Goal: Task Accomplishment & Management: Use online tool/utility

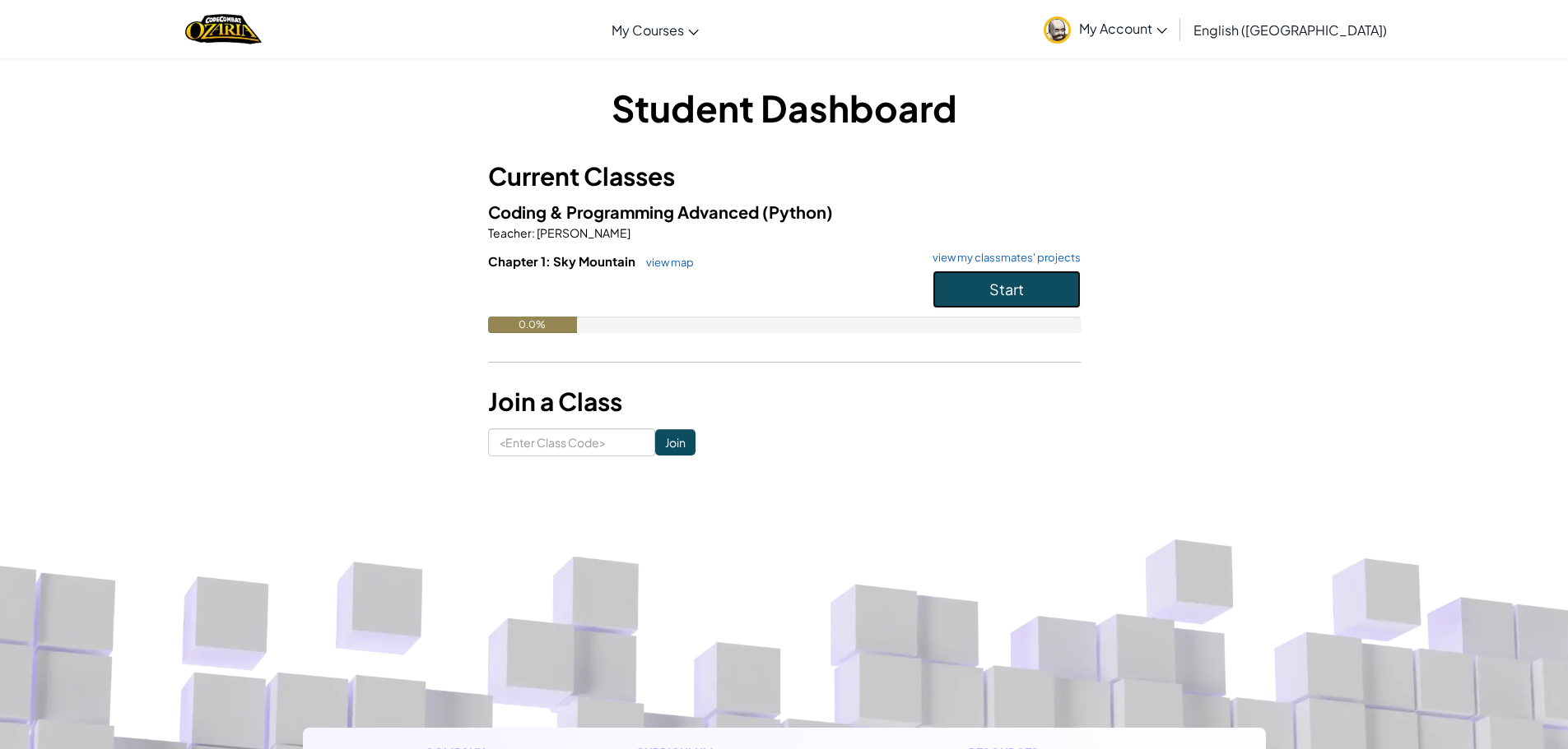
click at [1034, 278] on button "Start" at bounding box center [1007, 289] width 148 height 38
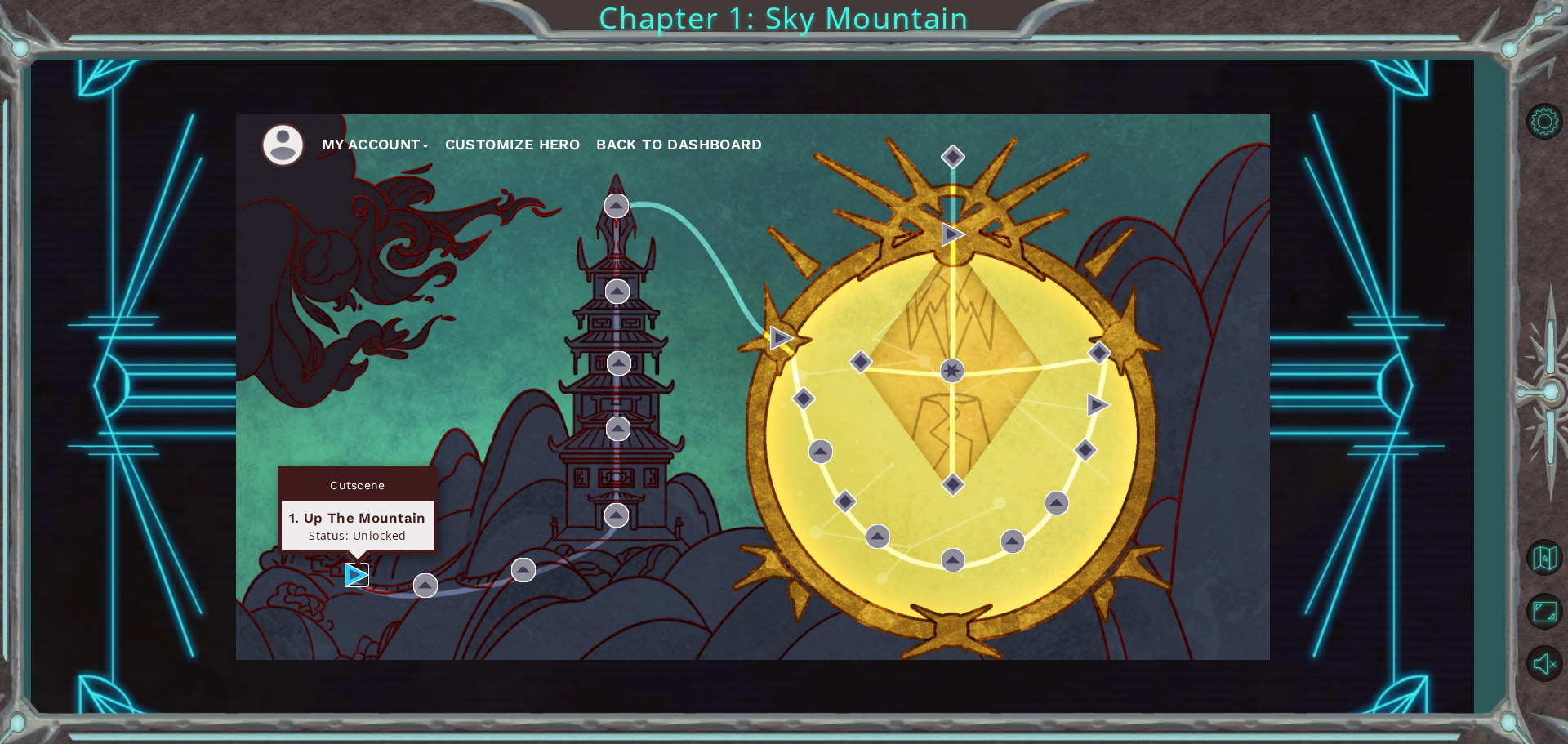
click at [362, 571] on img at bounding box center [356, 575] width 24 height 24
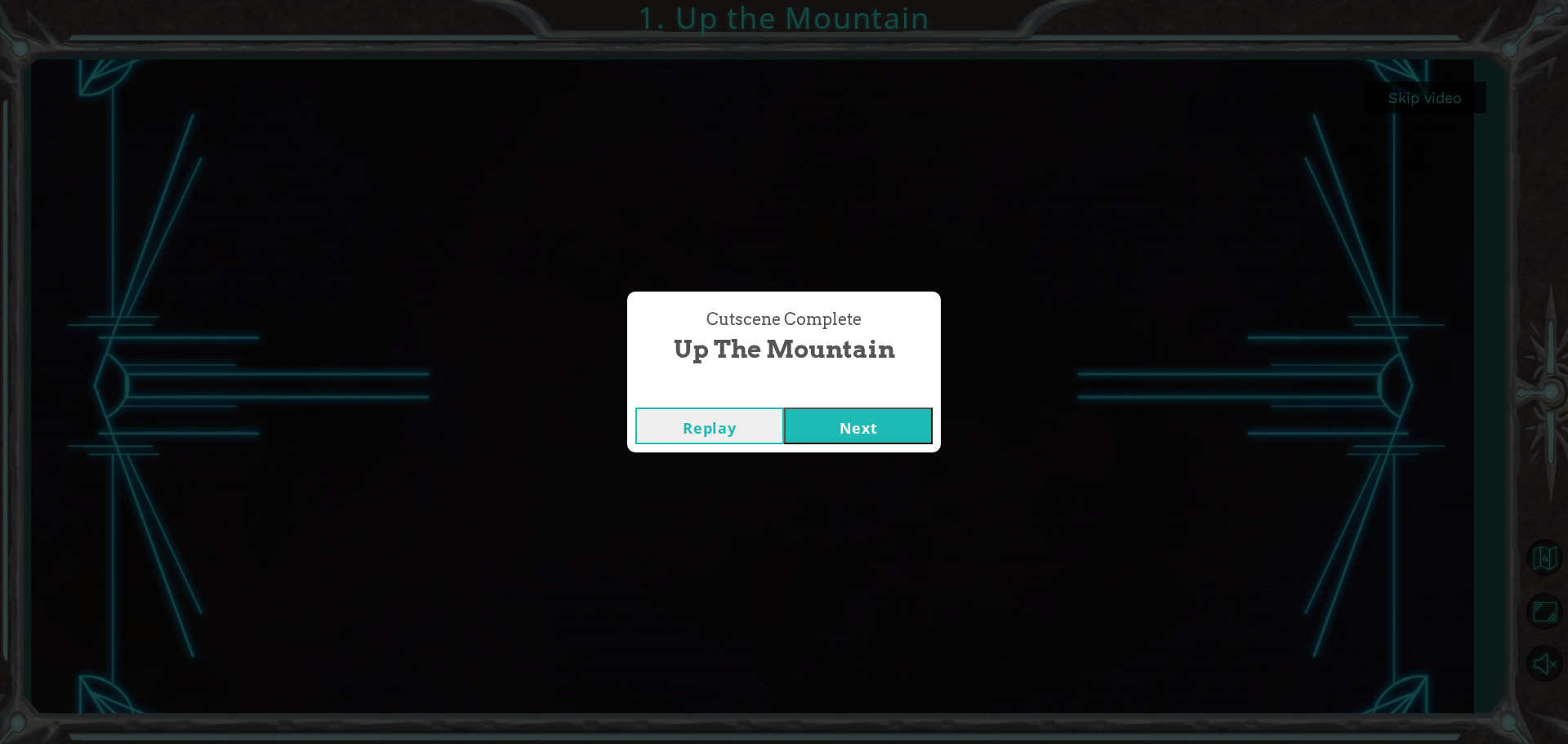
click at [833, 420] on button "Next" at bounding box center [859, 426] width 149 height 37
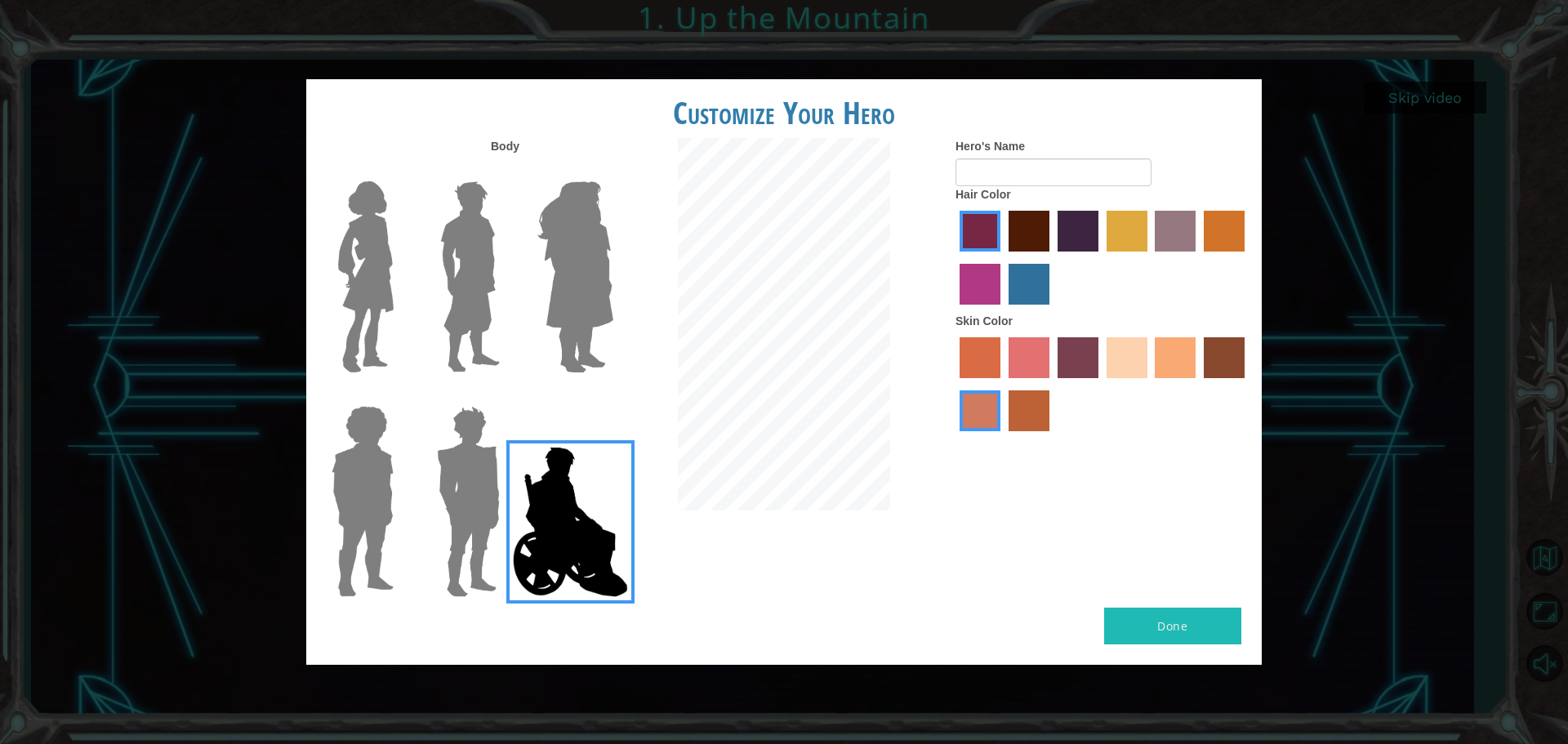
click at [496, 457] on img at bounding box center [468, 501] width 76 height 204
click at [507, 396] on input "Hero Garnet" at bounding box center [507, 396] width 0 height 0
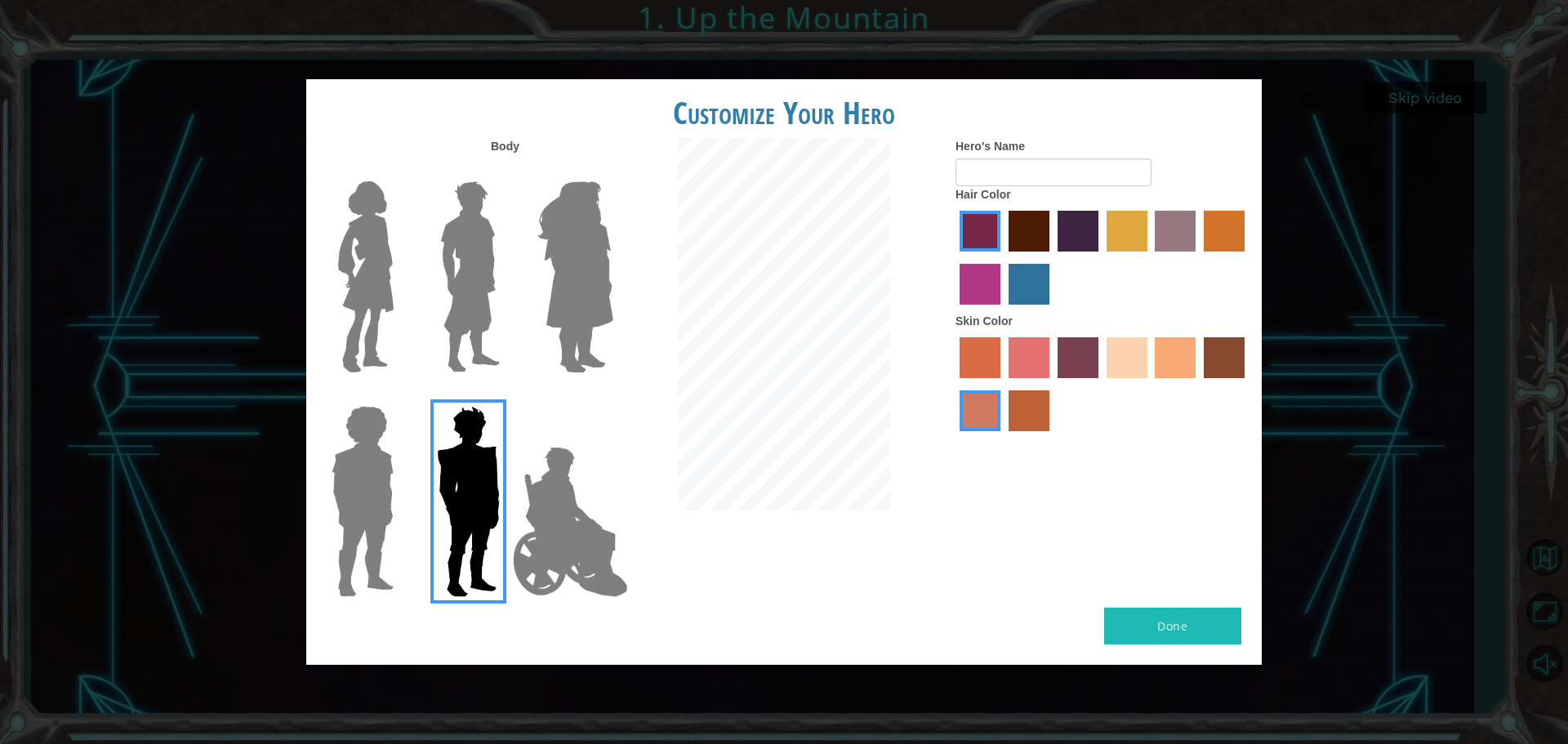
click at [367, 472] on img at bounding box center [363, 501] width 75 height 204
click at [400, 396] on input "Hero Steven" at bounding box center [400, 396] width 0 height 0
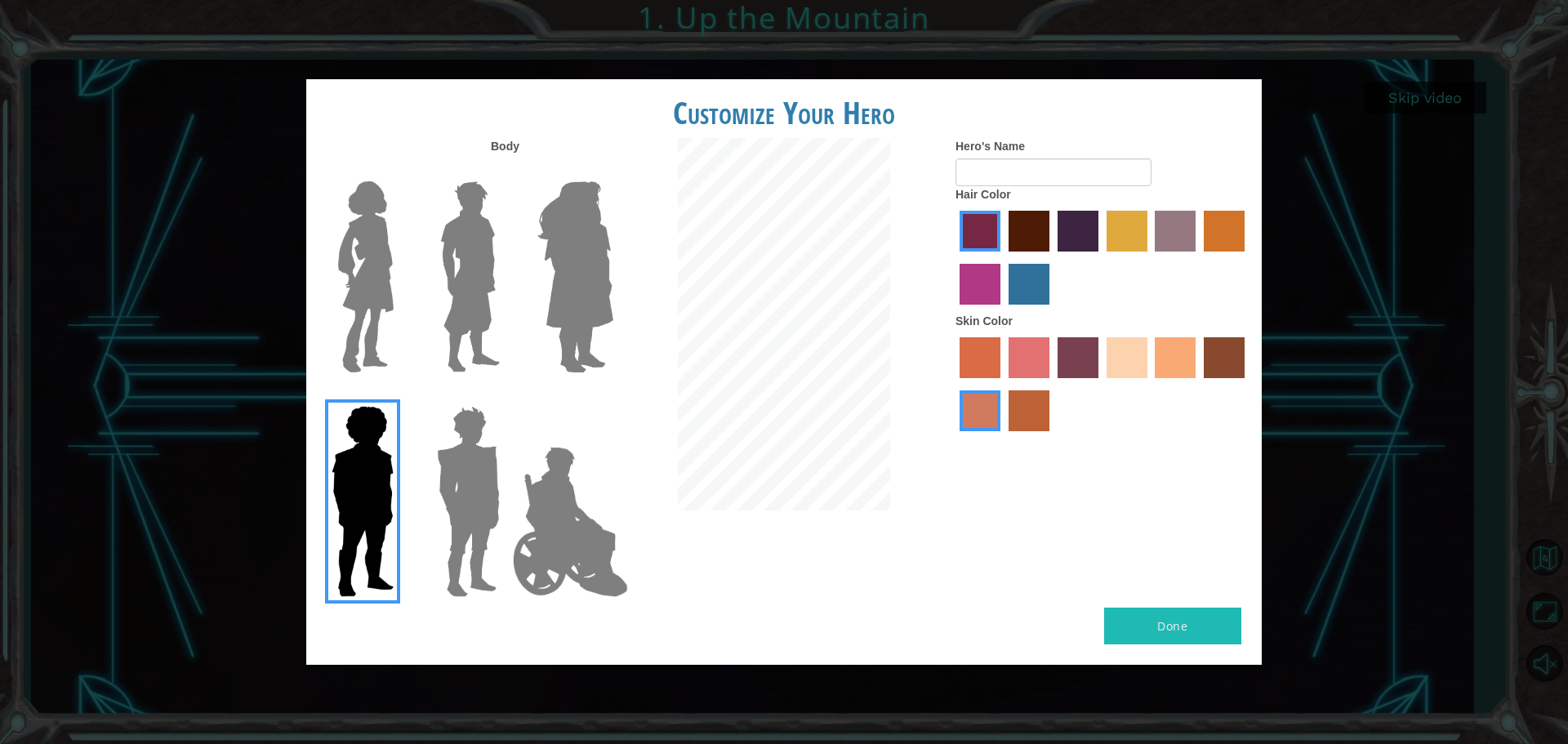
click at [394, 252] on img at bounding box center [366, 277] width 69 height 204
click at [400, 170] on input "Hero Connie" at bounding box center [400, 170] width 0 height 0
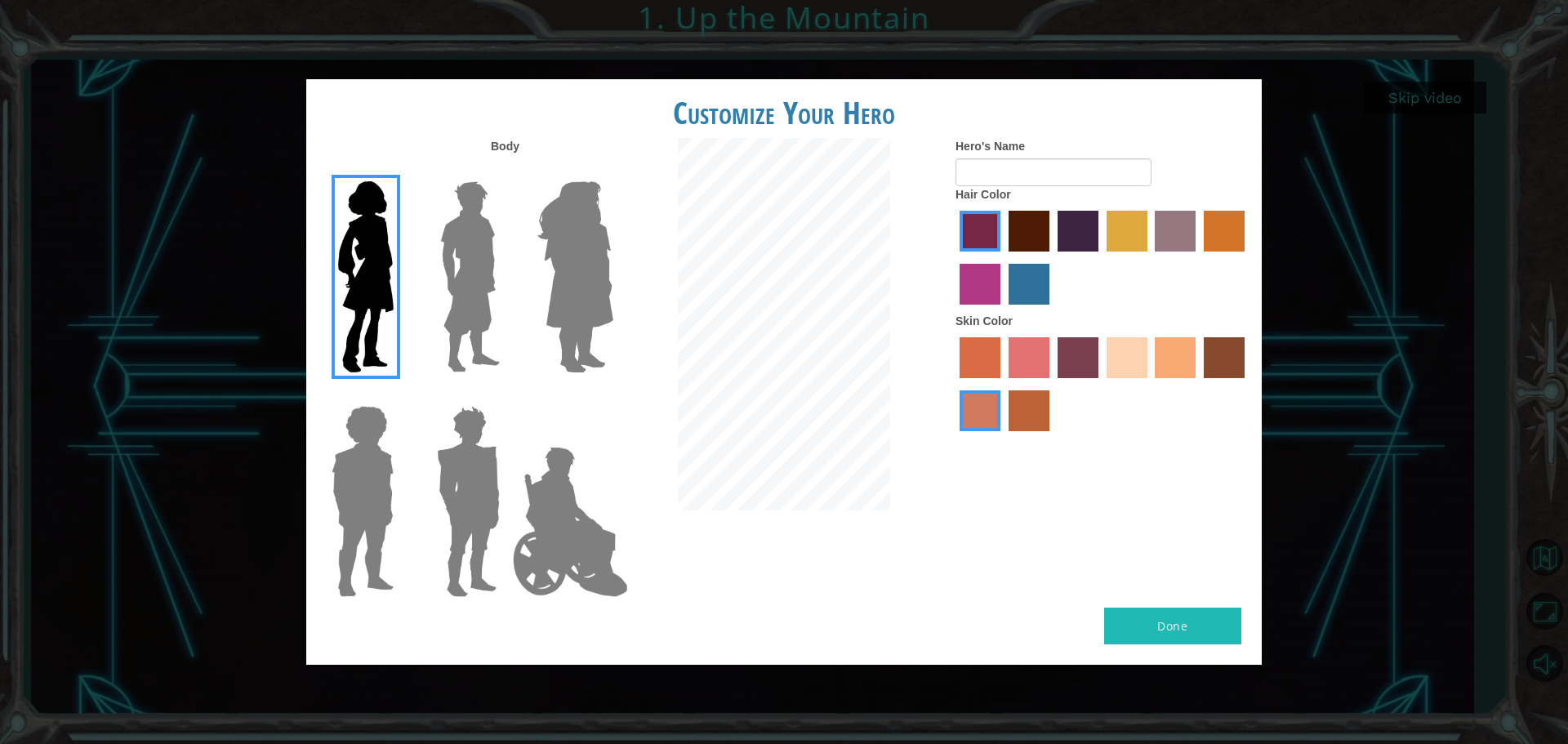
click at [485, 254] on img at bounding box center [469, 277] width 73 height 204
click at [507, 170] on input "Hero Lars" at bounding box center [507, 170] width 0 height 0
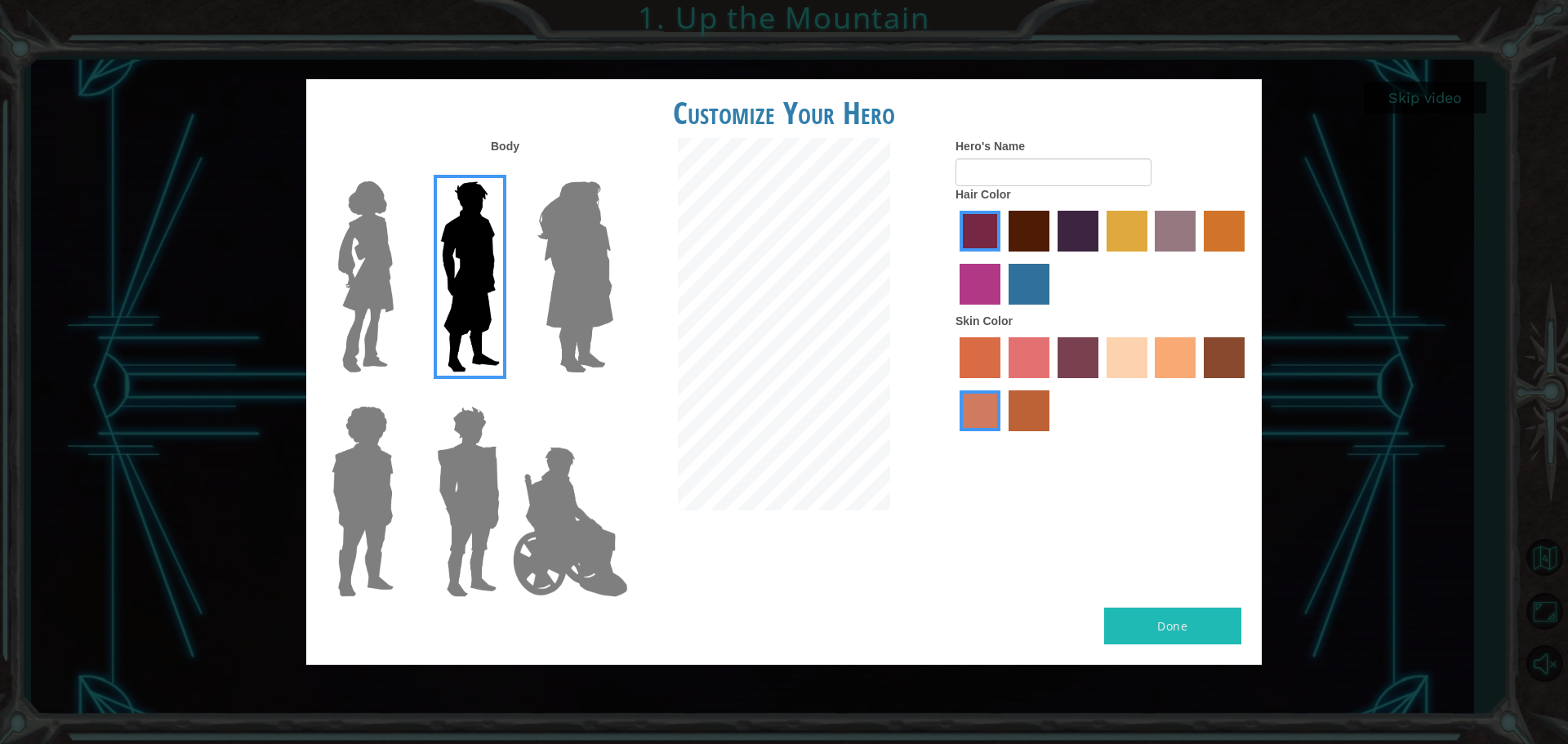
click at [476, 465] on img at bounding box center [468, 501] width 76 height 204
click at [507, 396] on input "Hero Garnet" at bounding box center [507, 396] width 0 height 0
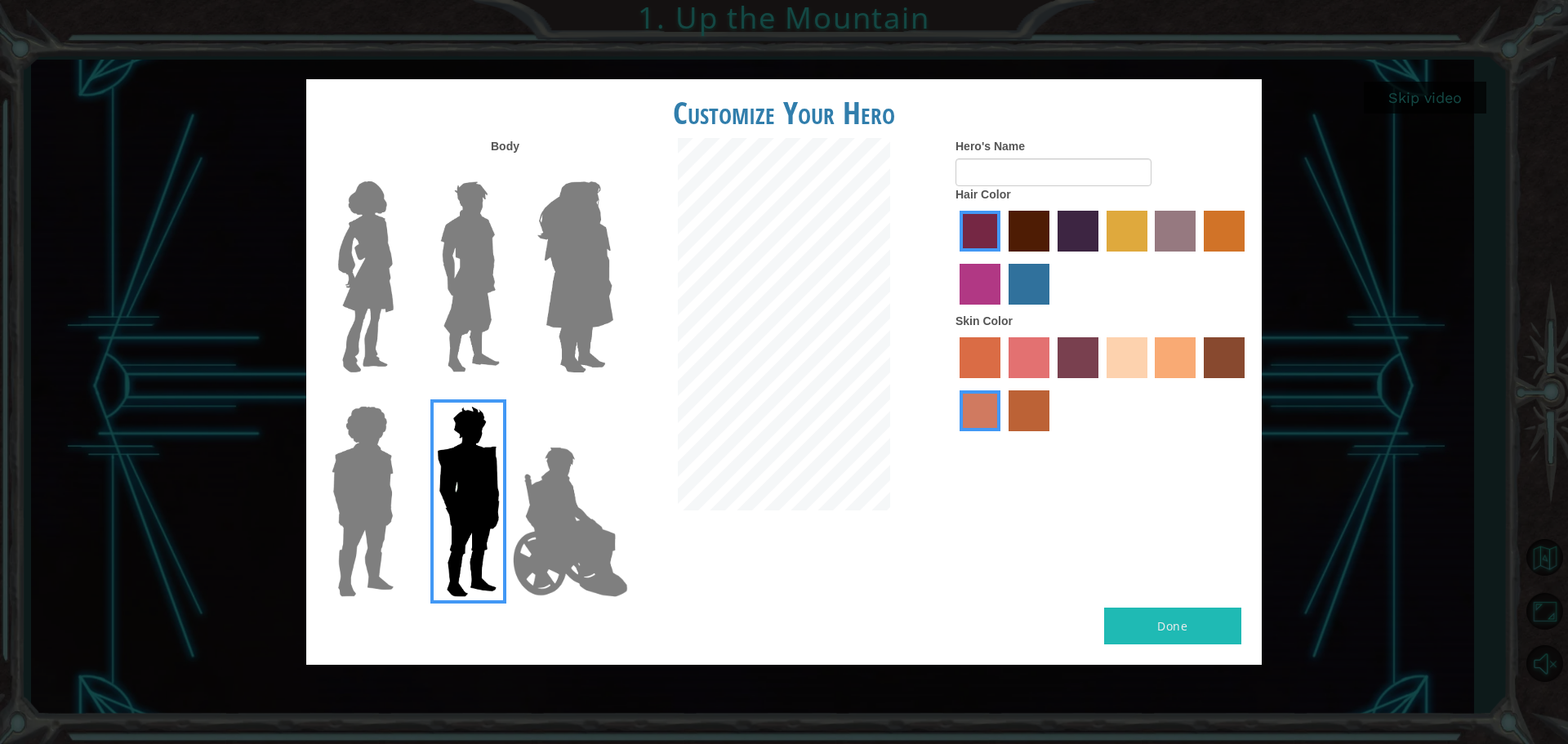
click at [479, 291] on img at bounding box center [469, 277] width 73 height 204
click at [507, 170] on input "Hero Lars" at bounding box center [507, 170] width 0 height 0
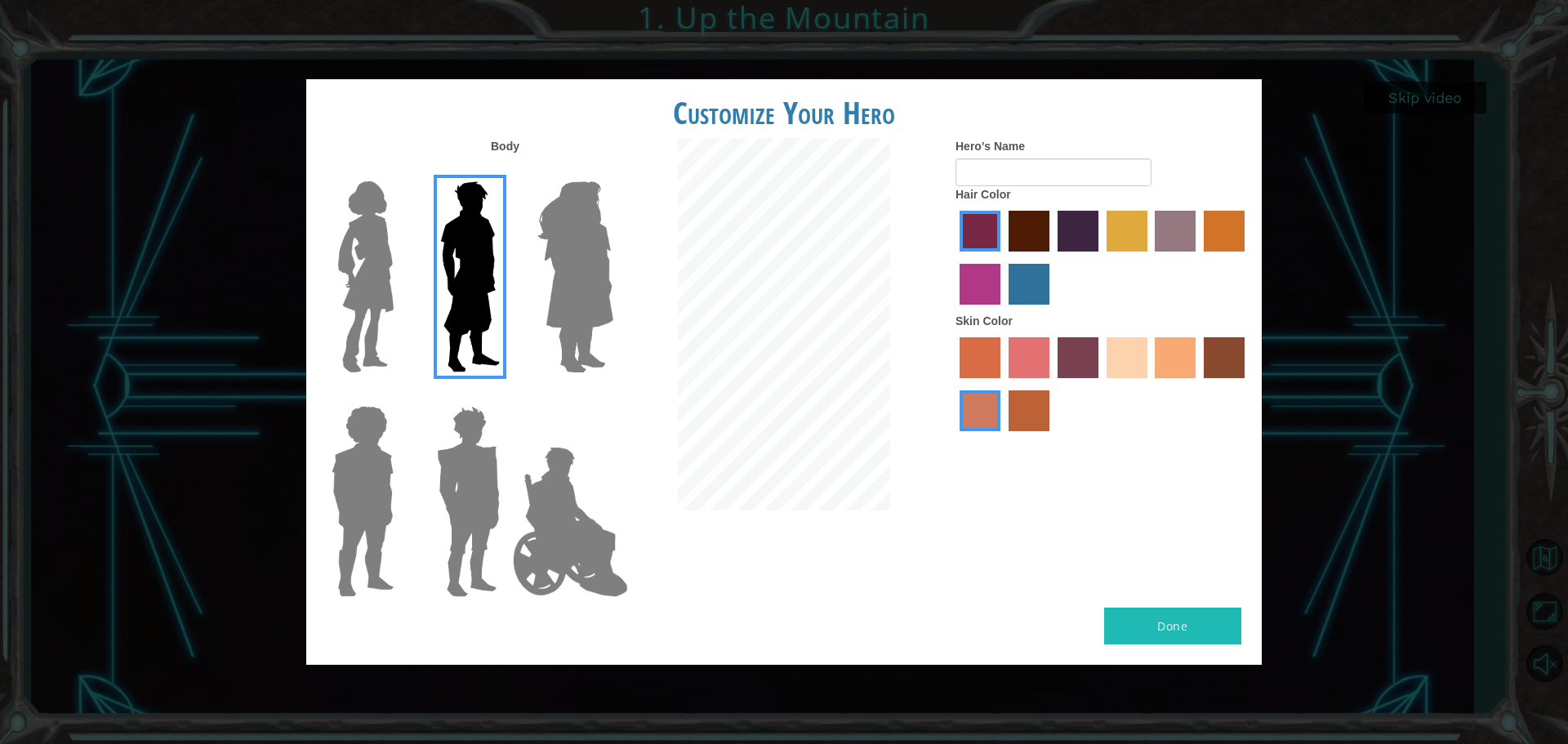
click at [1035, 252] on label "maroon hair color" at bounding box center [1029, 231] width 41 height 41
click at [1003, 257] on input "maroon hair color" at bounding box center [1003, 257] width 0 height 0
click at [1016, 360] on label "froly skin color" at bounding box center [1029, 358] width 41 height 41
click at [1003, 384] on input "froly skin color" at bounding box center [1003, 384] width 0 height 0
click at [975, 360] on label "sorbus skin color" at bounding box center [980, 358] width 41 height 41
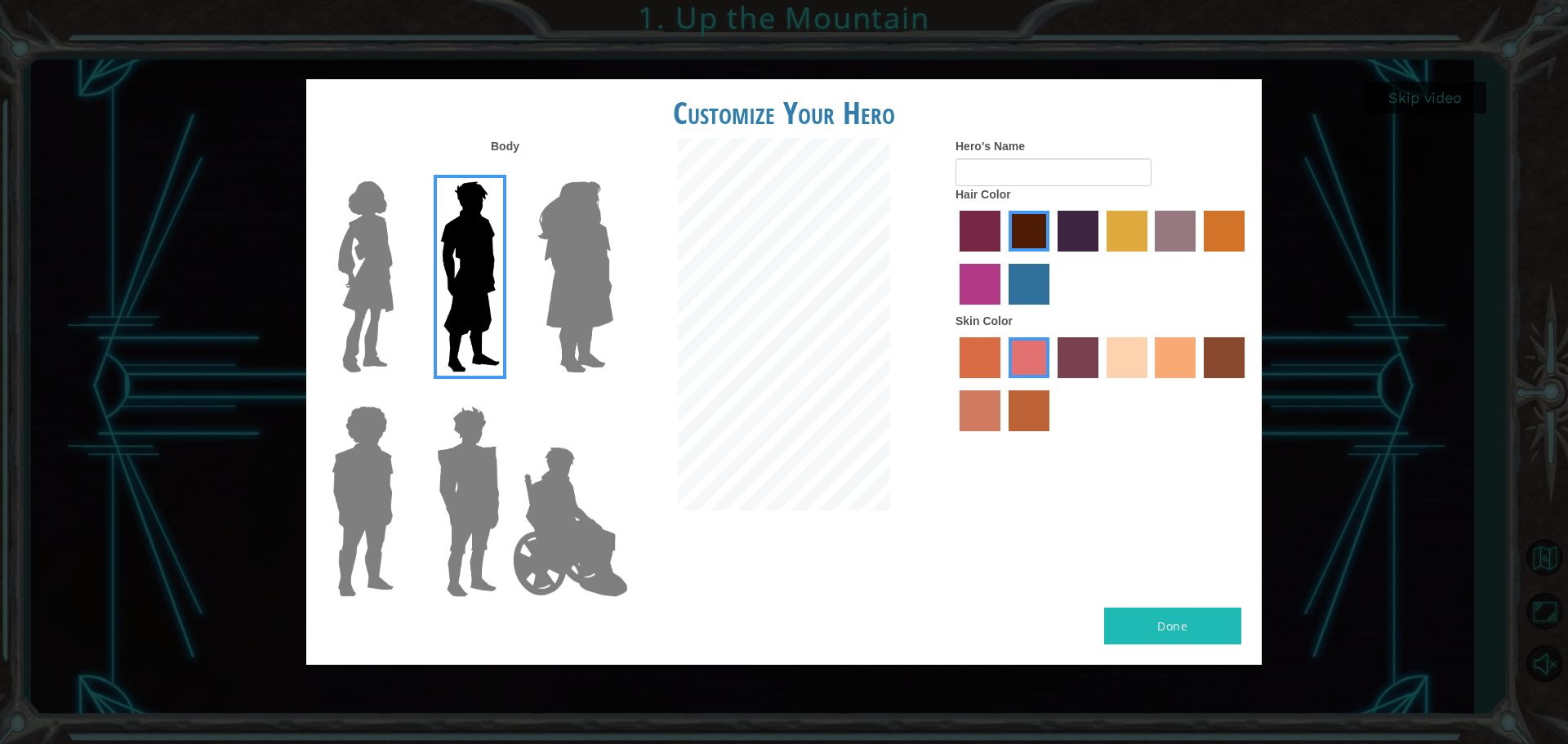
click at [954, 384] on input "sorbus skin color" at bounding box center [954, 384] width 0 height 0
click at [1093, 352] on label "tosca skin color" at bounding box center [1079, 358] width 41 height 41
click at [1052, 384] on input "tosca skin color" at bounding box center [1052, 384] width 0 height 0
click at [1185, 348] on label "tacao skin color" at bounding box center [1175, 358] width 41 height 41
click at [1150, 384] on input "tacao skin color" at bounding box center [1150, 384] width 0 height 0
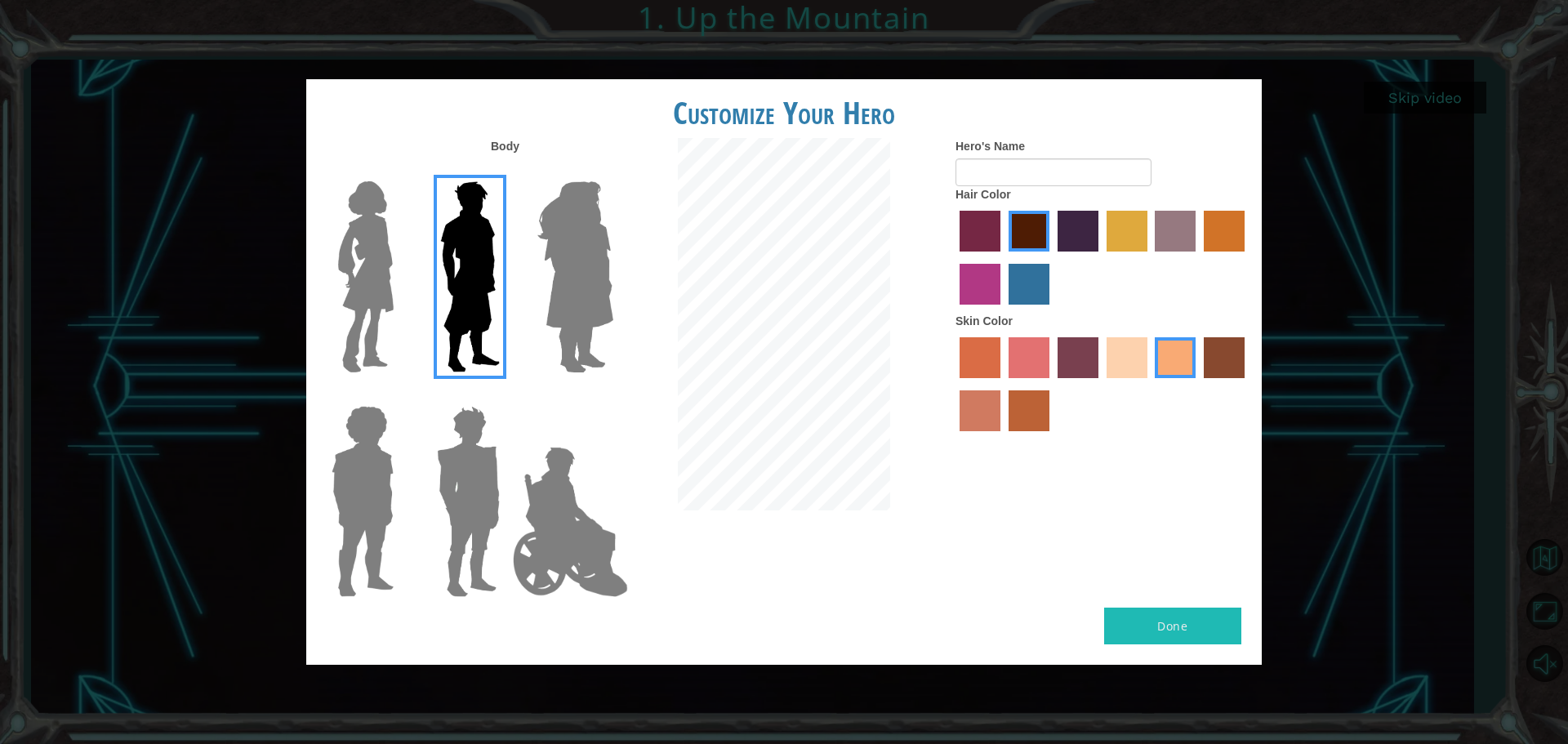
click at [1132, 354] on label "sandy beach skin color" at bounding box center [1127, 358] width 41 height 41
click at [1101, 384] on input "sandy beach skin color" at bounding box center [1101, 384] width 0 height 0
click at [1159, 355] on label "tacao skin color" at bounding box center [1175, 358] width 41 height 41
click at [1150, 384] on input "tacao skin color" at bounding box center [1150, 384] width 0 height 0
click at [1206, 638] on button "Done" at bounding box center [1173, 626] width 137 height 37
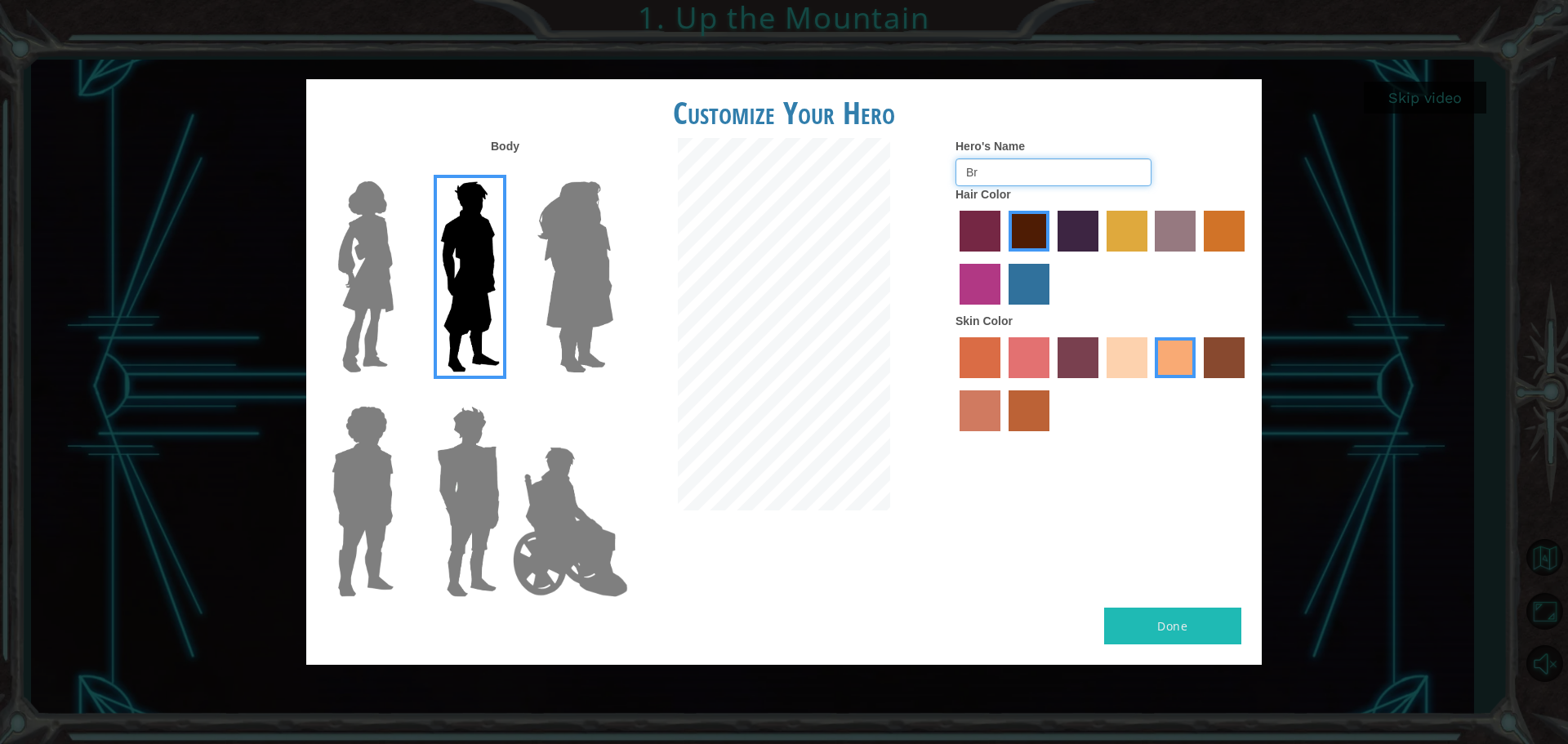
type input "B"
type input "Bubba"
click at [1157, 621] on button "Done" at bounding box center [1173, 626] width 137 height 37
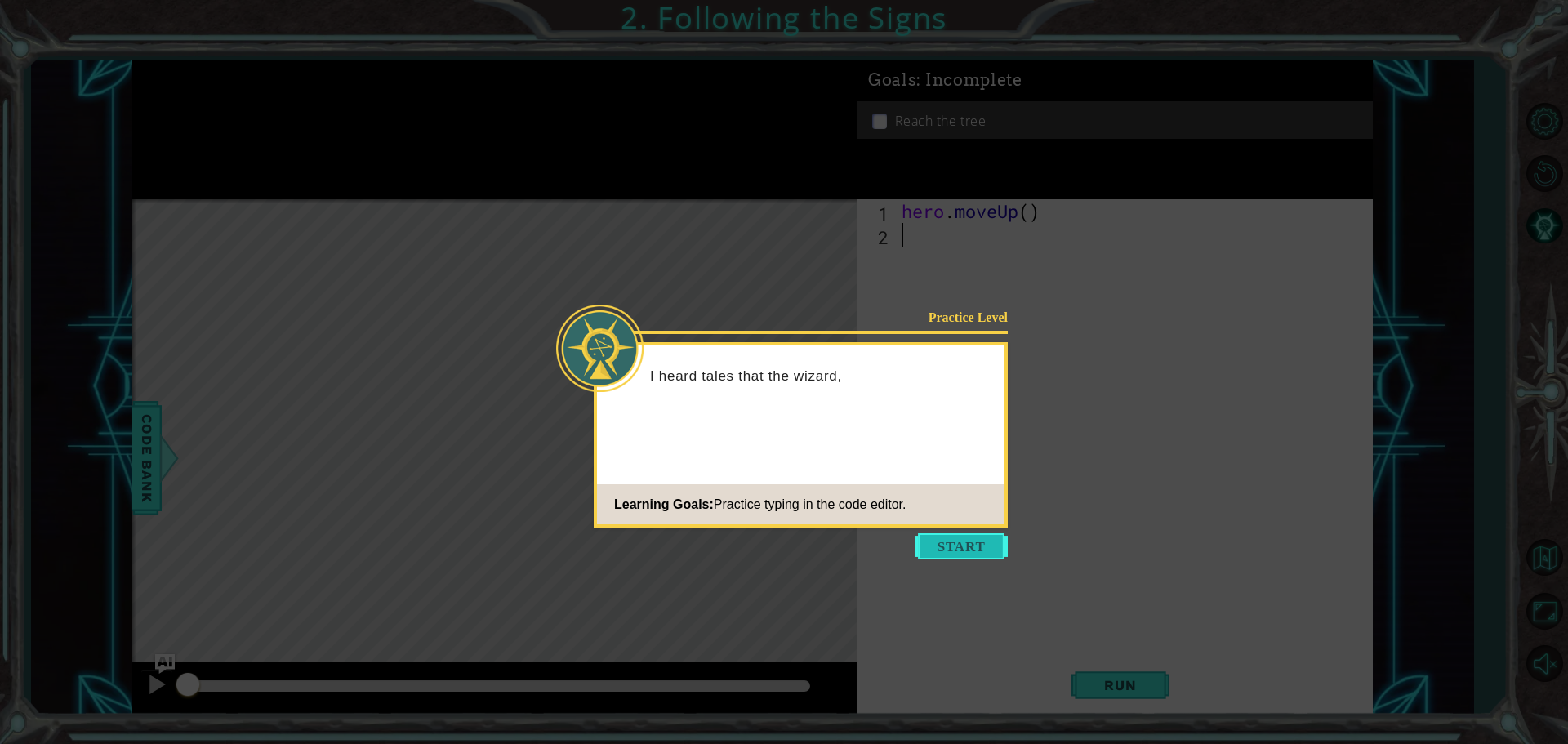
click at [972, 547] on button "Start" at bounding box center [962, 546] width 93 height 26
click at [973, 546] on icon at bounding box center [784, 372] width 1568 height 744
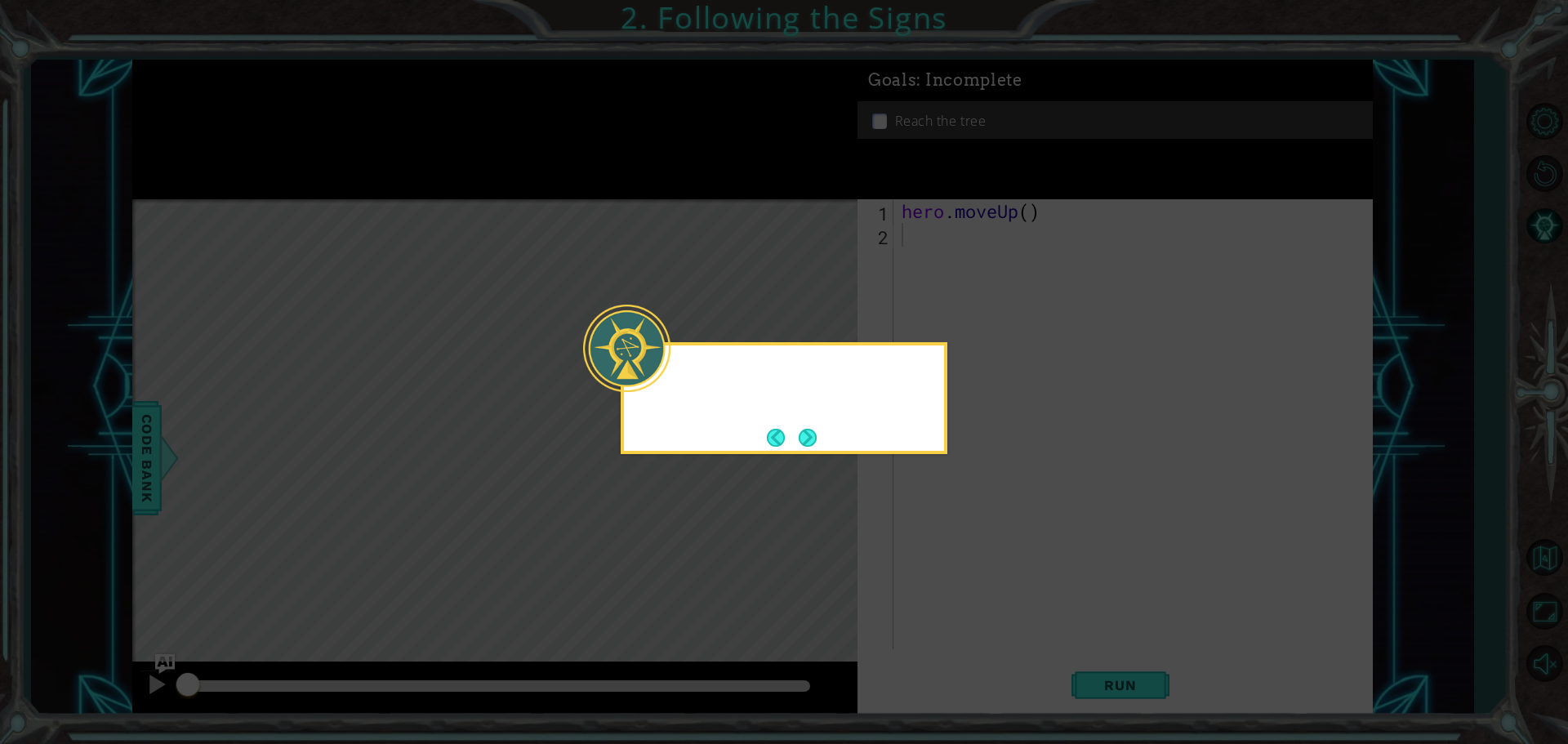
click at [973, 546] on icon at bounding box center [784, 372] width 1568 height 744
click at [836, 436] on div "hero.moveUp() will take me" at bounding box center [784, 399] width 327 height 112
click at [816, 435] on button "Next" at bounding box center [808, 437] width 18 height 18
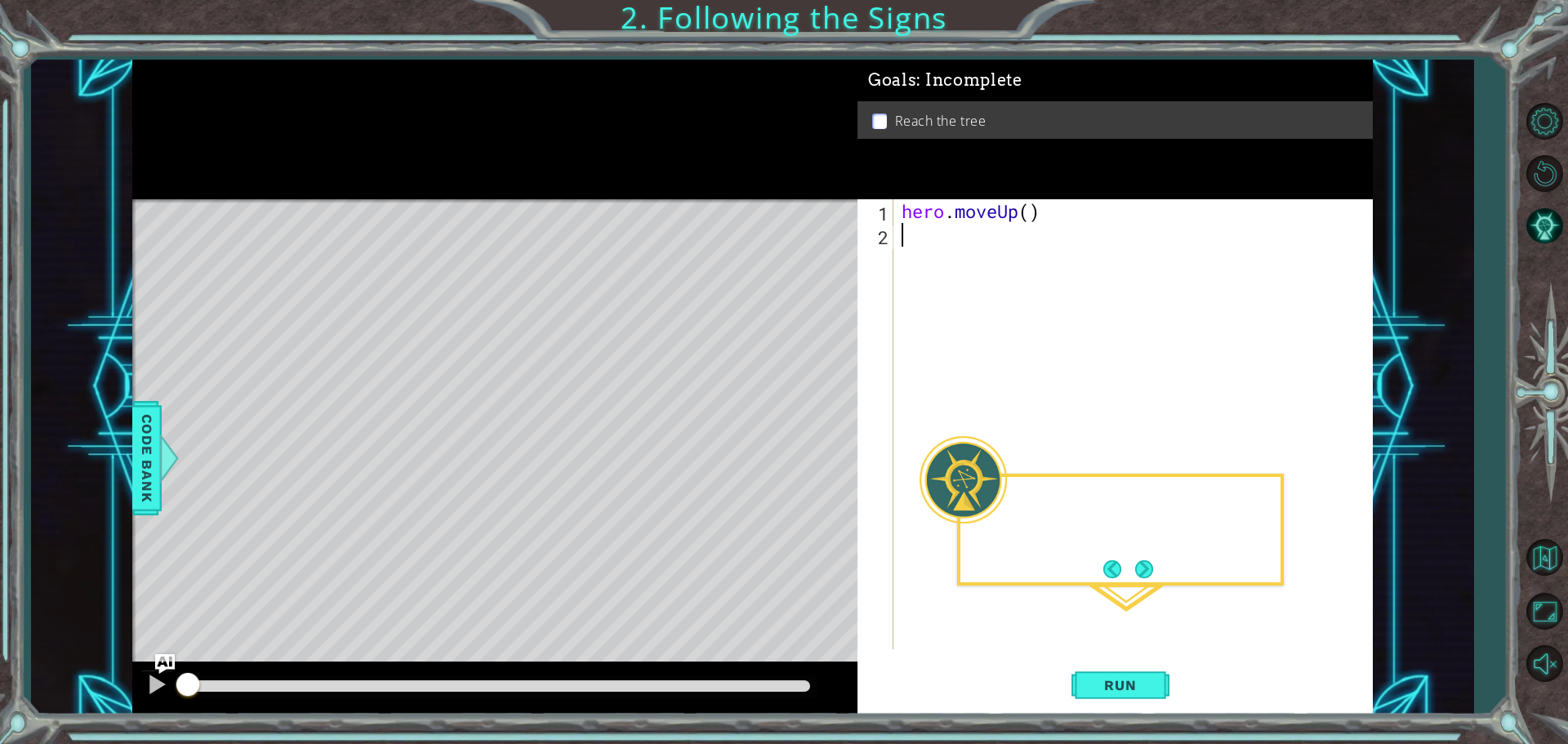
click at [820, 435] on div "Level Map" at bounding box center [510, 439] width 754 height 481
click at [1106, 693] on span "Run" at bounding box center [1120, 685] width 65 height 16
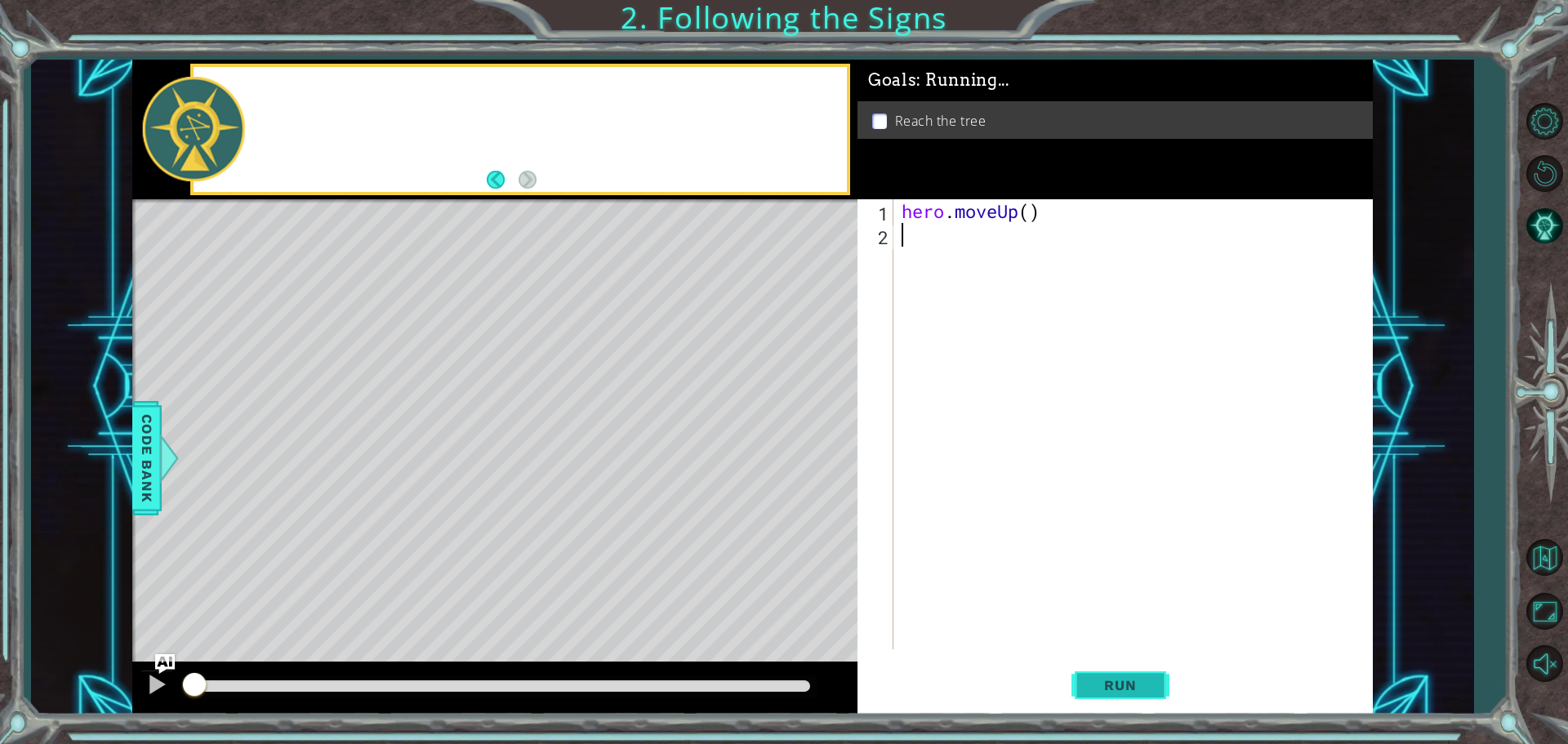
click at [1106, 693] on span "Run" at bounding box center [1120, 685] width 65 height 16
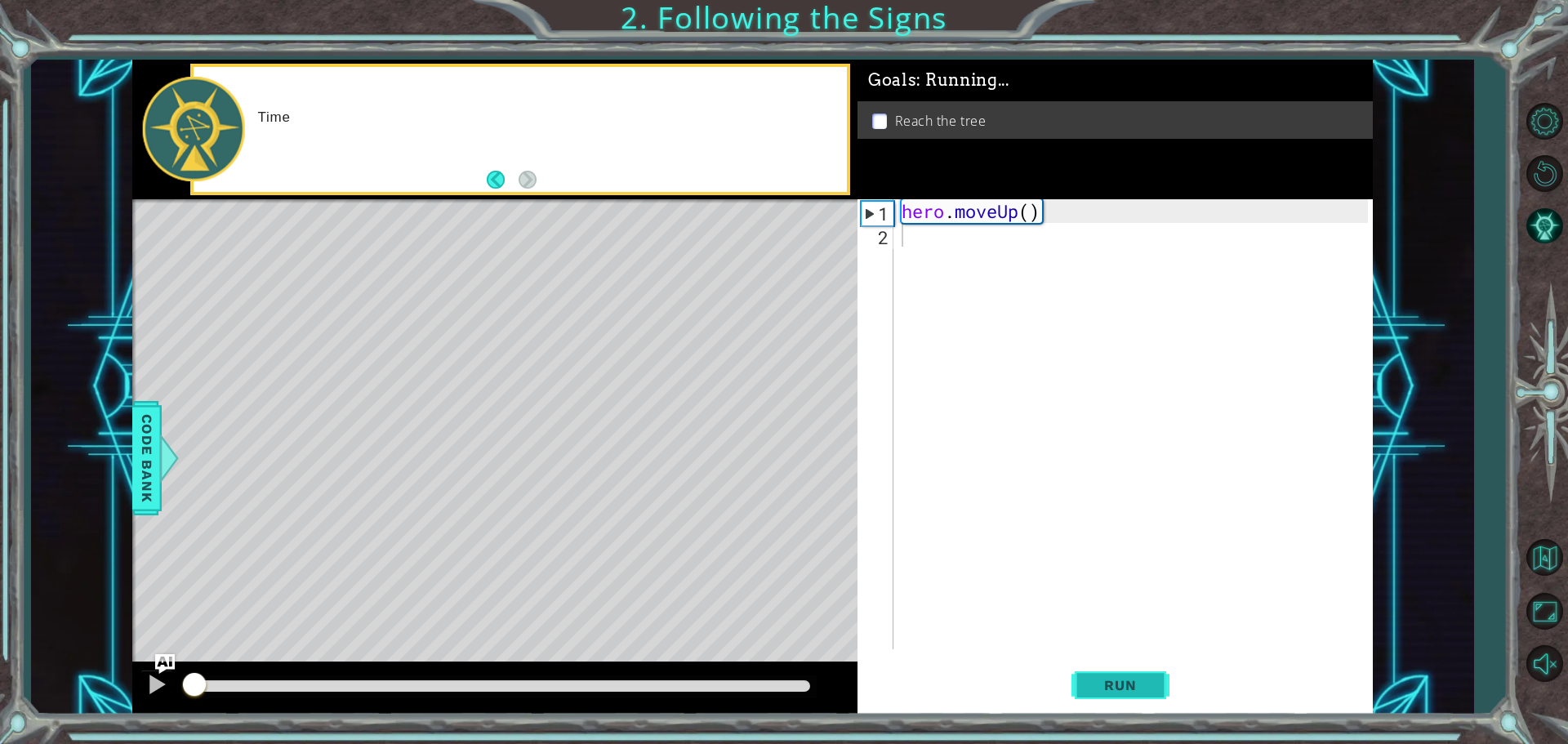
click at [1106, 693] on body "1 ההההההההההההההההההההההההההההההההההההההההההההההההההההההההההההההההההההההההההההה…" at bounding box center [784, 372] width 1568 height 744
click at [1106, 693] on span "Run" at bounding box center [1120, 685] width 65 height 16
click at [375, 321] on div "Level Map" at bounding box center [510, 439] width 754 height 481
drag, startPoint x: 375, startPoint y: 321, endPoint x: 491, endPoint y: 268, distance: 127.5
click at [375, 321] on div "Level Map" at bounding box center [510, 439] width 754 height 481
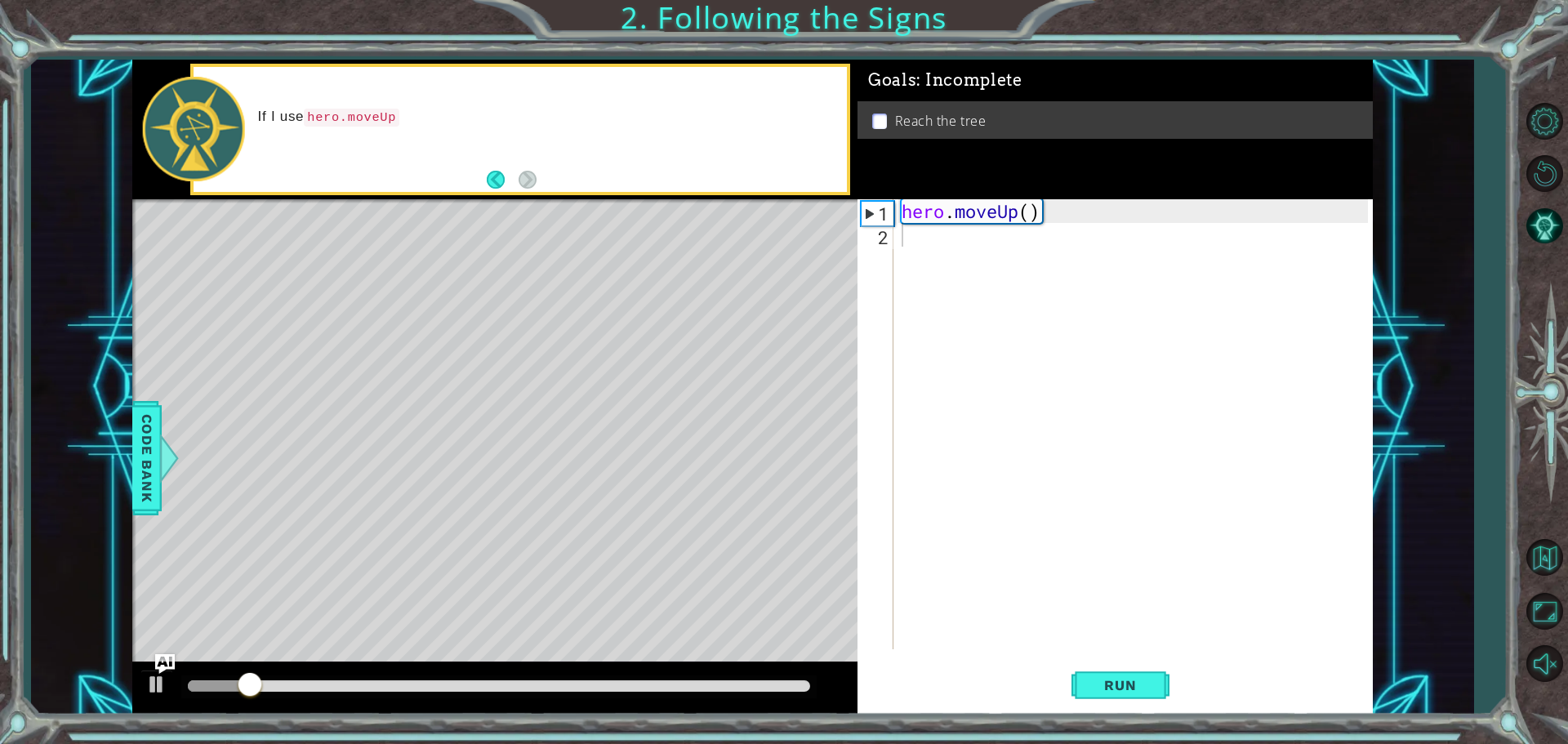
drag, startPoint x: 491, startPoint y: 268, endPoint x: 575, endPoint y: 231, distance: 91.8
click at [499, 266] on div "Level Map" at bounding box center [510, 439] width 754 height 481
click at [932, 248] on div "hero . moveUp ( )" at bounding box center [1138, 448] width 478 height 497
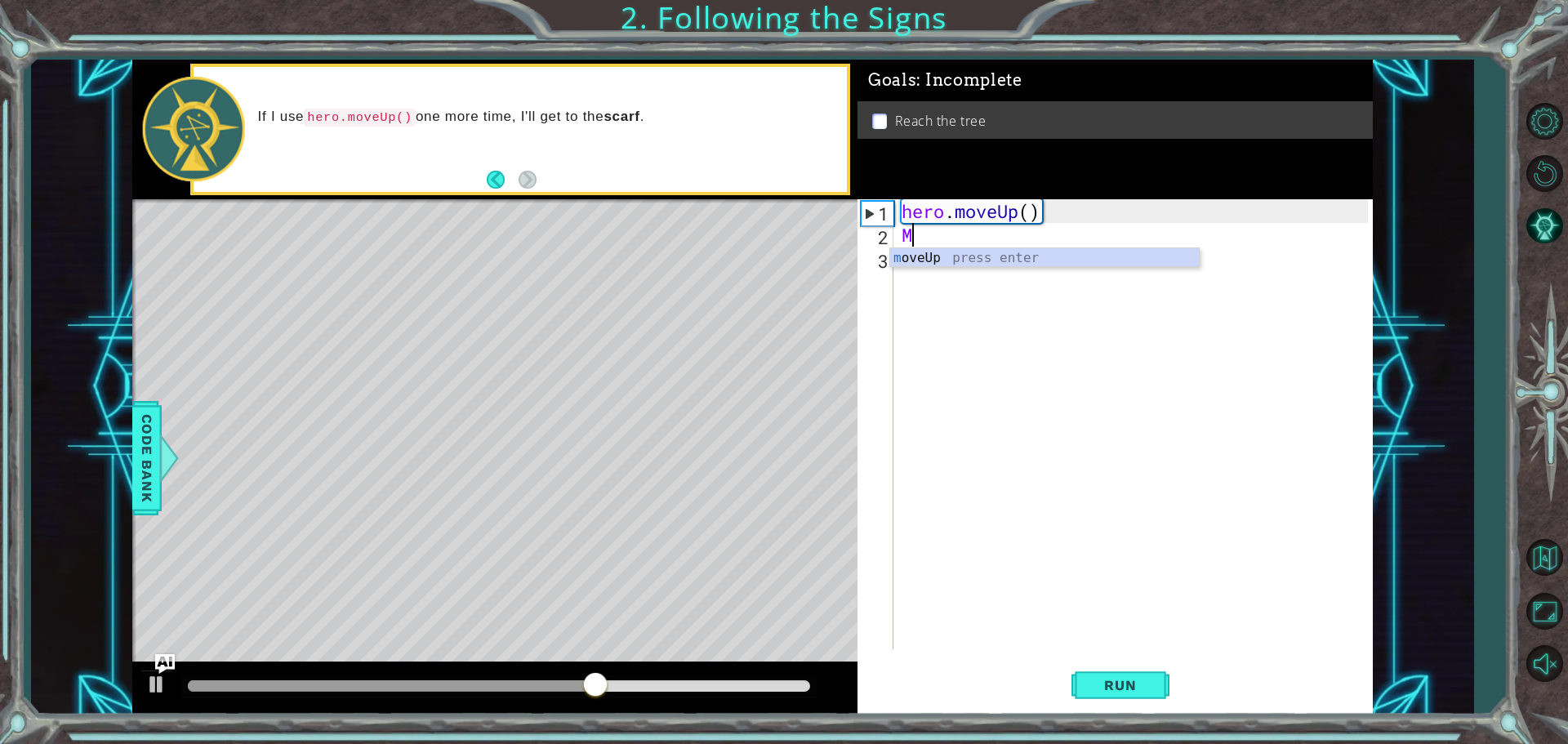
type textarea "Mo"
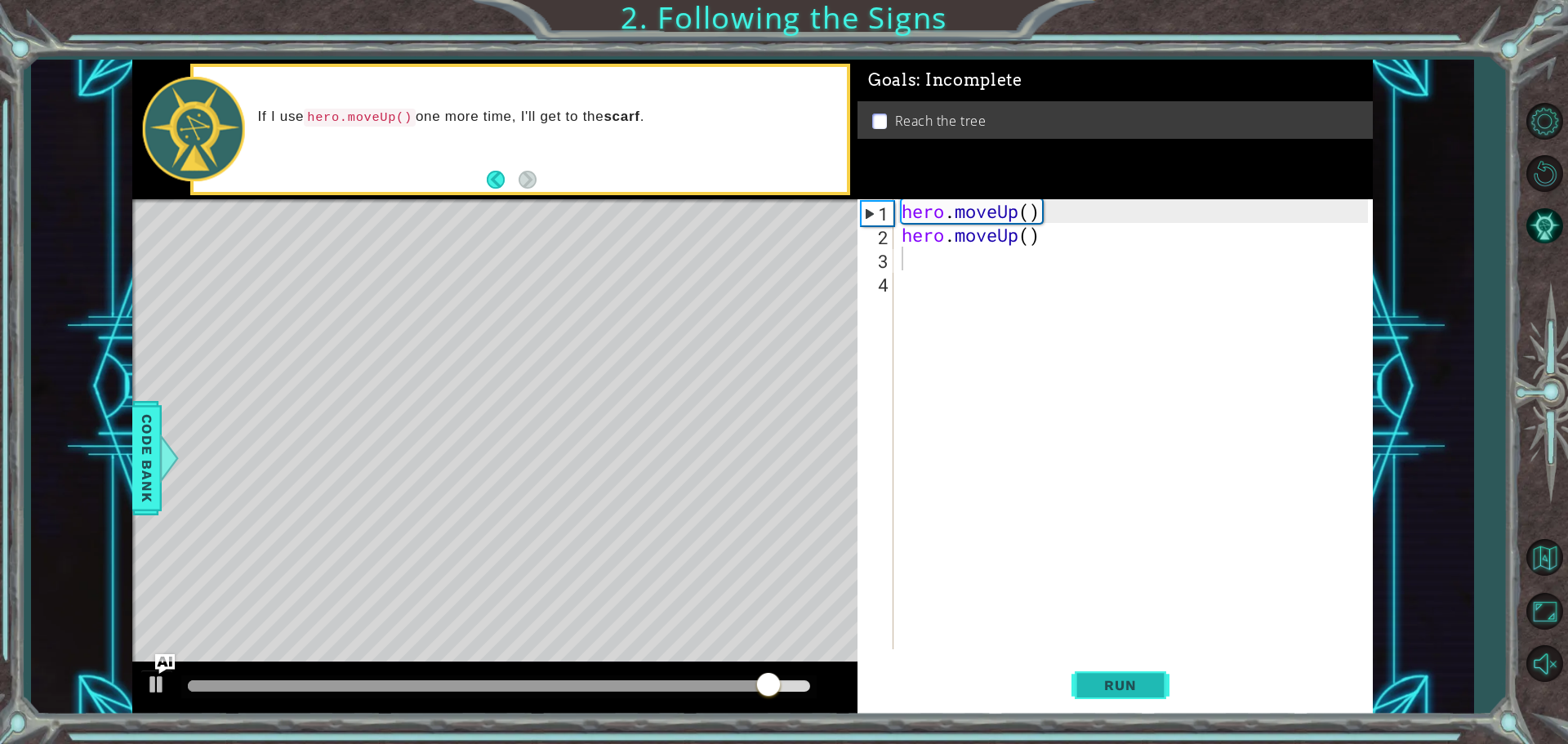
click at [1110, 680] on span "Run" at bounding box center [1120, 685] width 65 height 16
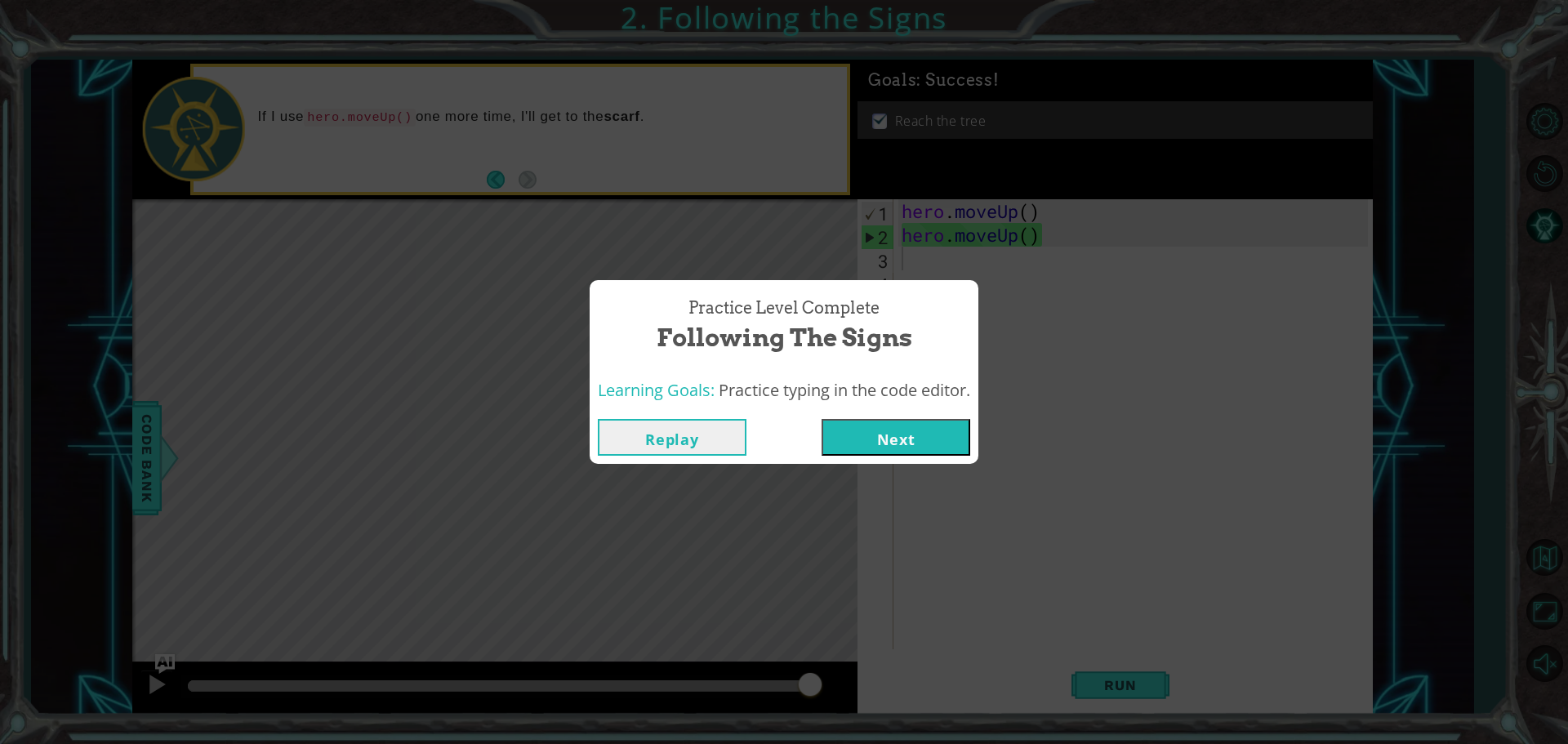
click at [937, 423] on button "Next" at bounding box center [897, 437] width 149 height 37
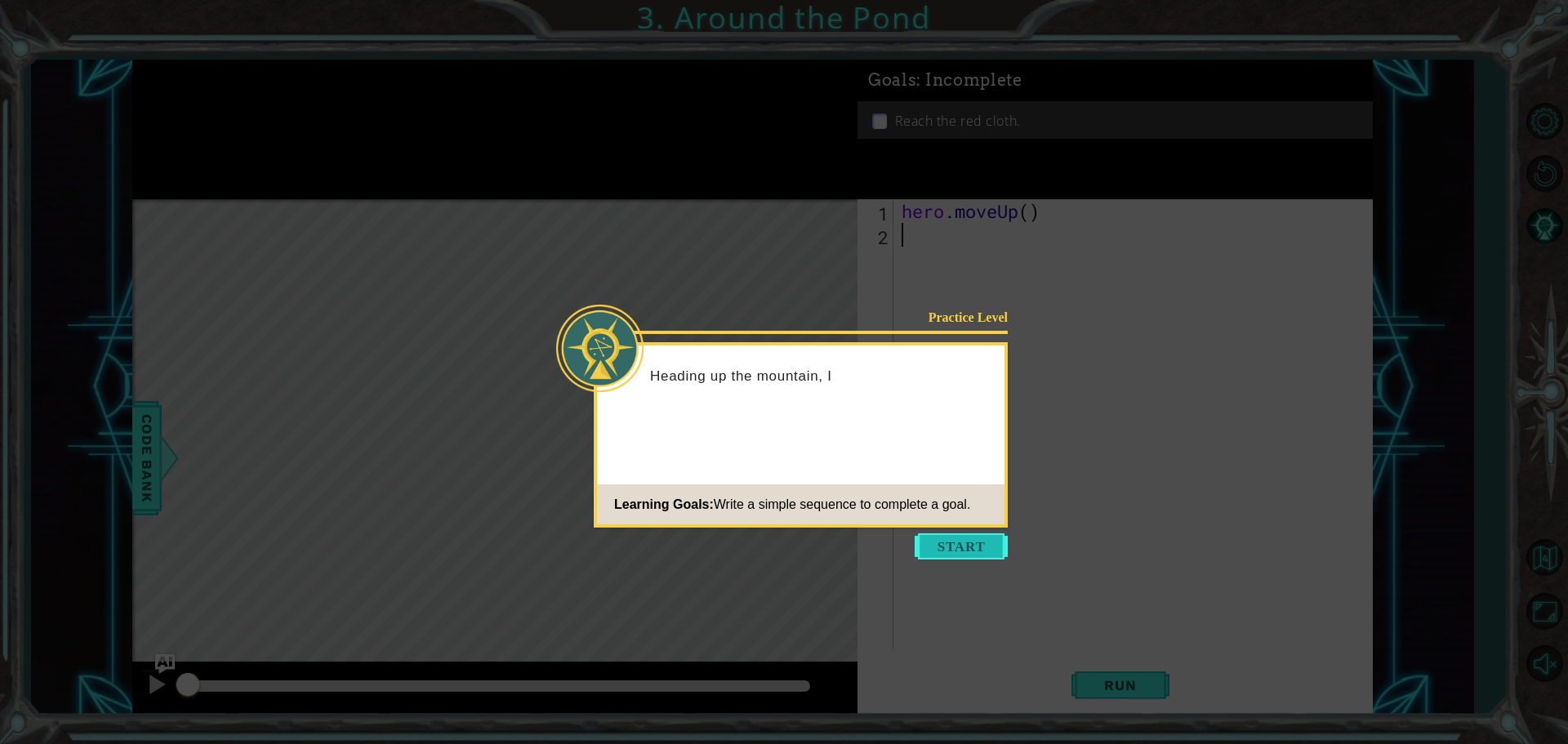
click at [974, 545] on button "Start" at bounding box center [962, 546] width 93 height 26
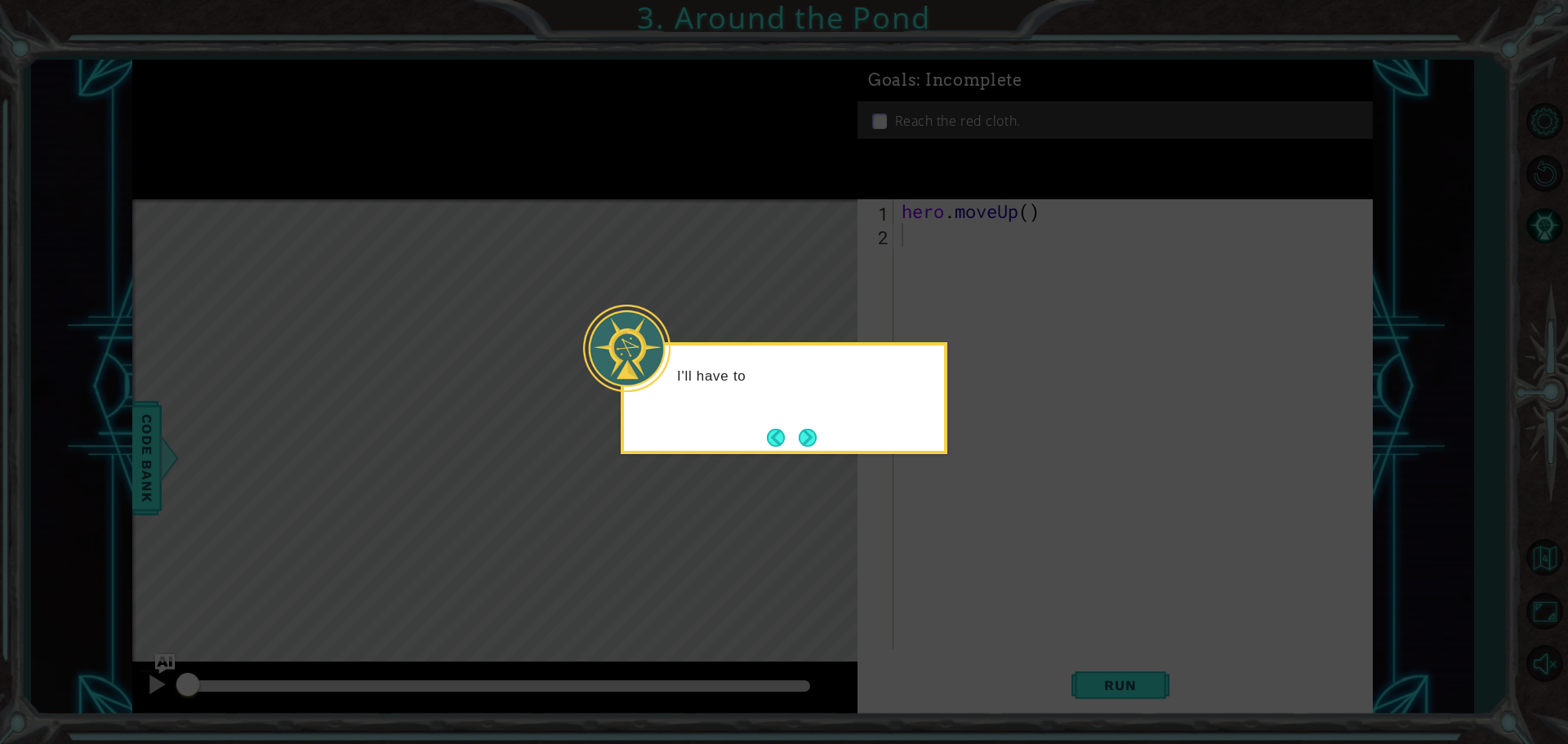
click at [988, 450] on icon at bounding box center [784, 372] width 1568 height 744
click at [1007, 438] on icon at bounding box center [784, 372] width 1568 height 744
click at [808, 429] on button "Next" at bounding box center [808, 437] width 18 height 18
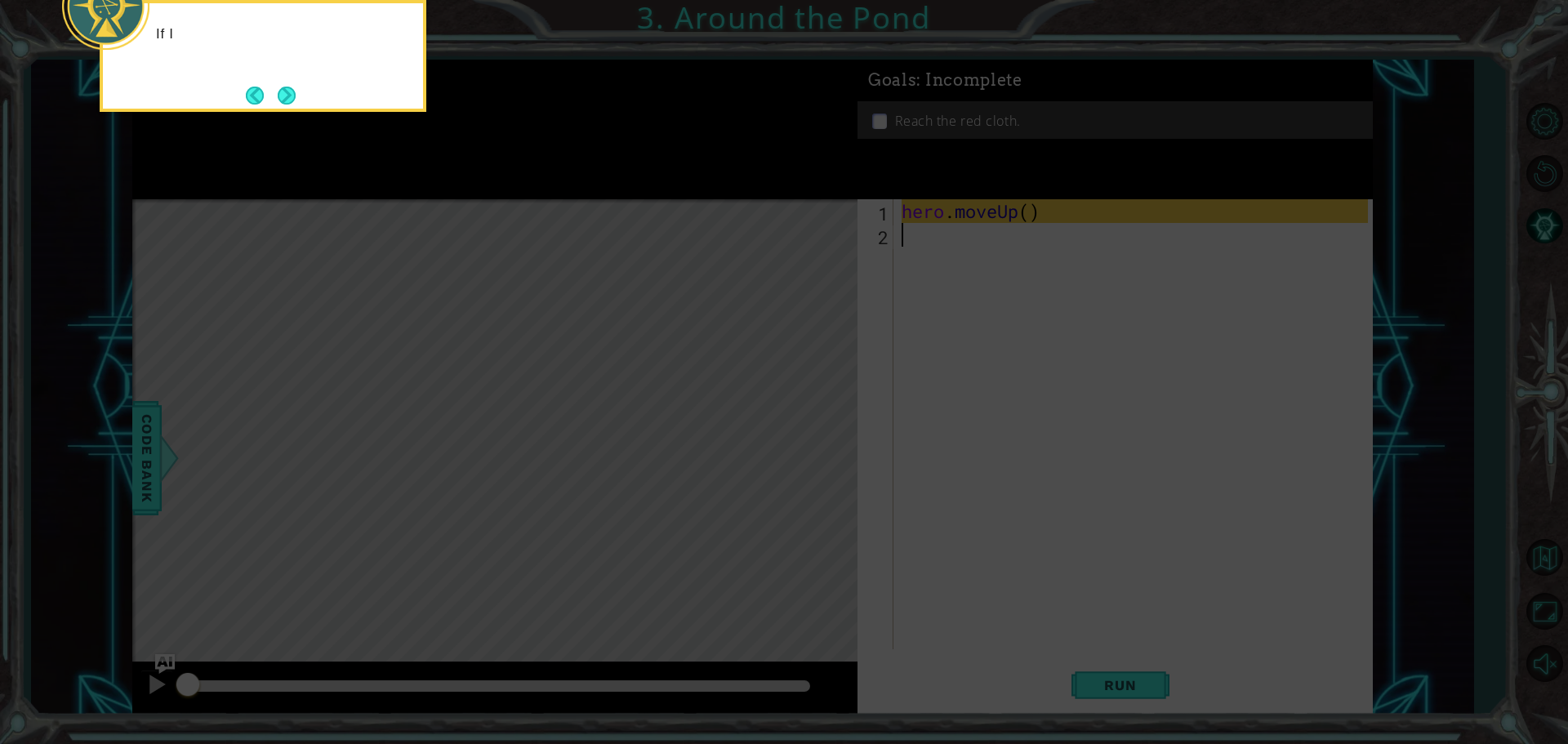
click at [1090, 228] on icon at bounding box center [784, 111] width 1568 height 1265
click at [1074, 249] on icon at bounding box center [784, 111] width 1568 height 1265
drag, startPoint x: 1074, startPoint y: 249, endPoint x: 1042, endPoint y: 395, distance: 149.5
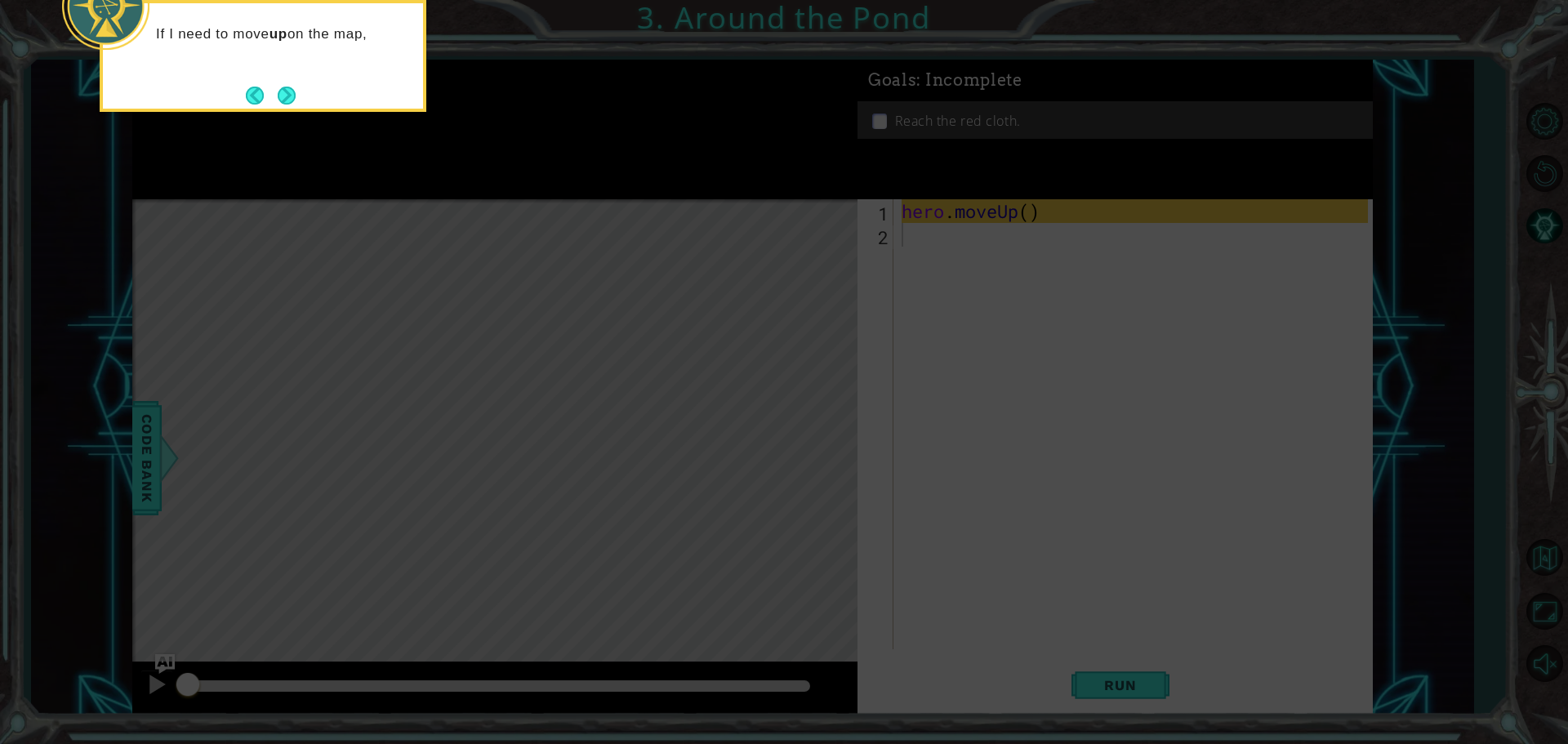
click at [1073, 250] on icon at bounding box center [784, 111] width 1568 height 1265
click at [1042, 395] on icon at bounding box center [784, 111] width 1568 height 1265
click at [890, 260] on icon at bounding box center [784, 111] width 1568 height 1265
click at [297, 106] on div "If I need to move up on the map, I can use hero.moveUp() ." at bounding box center [263, 56] width 327 height 112
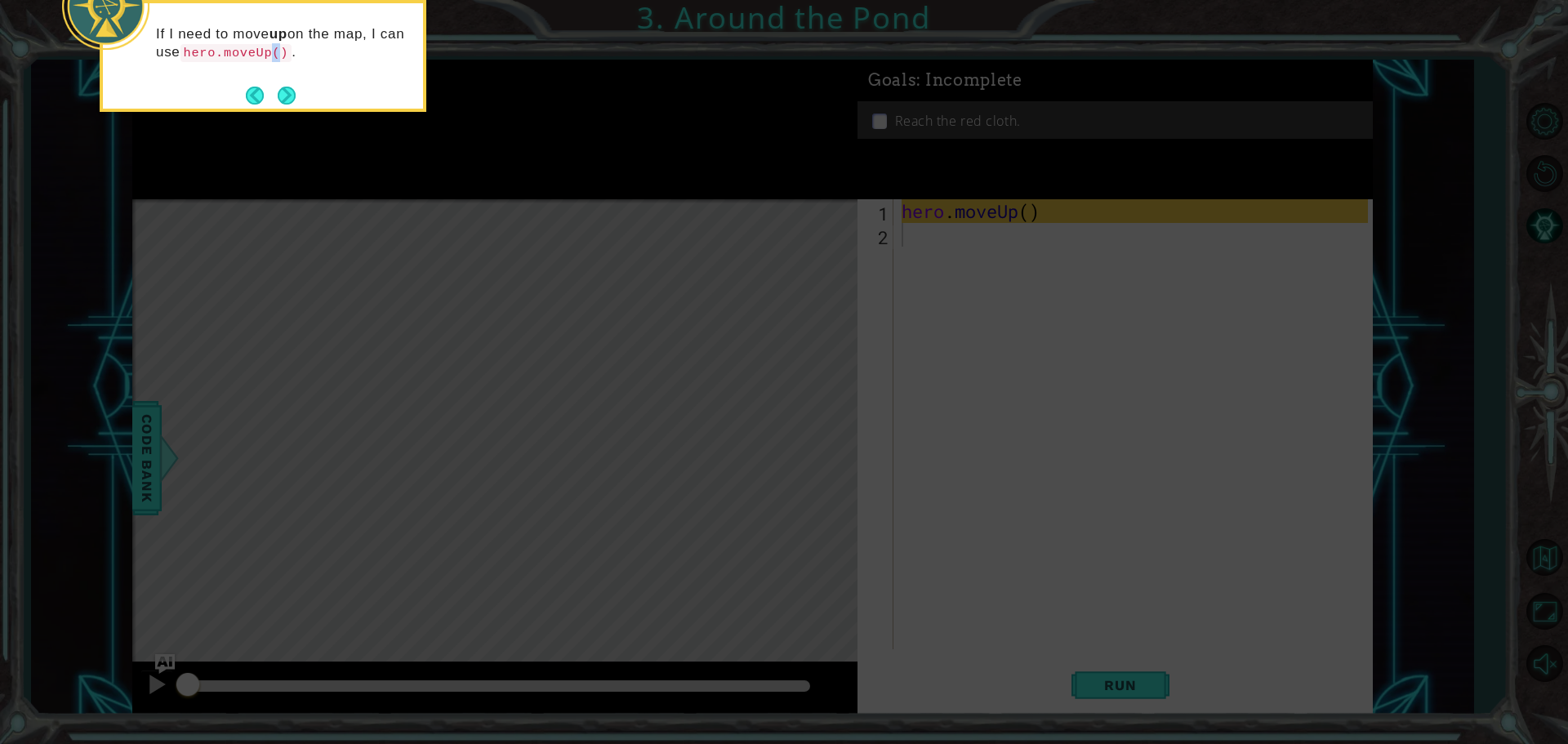
click at [296, 104] on div "If I need to move up on the map, I can use hero.moveUp() ." at bounding box center [263, 56] width 327 height 112
click at [295, 104] on button "Next" at bounding box center [286, 96] width 18 height 18
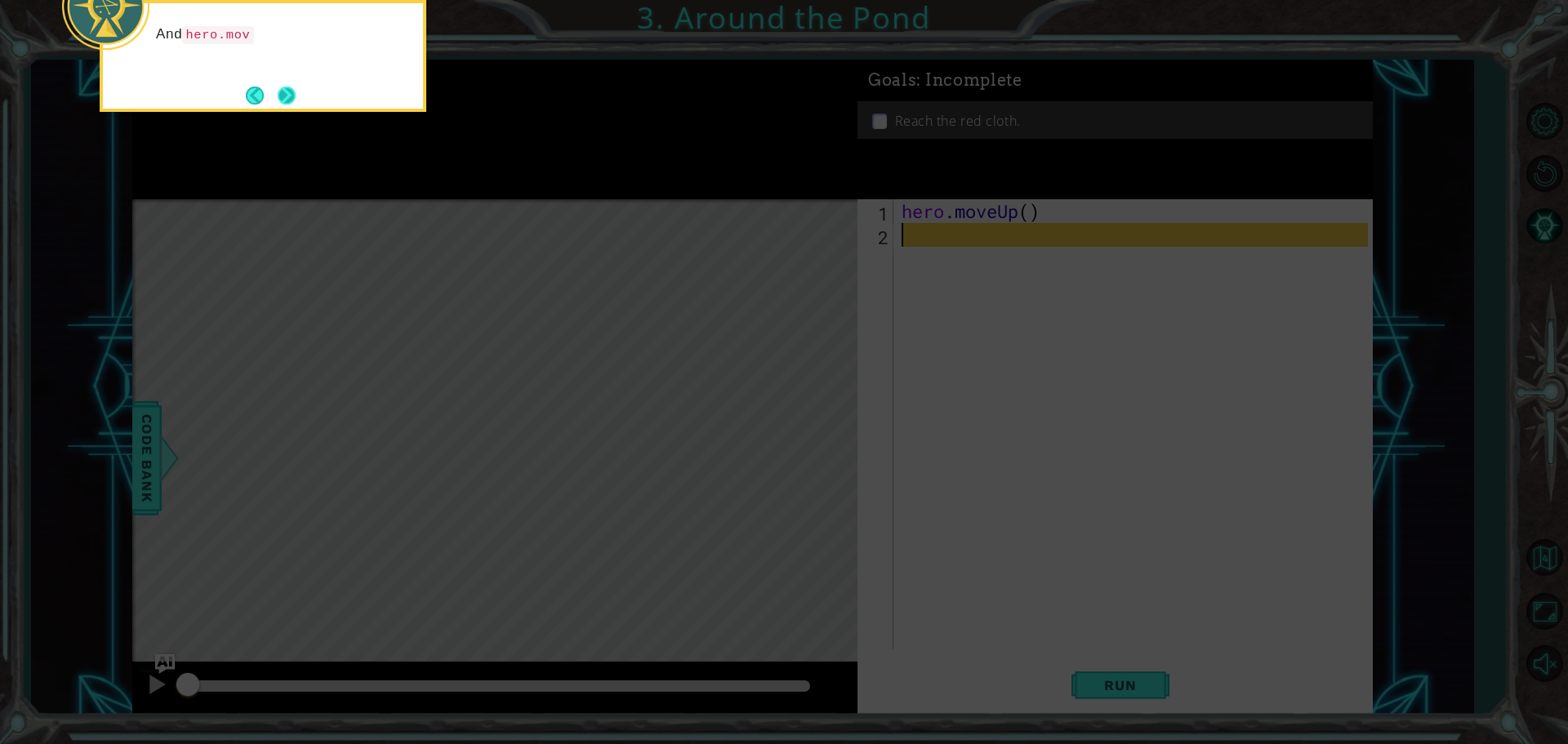
click at [281, 103] on button "Next" at bounding box center [286, 96] width 18 height 18
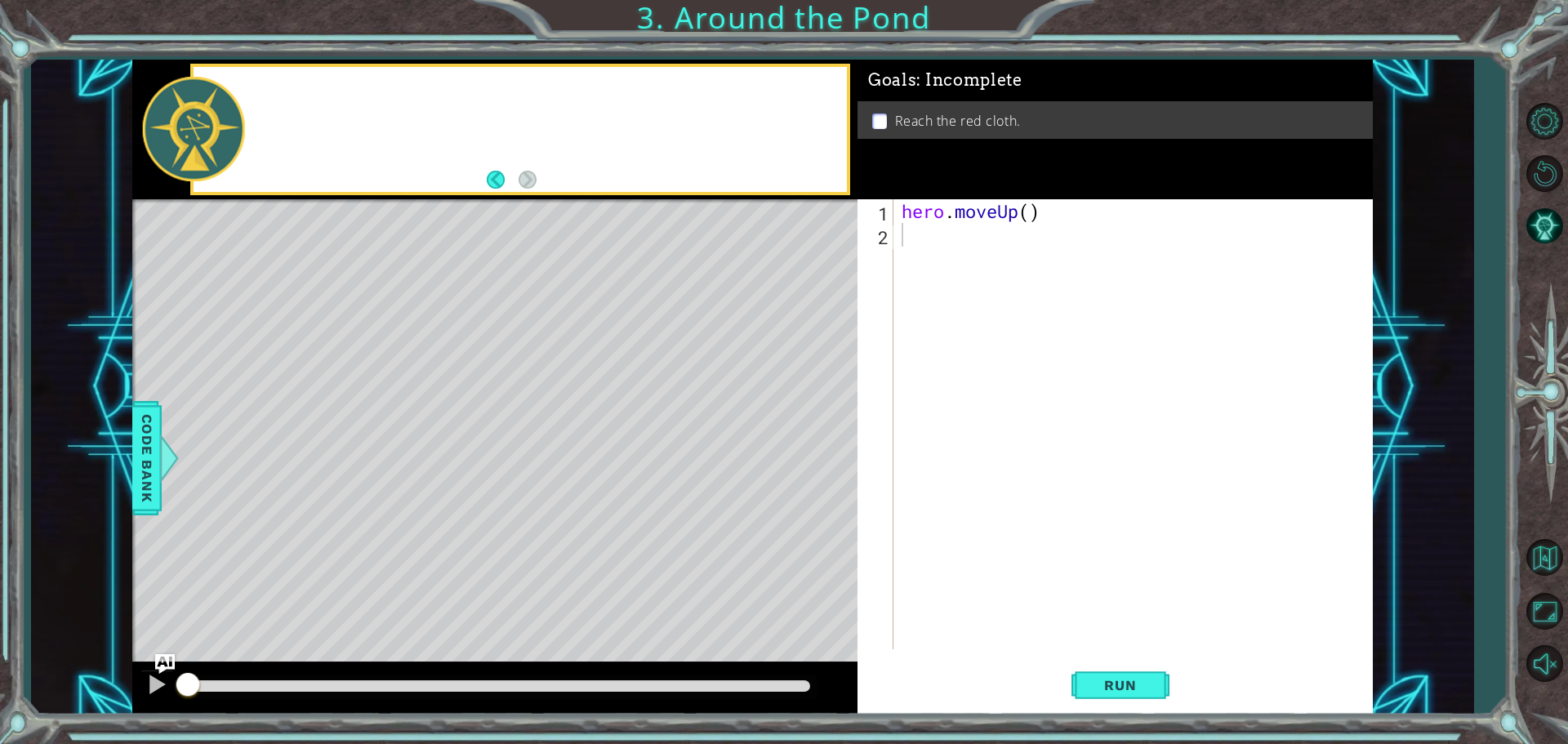
click at [281, 103] on div at bounding box center [520, 129] width 654 height 125
click at [1062, 254] on div "hero . moveUp ( )" at bounding box center [1138, 448] width 478 height 497
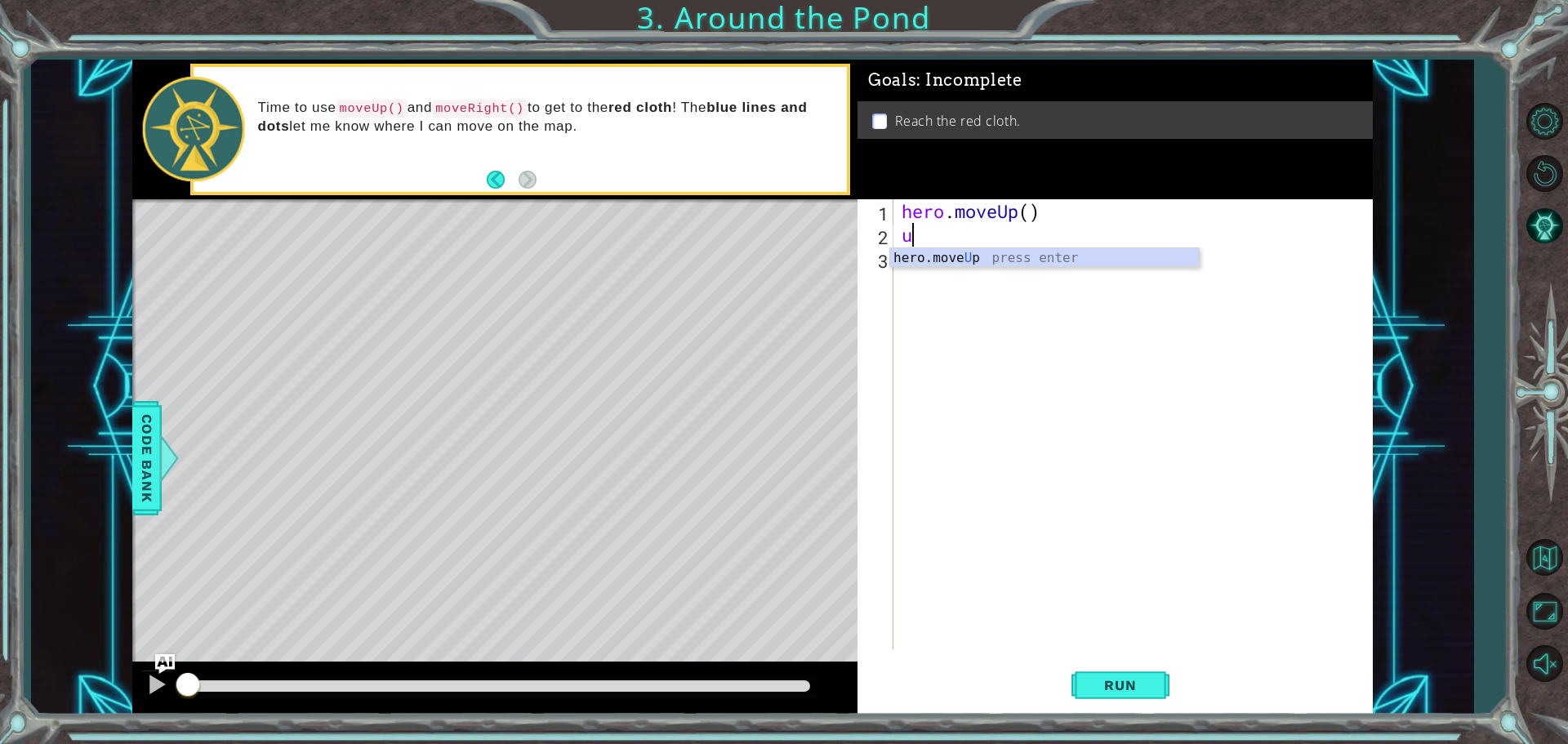
type textarea "up"
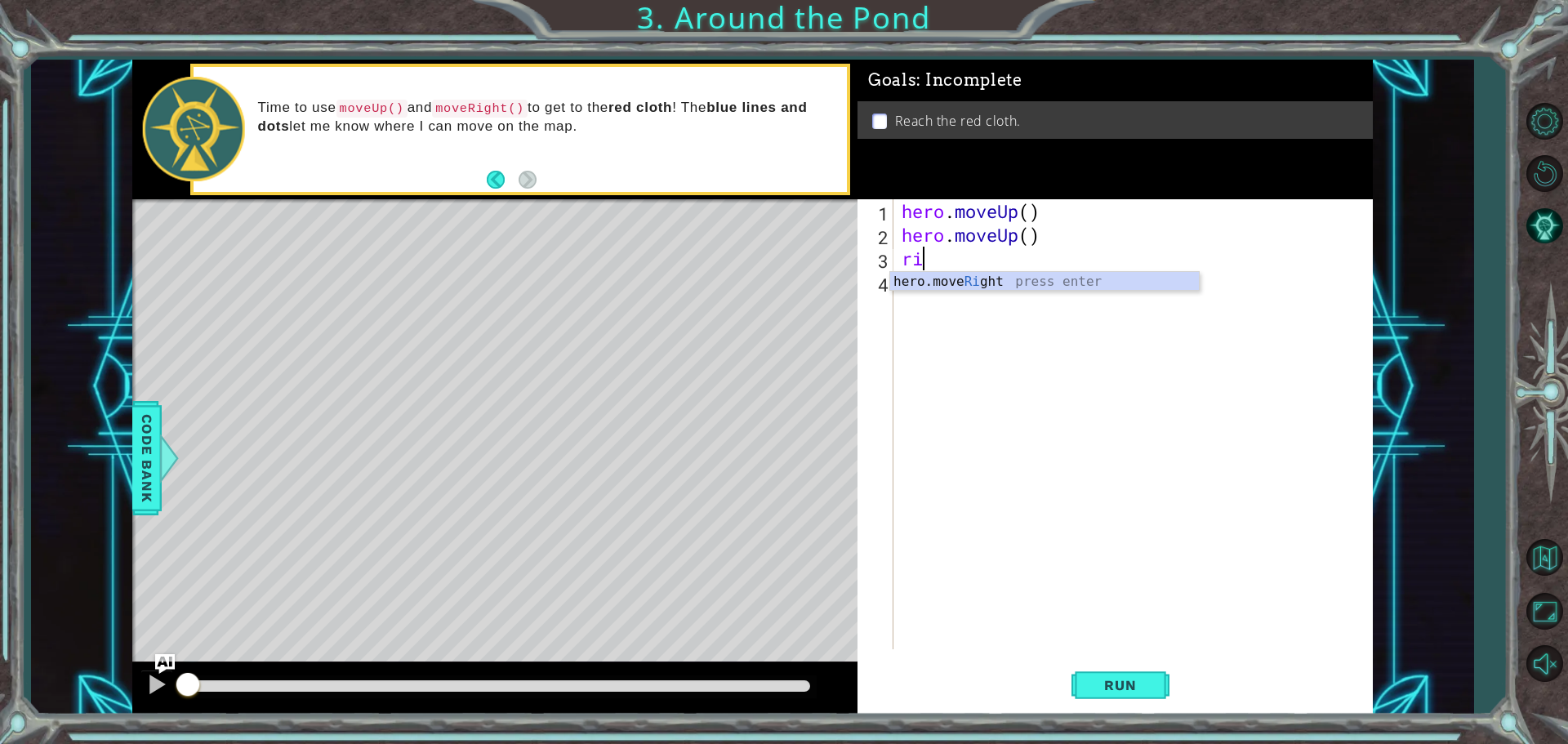
type textarea "right"
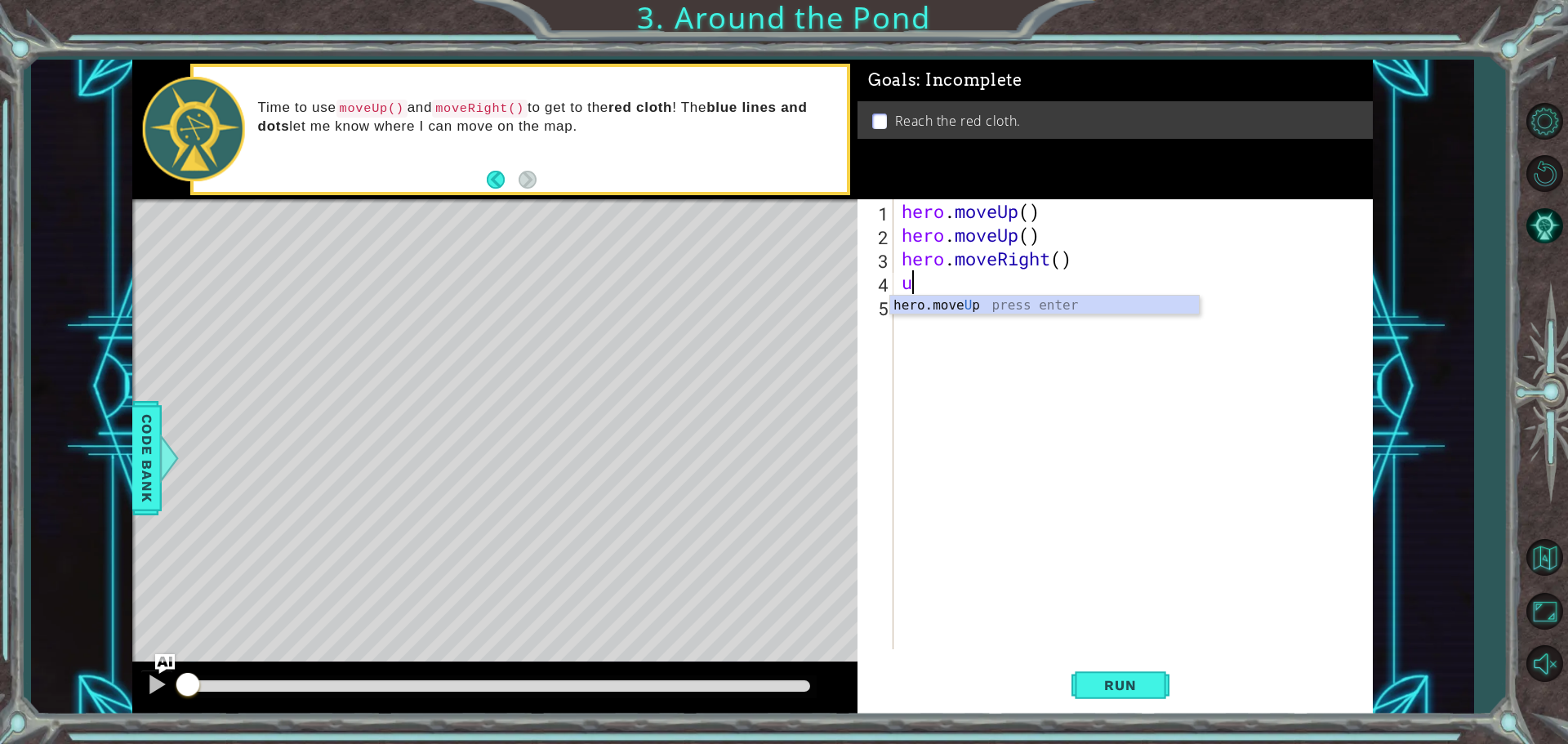
type textarea "up"
click at [1126, 675] on button "Run" at bounding box center [1120, 684] width 98 height 51
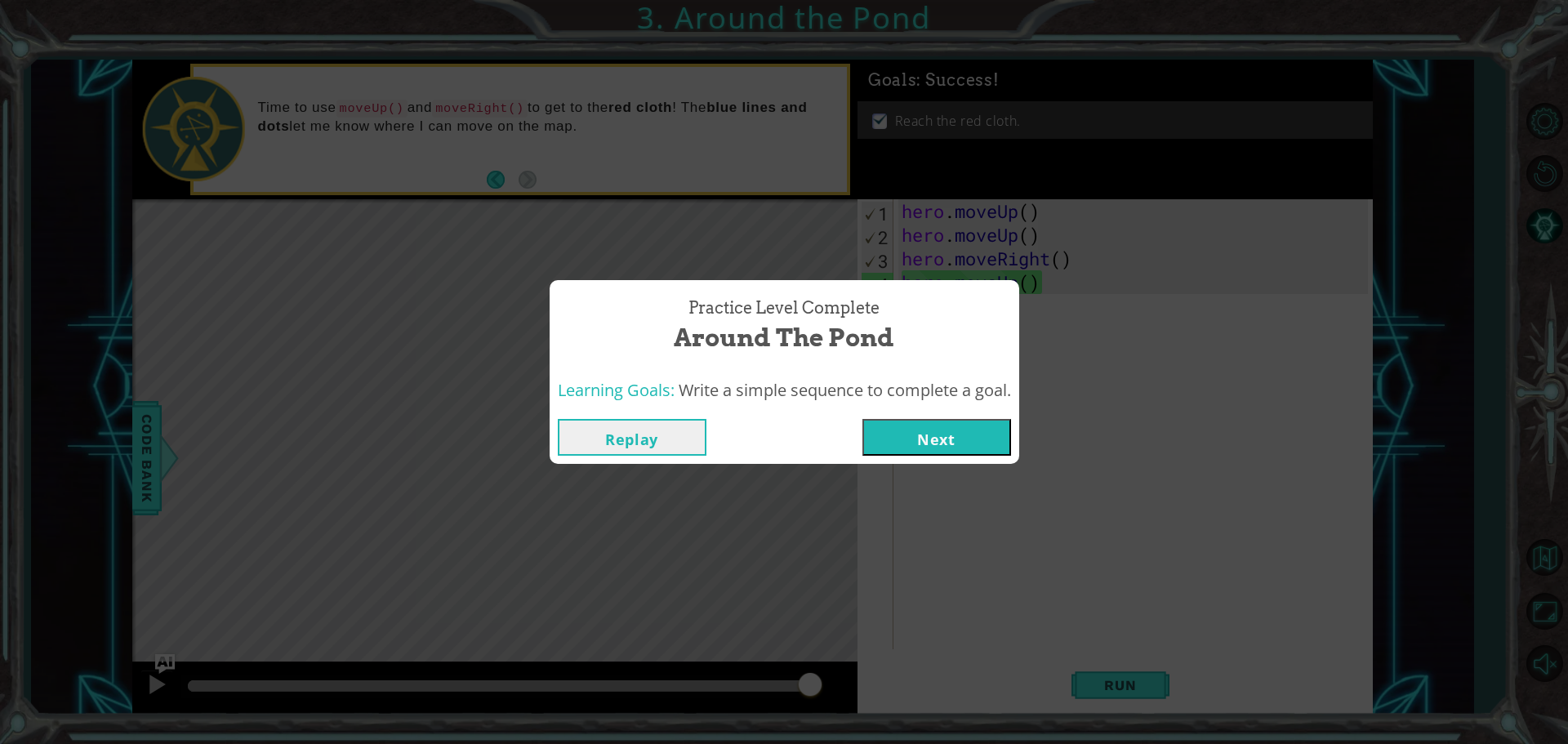
click at [980, 438] on button "Next" at bounding box center [937, 437] width 149 height 37
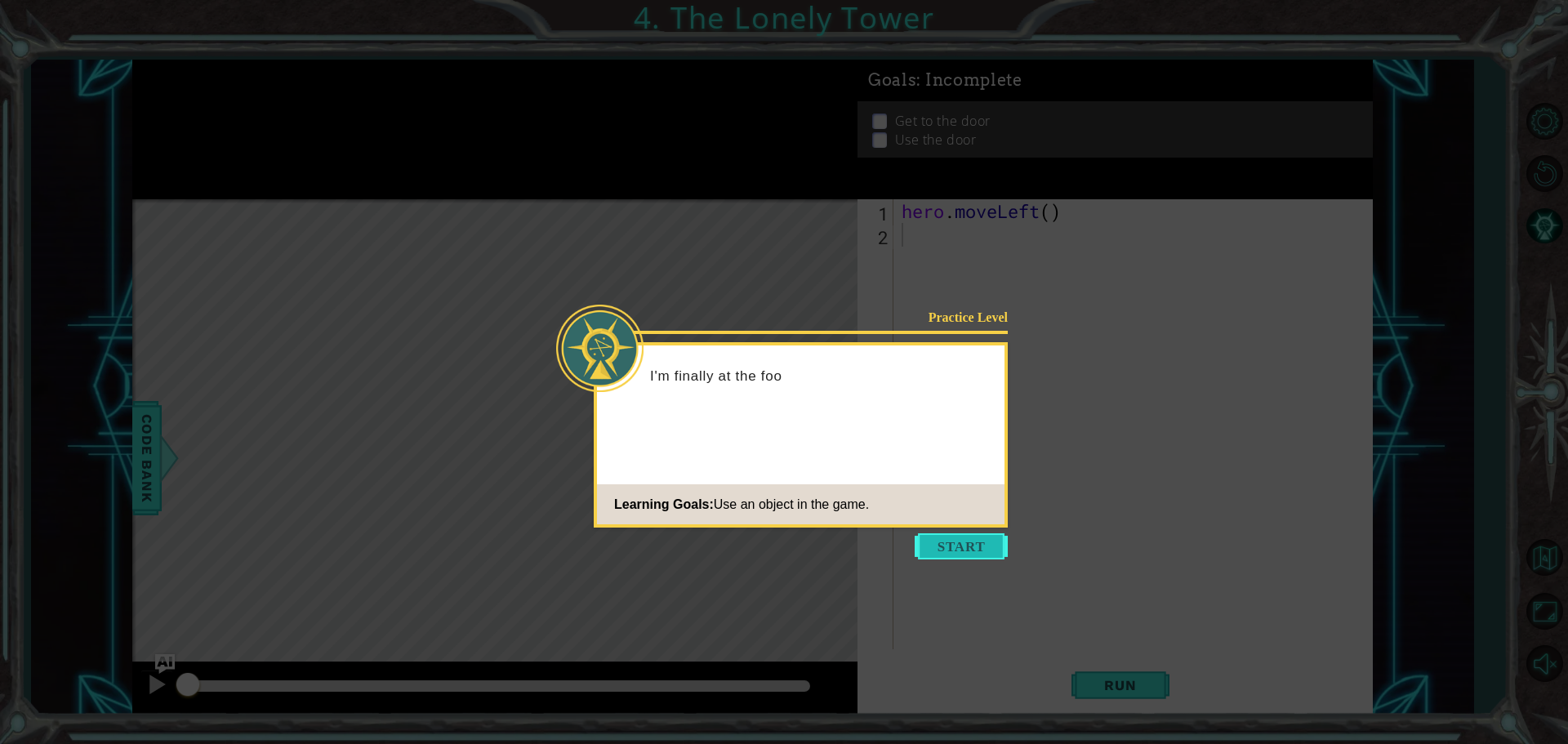
click at [937, 543] on button "Start" at bounding box center [962, 546] width 93 height 26
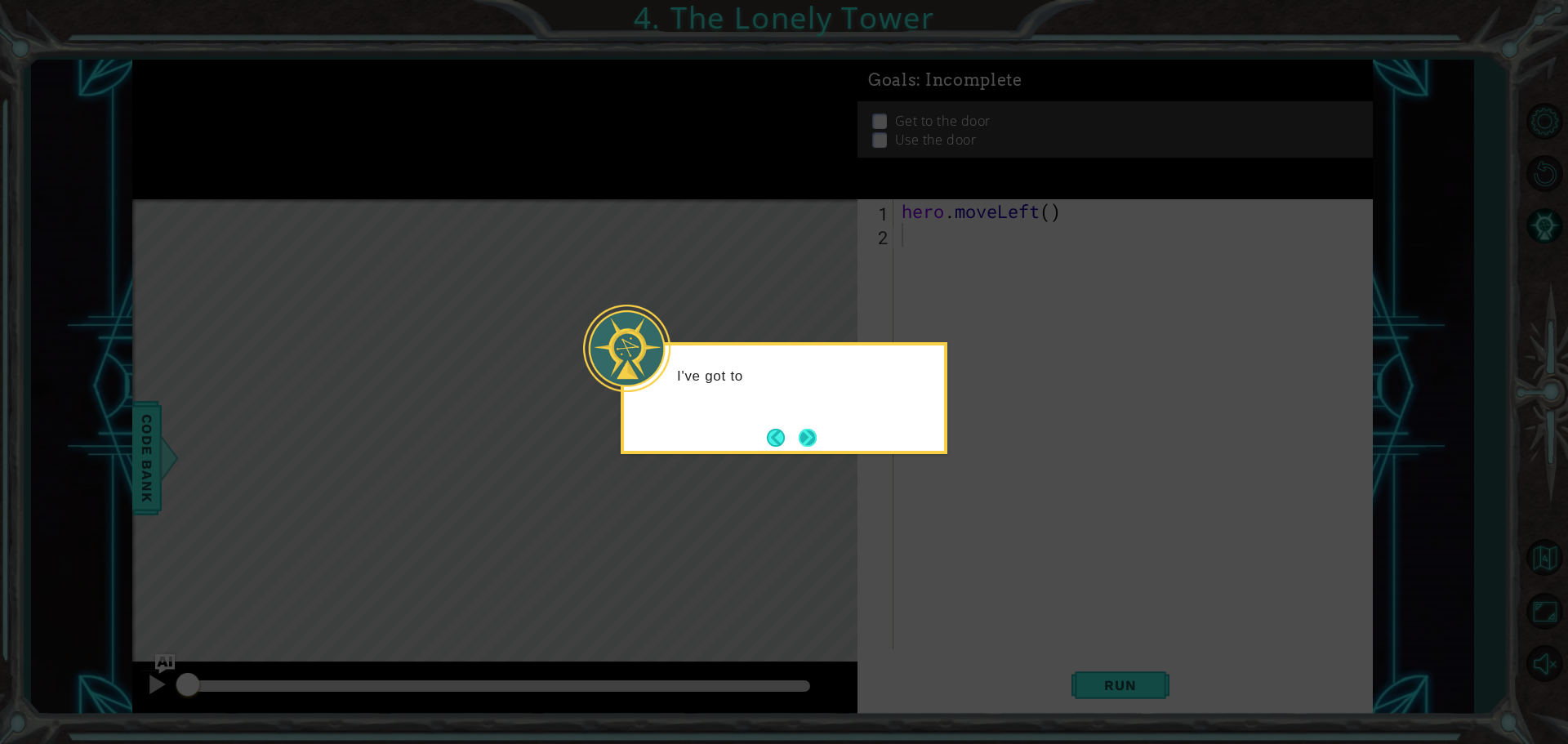
click at [801, 438] on button "Next" at bounding box center [808, 437] width 18 height 18
click at [810, 429] on button "Next" at bounding box center [808, 437] width 18 height 18
click at [809, 425] on icon at bounding box center [784, 372] width 1568 height 744
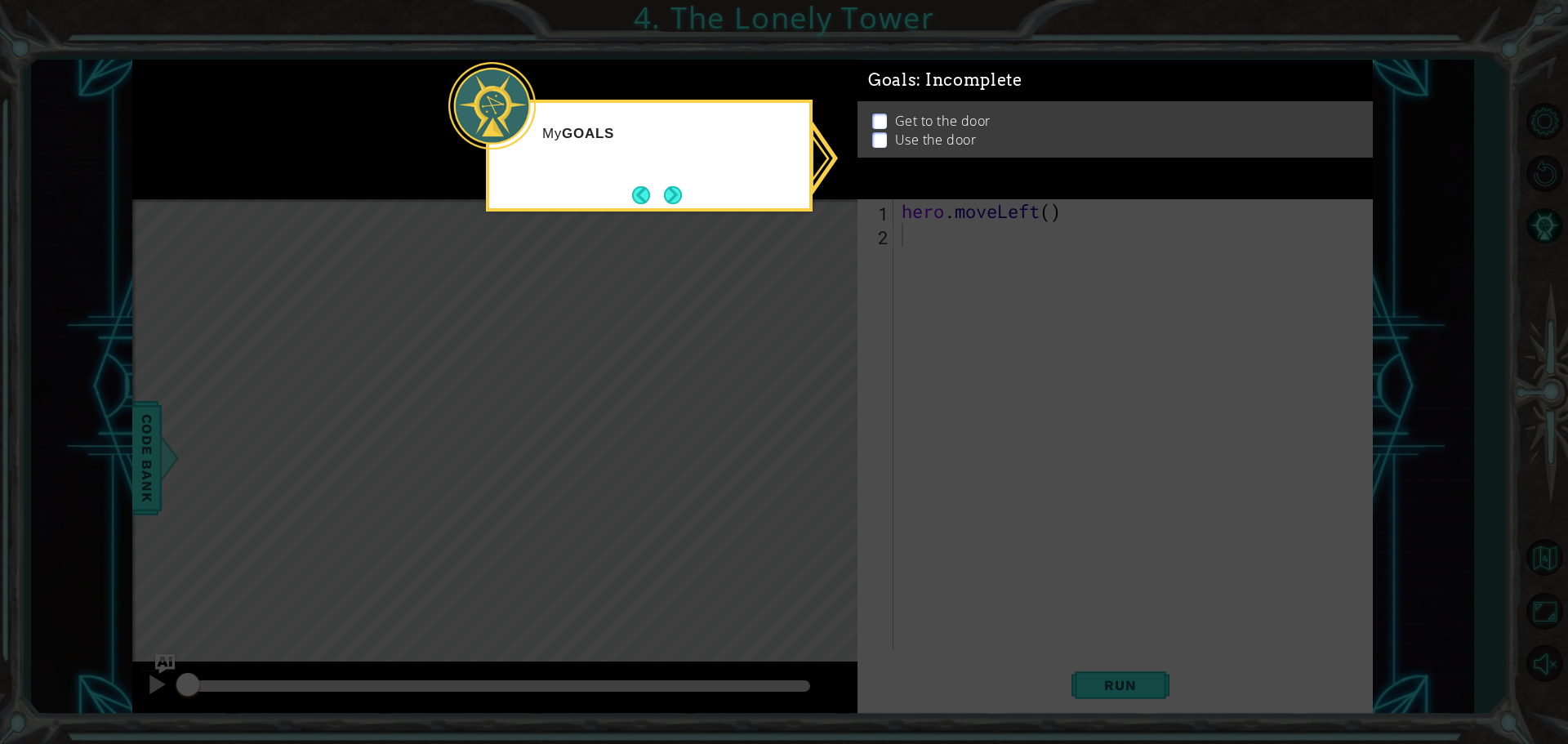
click at [961, 227] on icon at bounding box center [784, 372] width 1568 height 744
click at [652, 205] on footer at bounding box center [658, 194] width 50 height 24
click at [672, 196] on button "Next" at bounding box center [673, 195] width 18 height 18
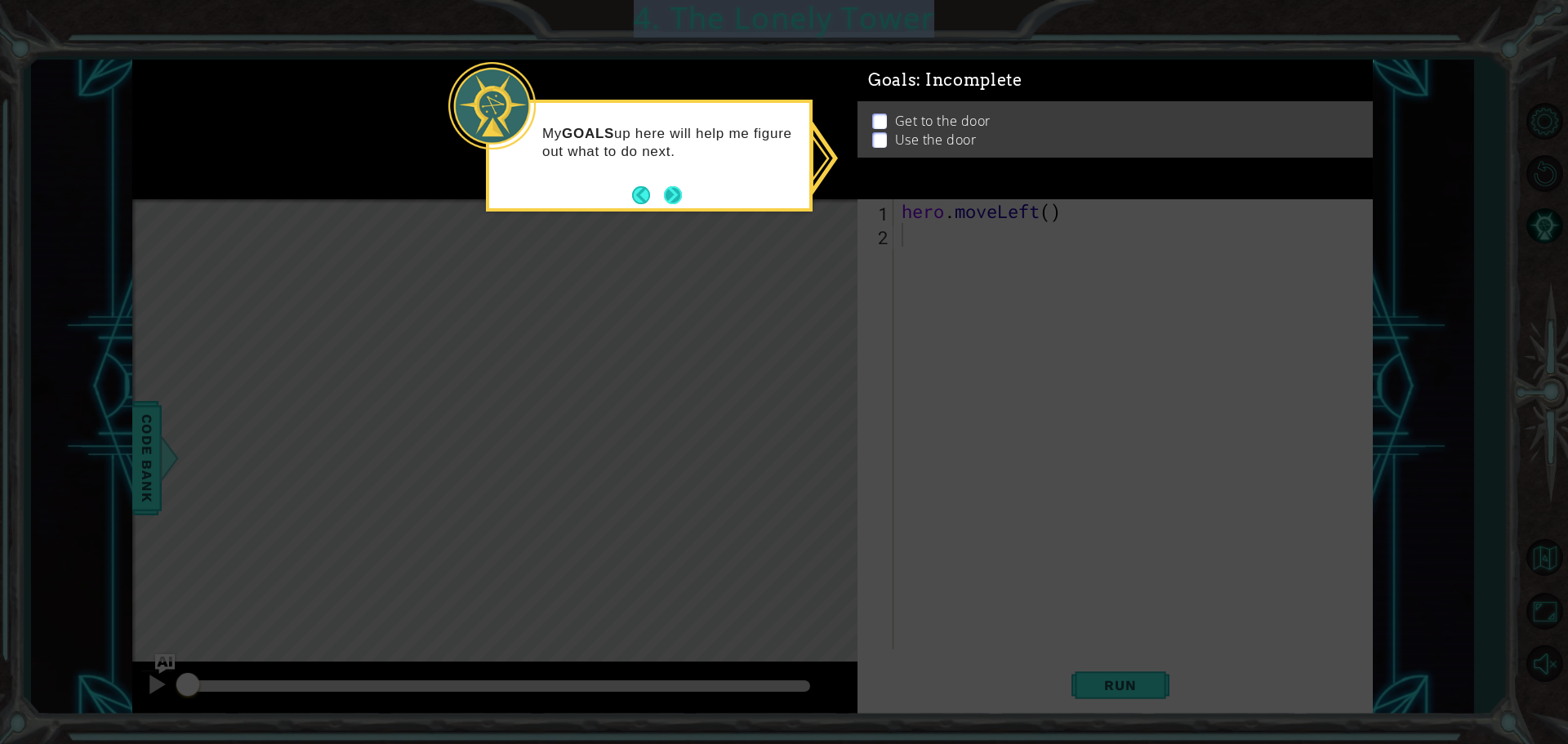
click at [672, 196] on icon at bounding box center [784, 372] width 1568 height 744
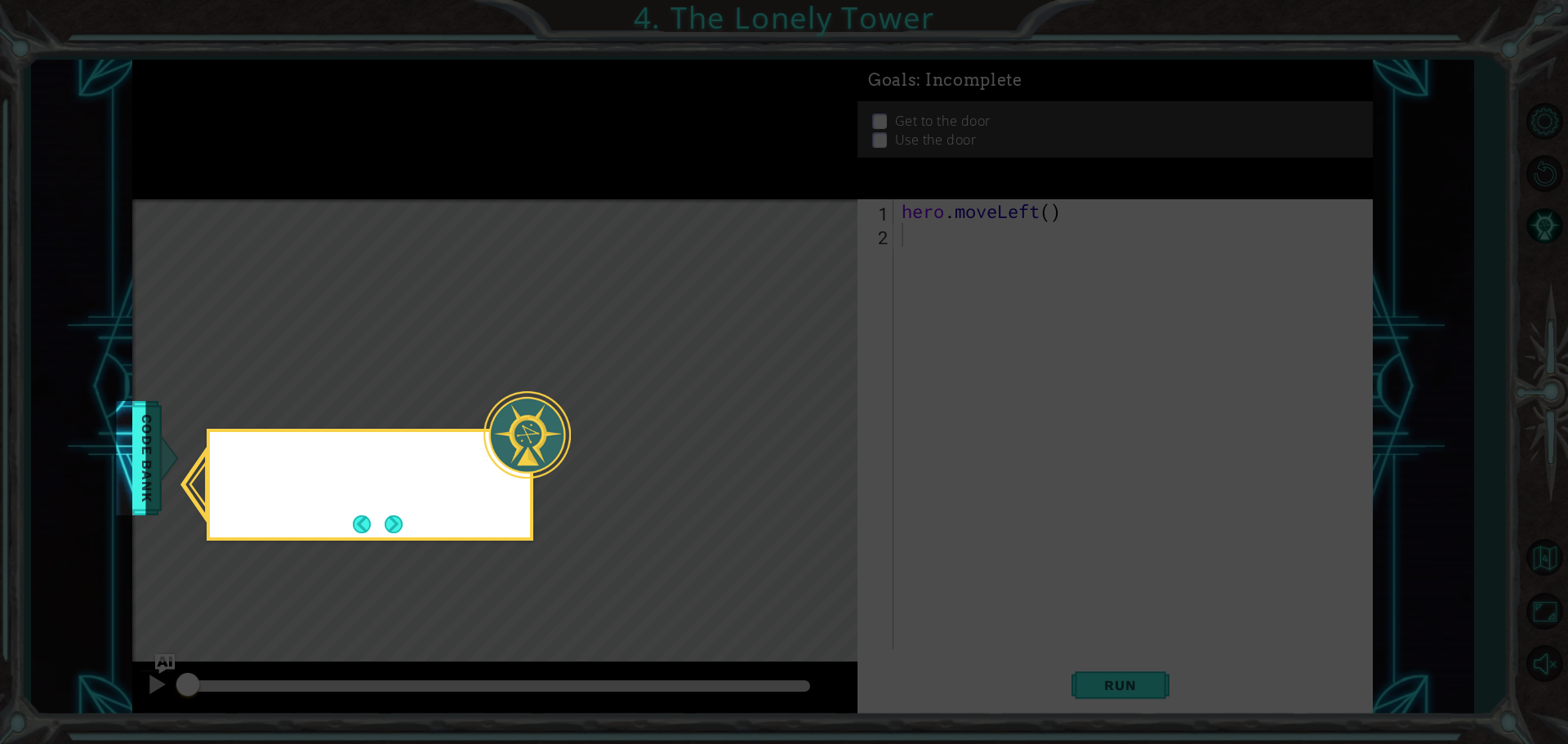
click at [672, 196] on icon at bounding box center [784, 372] width 1568 height 744
click at [397, 506] on div "I can check out the Co" at bounding box center [370, 485] width 327 height 112
click at [397, 513] on div "I can check out the Code Bank" at bounding box center [370, 485] width 327 height 112
click at [397, 518] on button "Next" at bounding box center [394, 524] width 18 height 18
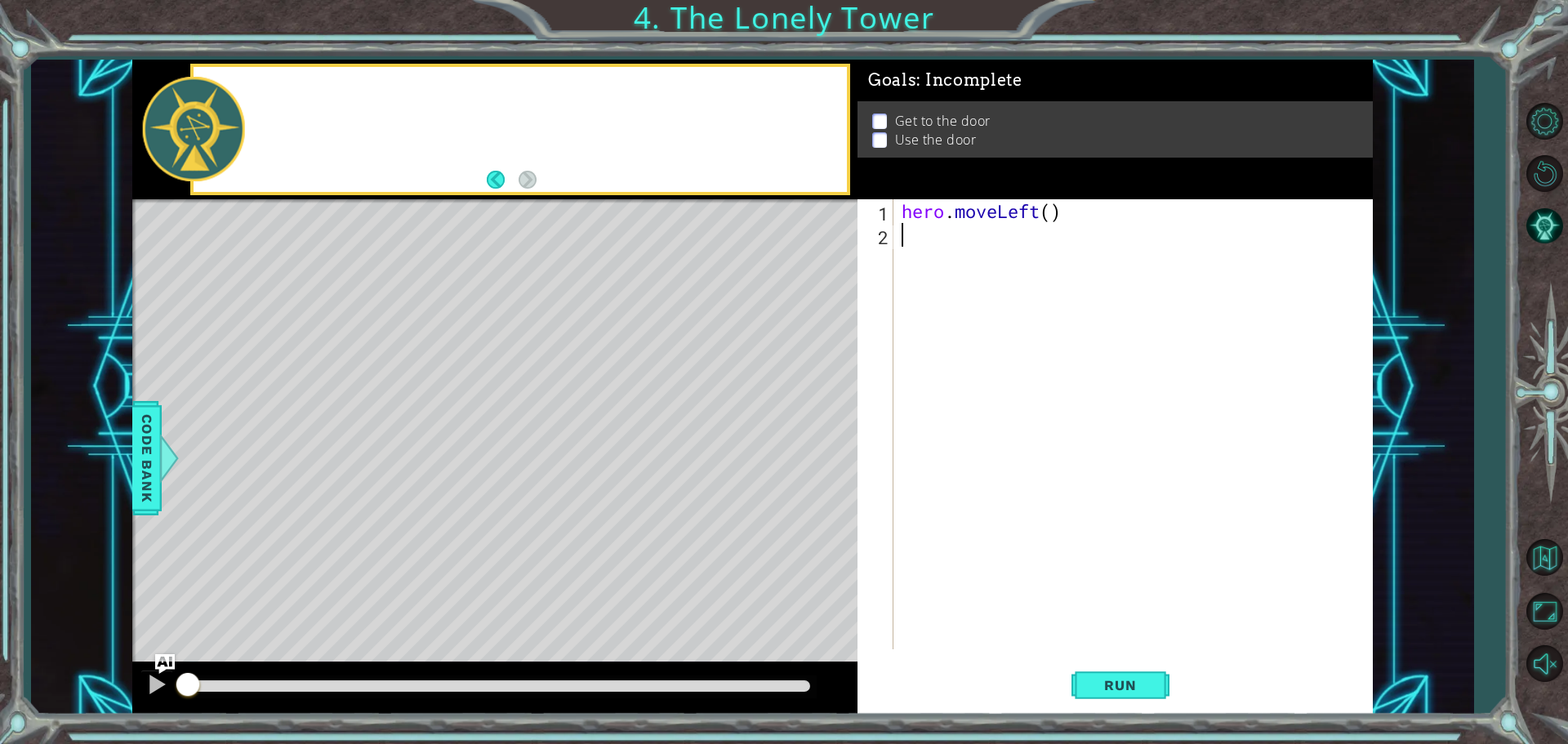
click at [397, 518] on div "Level Map" at bounding box center [510, 439] width 754 height 481
click at [1054, 206] on div "hero . moveLeft ( )" at bounding box center [1138, 448] width 478 height 497
type textarea "hero.moveLeft(2)"
click at [927, 246] on div "hero . moveLeft ( 2 )" at bounding box center [1138, 448] width 478 height 497
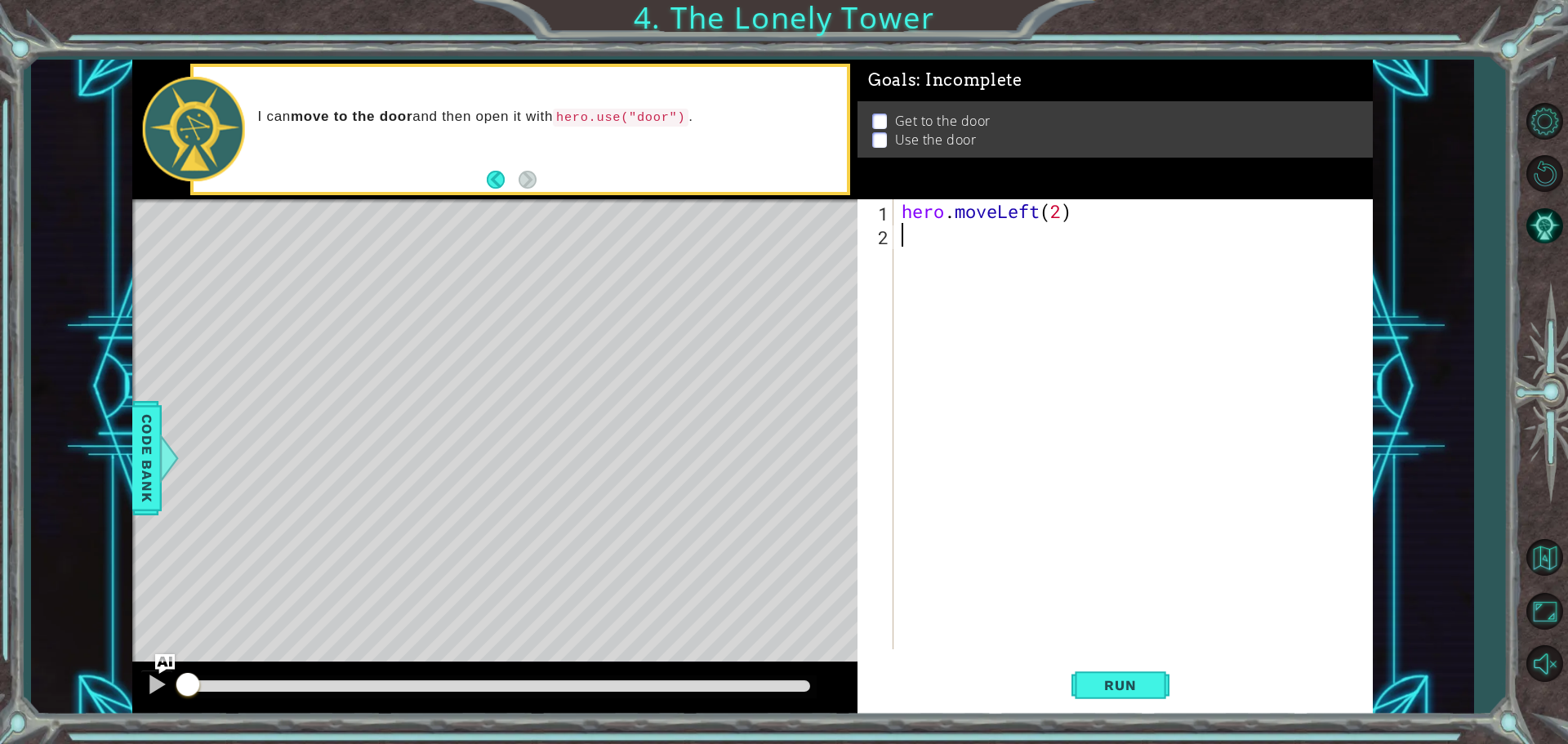
scroll to position [0, 0]
type textarea "up"
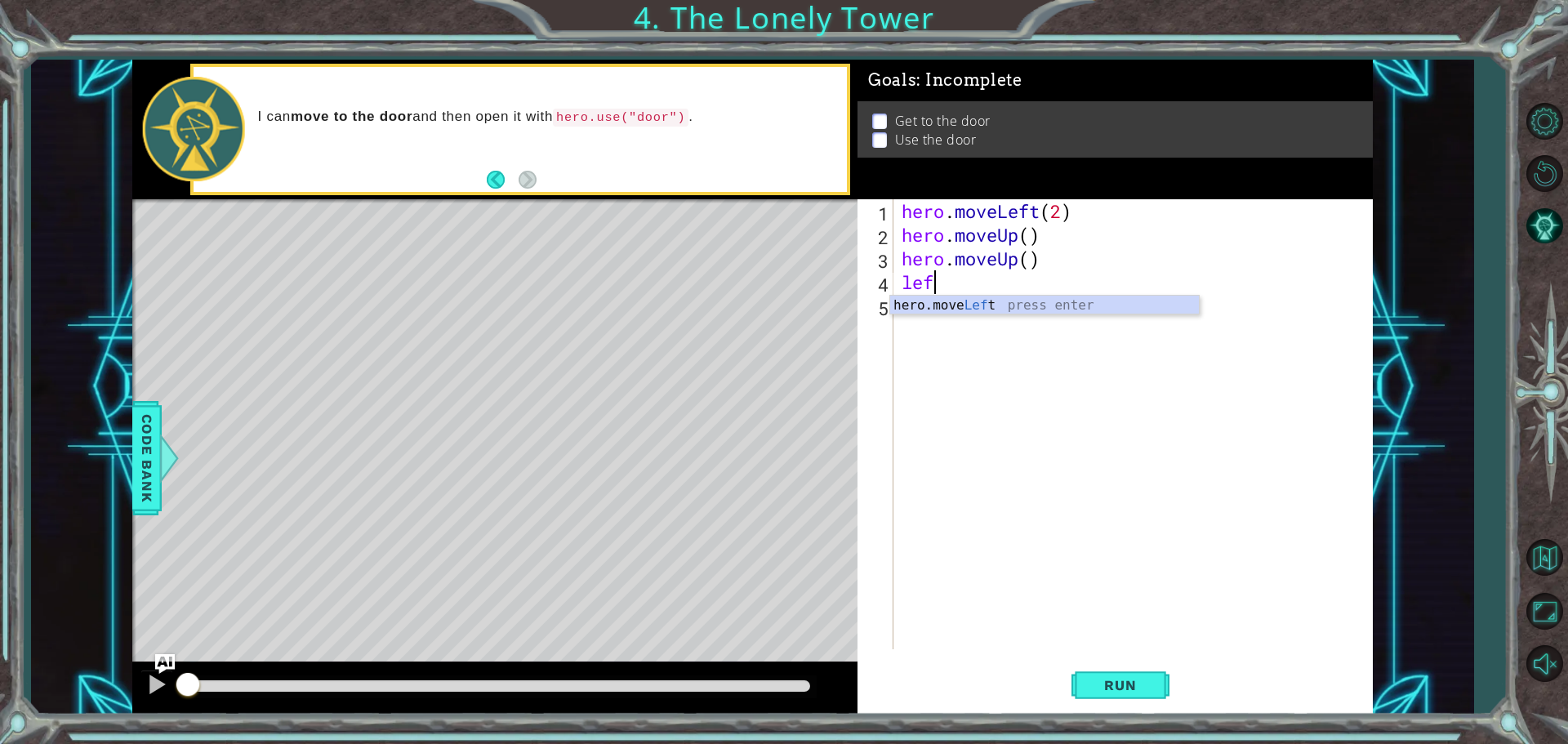
type textarea "left"
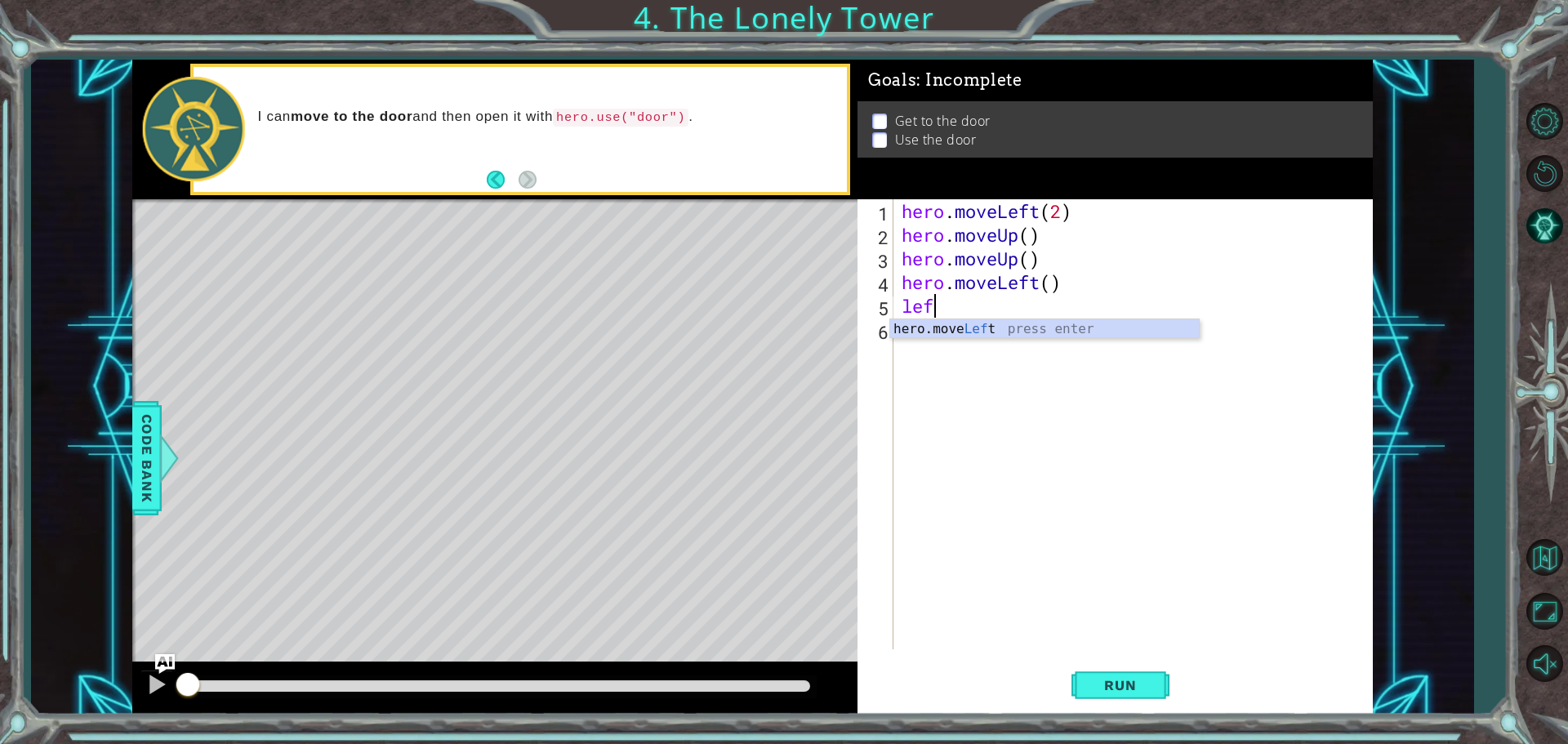
type textarea "left"
type textarea "up"
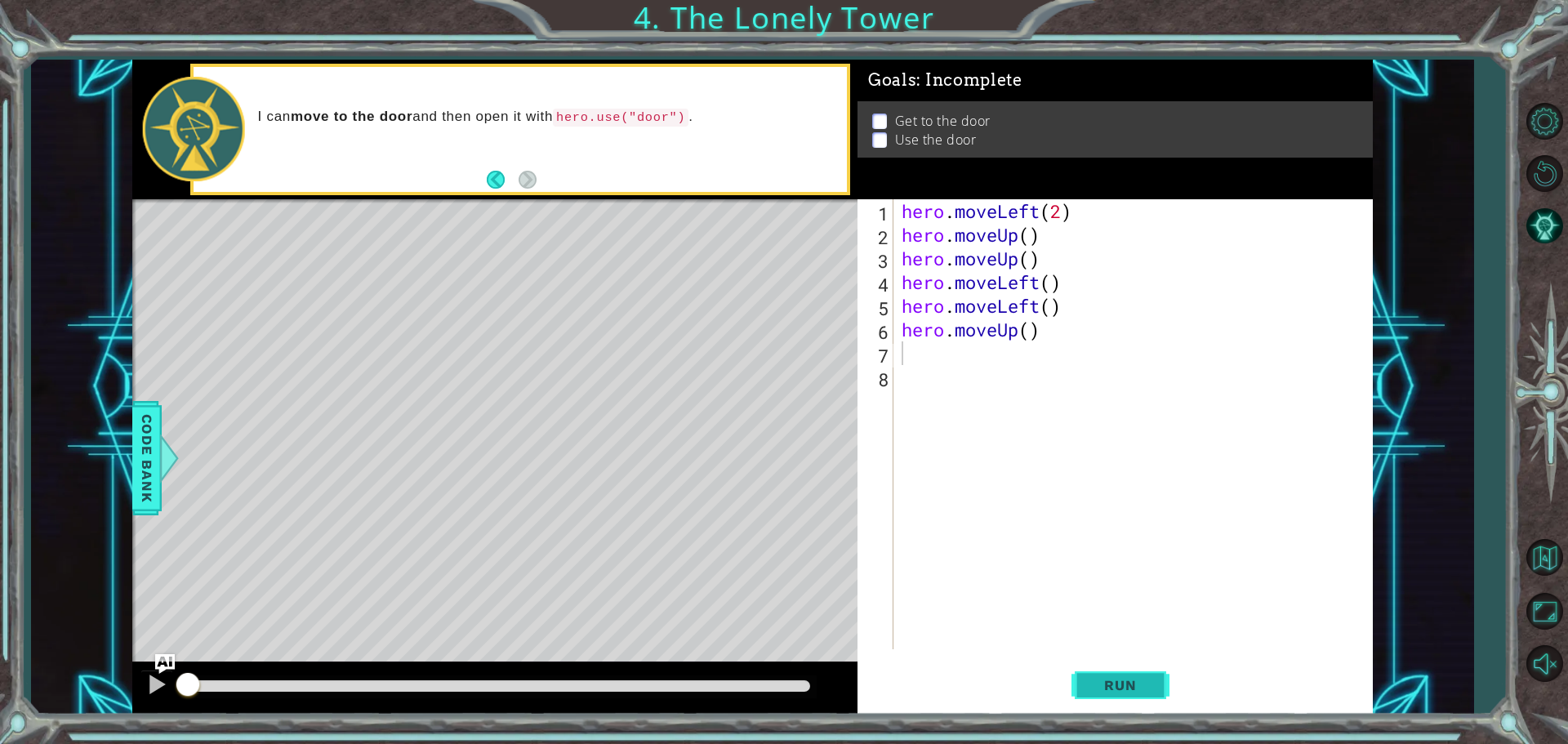
click at [1162, 675] on button "Run" at bounding box center [1120, 684] width 98 height 51
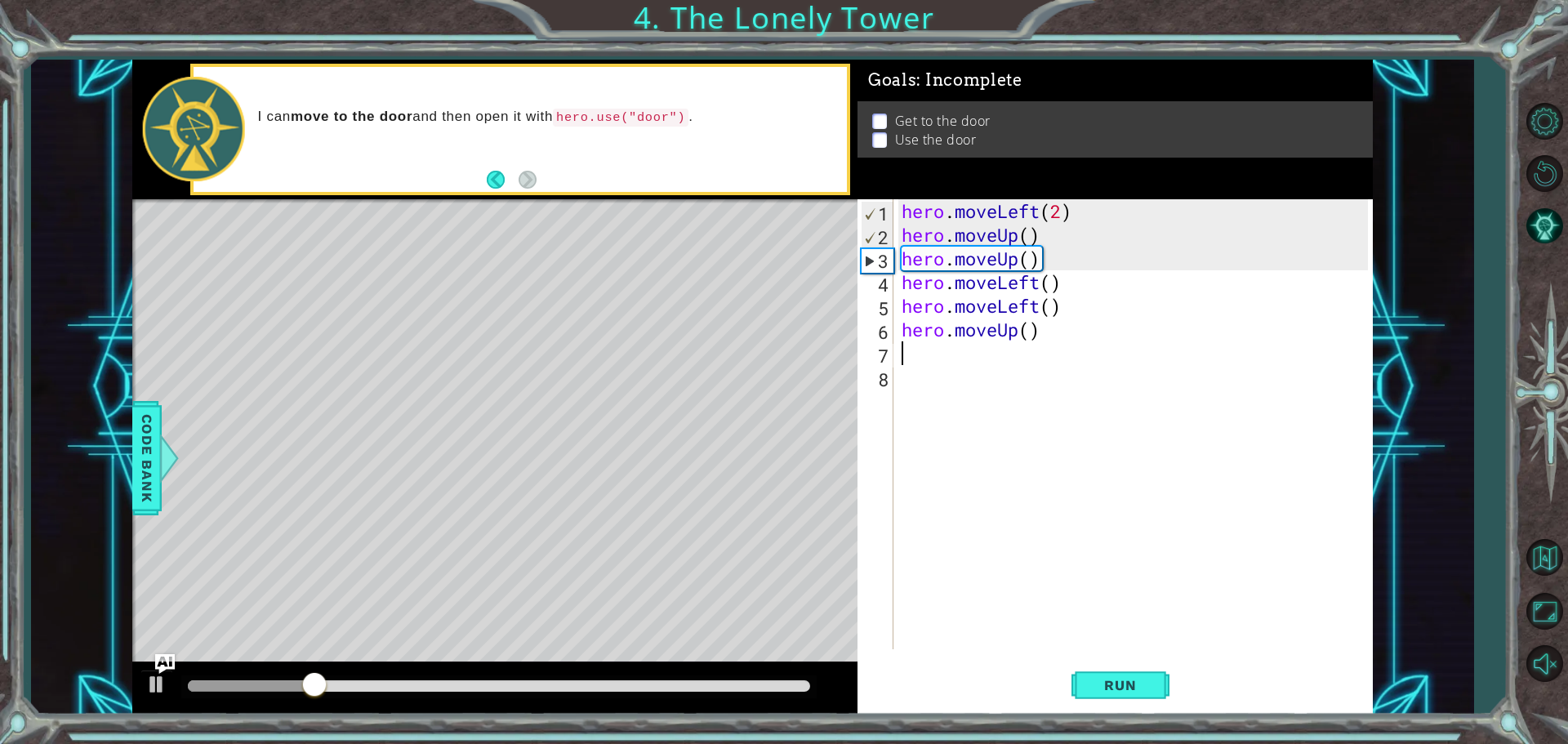
click at [871, 118] on ul "Get to the door Use the door" at bounding box center [1116, 131] width 495 height 38
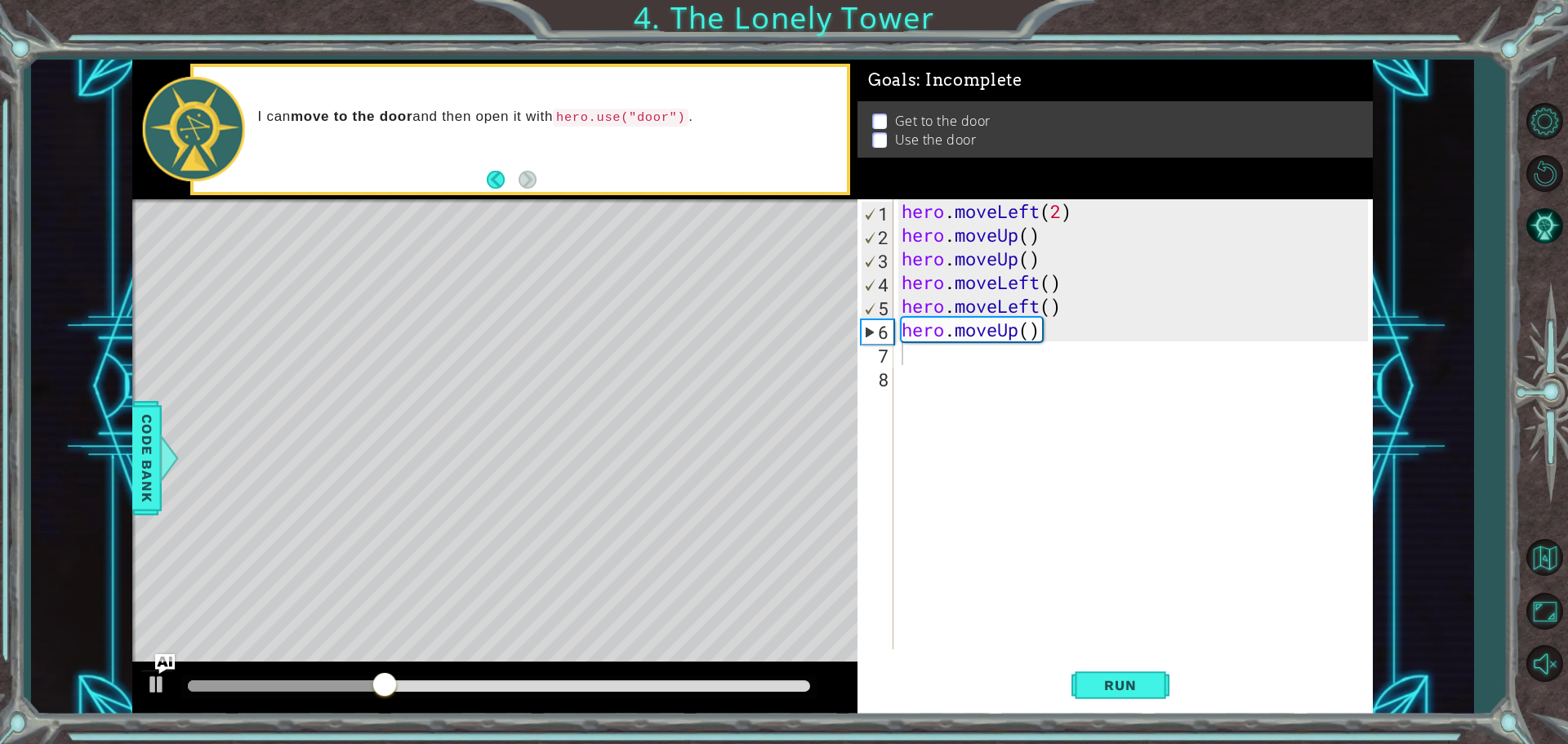
click at [948, 348] on div "hero . moveLeft ( 2 ) hero . moveUp ( ) hero . moveUp ( ) hero . moveLeft ( ) h…" at bounding box center [1138, 448] width 478 height 497
click at [1039, 286] on div "hero . moveLeft ( 2 ) hero . moveUp ( ) hero . moveUp ( ) hero . moveLeft ( ) h…" at bounding box center [1138, 448] width 478 height 497
click at [1007, 285] on div "hero . moveLeft ( 2 ) hero . moveUp ( ) hero . moveUp ( ) hero . moveLeft ( ) h…" at bounding box center [1138, 448] width 478 height 497
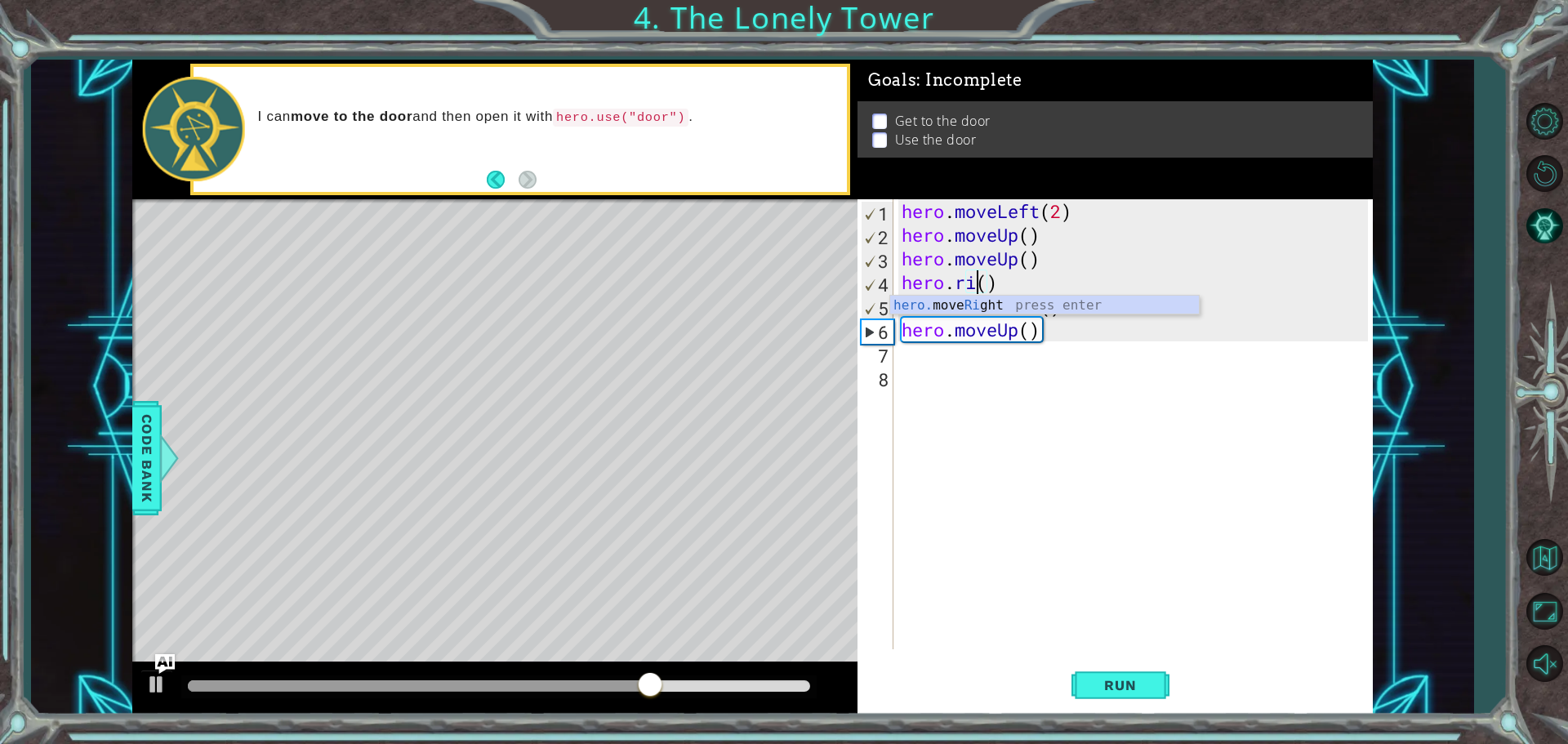
scroll to position [0, 3]
click at [1005, 299] on div "hero . moveLeft ( 2 ) hero . moveUp ( ) hero . moveUp ( ) hero . moveRight ( ) …" at bounding box center [1138, 448] width 478 height 497
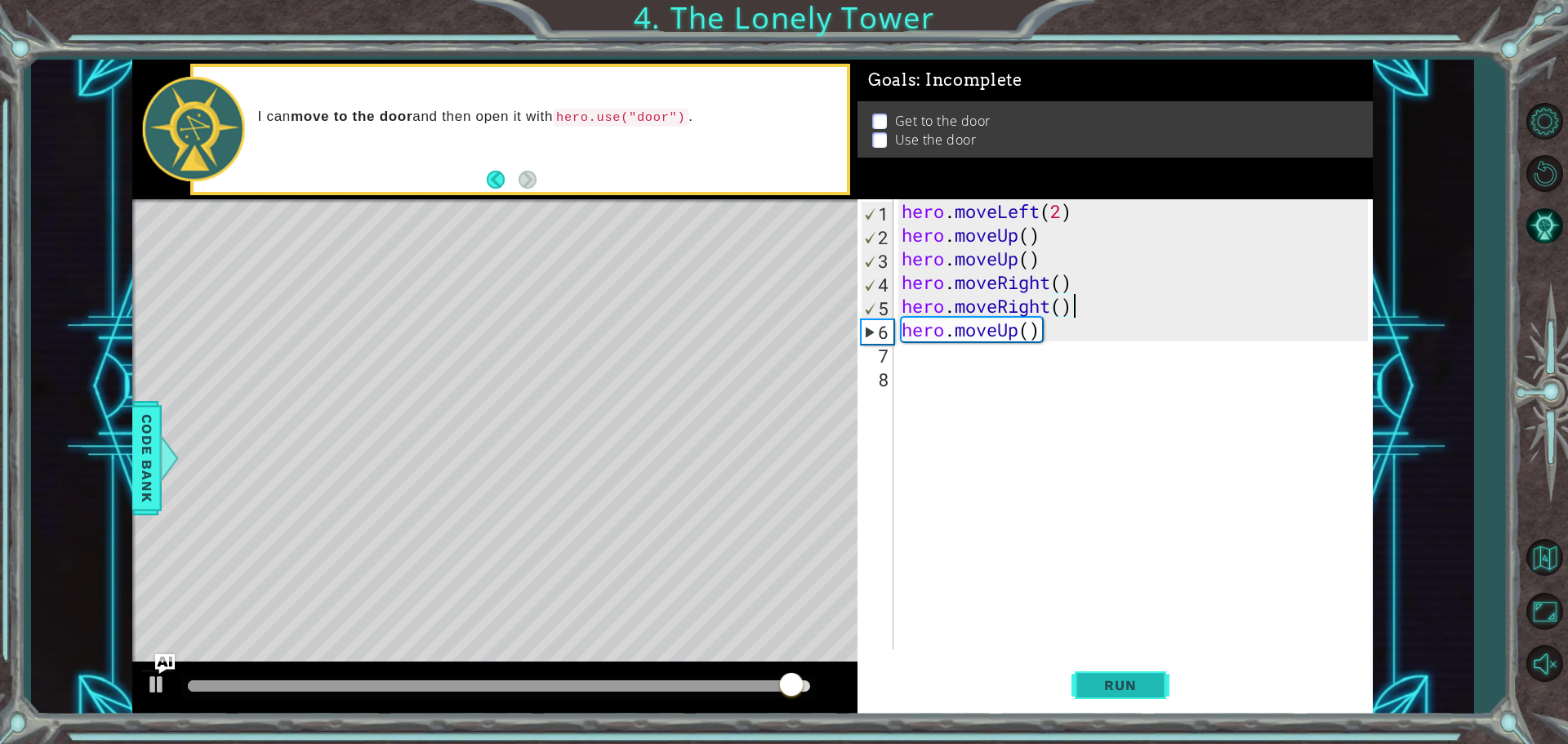
type textarea "hero.moveRight()"
click at [1115, 680] on span "Run" at bounding box center [1120, 685] width 65 height 16
click at [885, 140] on p at bounding box center [879, 140] width 15 height 15
click at [879, 133] on p at bounding box center [879, 140] width 15 height 15
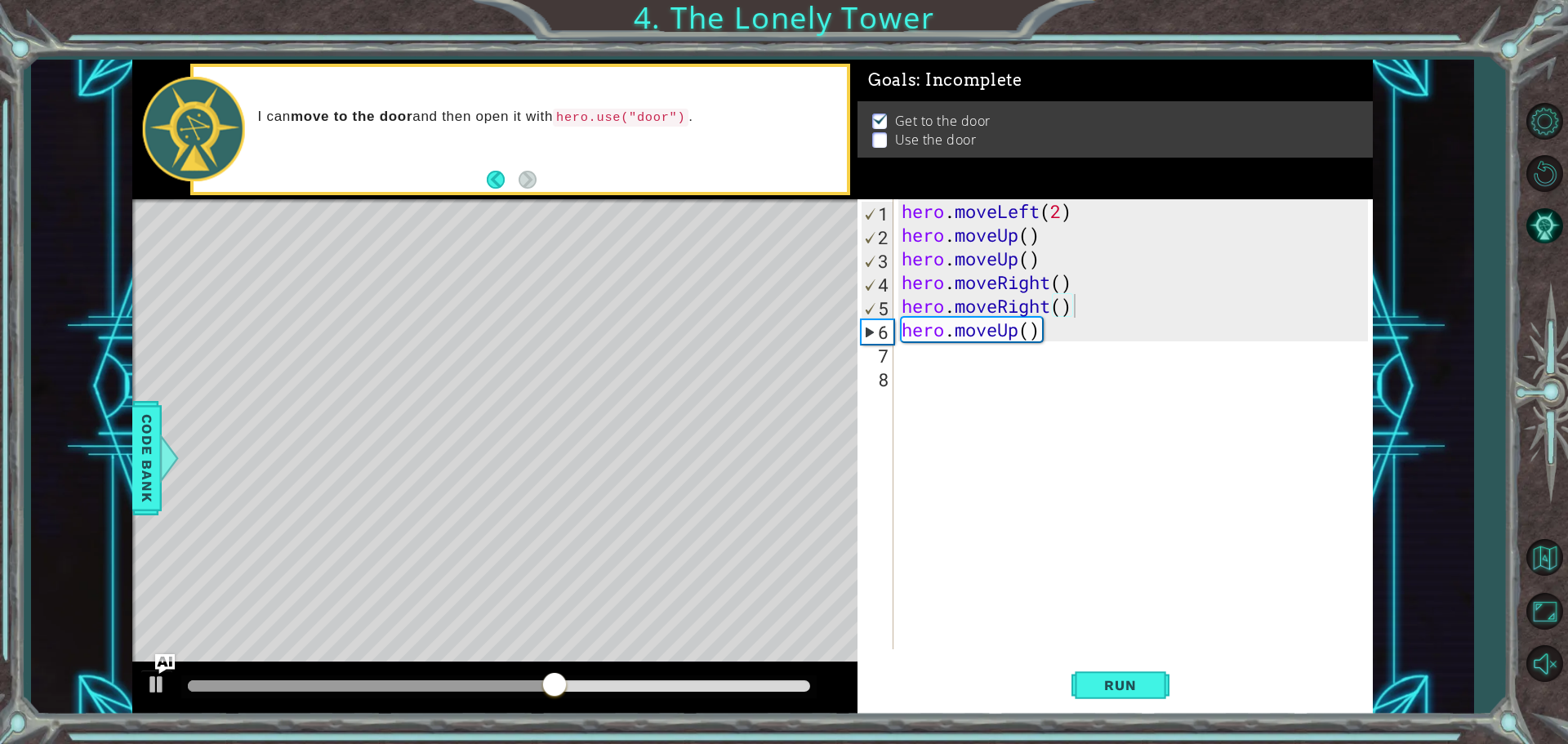
click at [879, 134] on p at bounding box center [879, 141] width 15 height 15
click at [1146, 679] on span "Run" at bounding box center [1120, 685] width 65 height 16
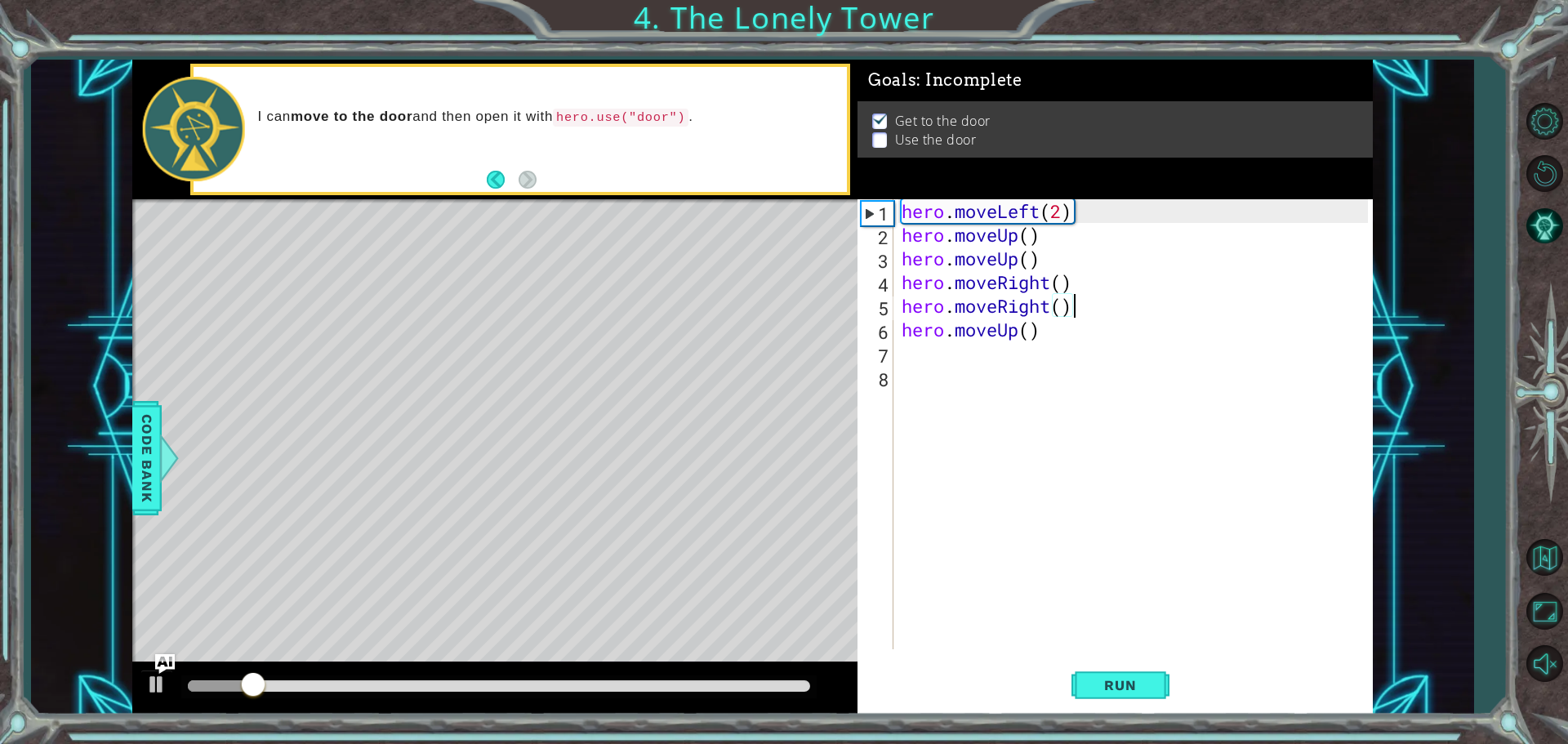
click at [994, 360] on div "hero . moveLeft ( 2 ) hero . moveUp ( ) hero . moveUp ( ) hero . moveRight ( ) …" at bounding box center [1138, 448] width 478 height 497
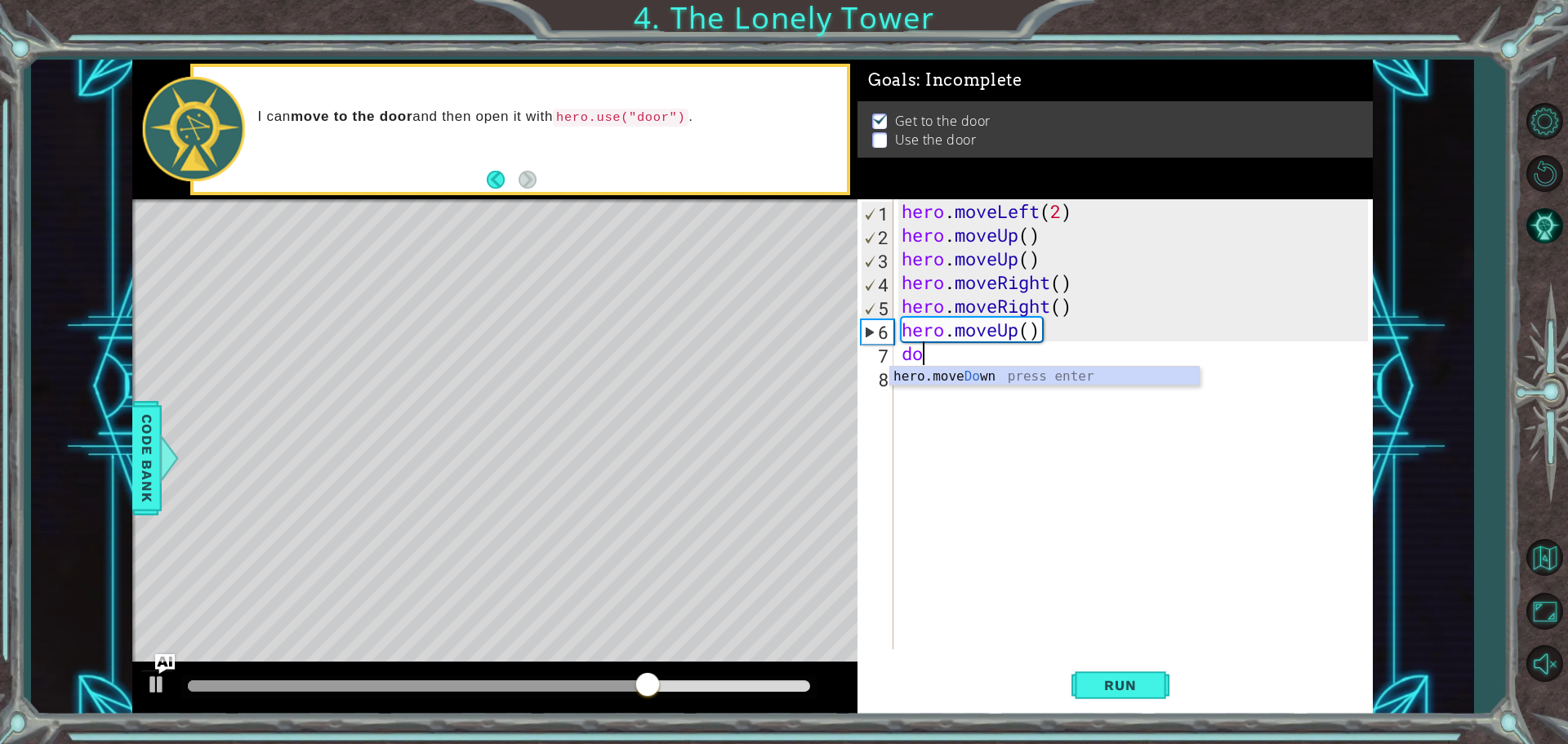
scroll to position [0, 0]
type textarea "d"
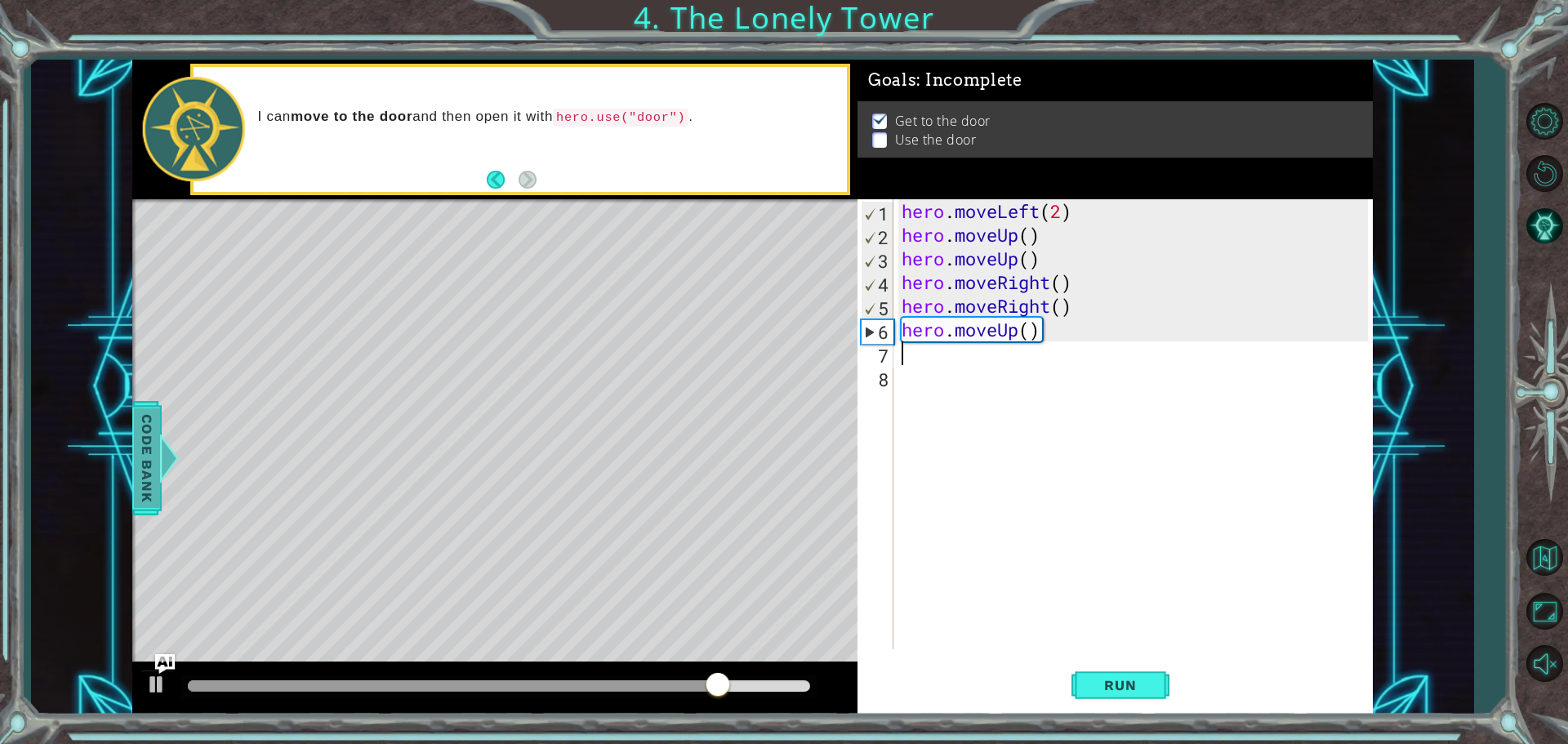
click at [156, 455] on span "Code Bank" at bounding box center [146, 458] width 26 height 100
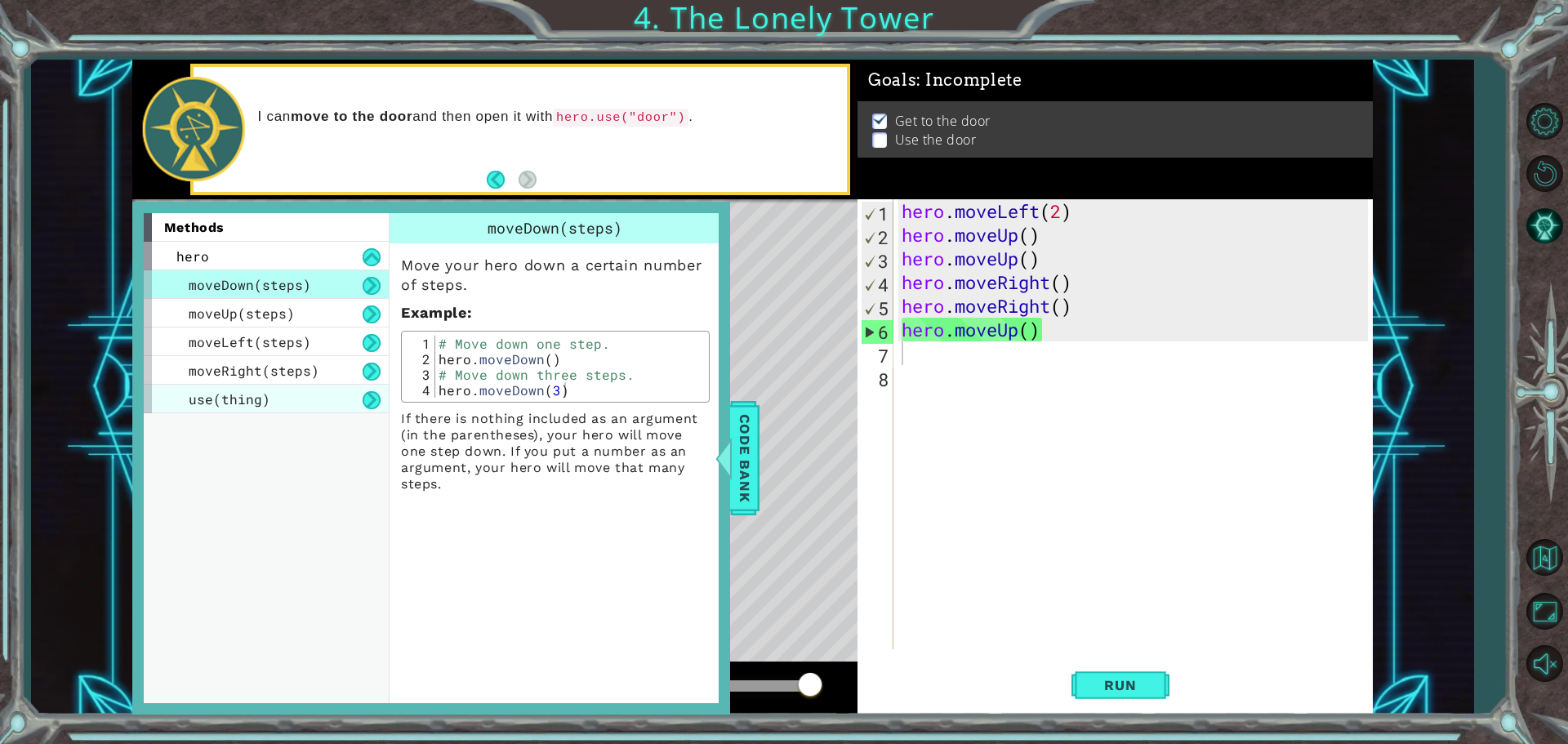
click at [324, 393] on div "use(thing)" at bounding box center [266, 400] width 245 height 29
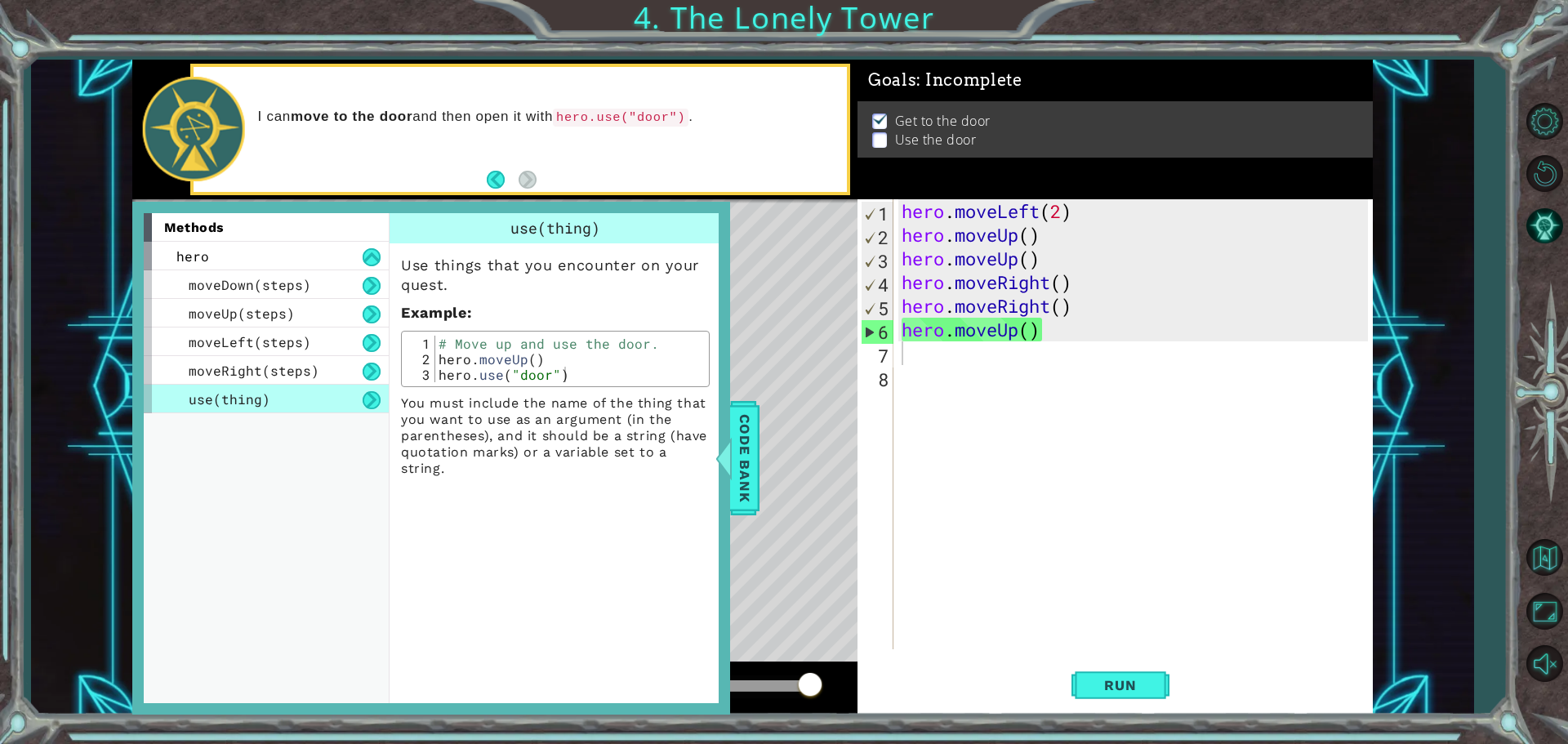
click at [942, 360] on div "hero . moveLeft ( 2 ) hero . moveUp ( ) hero . moveUp ( ) hero . moveRight ( ) …" at bounding box center [1138, 448] width 478 height 497
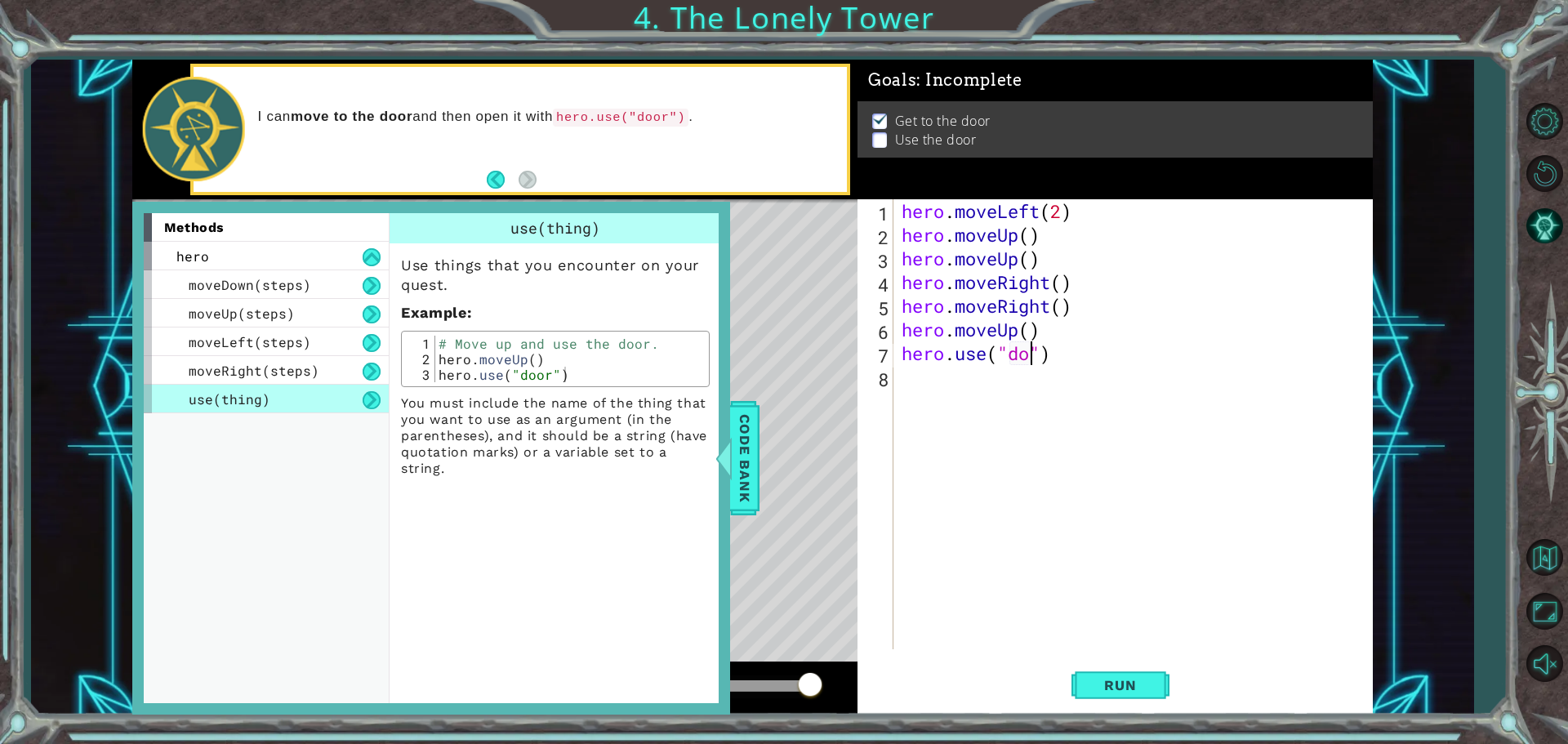
scroll to position [0, 7]
click at [1140, 696] on button "Run" at bounding box center [1120, 684] width 98 height 51
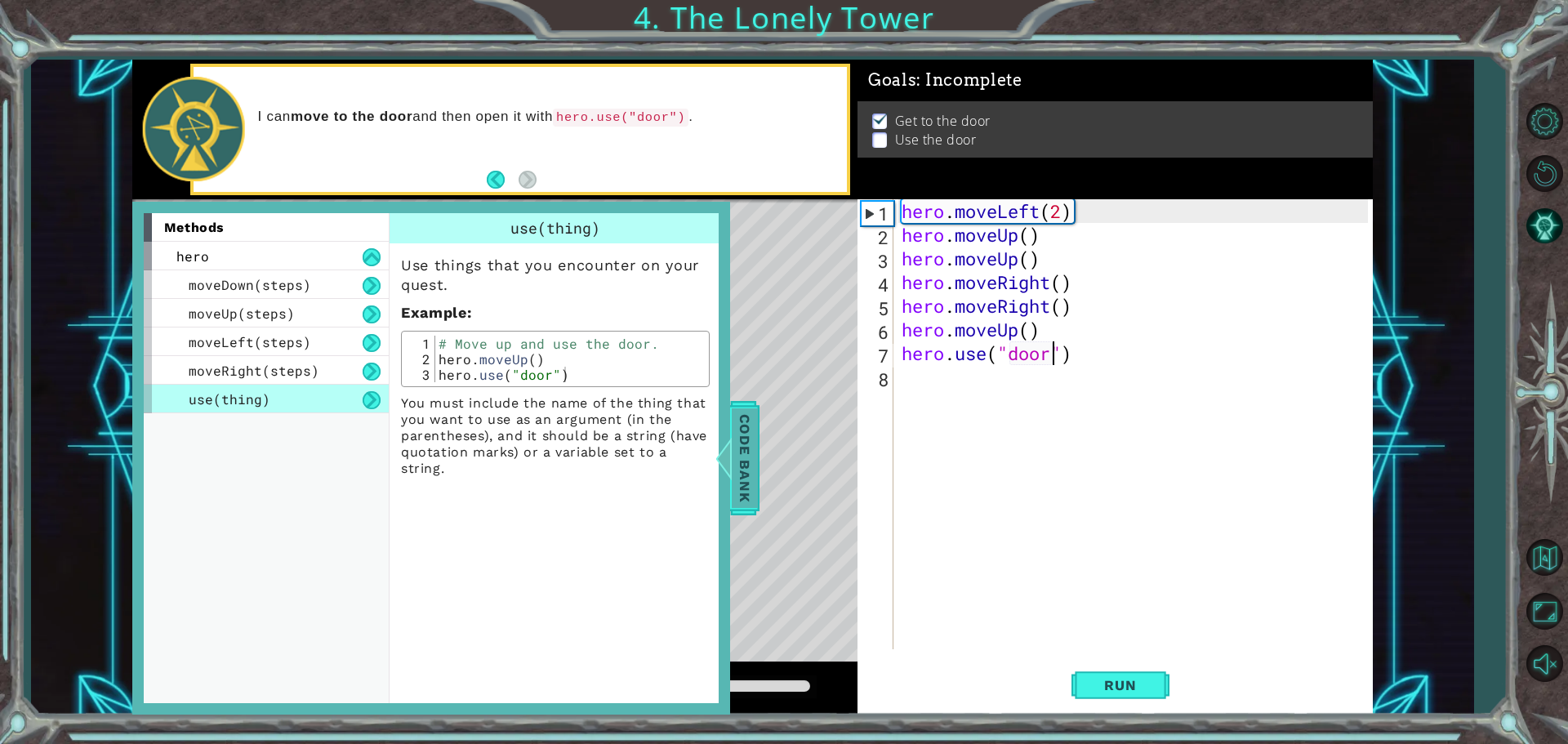
click at [747, 467] on span "Code Bank" at bounding box center [744, 458] width 26 height 100
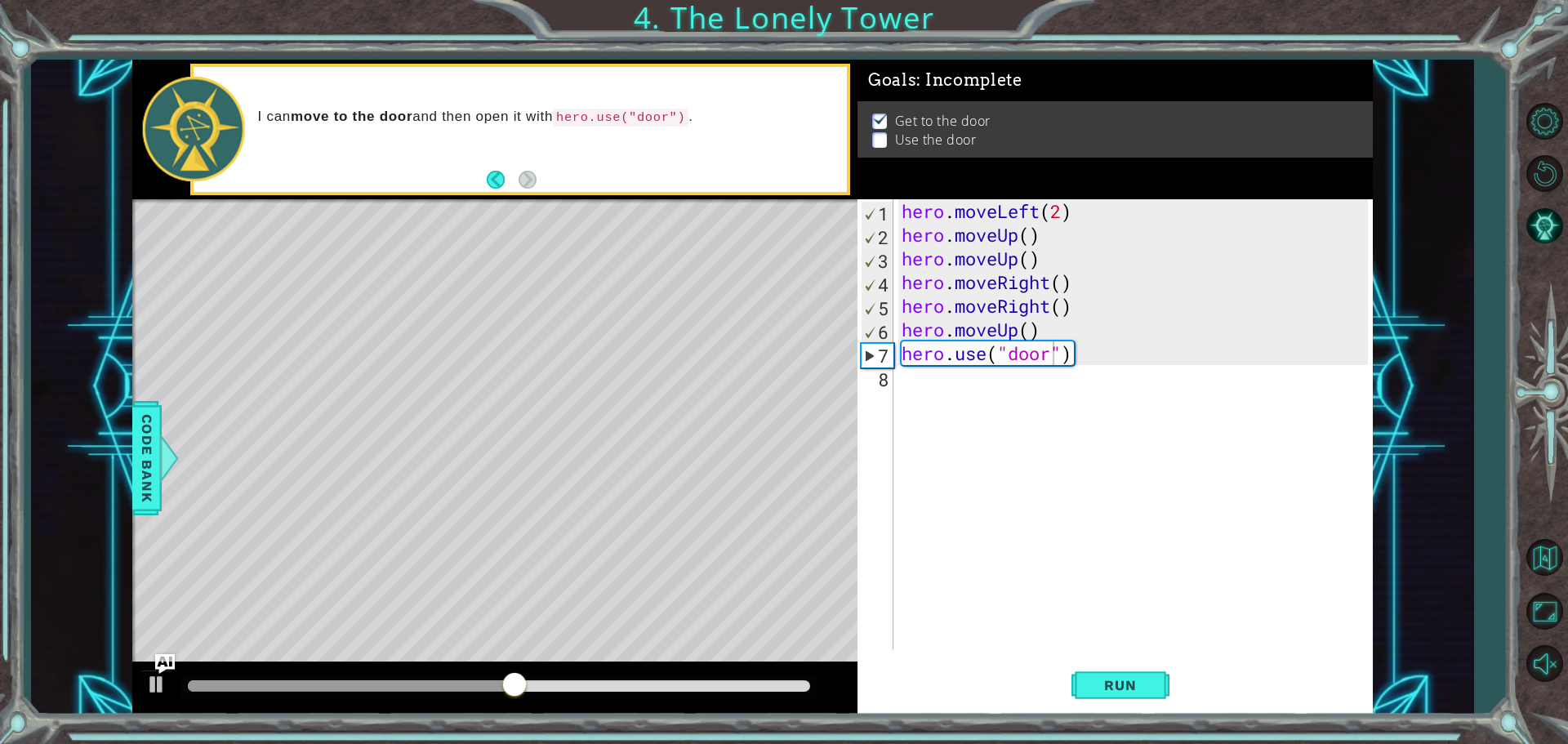
click at [1011, 333] on div "hero . moveLeft ( 2 ) hero . moveUp ( ) hero . moveUp ( ) hero . moveRight ( ) …" at bounding box center [1138, 448] width 478 height 497
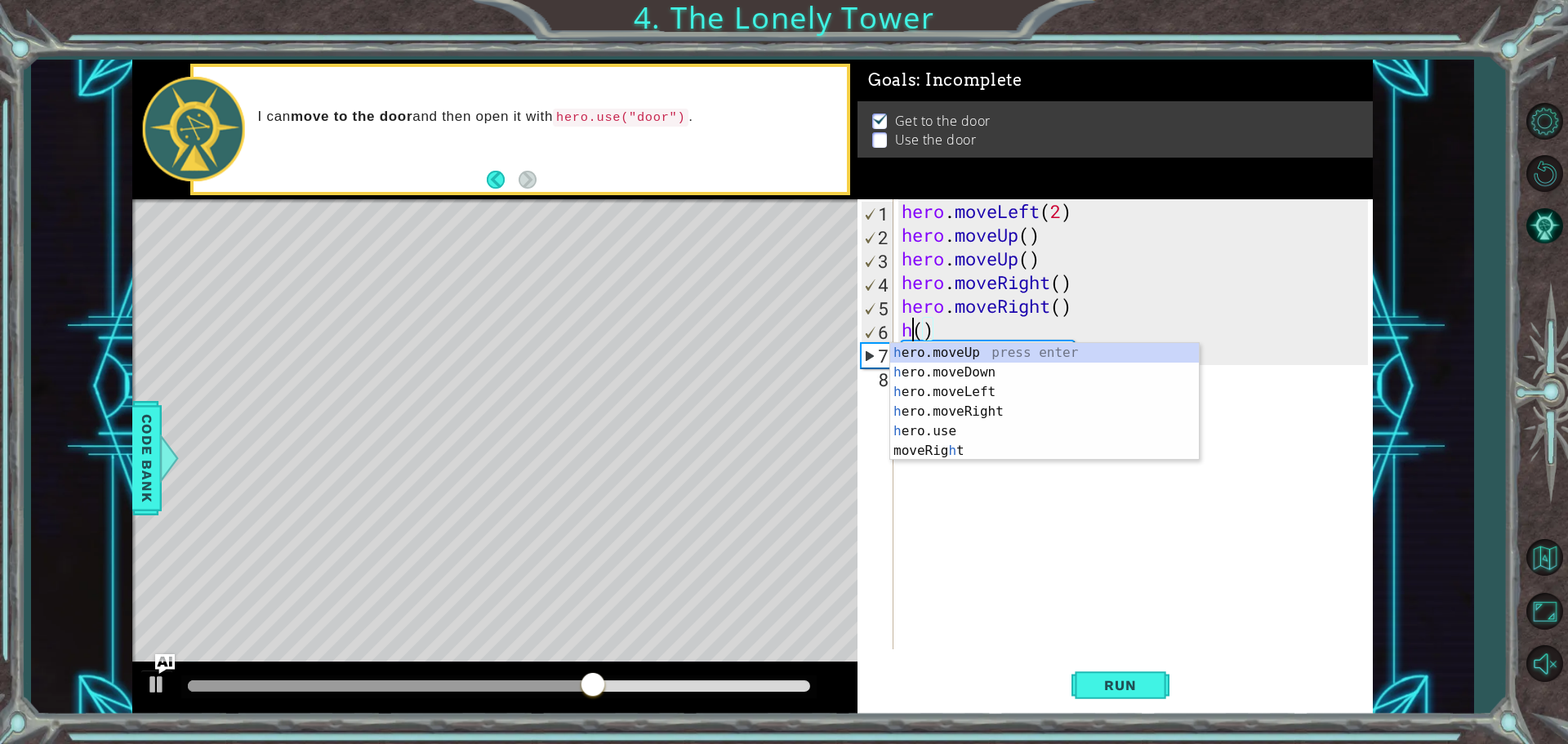
scroll to position [0, 0]
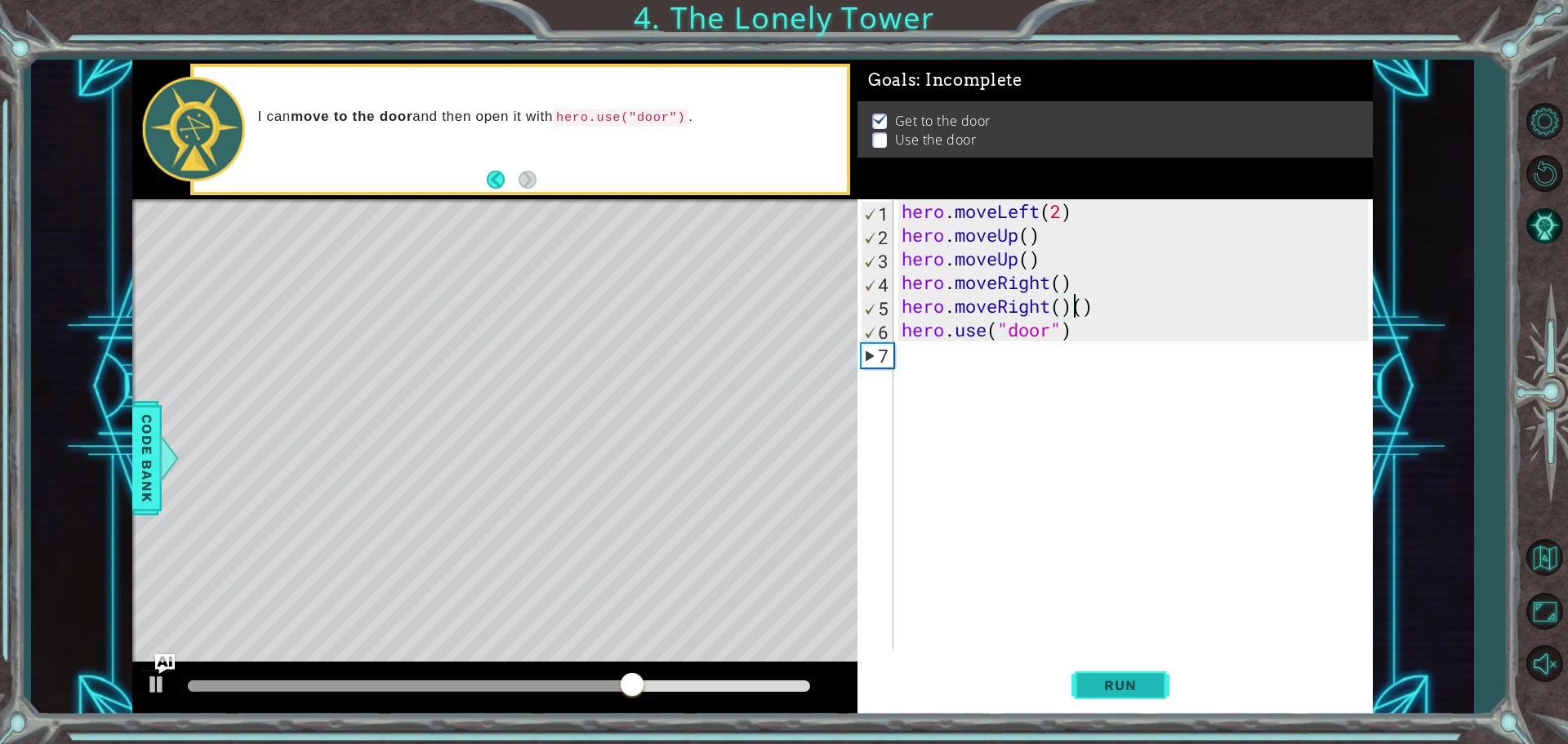
click at [1105, 695] on button "Run" at bounding box center [1120, 684] width 98 height 51
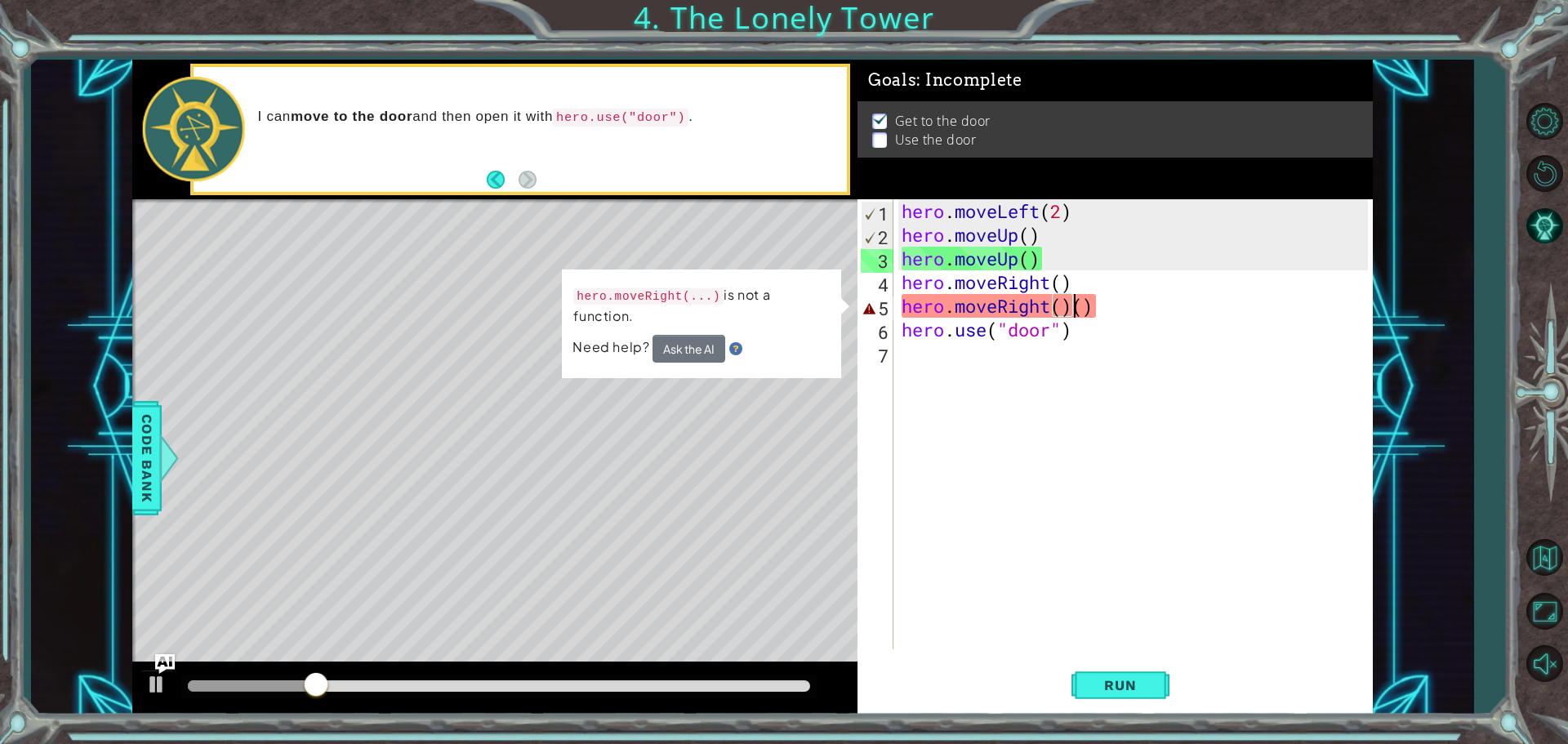
click at [1109, 319] on div "hero . moveLeft ( 2 ) hero . moveUp ( ) hero . moveUp ( ) hero . moveRight ( ) …" at bounding box center [1138, 448] width 478 height 497
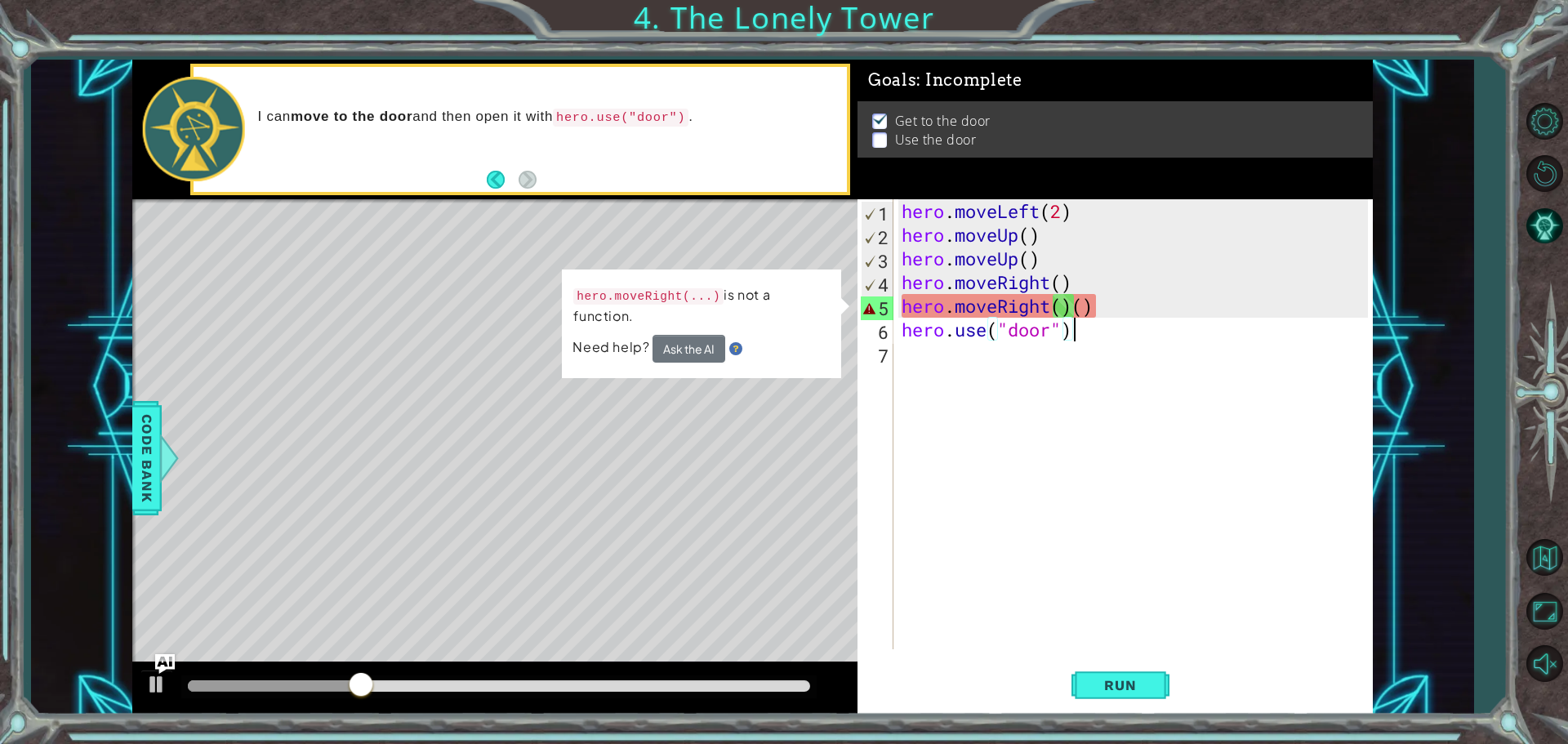
click at [1116, 308] on div "hero . moveLeft ( 2 ) hero . moveUp ( ) hero . moveUp ( ) hero . moveRight ( ) …" at bounding box center [1138, 448] width 478 height 497
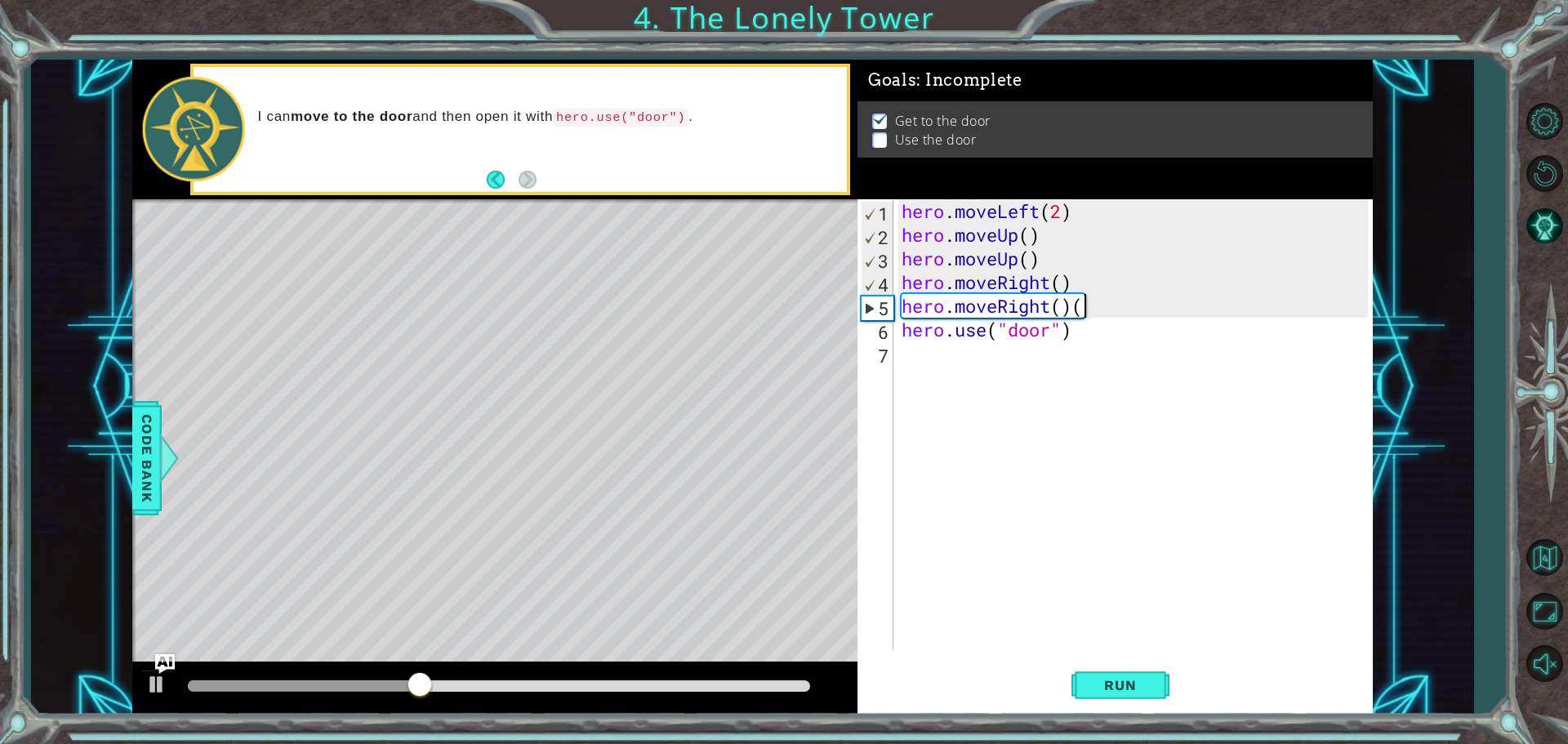
type textarea "hero.moveRight()"
click at [944, 375] on div "hero . moveLeft ( 2 ) hero . moveUp ( ) hero . moveUp ( ) hero . moveRight ( ) …" at bounding box center [1138, 448] width 478 height 497
click at [944, 374] on div "hero . moveLeft ( 2 ) hero . moveUp ( ) hero . moveUp ( ) hero . moveRight ( ) …" at bounding box center [1138, 448] width 478 height 497
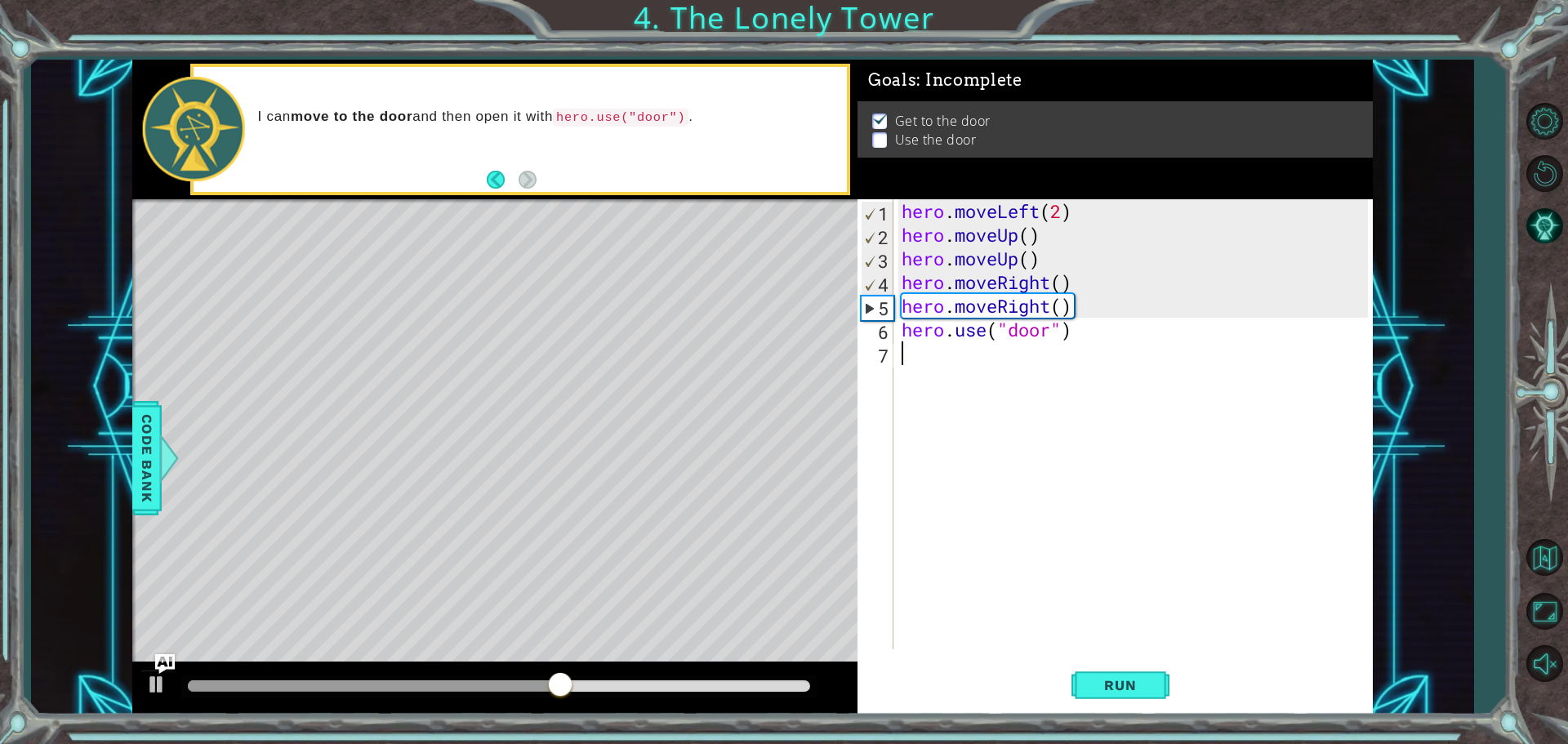
type textarea "hero.use("door")"
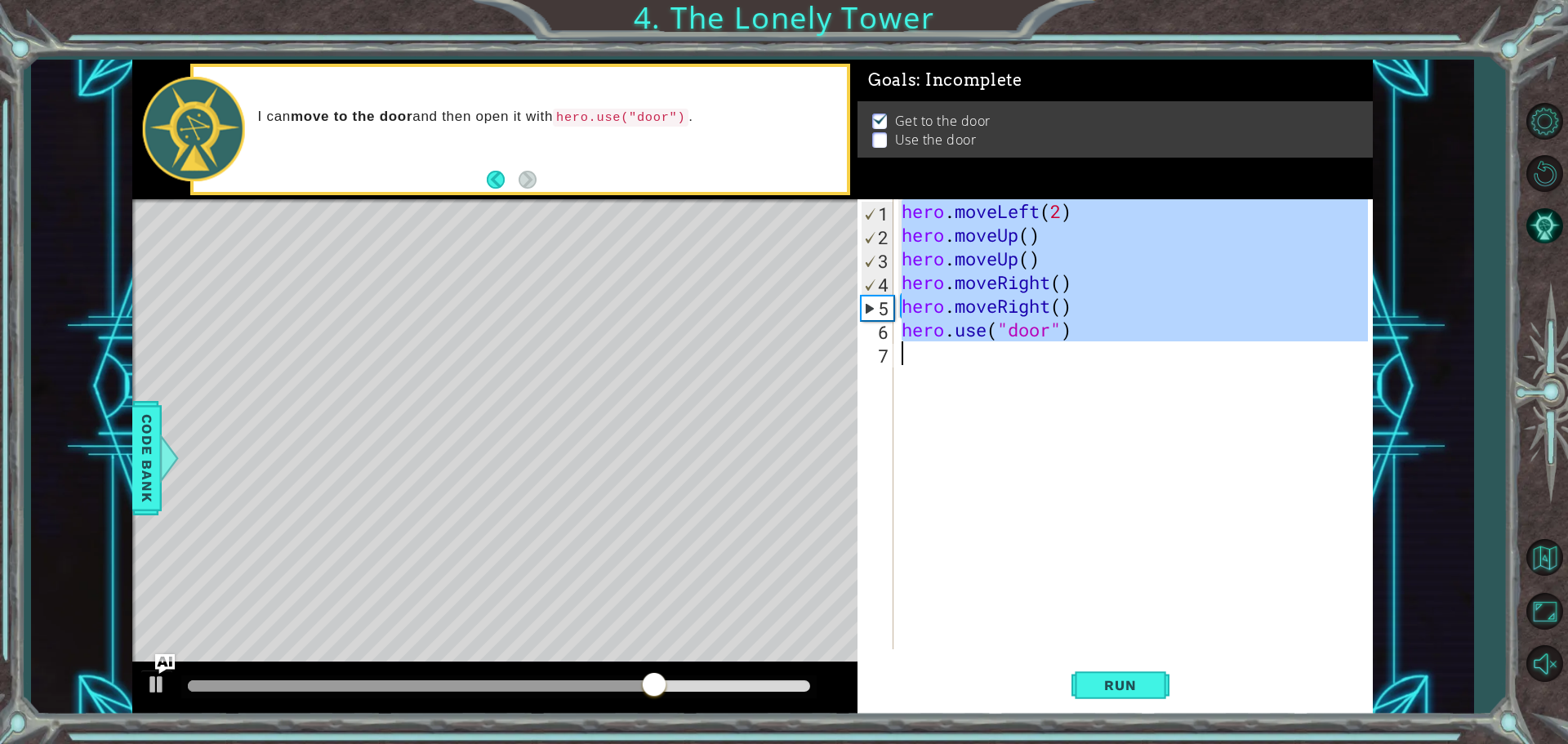
click at [795, 685] on div at bounding box center [498, 686] width 622 height 12
drag, startPoint x: 818, startPoint y: 685, endPoint x: 738, endPoint y: 685, distance: 80.0
click at [738, 685] on div at bounding box center [495, 689] width 725 height 52
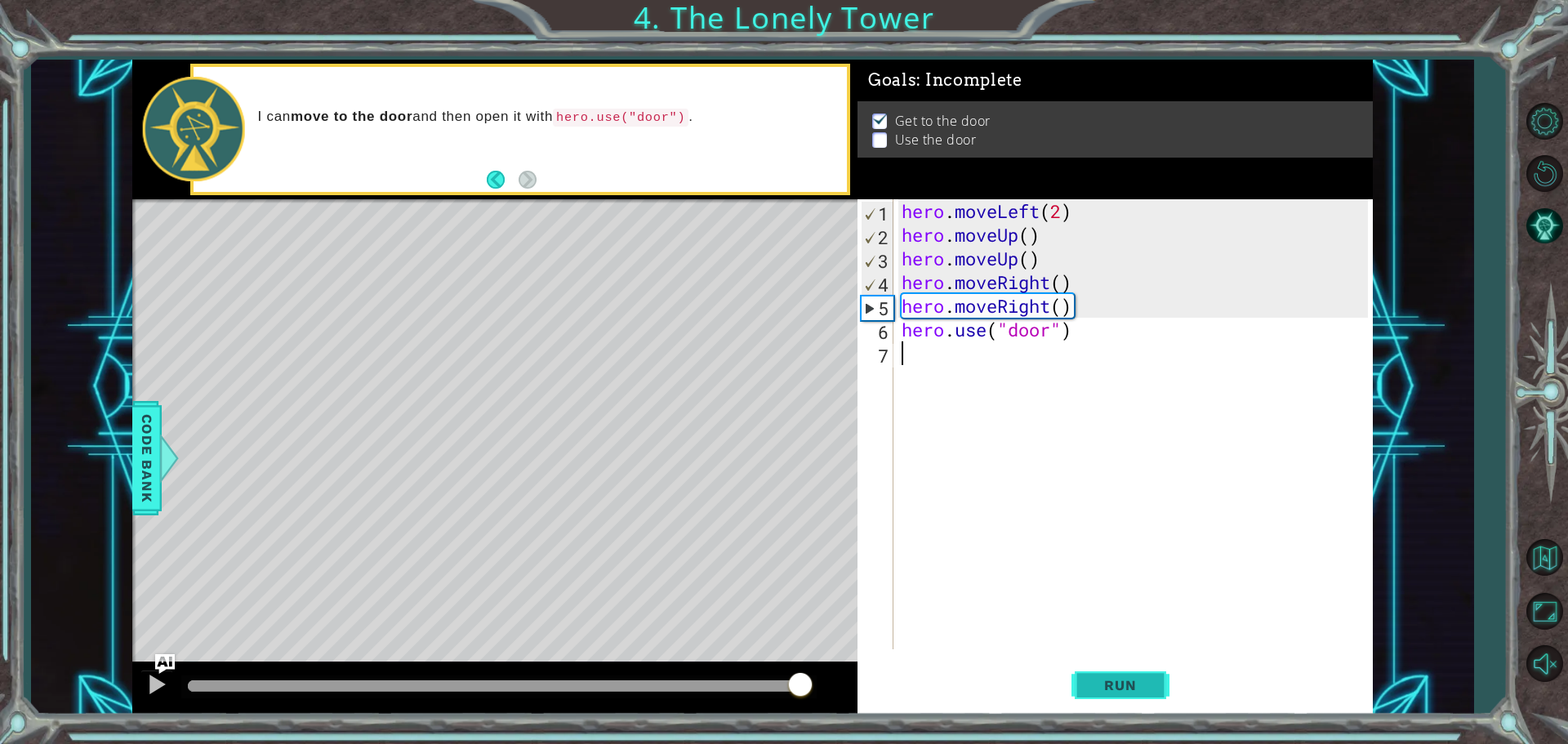
click at [1134, 687] on span "Run" at bounding box center [1120, 685] width 65 height 16
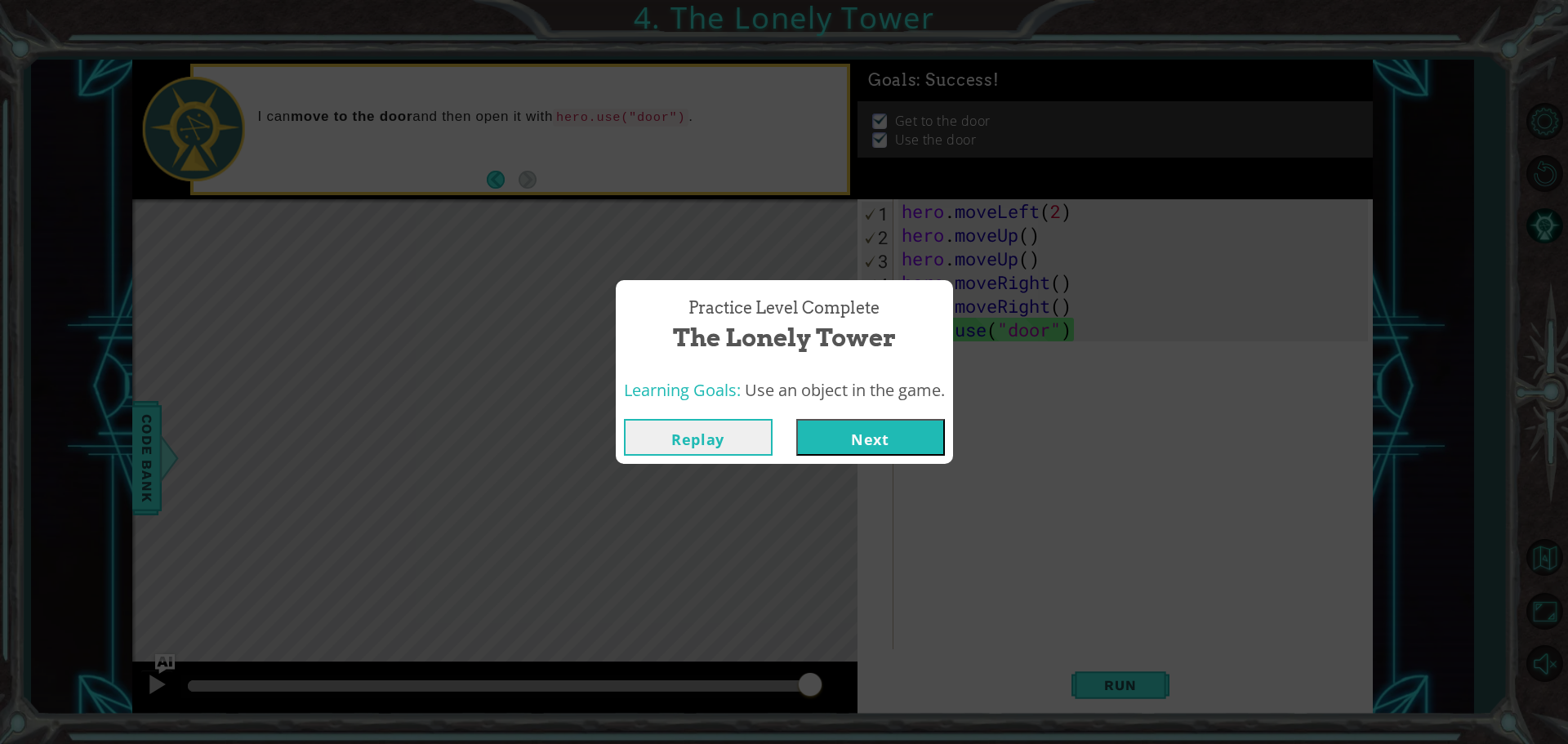
click at [911, 419] on button "Next" at bounding box center [871, 437] width 149 height 37
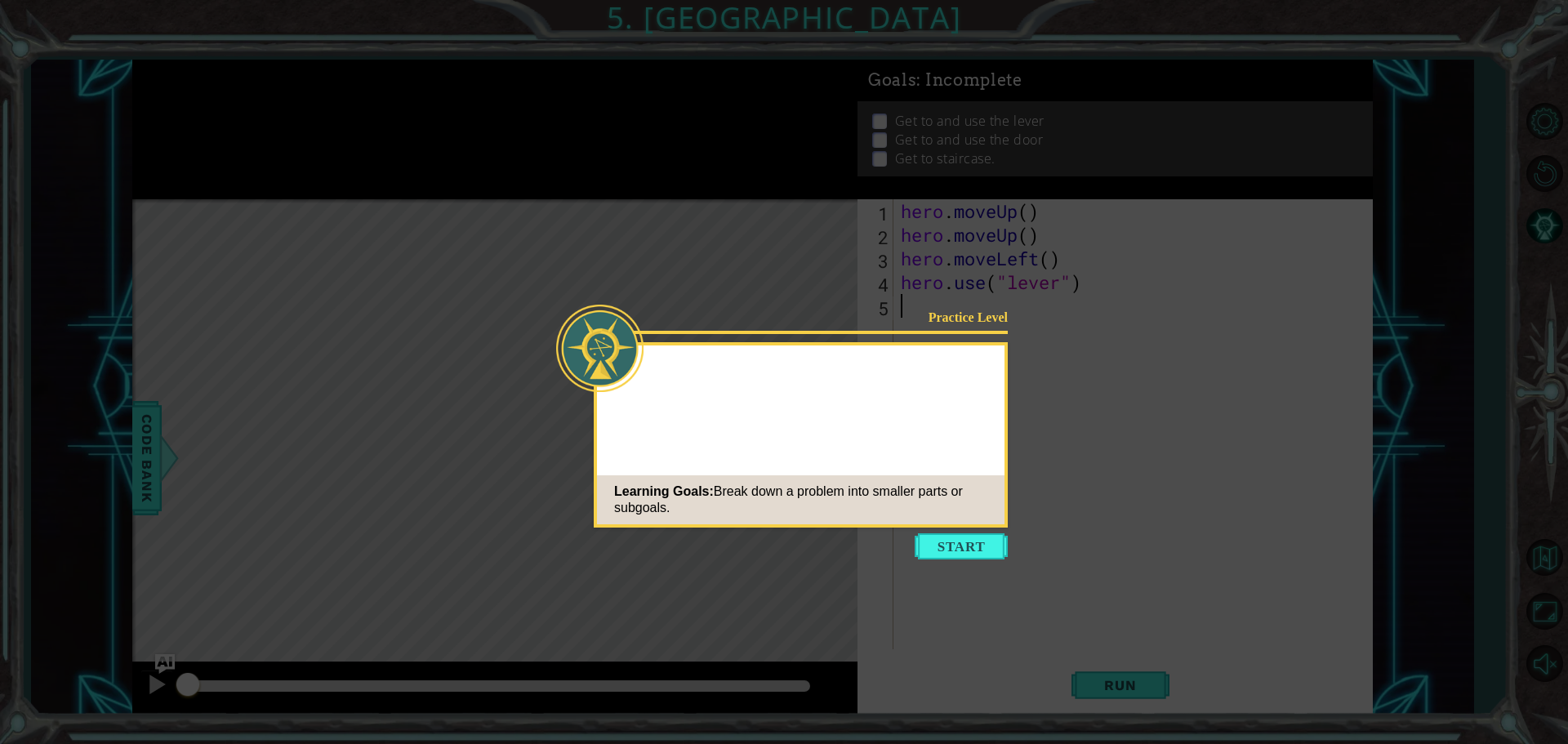
click at [907, 535] on icon at bounding box center [784, 372] width 1568 height 744
click at [930, 549] on button "Start" at bounding box center [962, 546] width 93 height 26
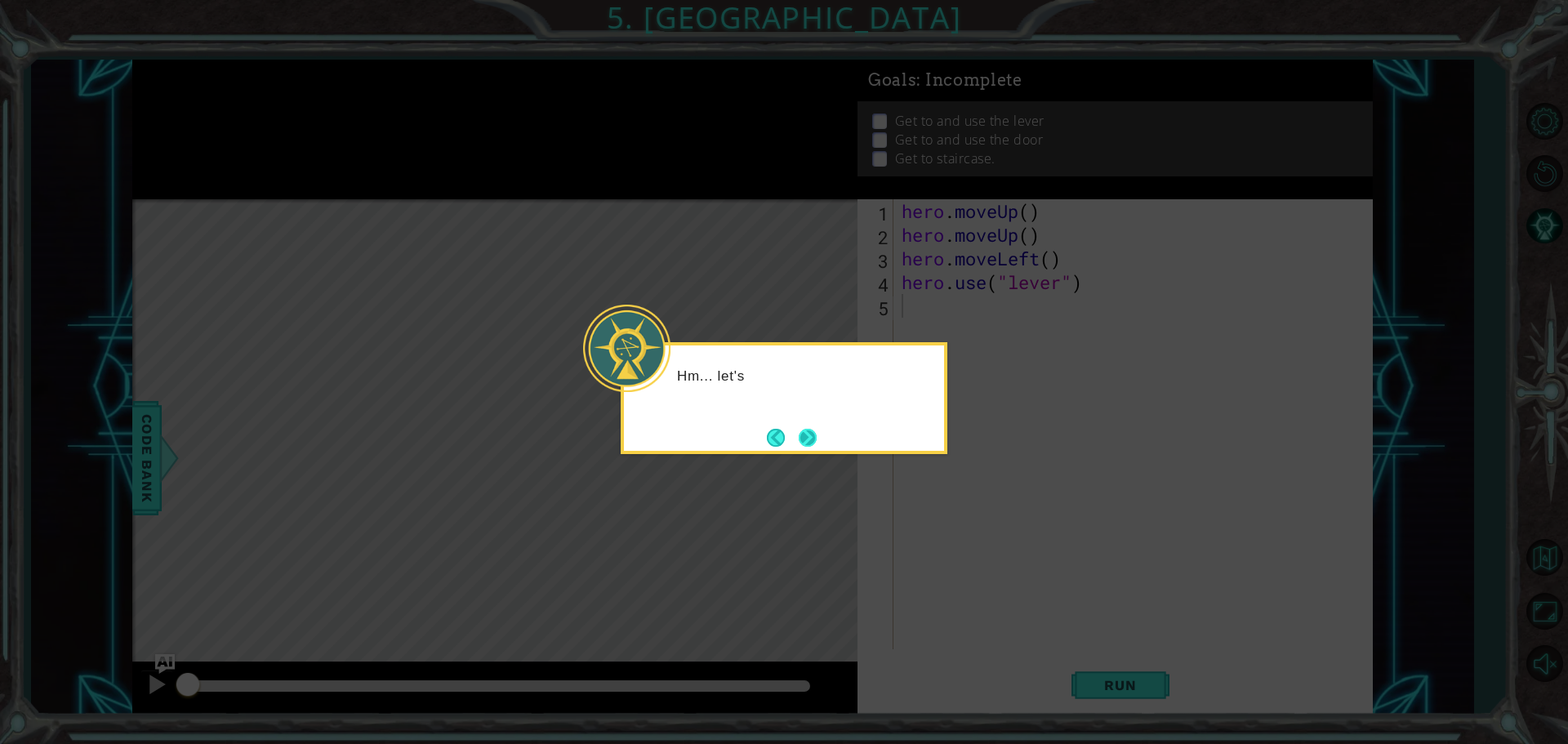
click at [809, 439] on button "Next" at bounding box center [808, 437] width 18 height 18
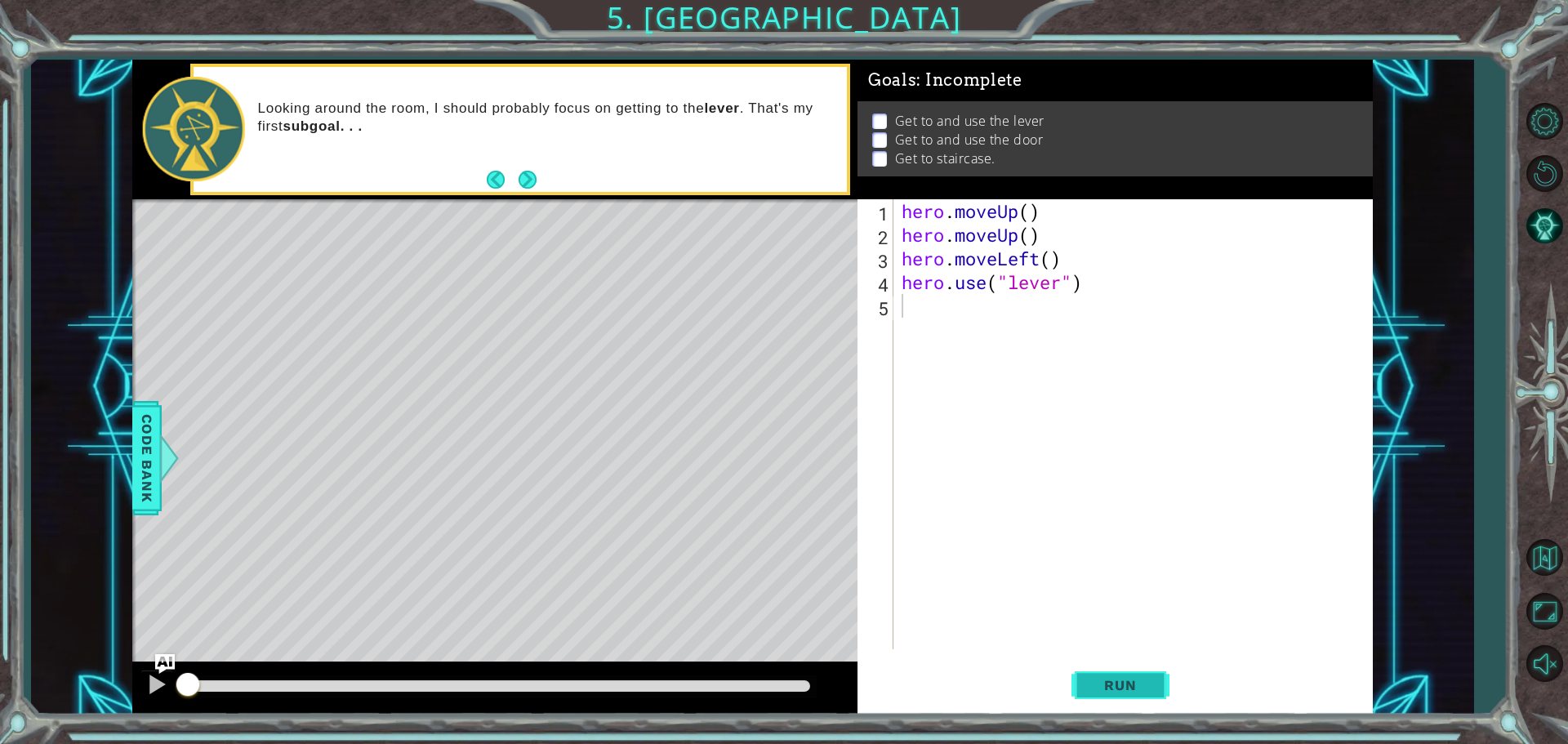
click at [1134, 666] on button "Run" at bounding box center [1120, 684] width 98 height 51
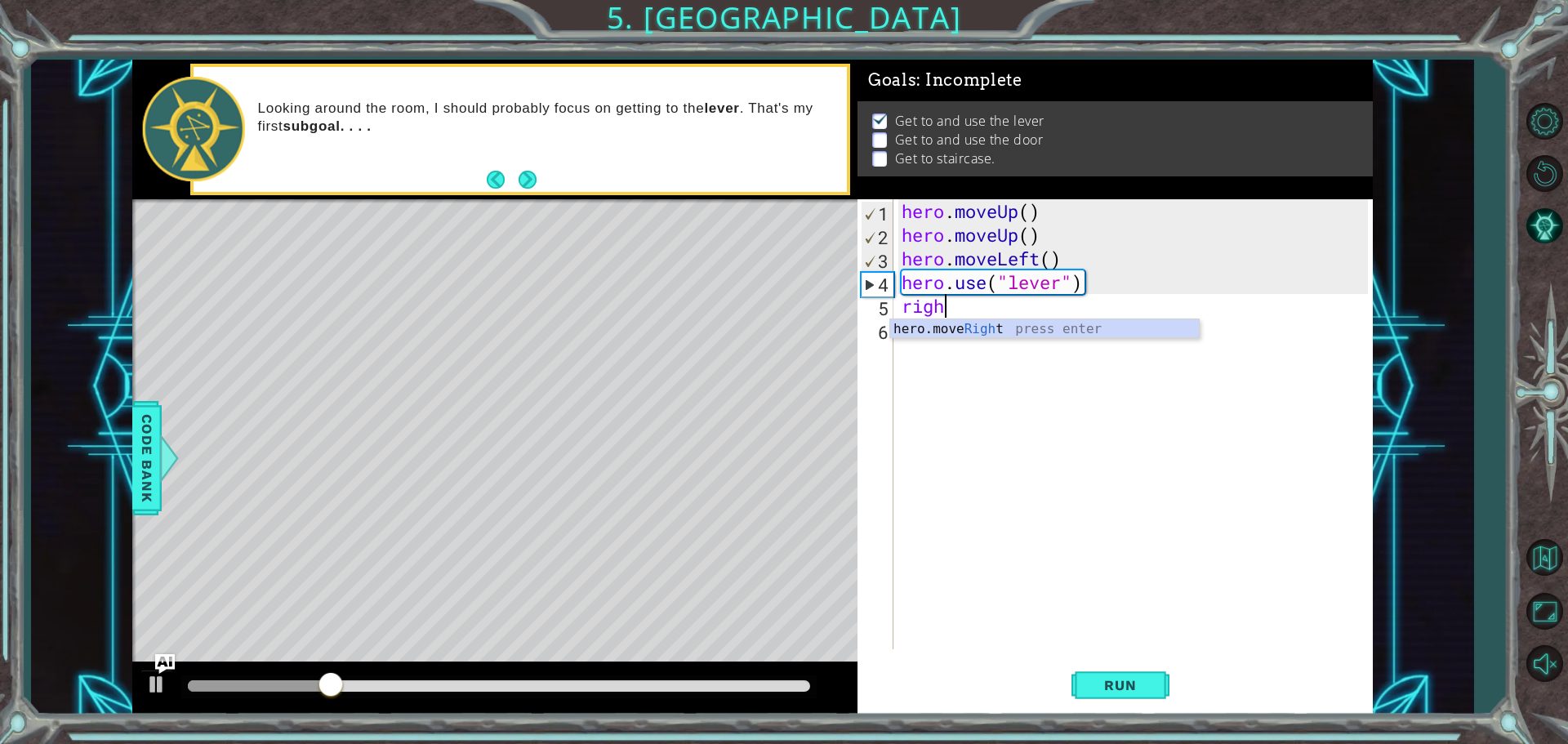
type textarea "right"
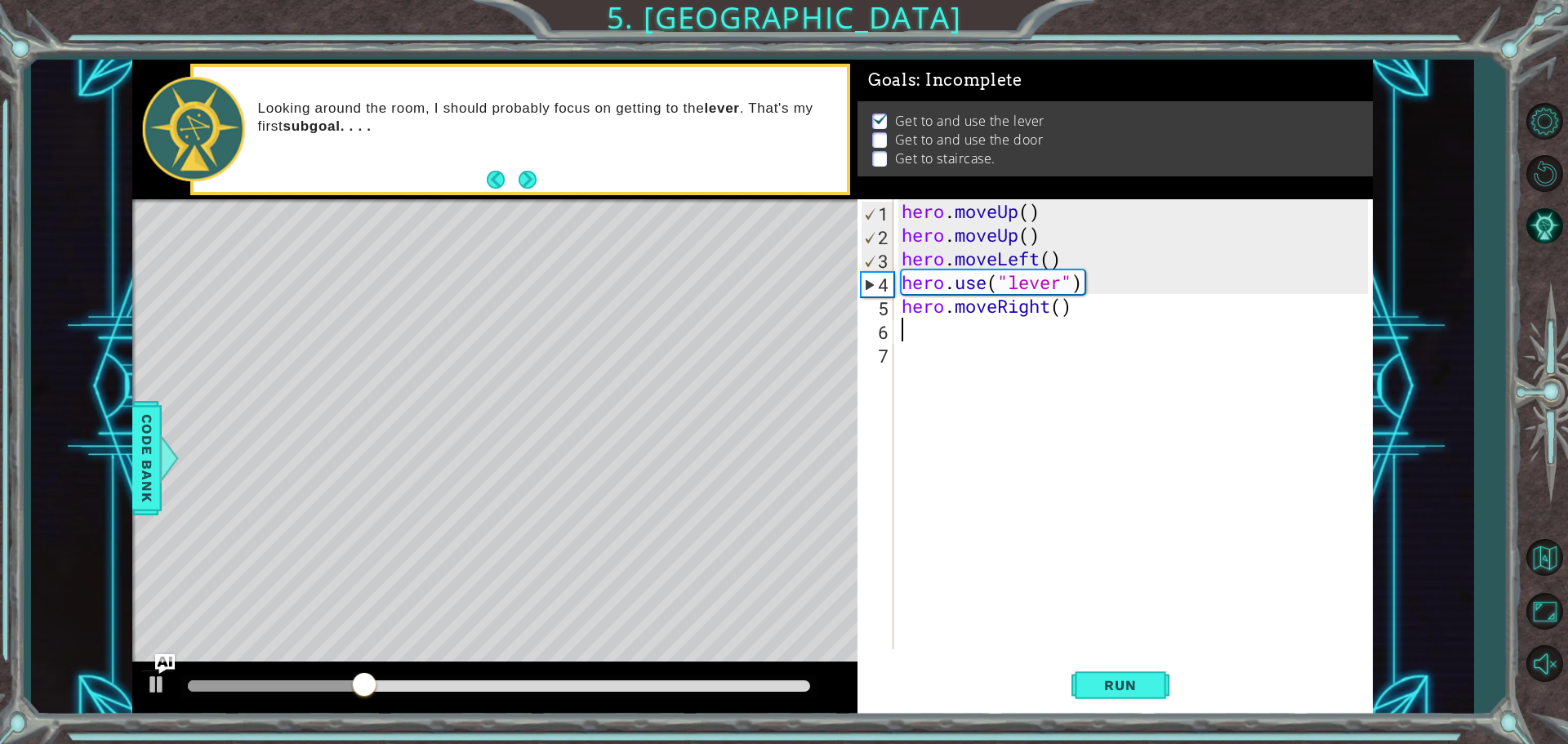
click at [1062, 306] on div "hero . moveUp ( ) hero . moveUp ( ) hero . moveLeft ( ) hero . use ( "lever" ) …" at bounding box center [1138, 448] width 478 height 497
type textarea "hero.moveRight(3)"
click at [1006, 347] on div "hero . moveUp ( ) hero . moveUp ( ) hero . moveLeft ( ) hero . use ( "lever" ) …" at bounding box center [1138, 448] width 478 height 497
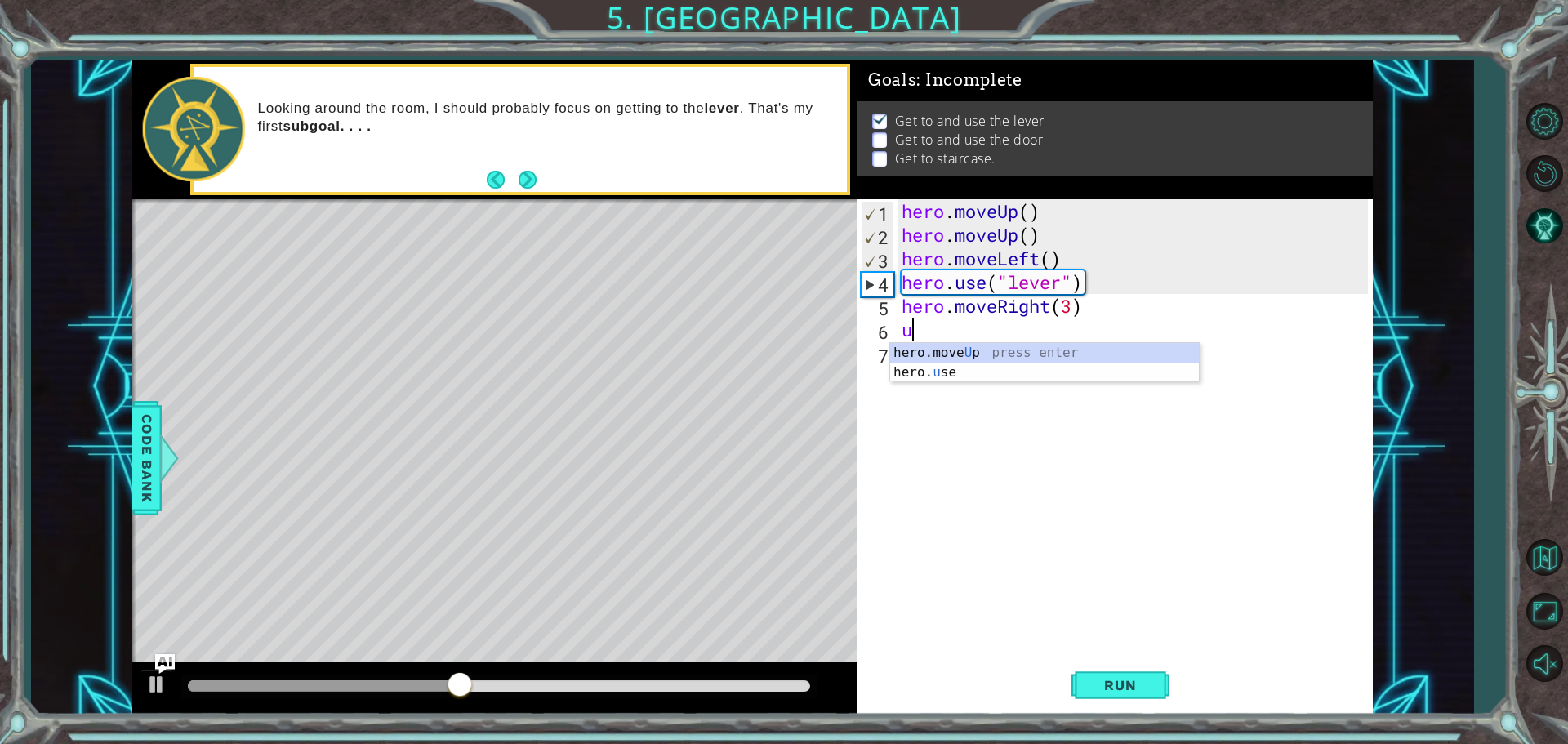
type textarea "uo"
type textarea "up"
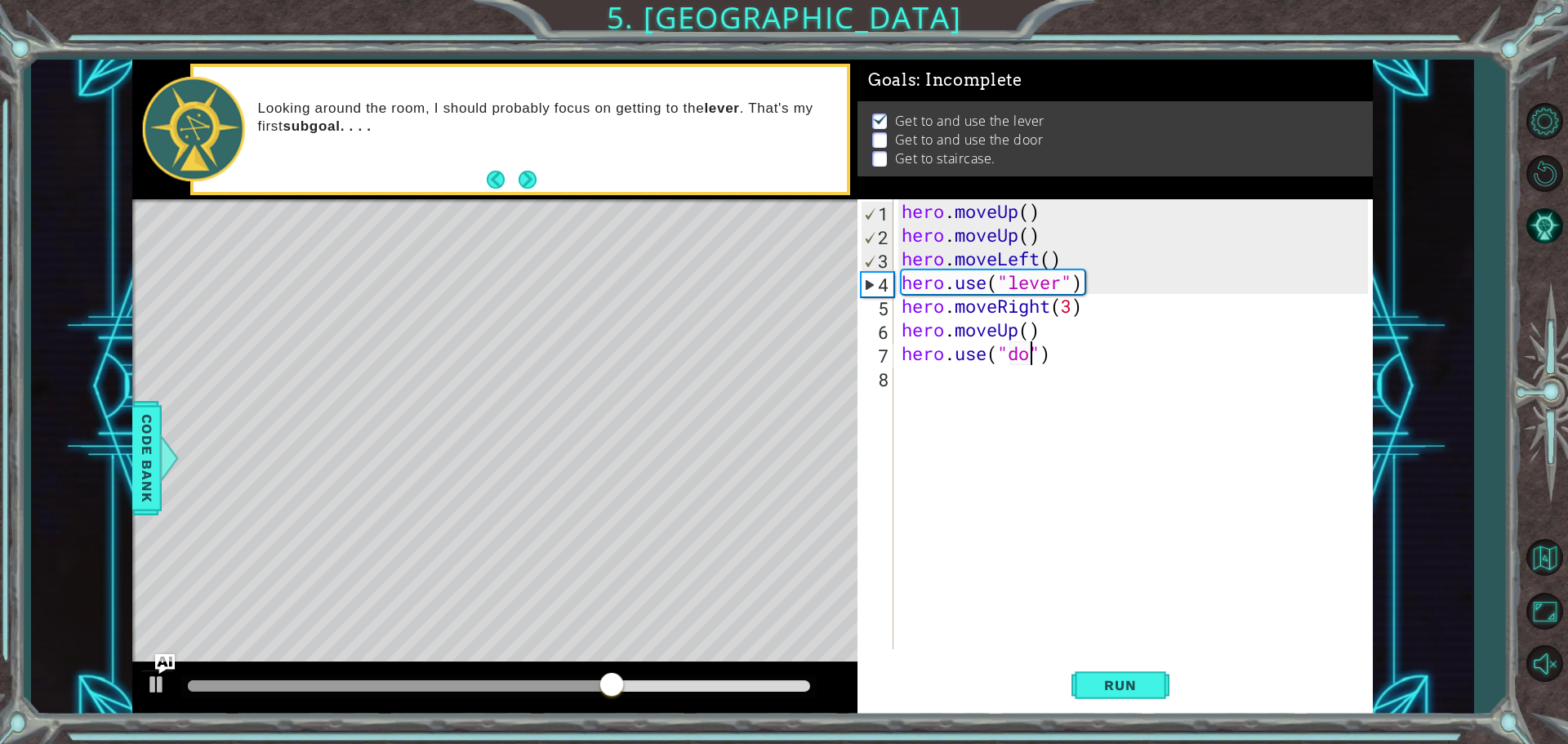
type textarea "hero.use("door")"
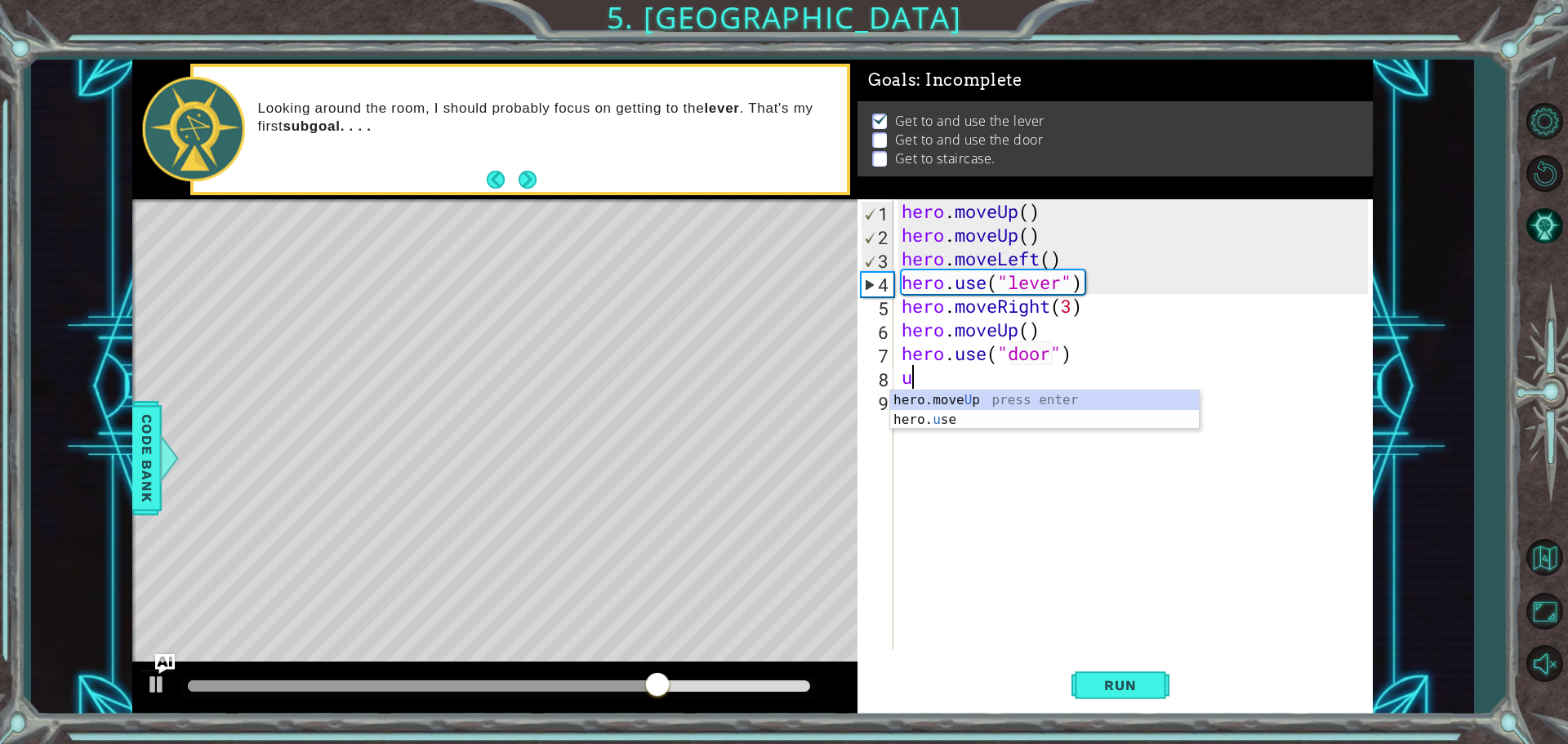
type textarea "up"
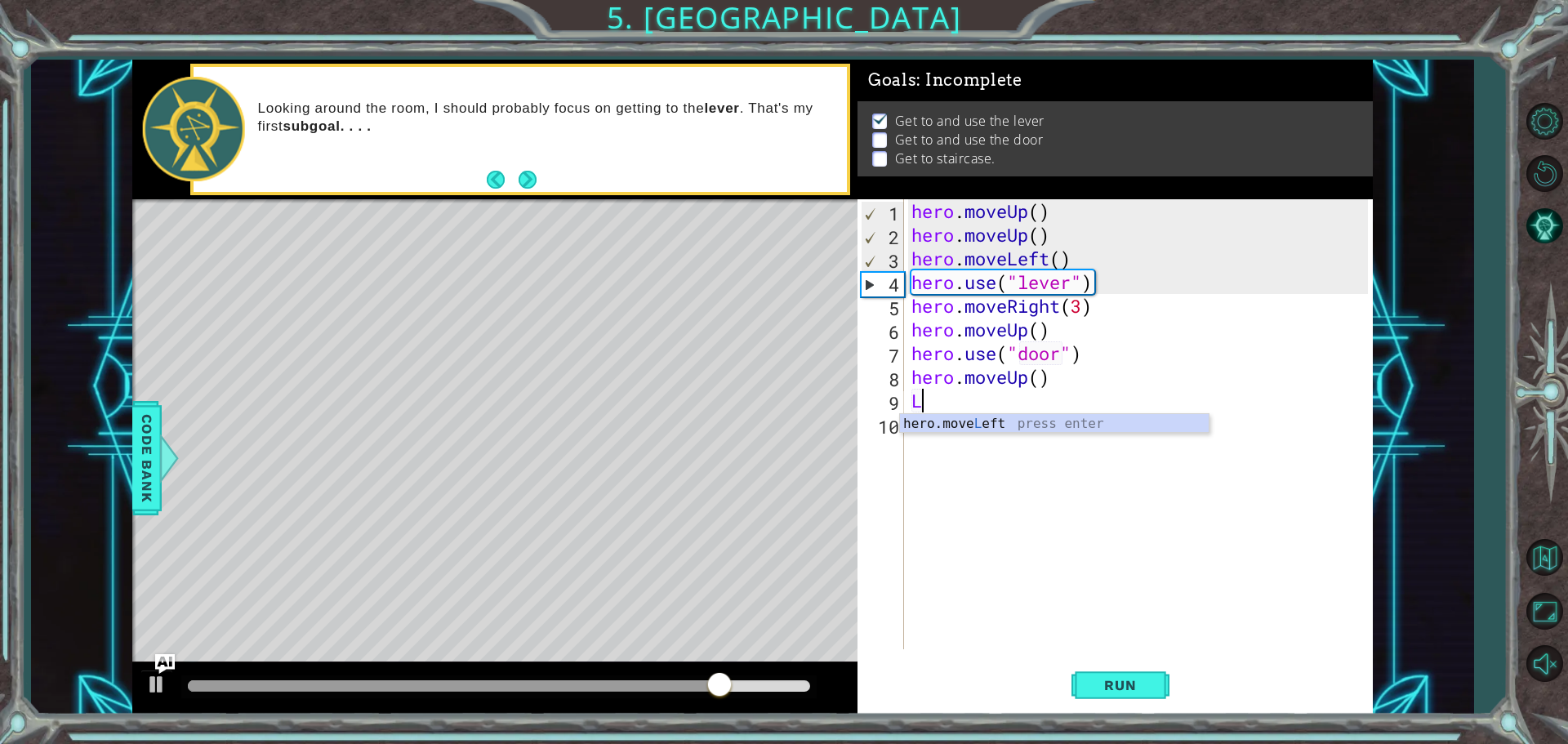
type textarea "Le"
click at [1058, 406] on div "hero . moveUp ( ) hero . moveUp ( ) hero . moveLeft ( ) hero . use ( "lever" ) …" at bounding box center [1142, 448] width 468 height 497
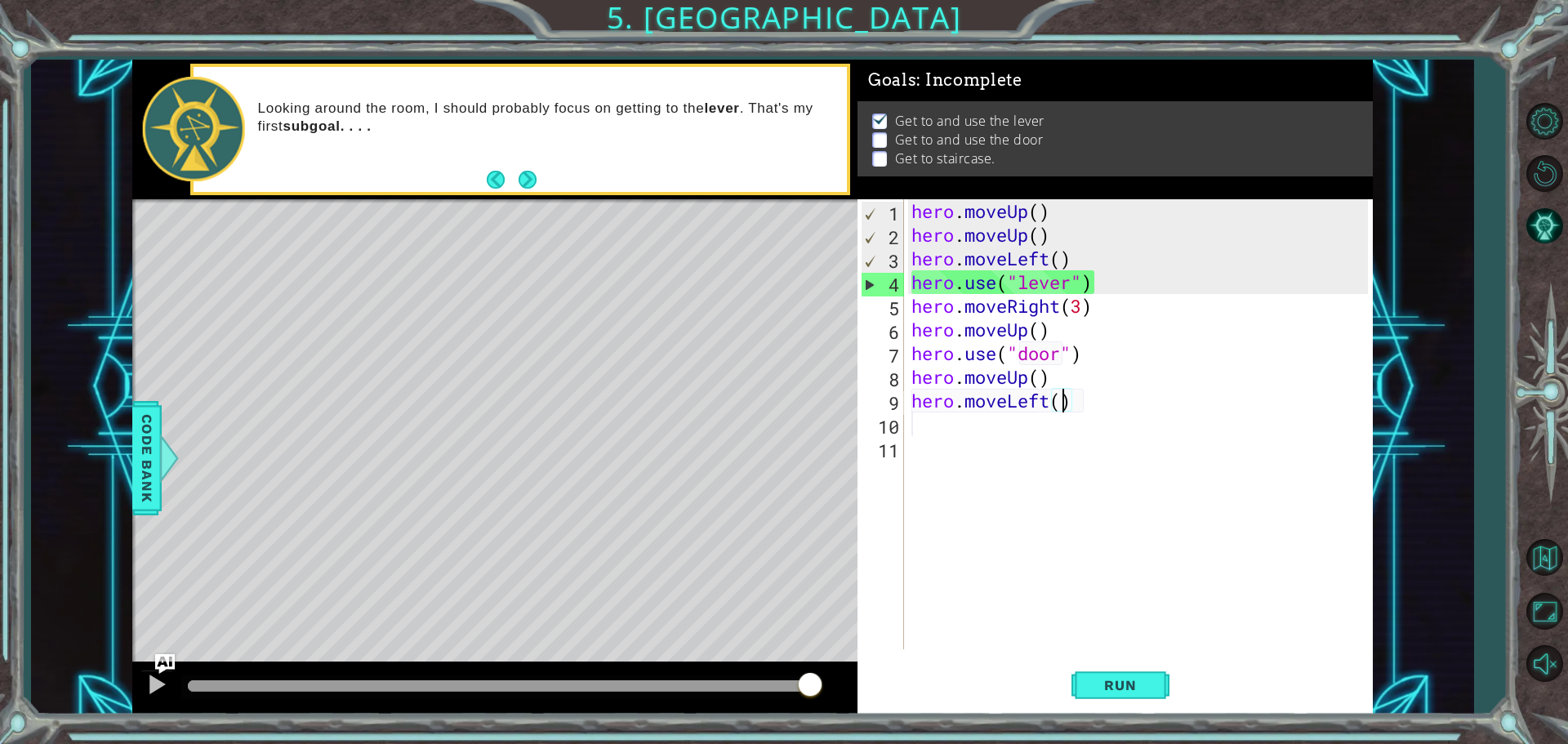
type textarea "hero.moveLeft(3)"
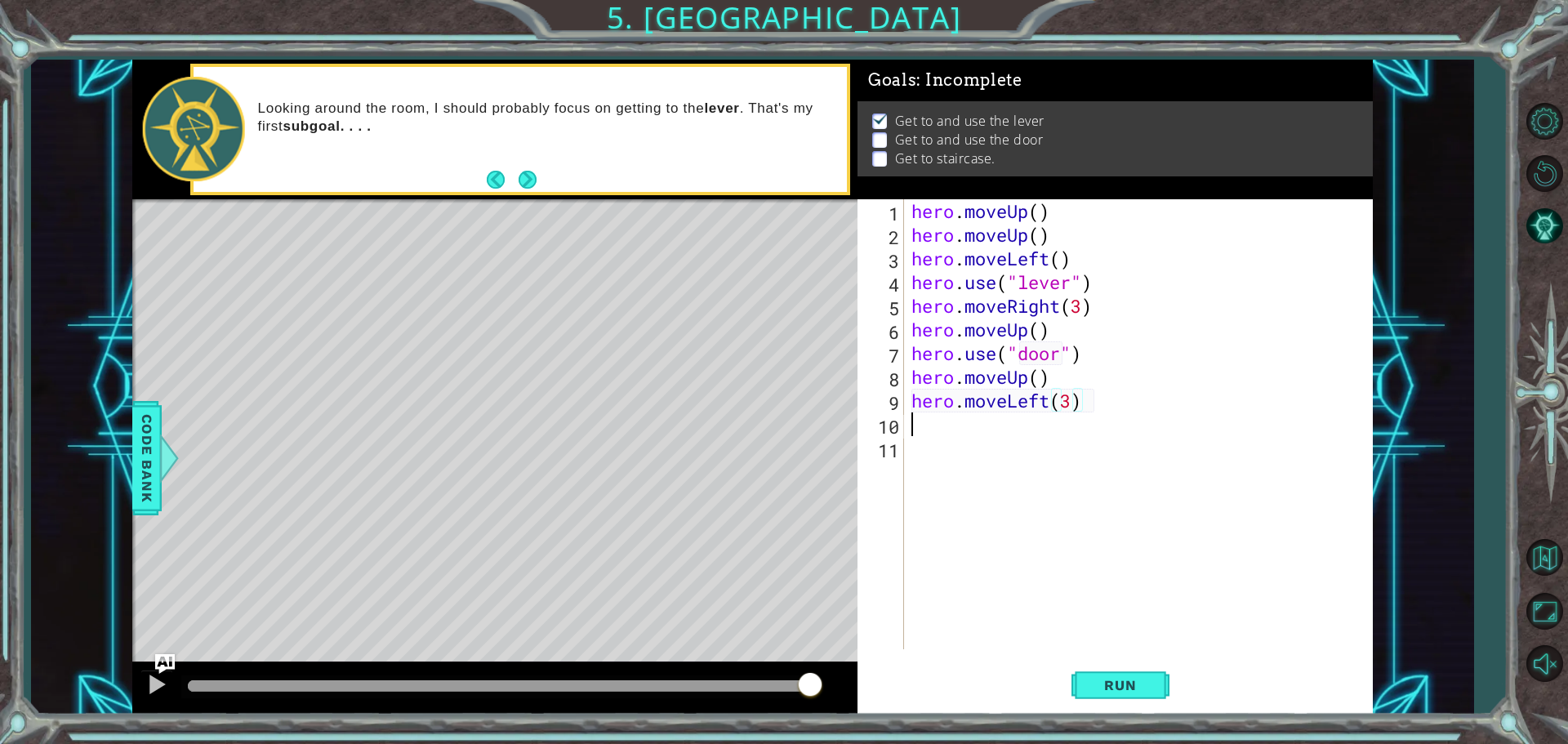
click at [950, 433] on div "hero . moveUp ( ) hero . moveUp ( ) hero . moveLeft ( ) hero . use ( "lever" ) …" at bounding box center [1142, 448] width 468 height 497
type textarea "up"
click at [1048, 429] on div "hero . moveUp ( ) hero . moveUp ( ) hero . moveLeft ( ) hero . use ( "lever" ) …" at bounding box center [1142, 448] width 468 height 497
click at [1043, 429] on div "hero . moveUp ( ) hero . moveUp ( ) hero . moveLeft ( ) hero . use ( "lever" ) …" at bounding box center [1142, 448] width 468 height 497
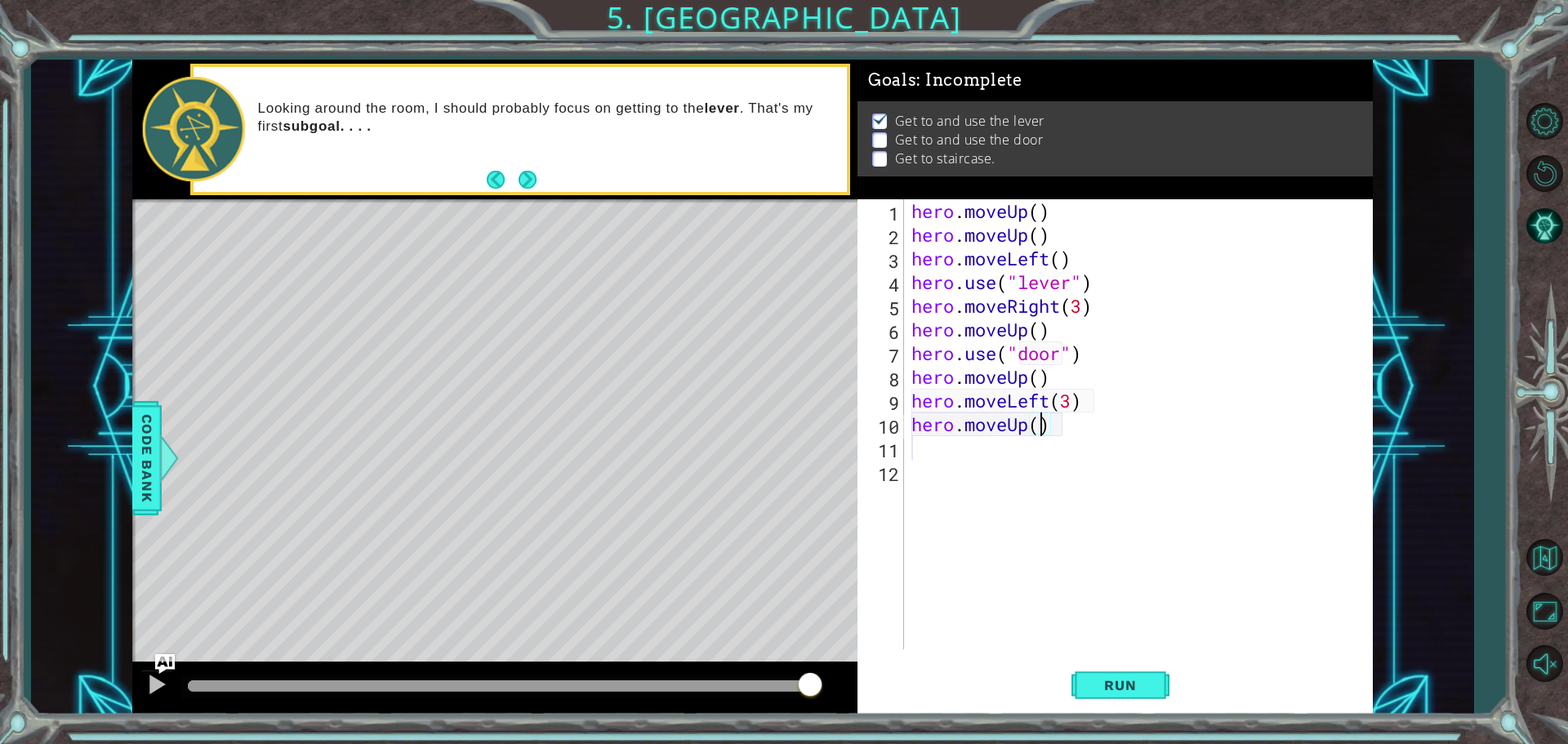
scroll to position [0, 6]
click at [1116, 673] on button "Run" at bounding box center [1120, 684] width 98 height 51
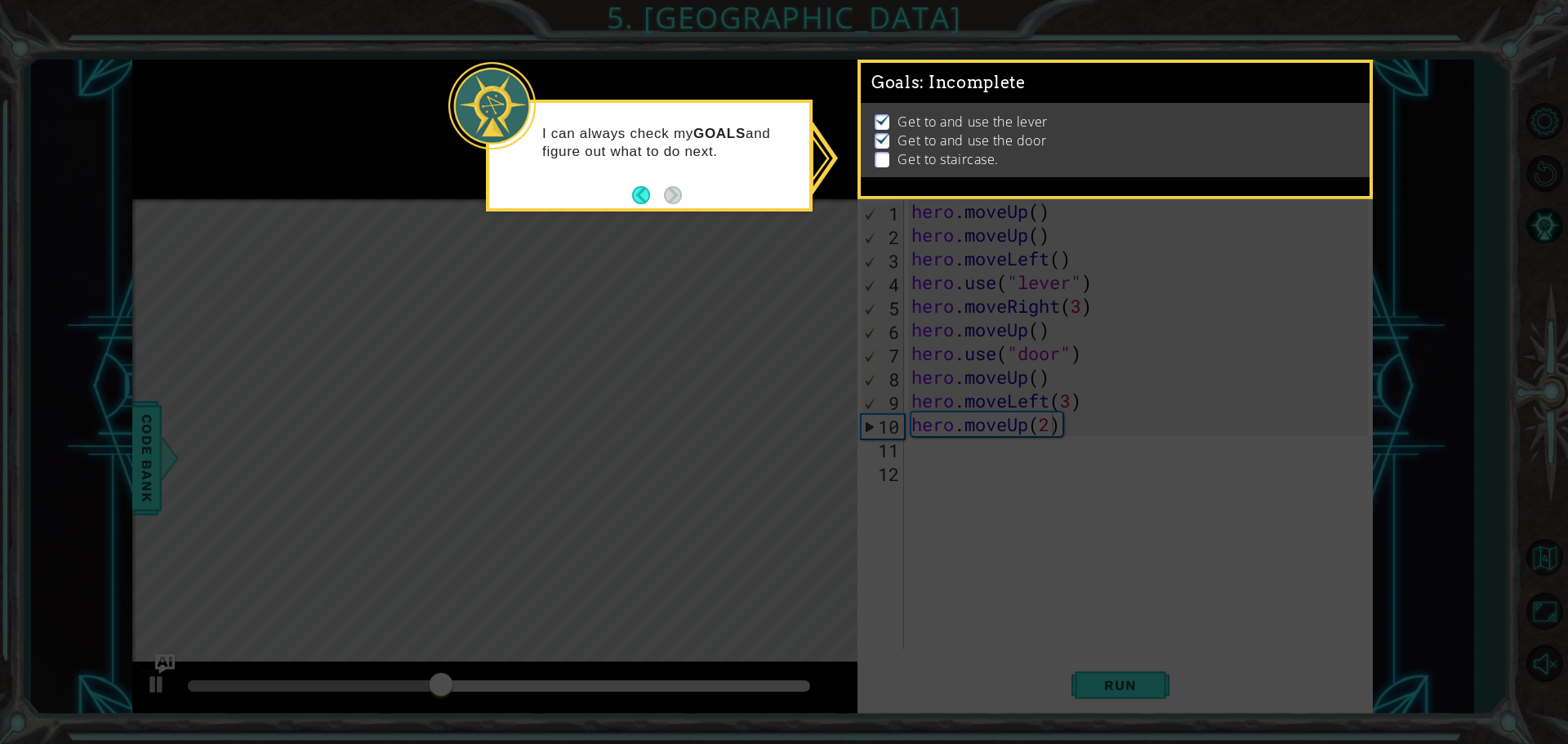
click at [1040, 374] on icon at bounding box center [784, 372] width 1568 height 744
click at [724, 218] on icon at bounding box center [784, 372] width 1568 height 744
click at [944, 223] on icon at bounding box center [784, 372] width 1568 height 744
click at [1036, 613] on icon at bounding box center [784, 372] width 1568 height 744
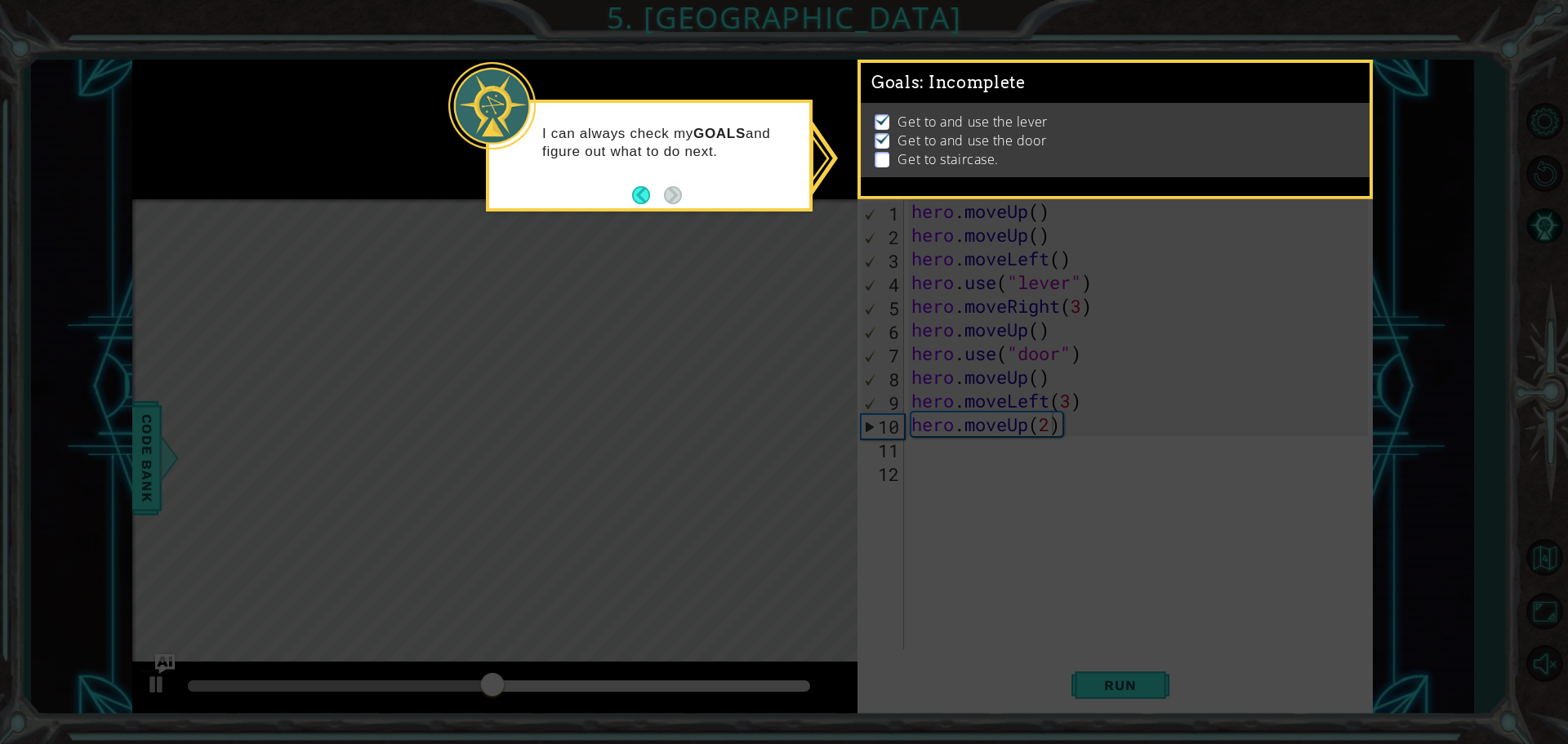
click at [857, 265] on icon at bounding box center [784, 372] width 1568 height 744
click at [1160, 132] on li "Get to and use the door" at bounding box center [1116, 140] width 485 height 18
click at [636, 197] on button "Back" at bounding box center [648, 195] width 32 height 18
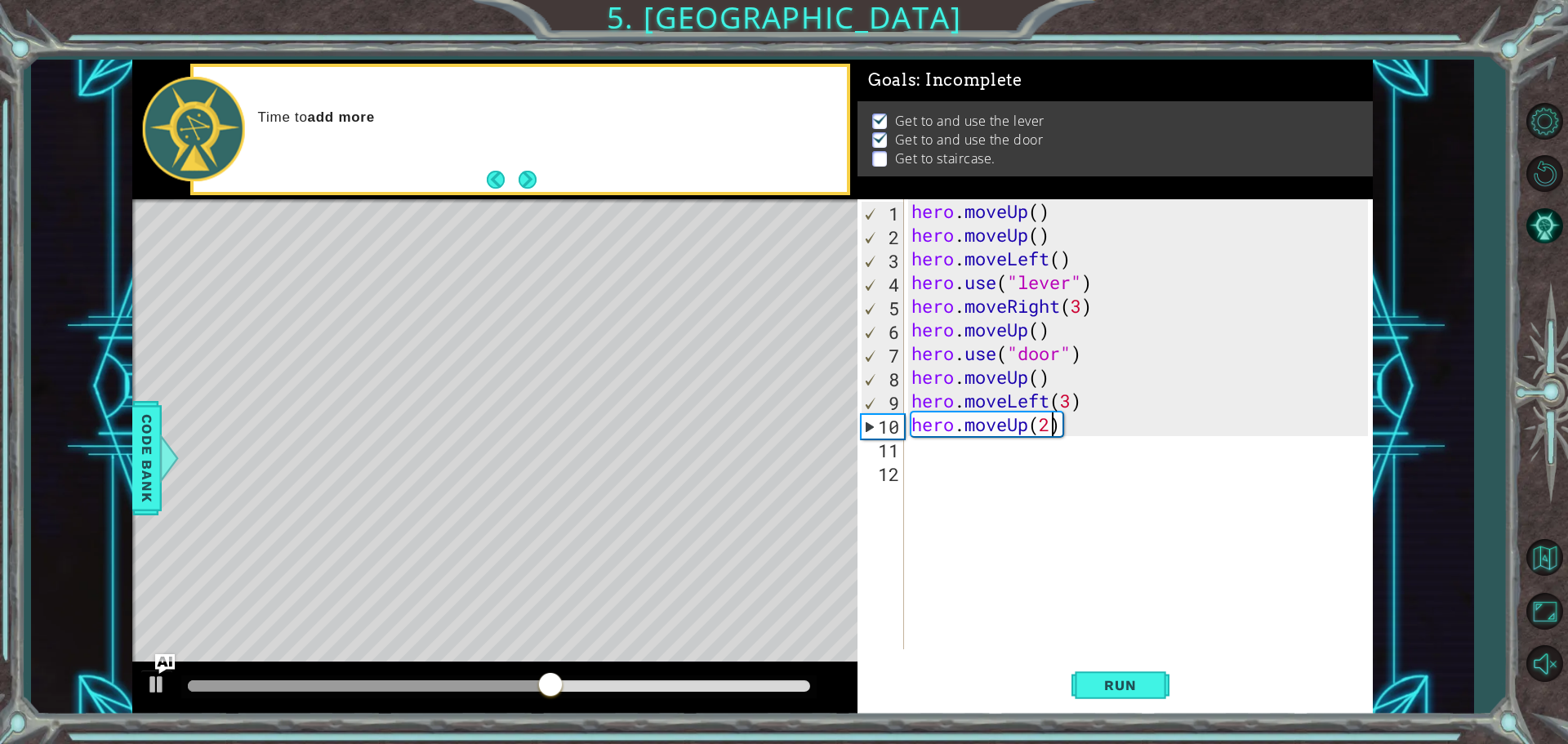
click at [1046, 371] on div "hero . moveUp ( ) hero . moveUp ( ) hero . moveLeft ( ) hero . use ( "lever" ) …" at bounding box center [1142, 448] width 468 height 497
type textarea "hero.moveUp(2)"
click at [1129, 656] on div "hero.moveUp(2) 1 2 3 4 5 6 7 8 9 10 11 12 hero . moveUp ( ) hero . moveUp ( ) h…" at bounding box center [1115, 457] width 516 height 516
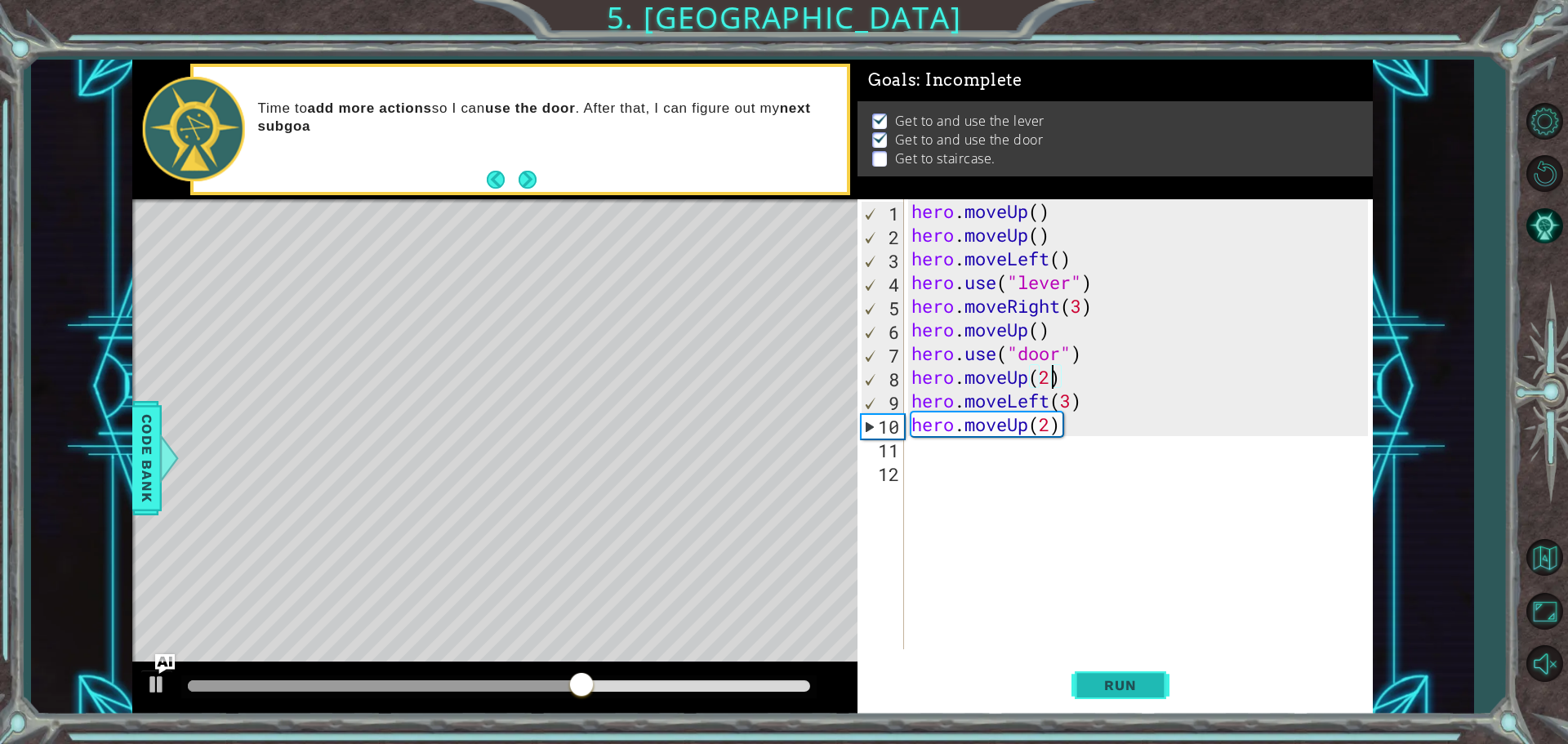
click at [1129, 665] on button "Run" at bounding box center [1120, 684] width 98 height 51
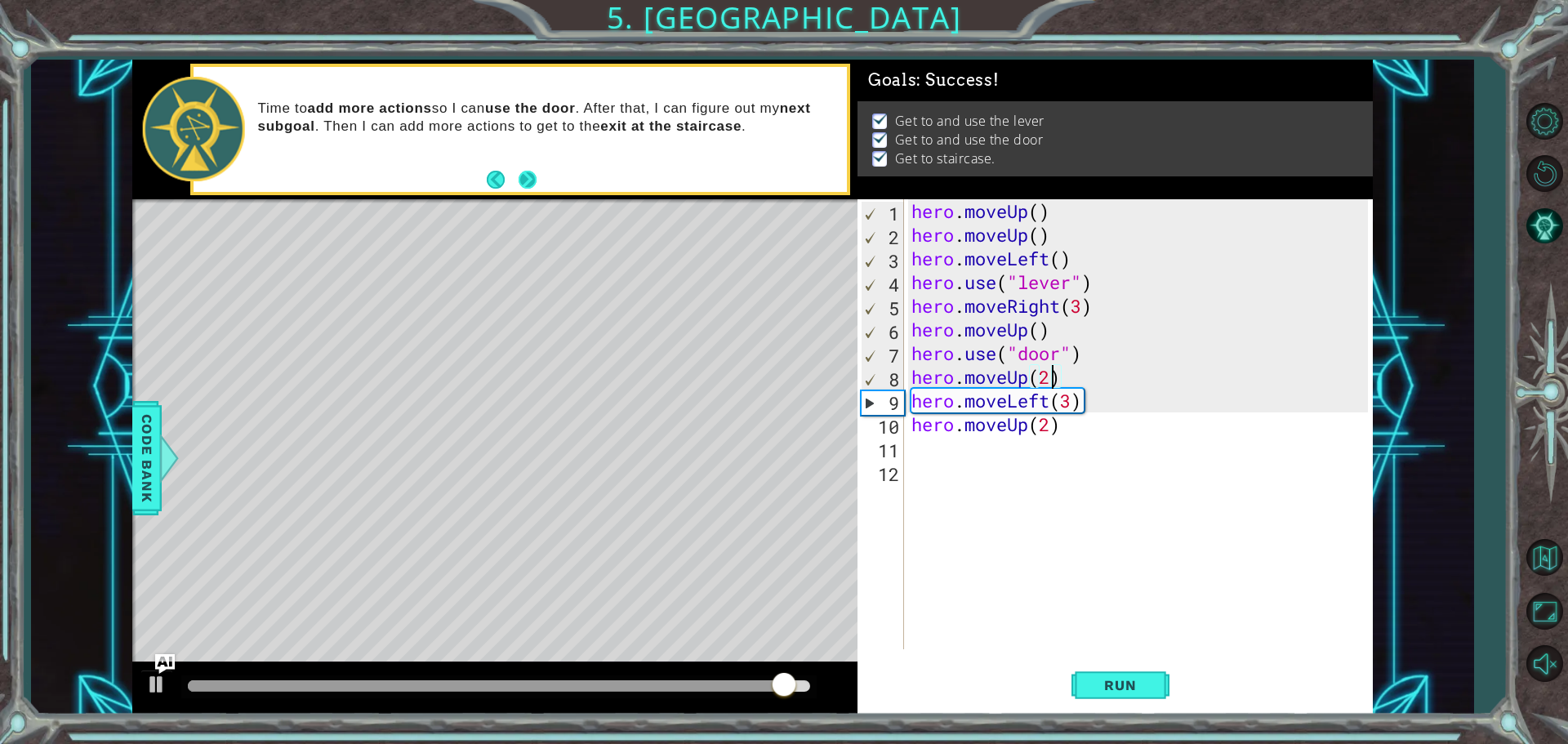
click at [521, 168] on footer at bounding box center [512, 179] width 50 height 24
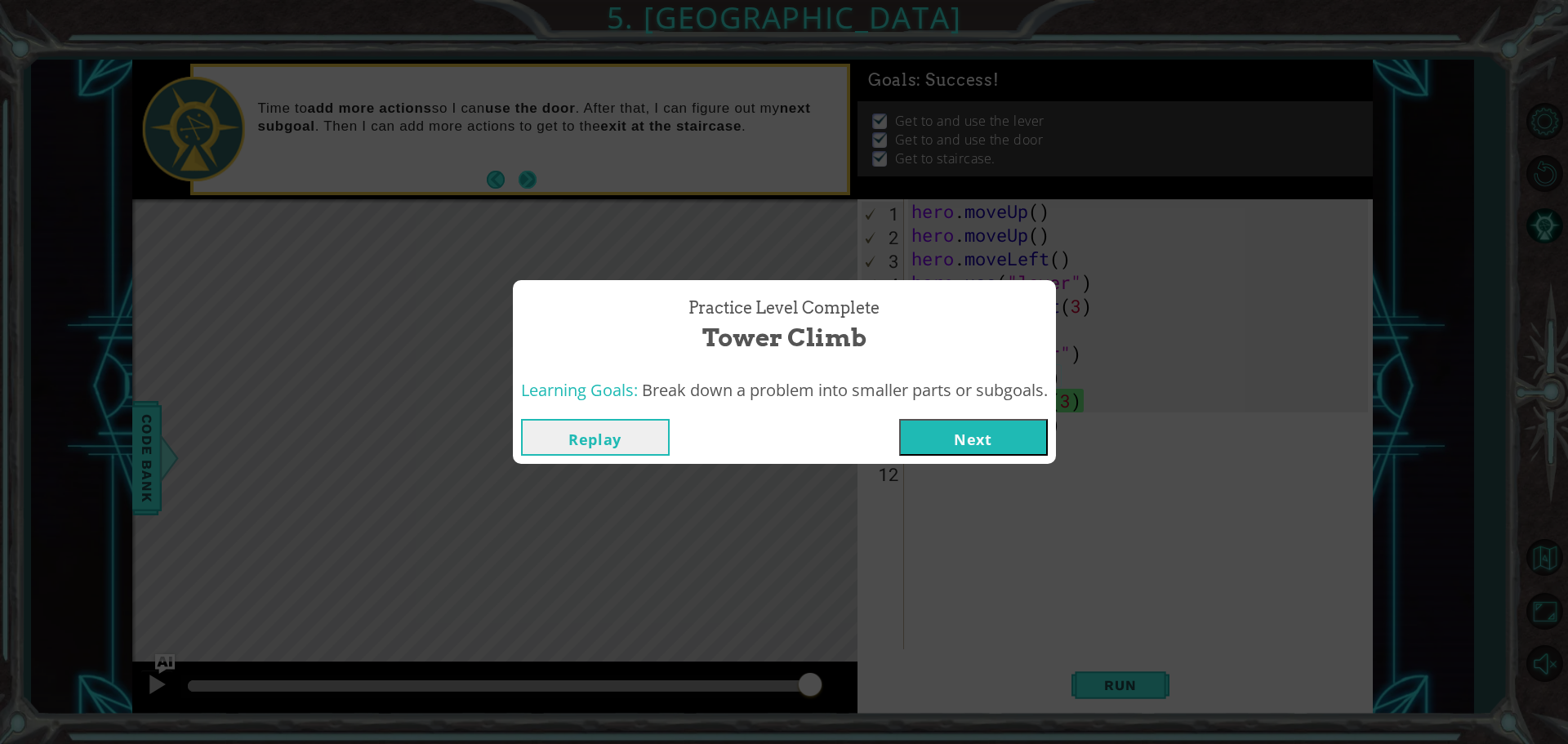
click at [521, 168] on div "Practice Level Complete Tower Climb Learning Goals: Break down a problem into s…" at bounding box center [784, 372] width 1568 height 744
click at [1055, 441] on div "Replay Next" at bounding box center [784, 437] width 544 height 53
click at [979, 427] on button "Next" at bounding box center [974, 437] width 149 height 37
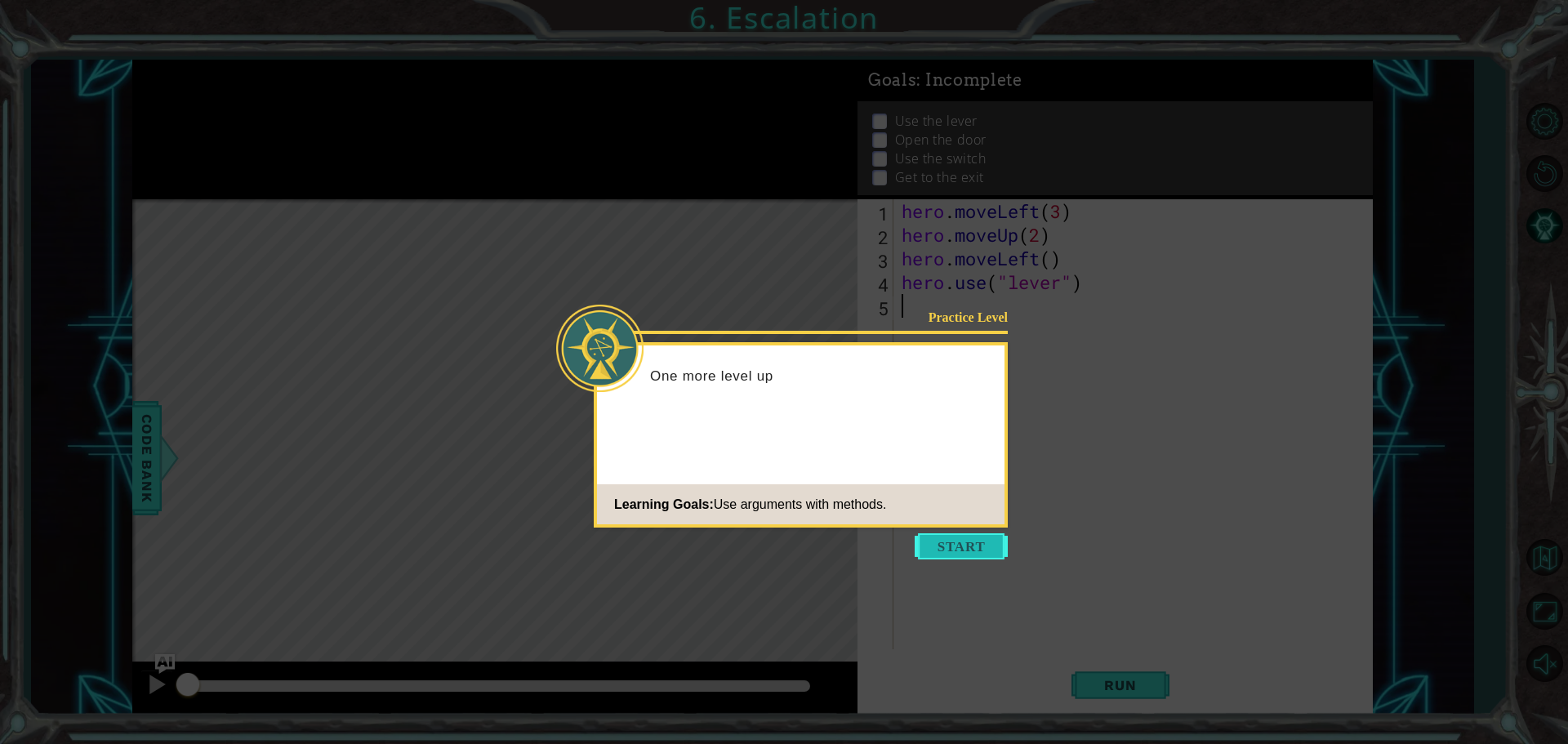
click at [976, 554] on button "Start" at bounding box center [962, 546] width 93 height 26
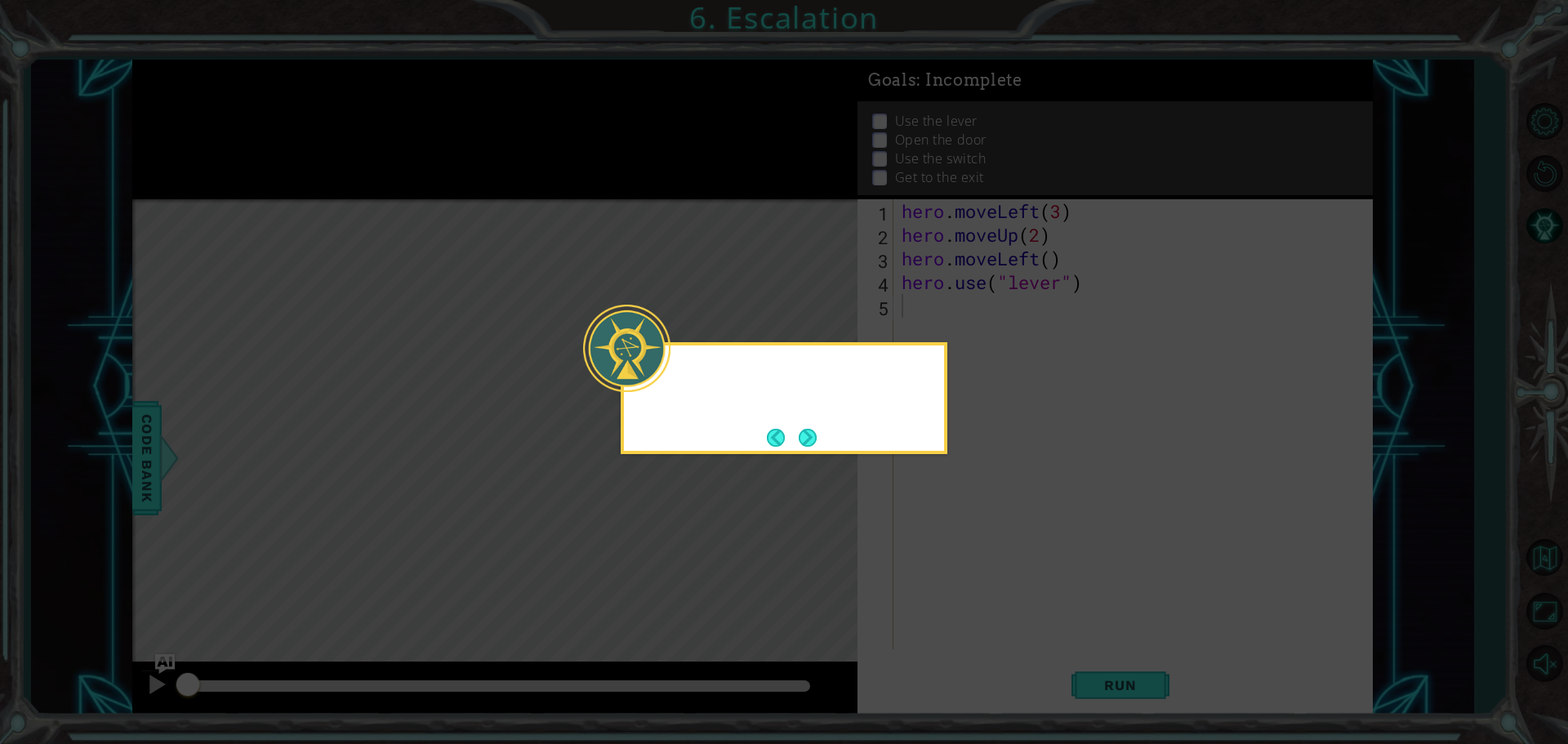
click at [976, 554] on icon at bounding box center [784, 372] width 1568 height 744
click at [816, 447] on button "Next" at bounding box center [808, 437] width 18 height 18
click at [817, 449] on icon at bounding box center [784, 372] width 1568 height 744
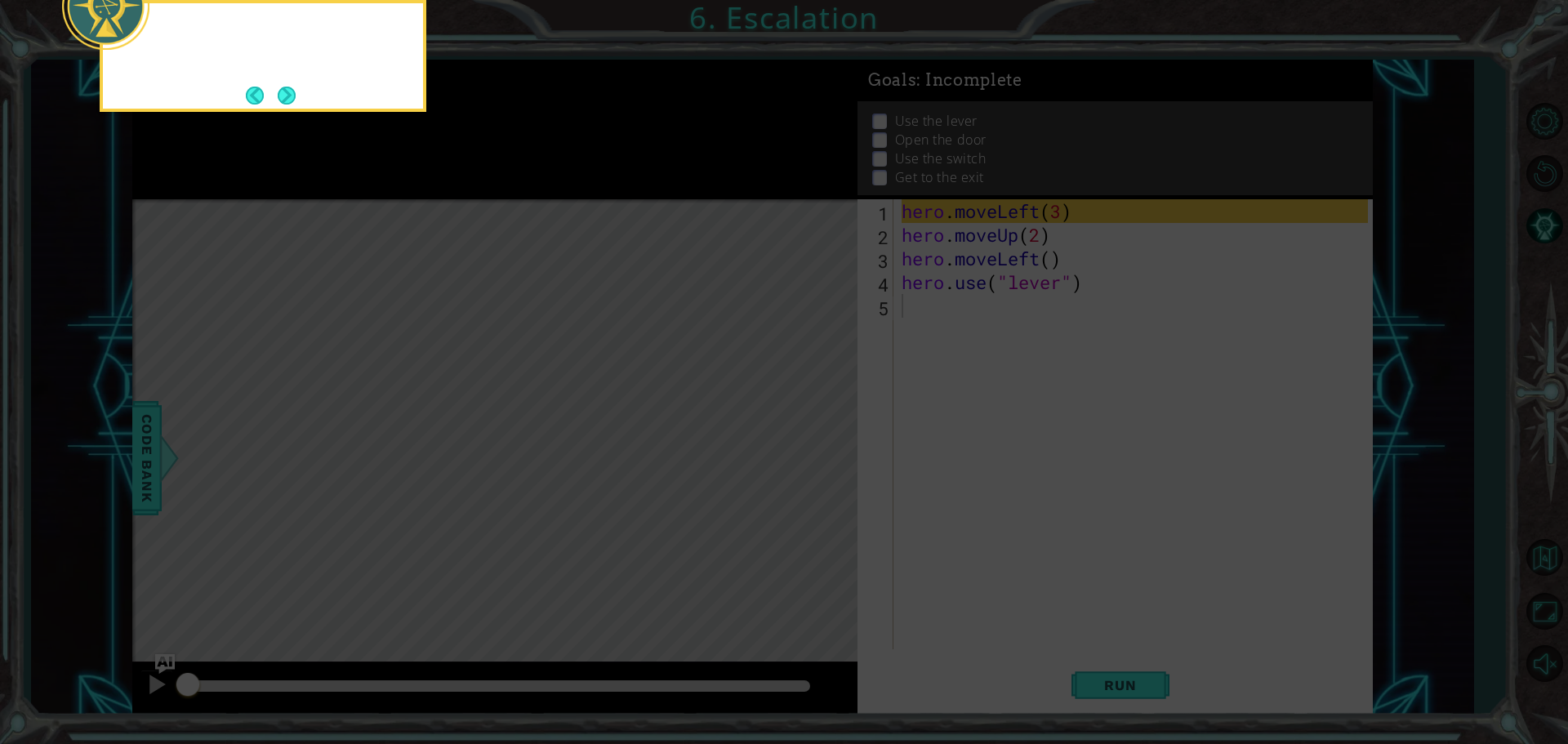
click at [817, 449] on icon at bounding box center [784, 111] width 1568 height 1265
drag, startPoint x: 712, startPoint y: 281, endPoint x: 25, endPoint y: 27, distance: 732.5
click at [702, 277] on icon at bounding box center [784, 111] width 1568 height 1265
click at [296, 98] on button "Next" at bounding box center [286, 96] width 18 height 18
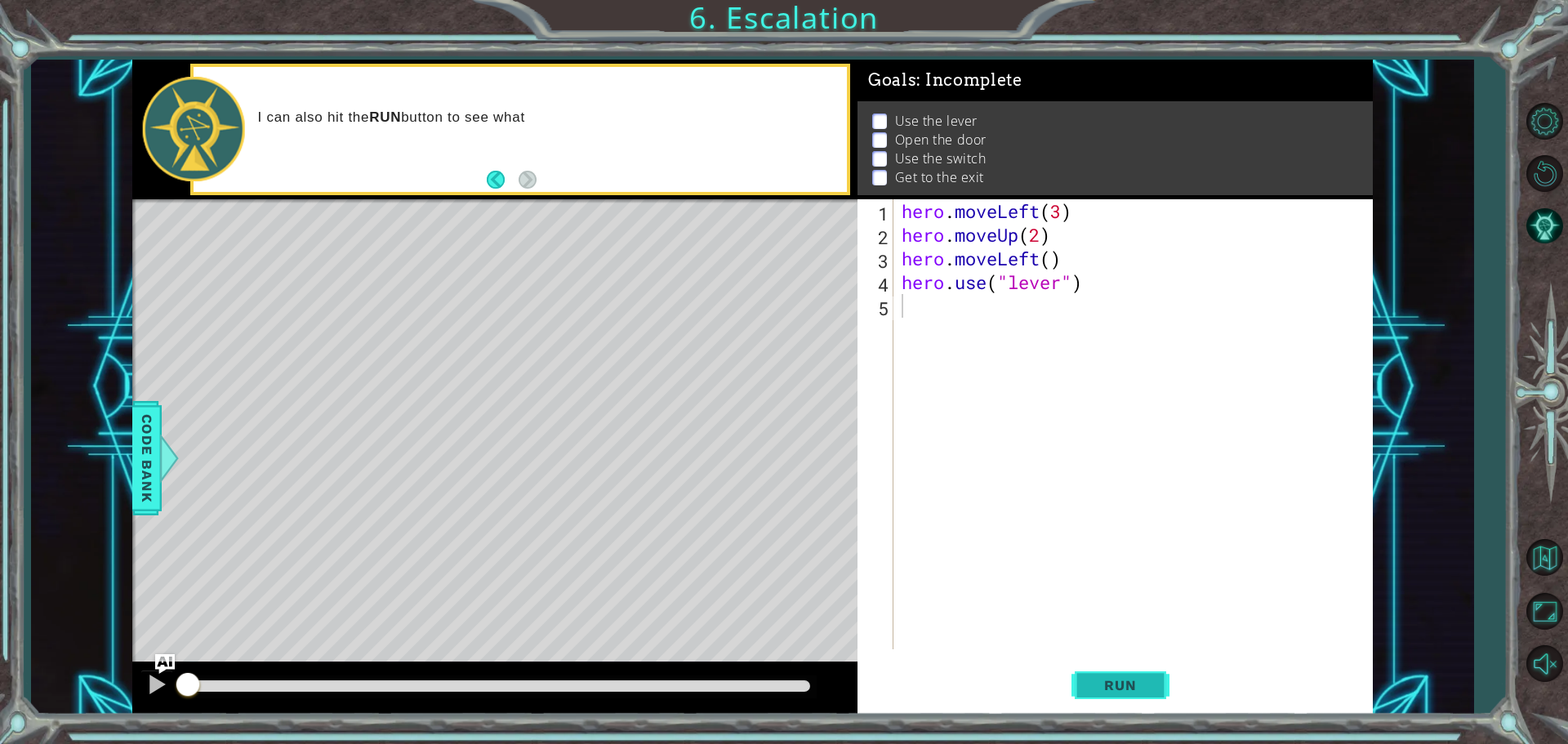
click at [1124, 685] on span "Run" at bounding box center [1120, 685] width 65 height 16
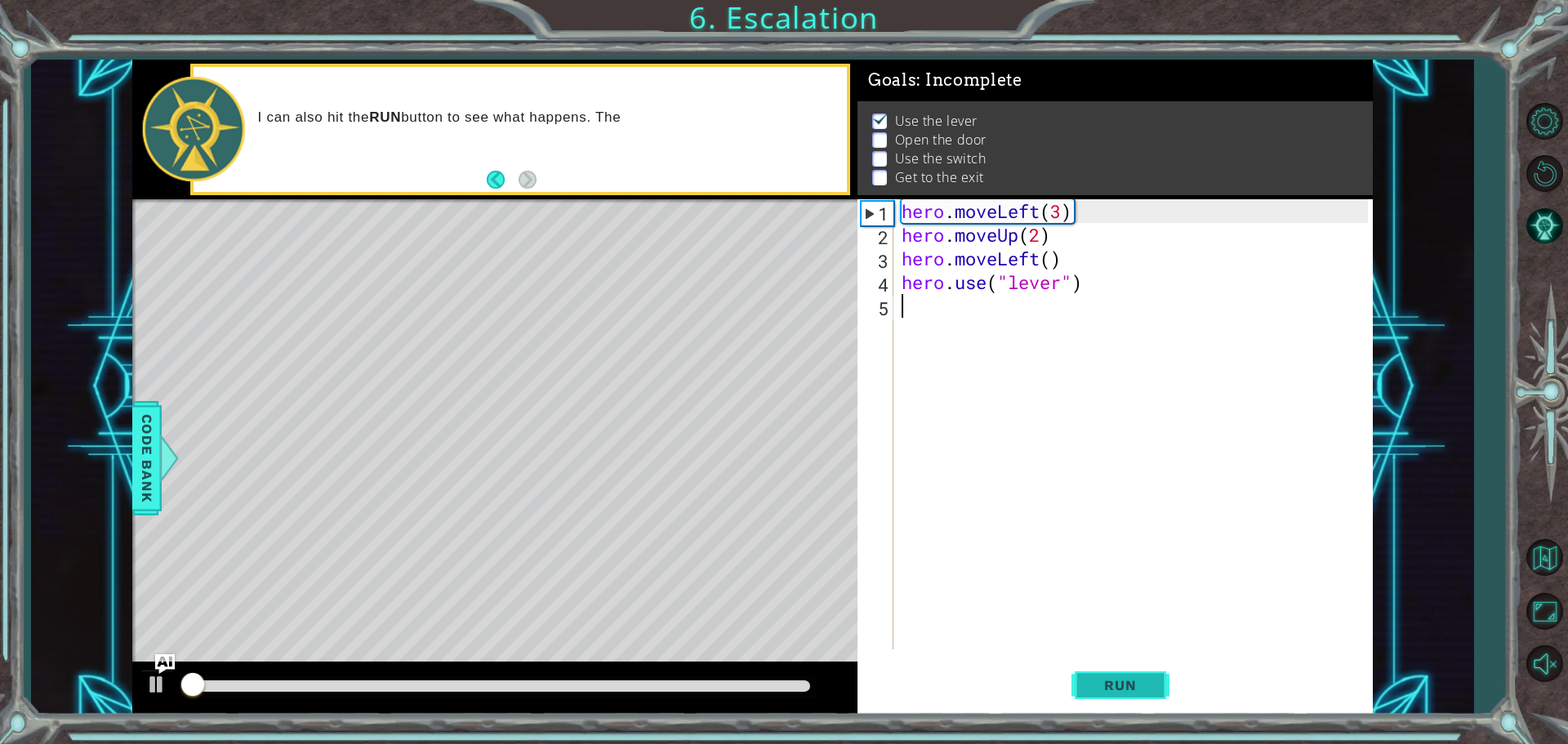
scroll to position [8, 0]
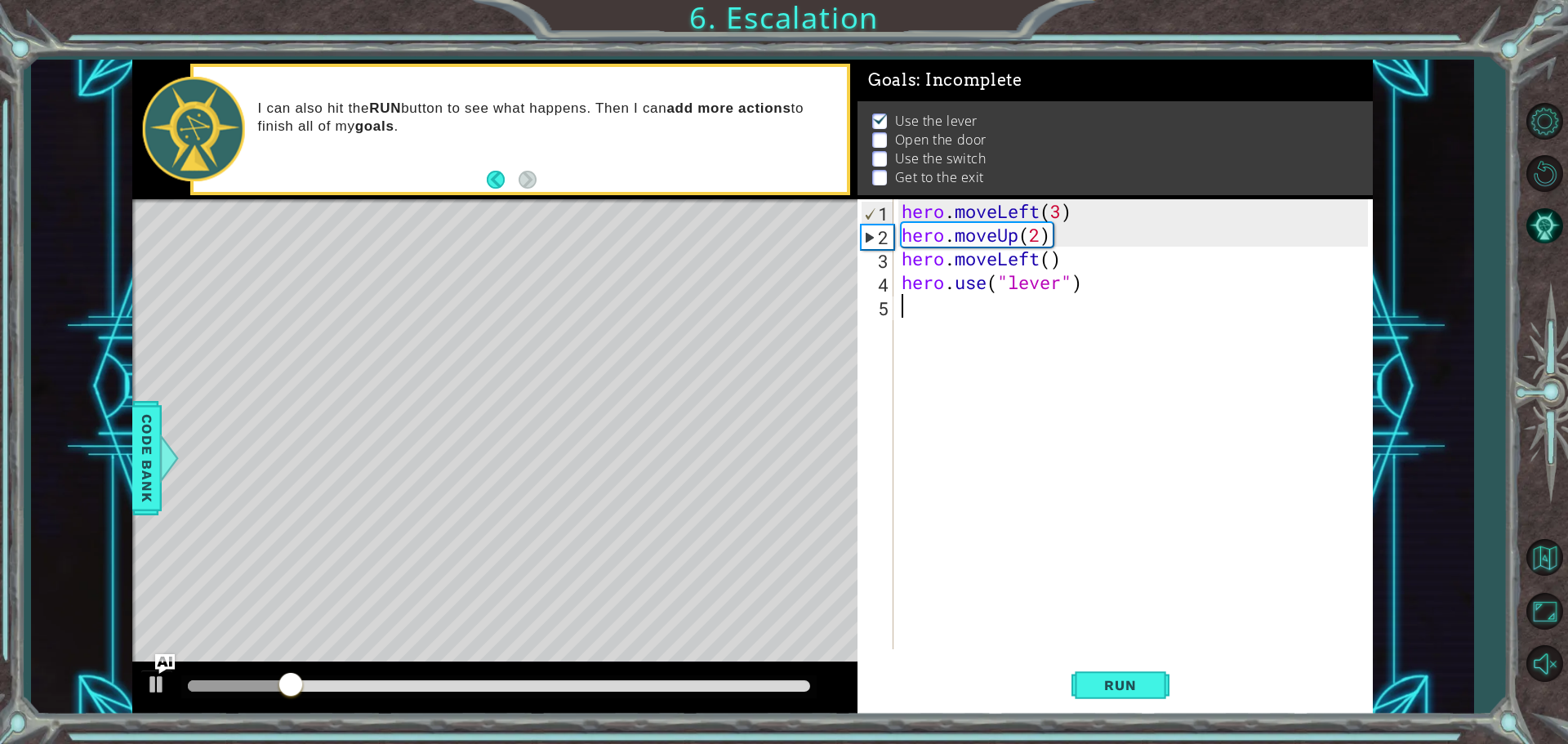
click at [963, 302] on div "hero . moveLeft ( 3 ) hero . moveUp ( 2 ) hero . moveLeft ( ) hero . use ( "lev…" at bounding box center [1138, 448] width 478 height 497
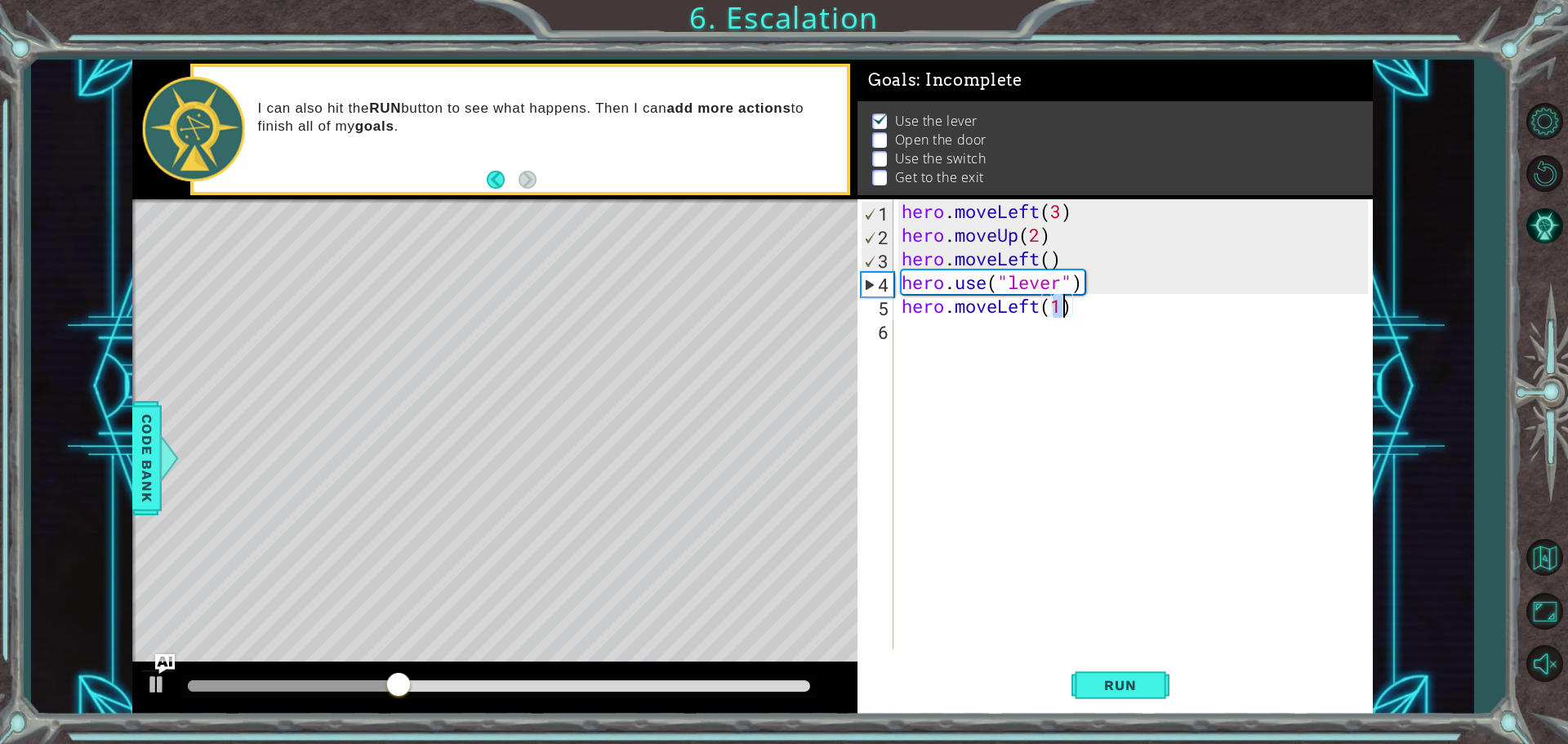
type textarea "hero.moveLeft()"
click at [962, 339] on div "hero . moveLeft ( 3 ) hero . moveUp ( 2 ) hero . moveLeft ( ) hero . use ( "lev…" at bounding box center [1138, 448] width 478 height 497
type textarea "hero.use("door")"
type textarea "hero.moveUp(2)"
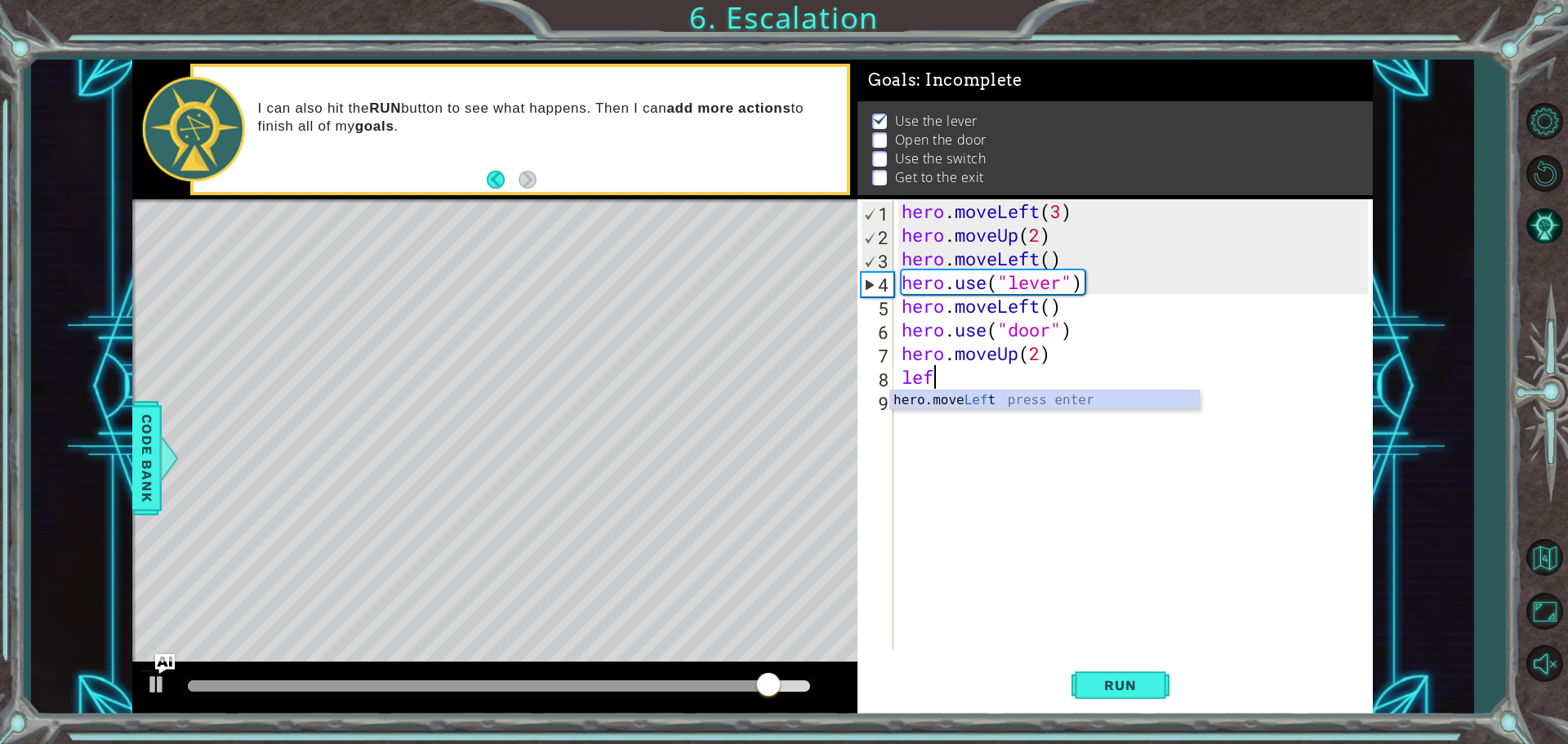
scroll to position [0, 1]
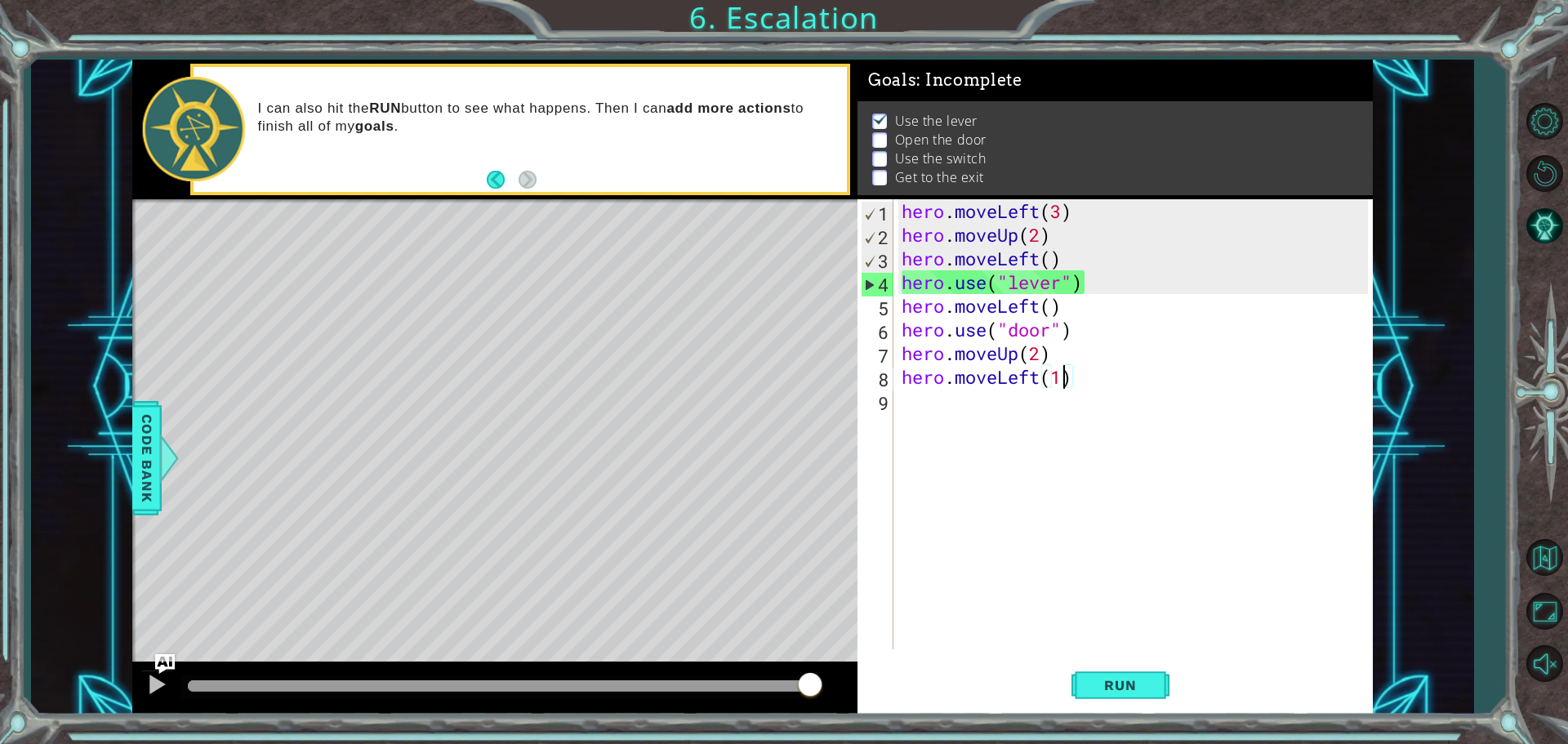
type textarea "hero.moveLeft(2)"
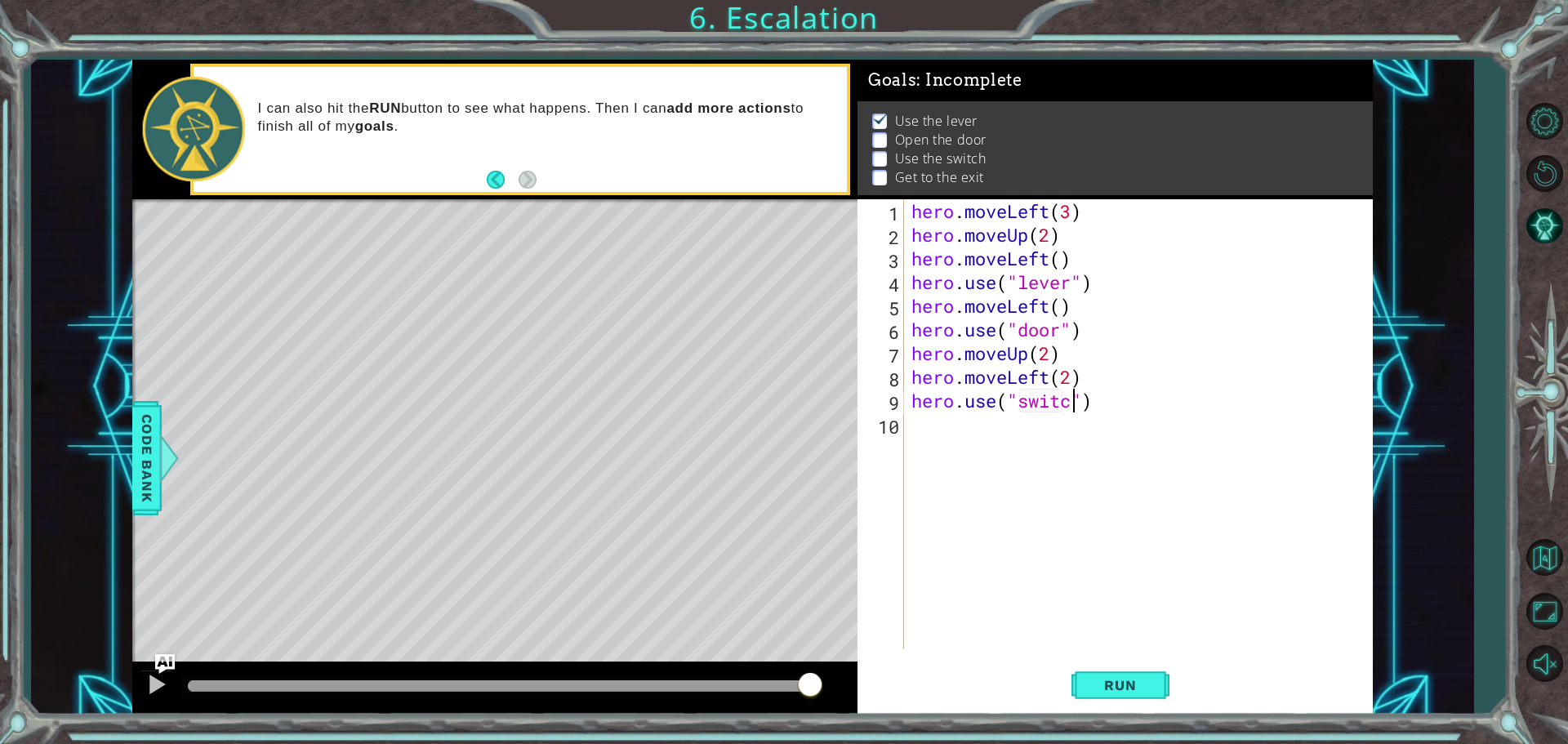
scroll to position [0, 8]
type textarea "hero.use("switch")"
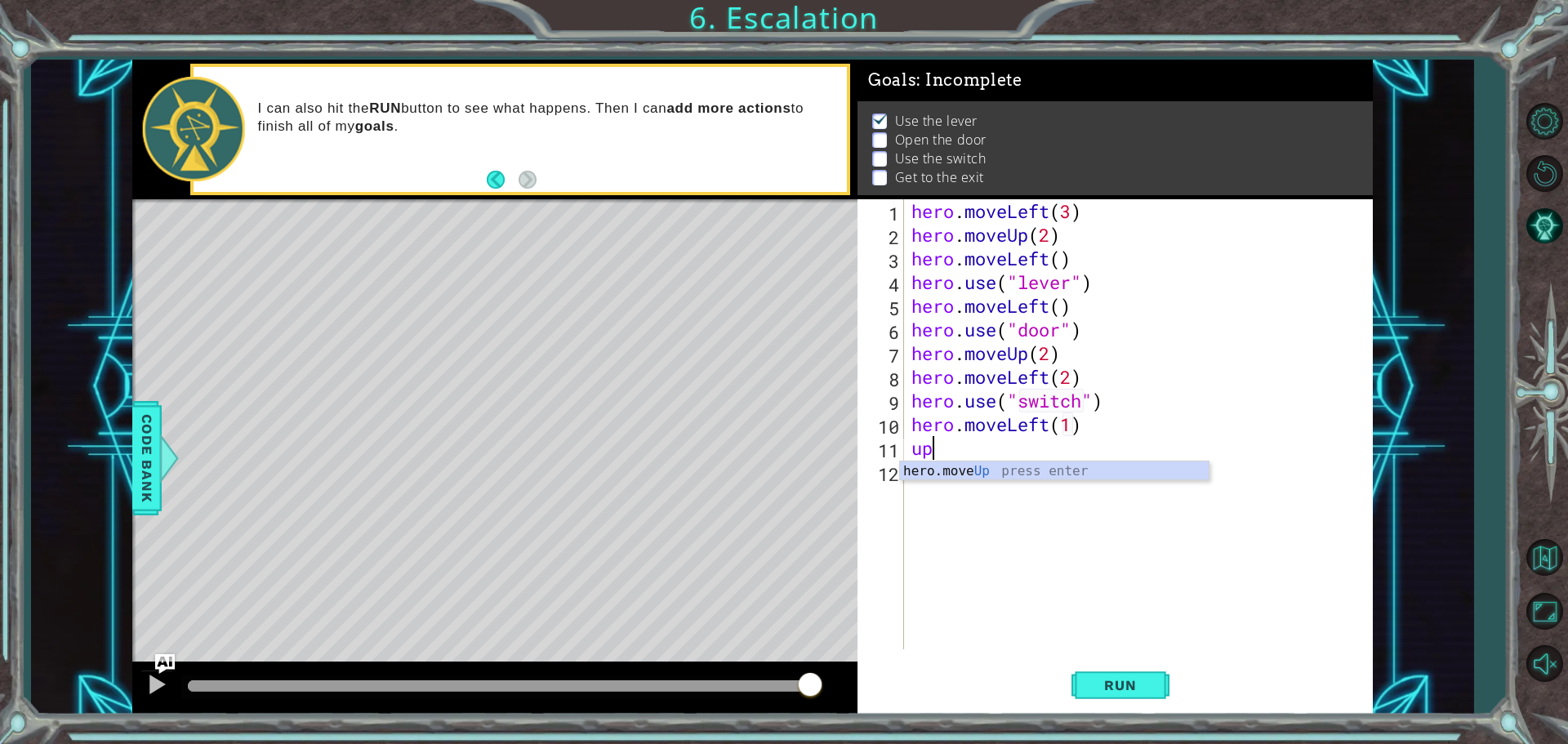
scroll to position [0, 6]
click at [1135, 693] on span "Run" at bounding box center [1120, 685] width 65 height 16
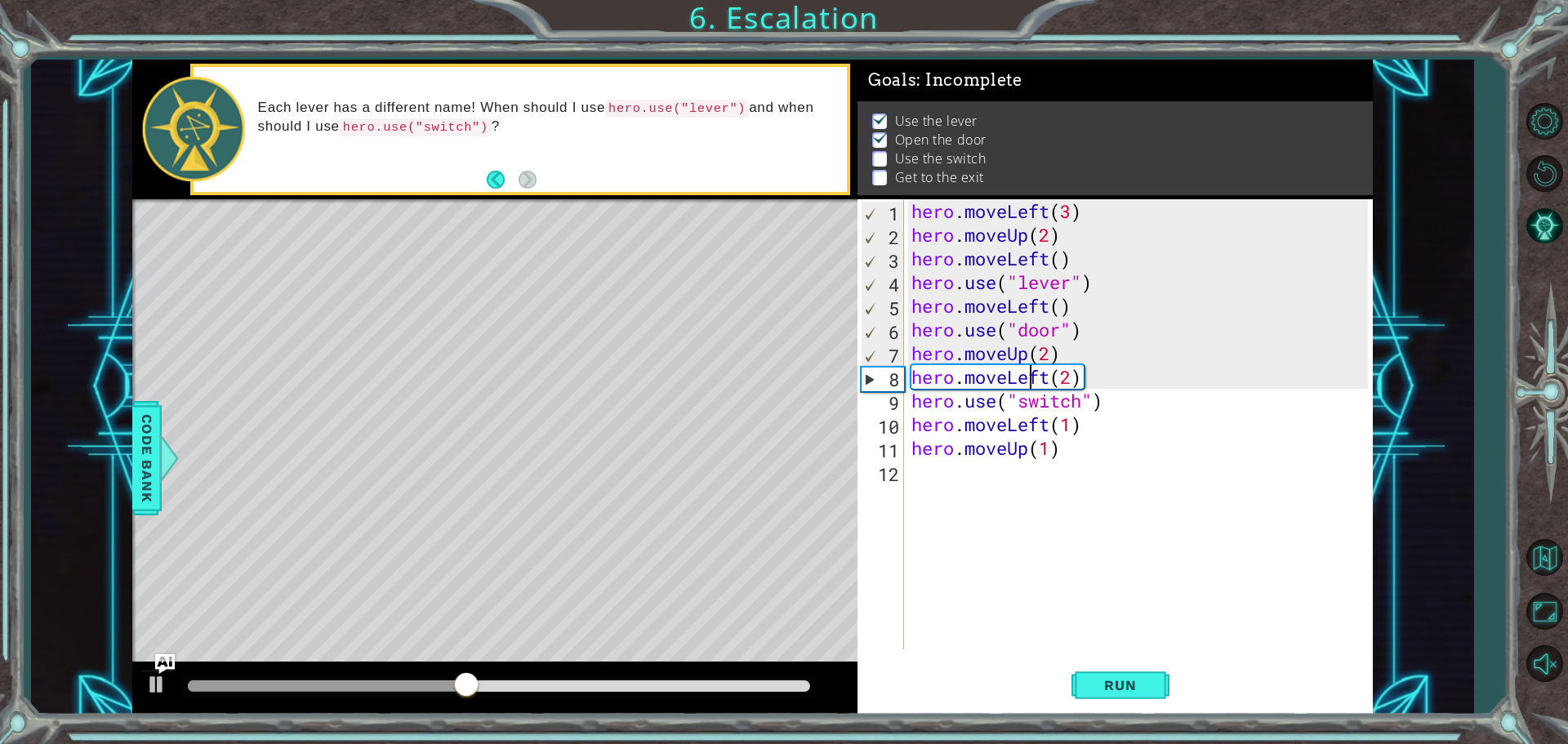
click at [1031, 377] on div "hero . moveLeft ( 3 ) hero . moveUp ( 2 ) hero . moveLeft ( ) hero . use ( "lev…" at bounding box center [1142, 448] width 468 height 497
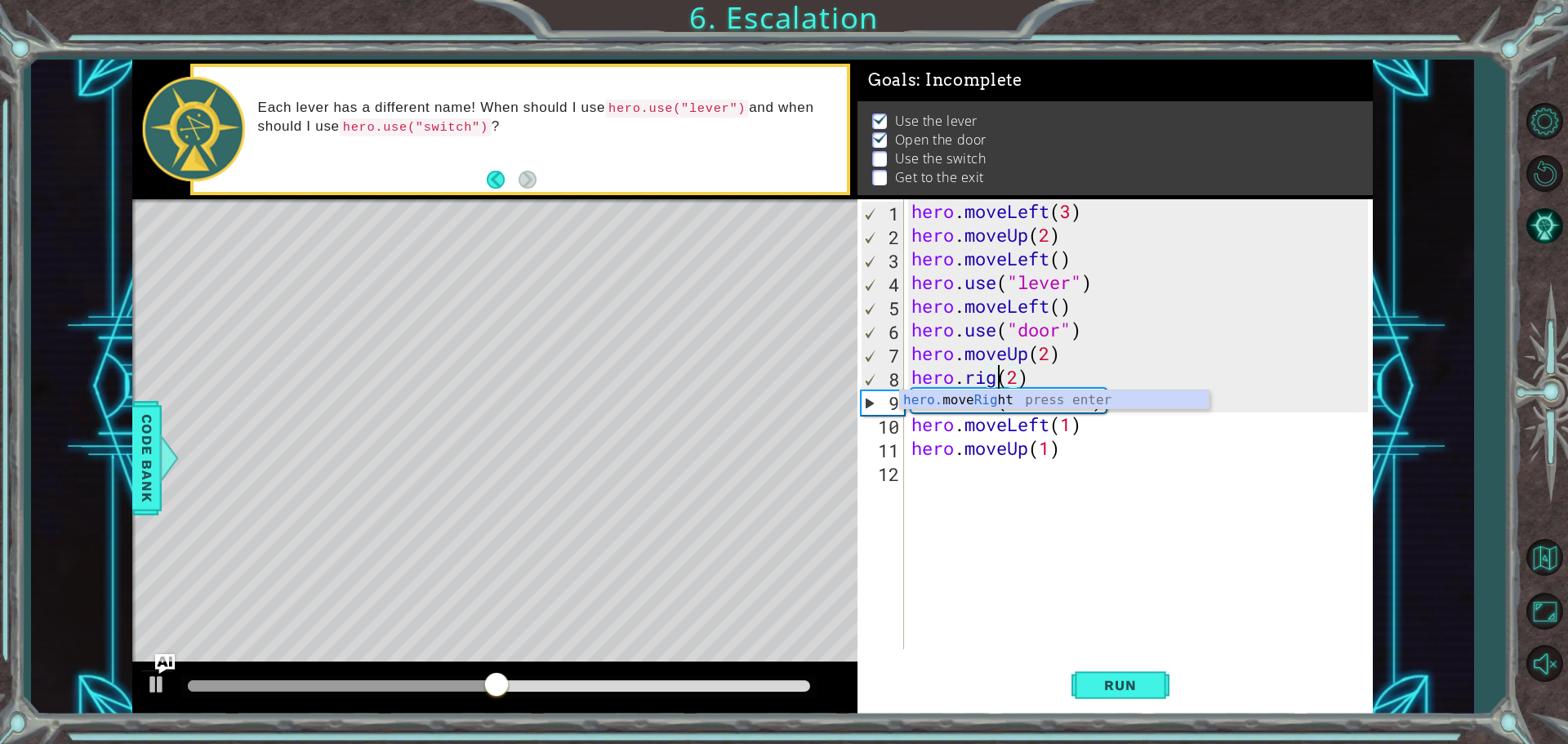
scroll to position [0, 5]
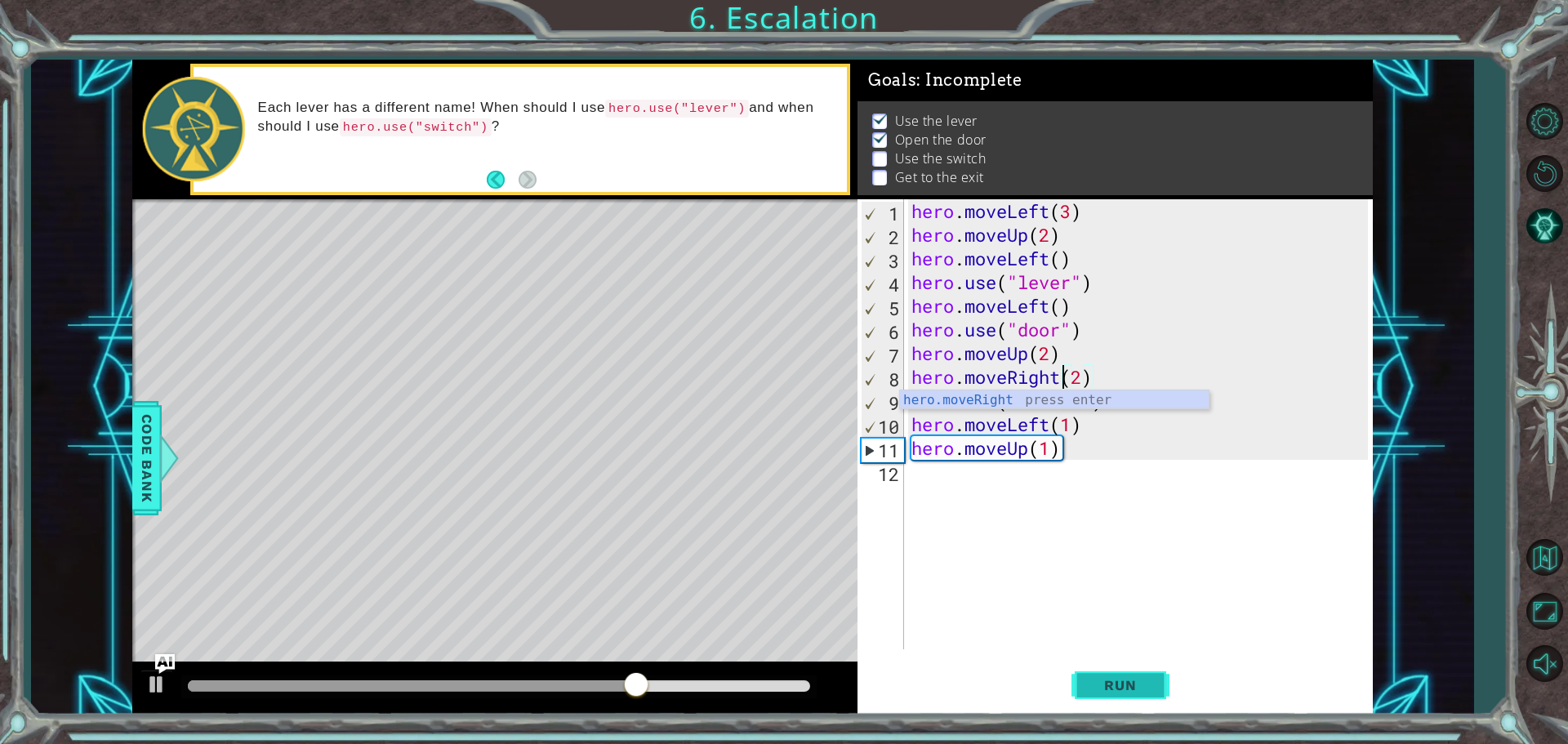
click at [1148, 685] on span "Run" at bounding box center [1120, 685] width 65 height 16
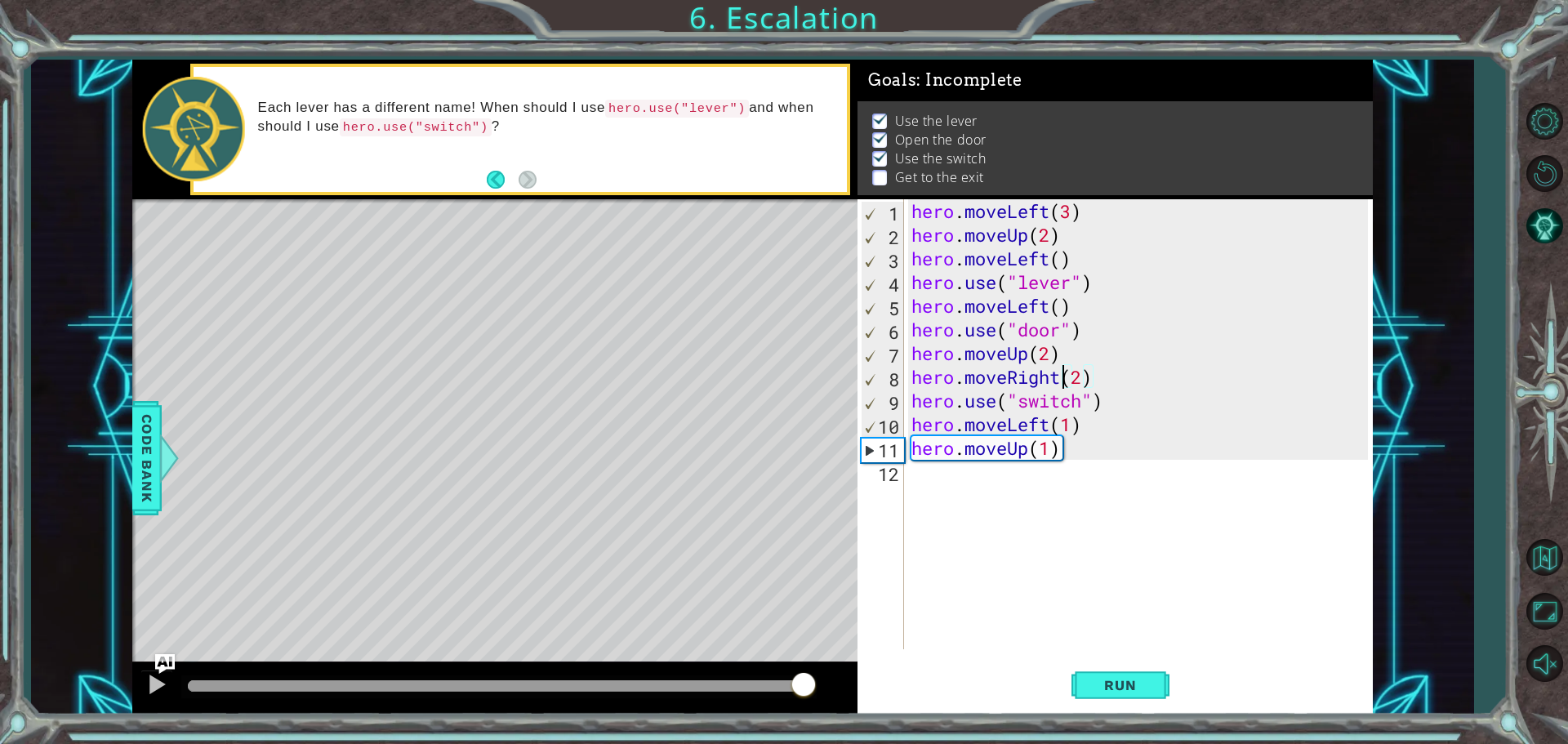
click at [804, 686] on div at bounding box center [498, 686] width 622 height 12
click at [1074, 672] on button "Run" at bounding box center [1120, 684] width 98 height 51
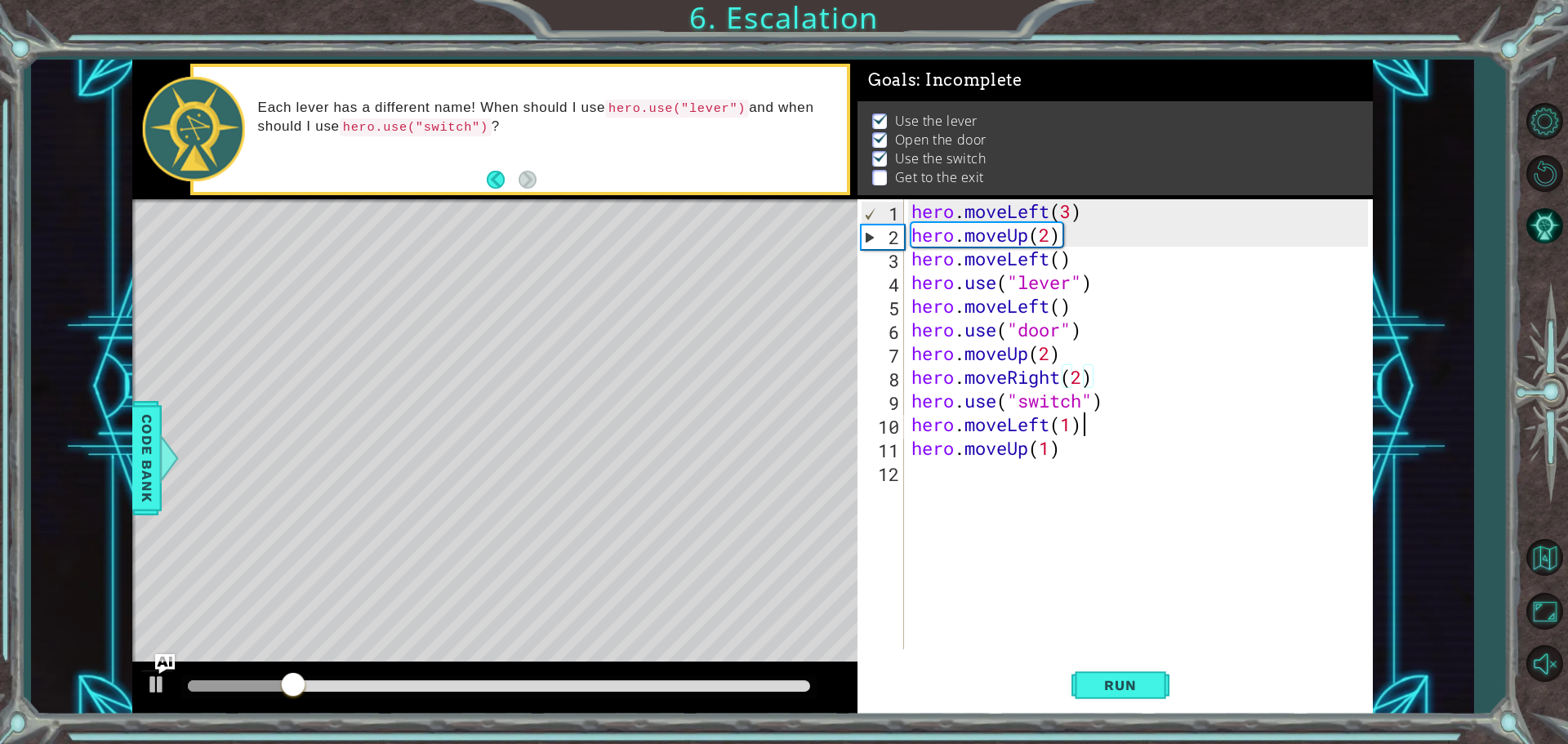
click at [1106, 414] on div "hero . moveLeft ( 3 ) hero . moveUp ( 2 ) hero . moveLeft ( ) hero . use ( "lev…" at bounding box center [1142, 448] width 468 height 497
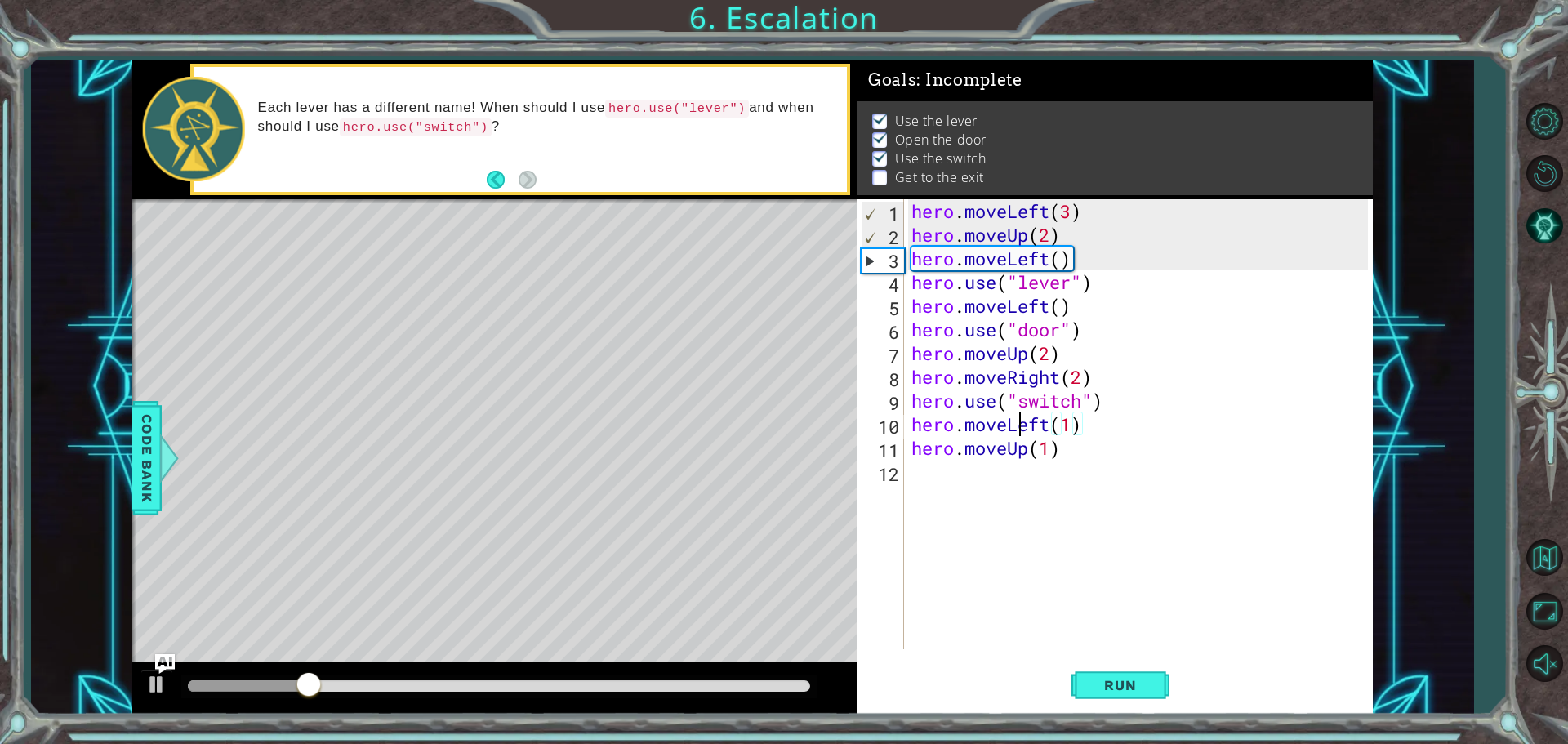
click at [1022, 424] on div "hero . moveLeft ( 3 ) hero . moveUp ( 2 ) hero . moveLeft ( ) hero . use ( "lev…" at bounding box center [1142, 448] width 468 height 497
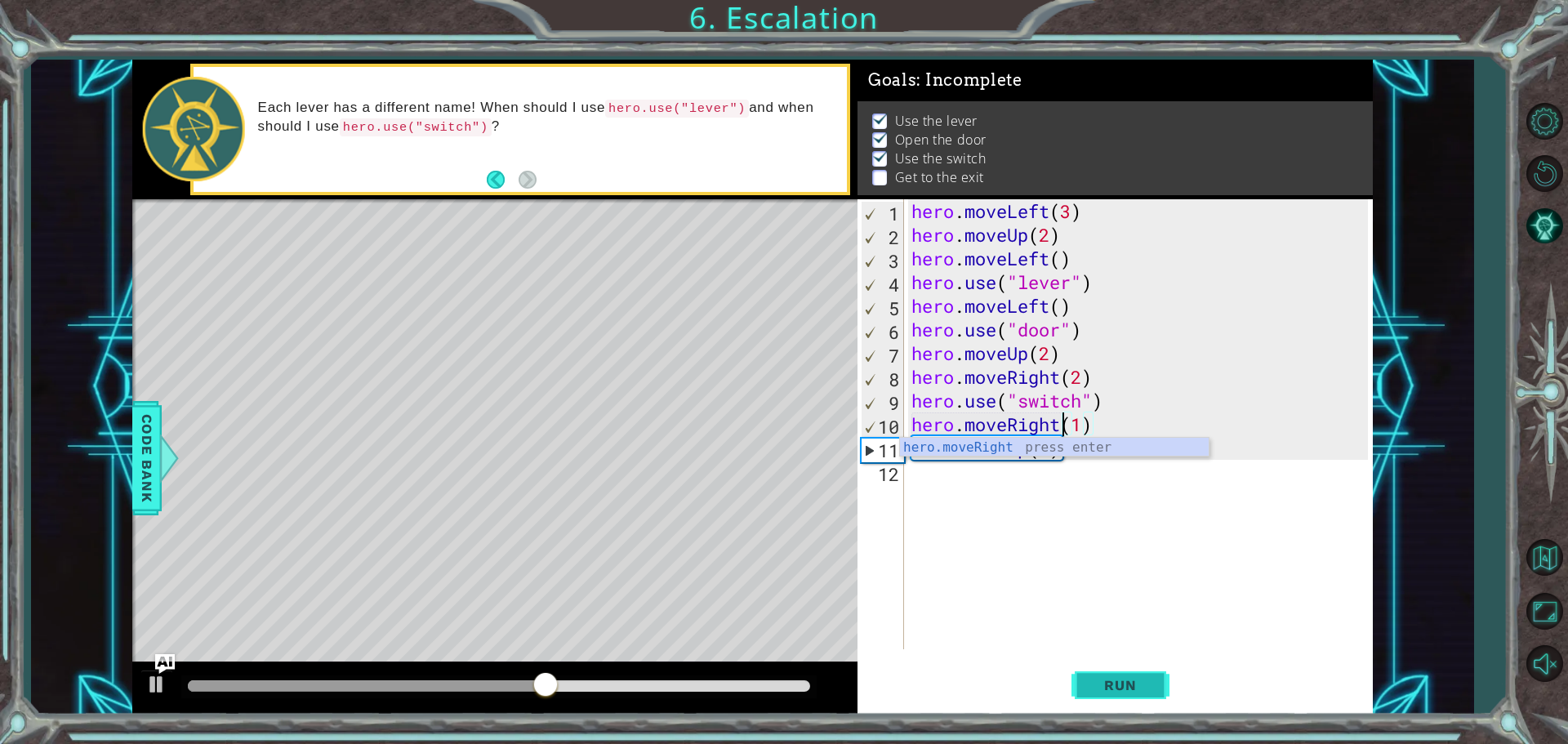
click at [1133, 668] on button "Run" at bounding box center [1120, 684] width 98 height 51
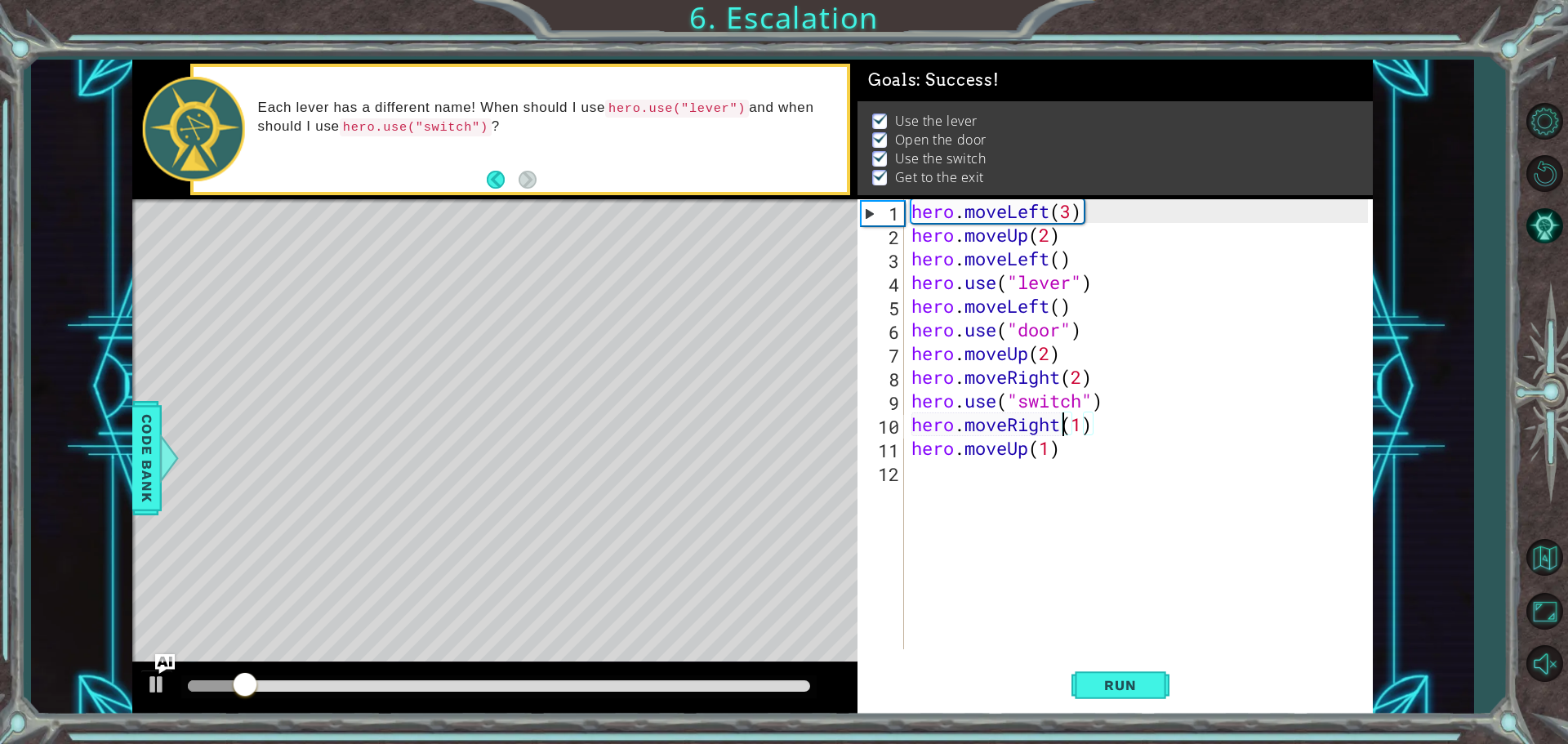
click at [799, 675] on div at bounding box center [498, 687] width 636 height 23
click at [799, 687] on div at bounding box center [498, 686] width 622 height 12
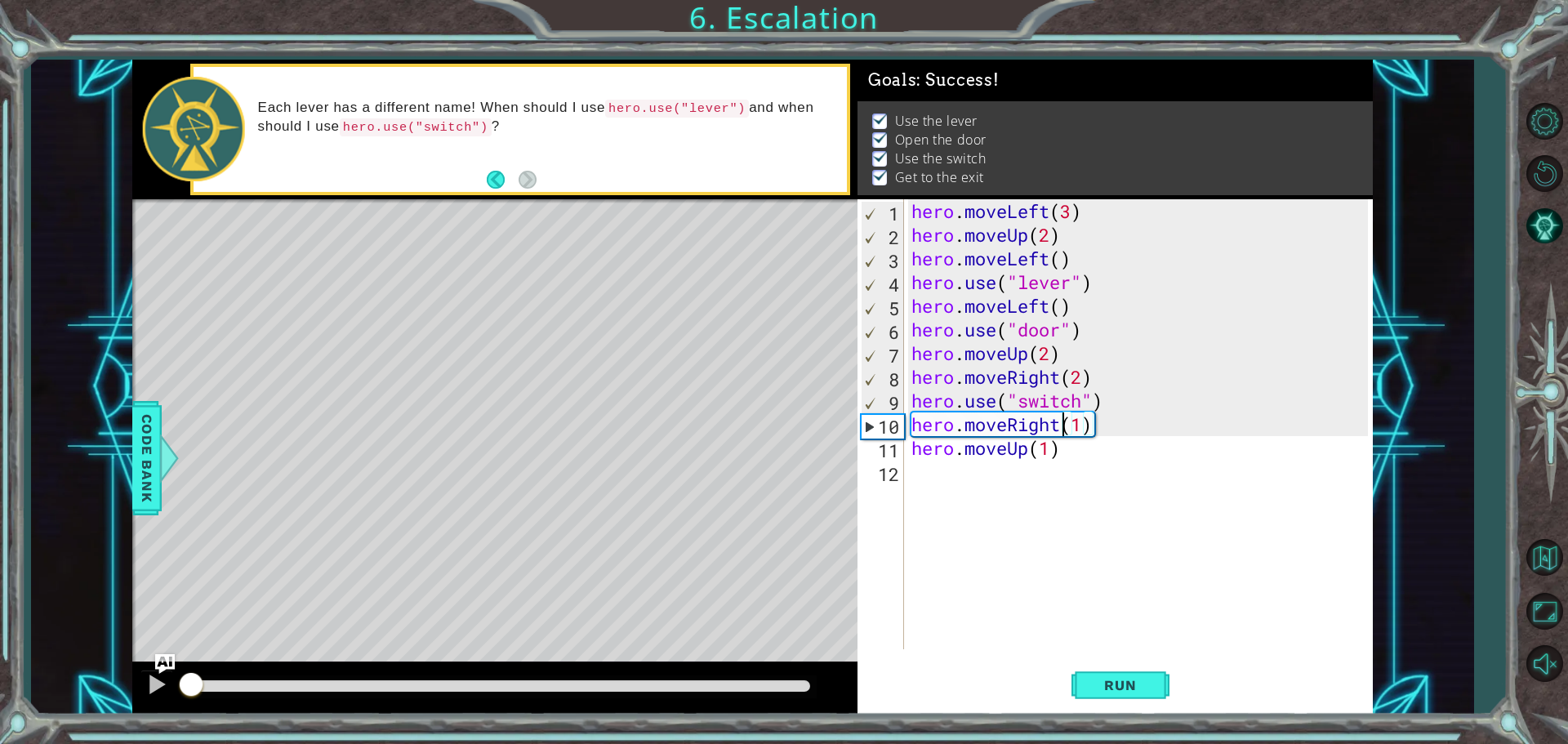
click at [1043, 454] on div "hero . moveLeft ( 3 ) hero . moveUp ( 2 ) hero . moveLeft ( ) hero . use ( "lev…" at bounding box center [1142, 448] width 468 height 497
click at [1056, 449] on div "hero . moveLeft ( 3 ) hero . moveUp ( 2 ) hero . moveLeft ( ) hero . use ( "lev…" at bounding box center [1142, 448] width 468 height 497
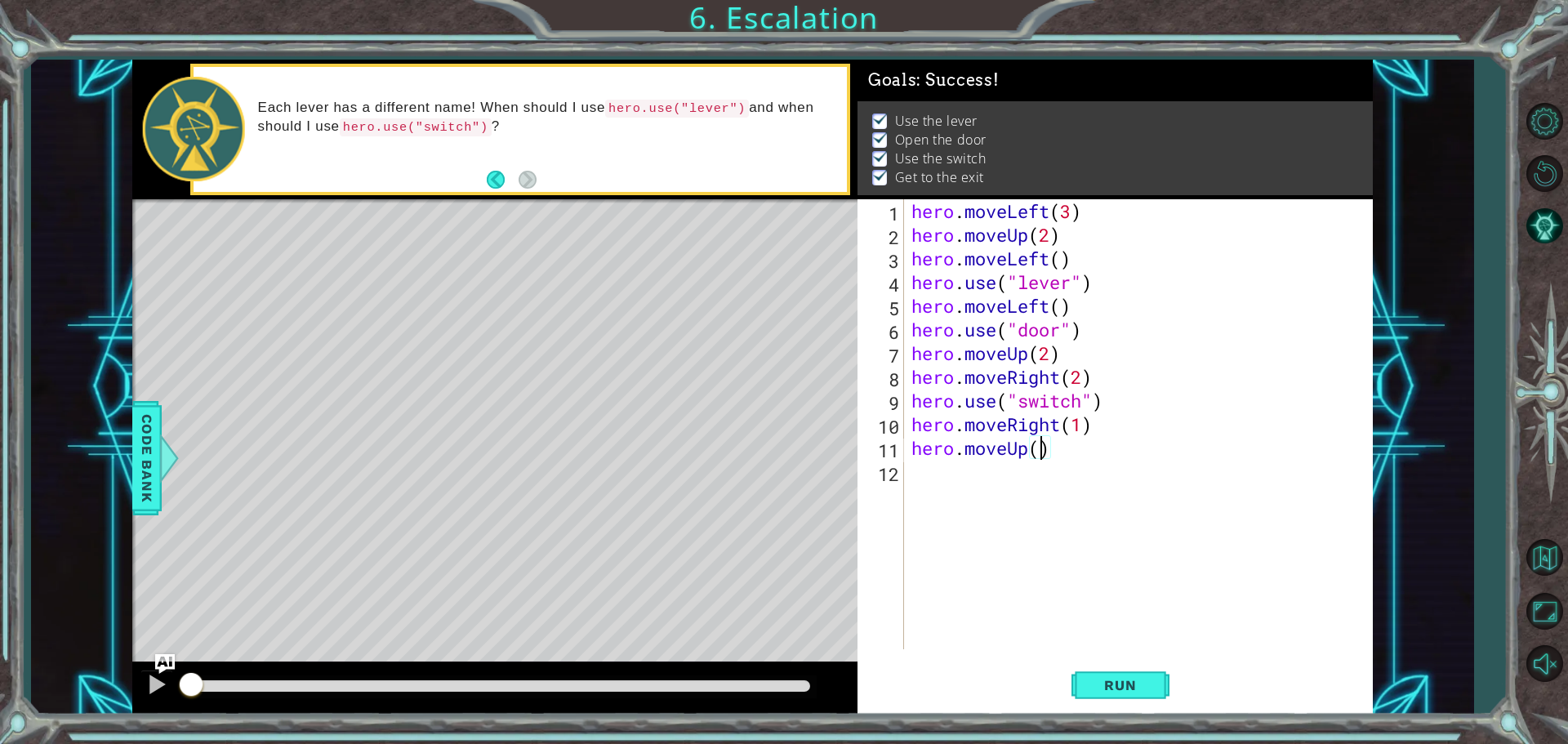
scroll to position [0, 6]
type textarea "hero.moveUp(2)"
click at [1110, 684] on span "Run" at bounding box center [1120, 685] width 65 height 16
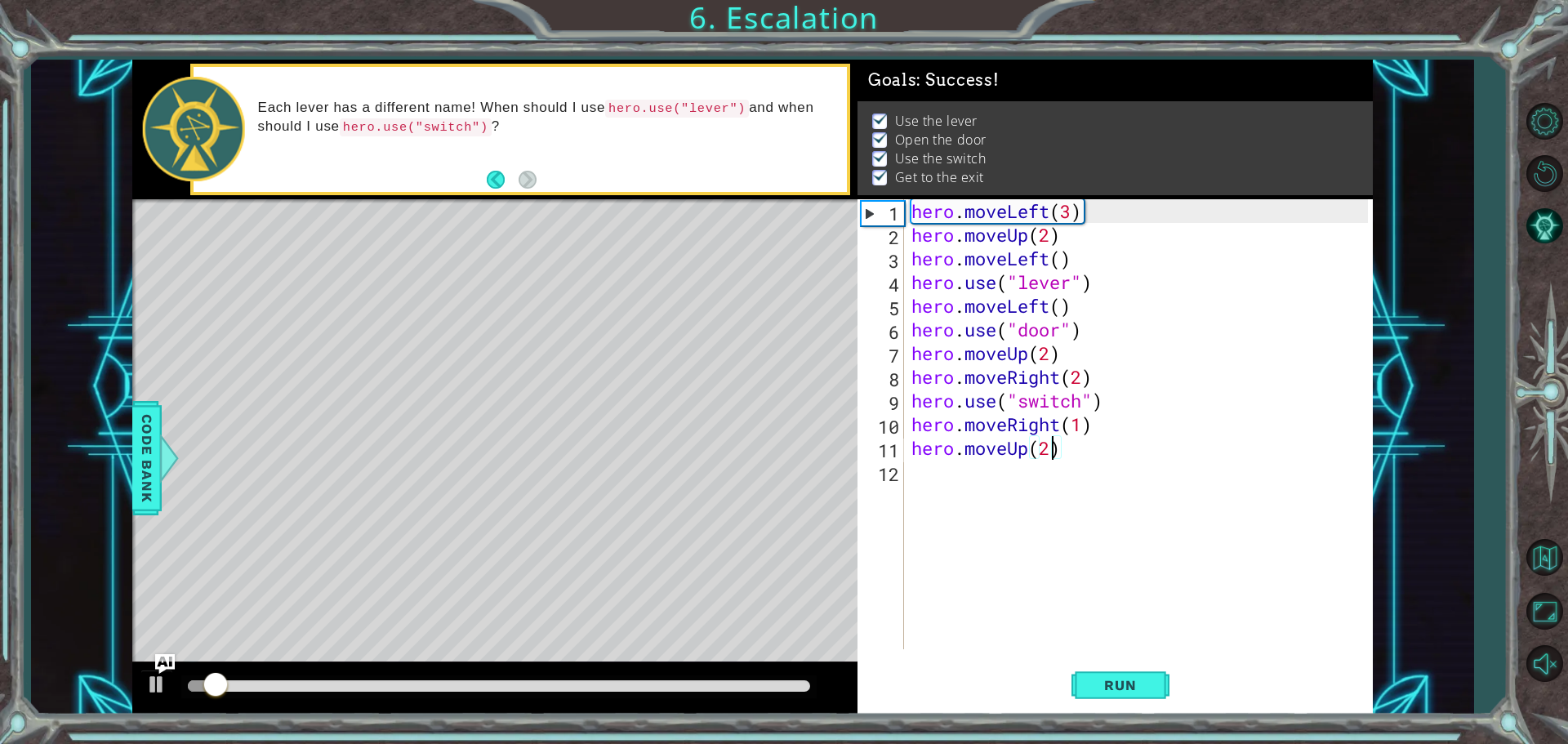
click at [784, 675] on div at bounding box center [498, 687] width 636 height 23
click at [788, 687] on div at bounding box center [498, 686] width 622 height 12
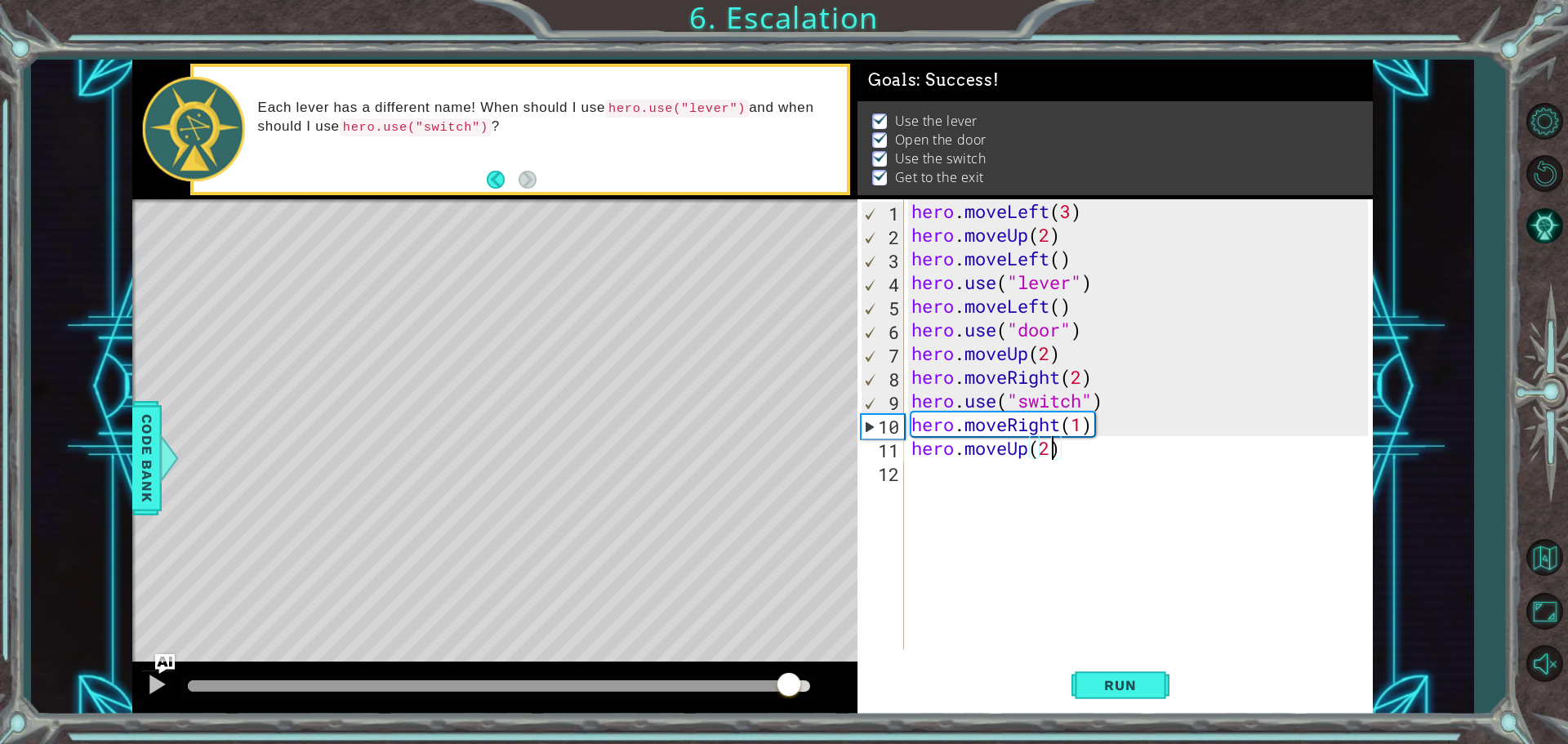
click at [1011, 480] on div "hero . moveLeft ( 3 ) hero . moveUp ( 2 ) hero . moveLeft ( ) hero . use ( "lev…" at bounding box center [1142, 448] width 468 height 497
click at [1106, 685] on span "Run" at bounding box center [1120, 685] width 65 height 16
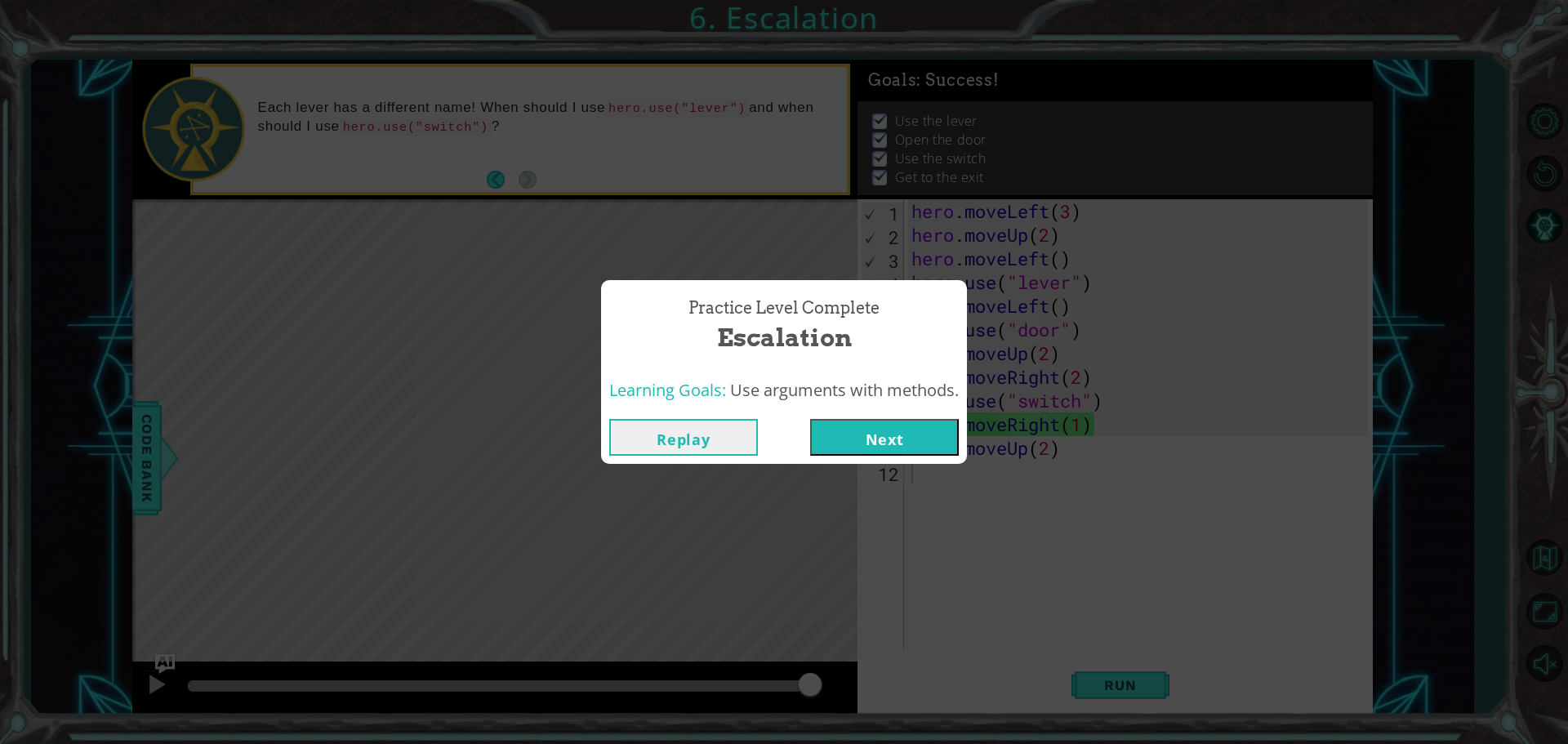
click at [912, 450] on button "Next" at bounding box center [885, 437] width 149 height 37
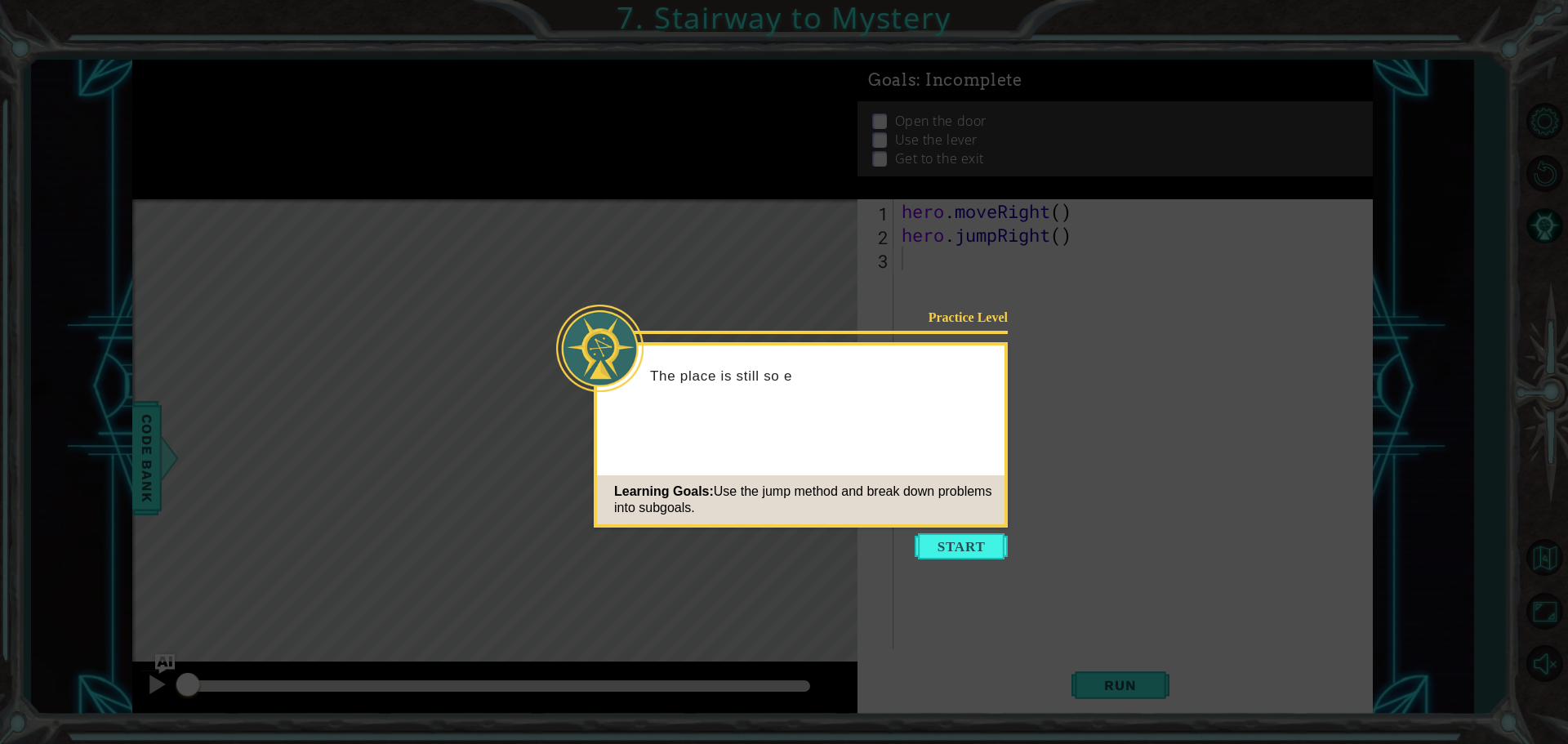
drag, startPoint x: 965, startPoint y: 549, endPoint x: 968, endPoint y: 569, distance: 20.2
click at [965, 554] on button "Start" at bounding box center [962, 546] width 93 height 26
click at [968, 569] on icon at bounding box center [784, 372] width 1568 height 744
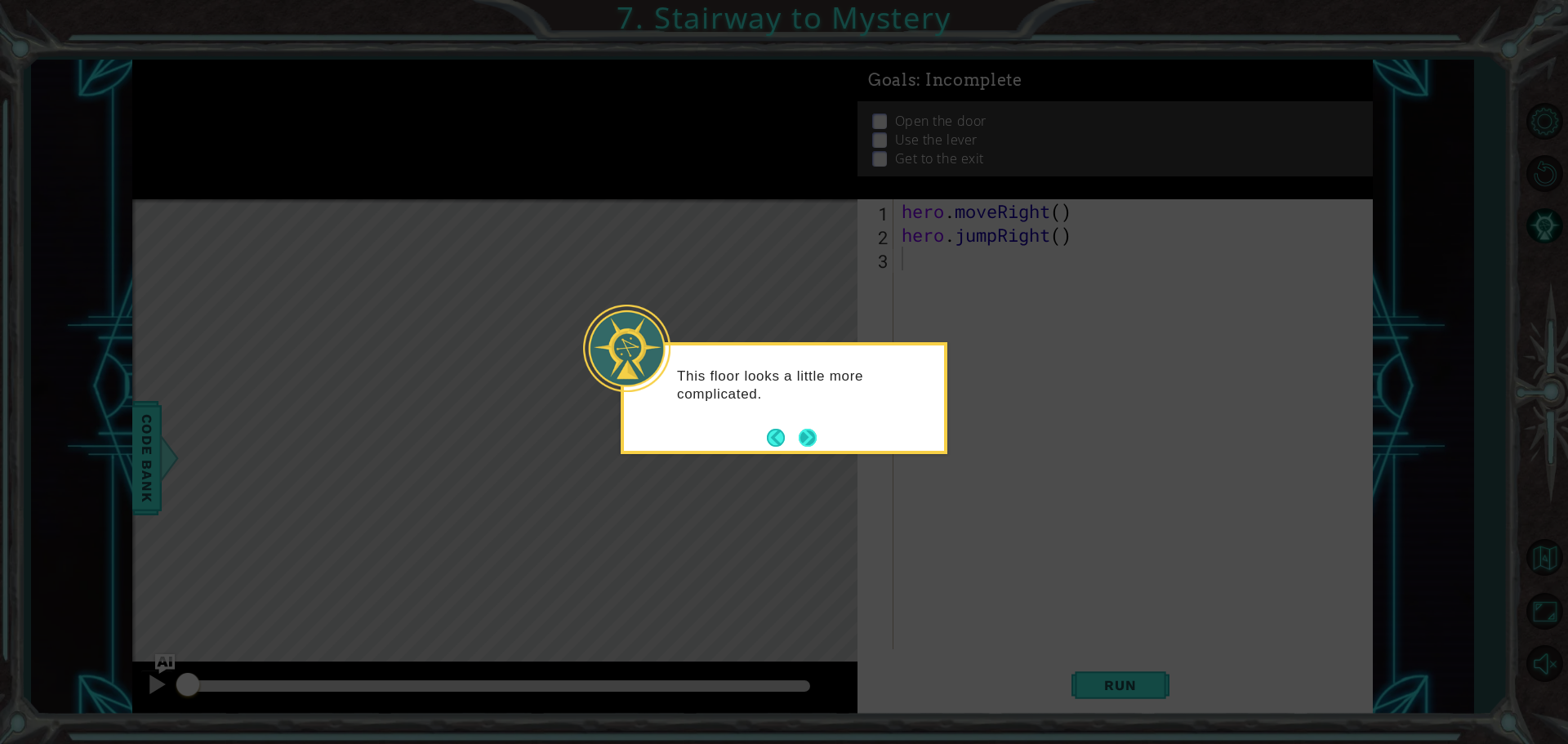
click at [805, 434] on button "Next" at bounding box center [808, 437] width 18 height 18
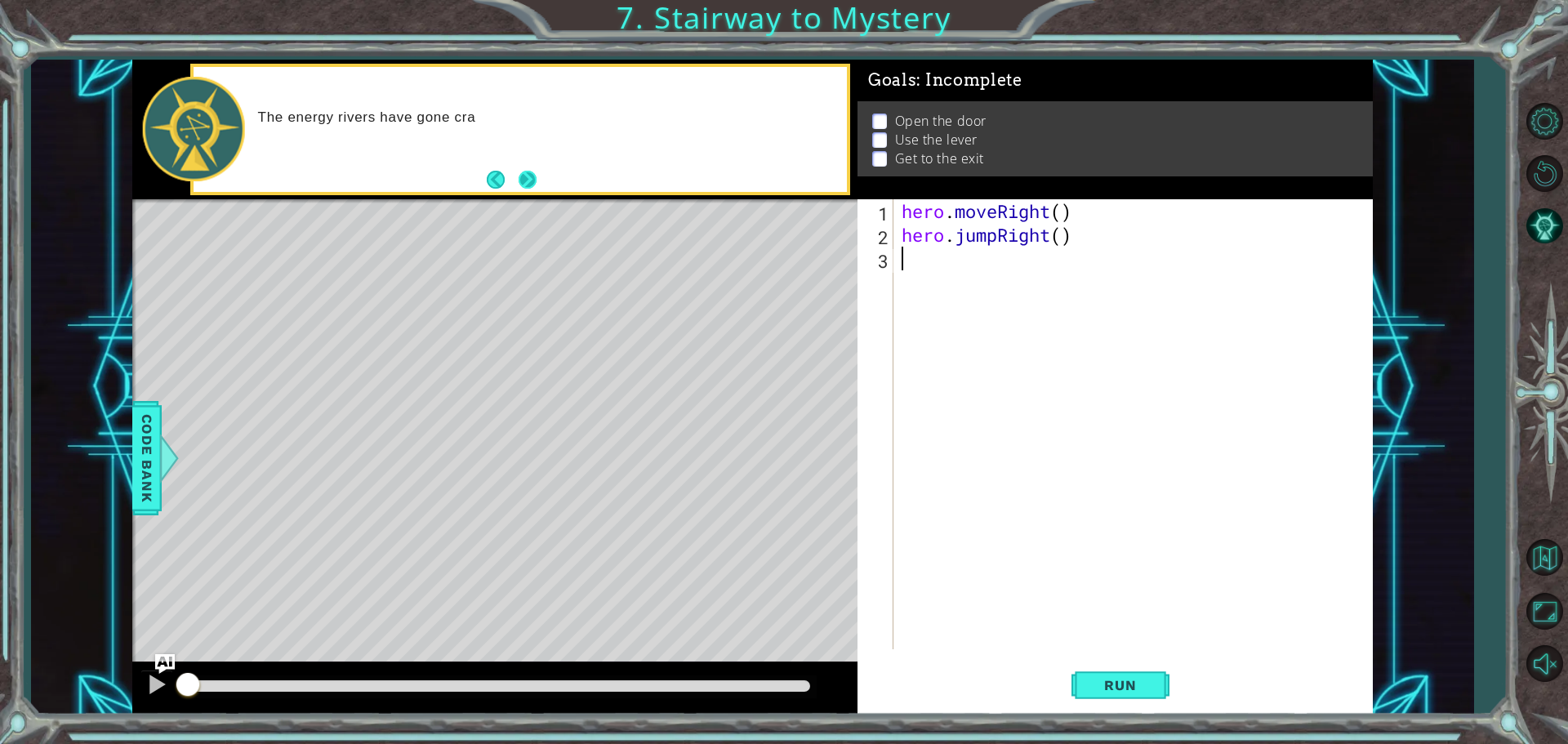
click at [518, 183] on button "Next" at bounding box center [527, 179] width 18 height 18
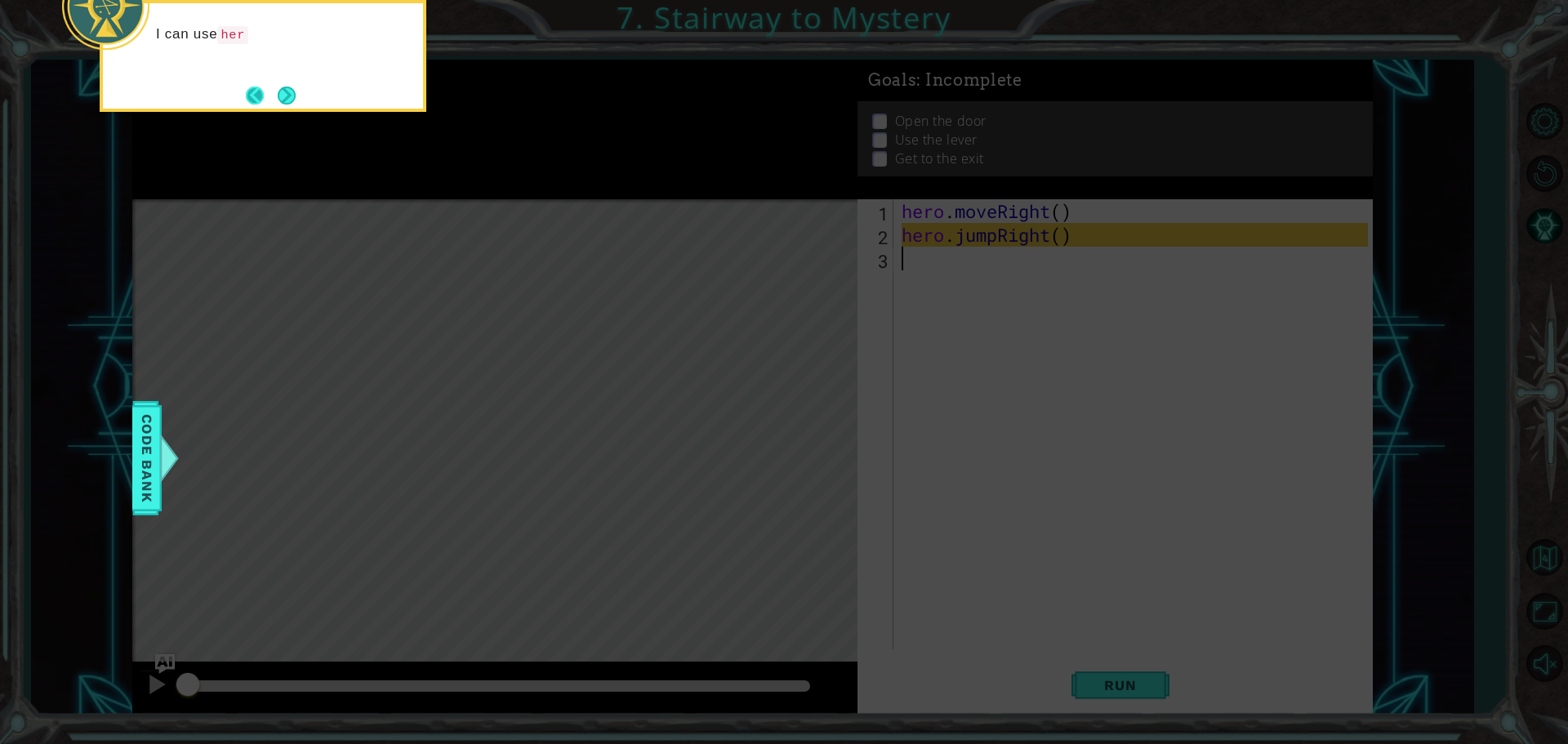
click at [271, 91] on button "Back" at bounding box center [261, 96] width 32 height 18
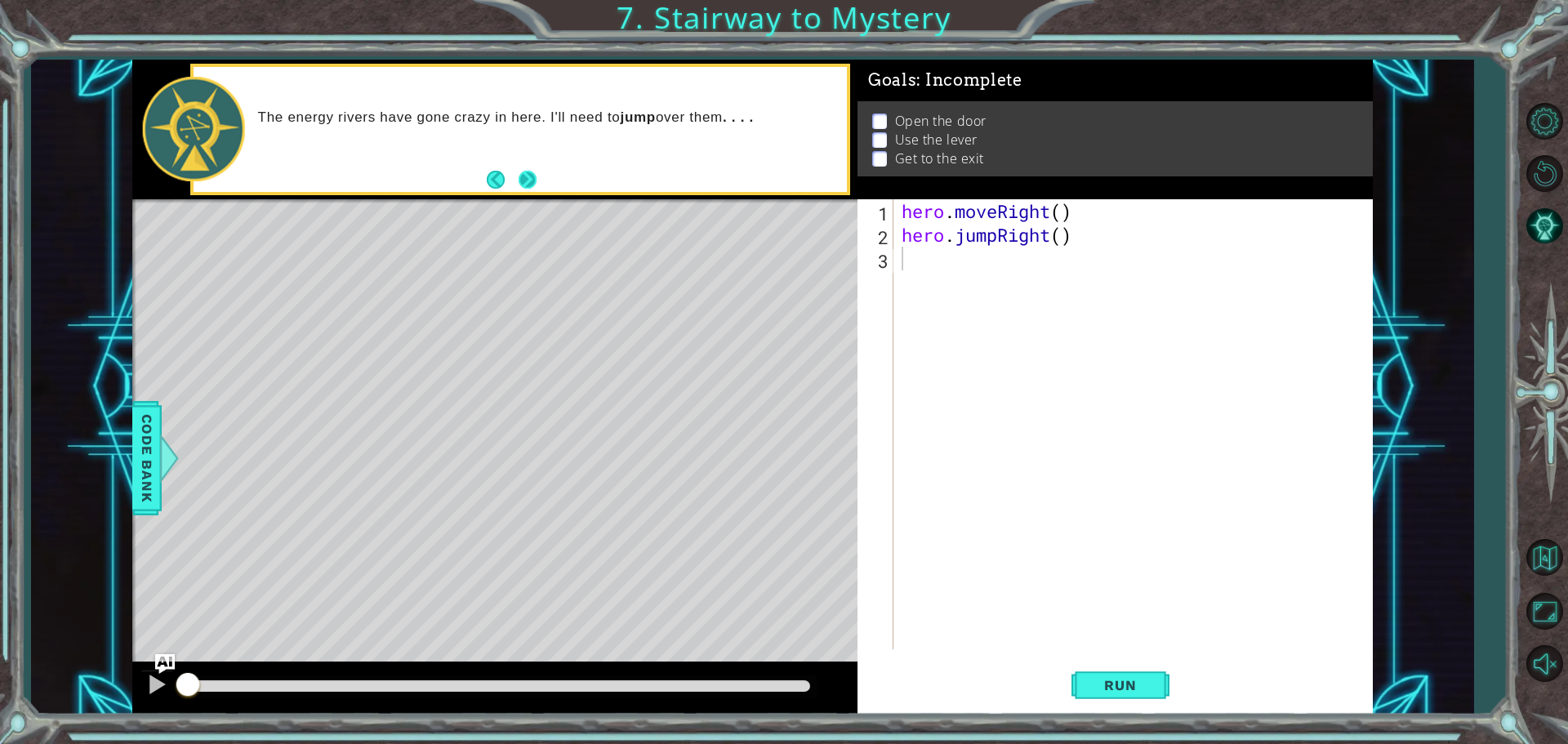
click at [520, 179] on button "Next" at bounding box center [527, 179] width 18 height 18
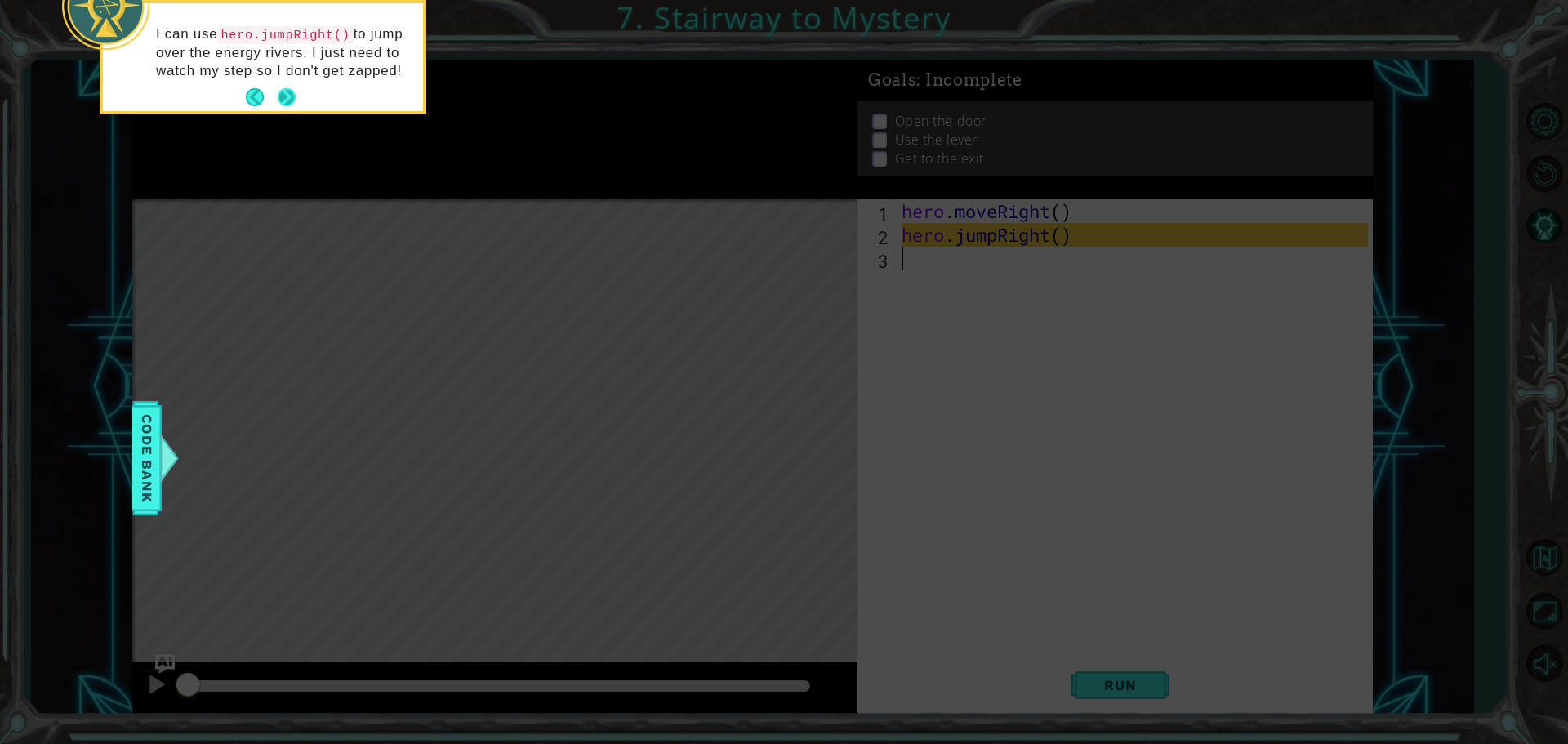
click at [296, 102] on button "Next" at bounding box center [286, 97] width 18 height 18
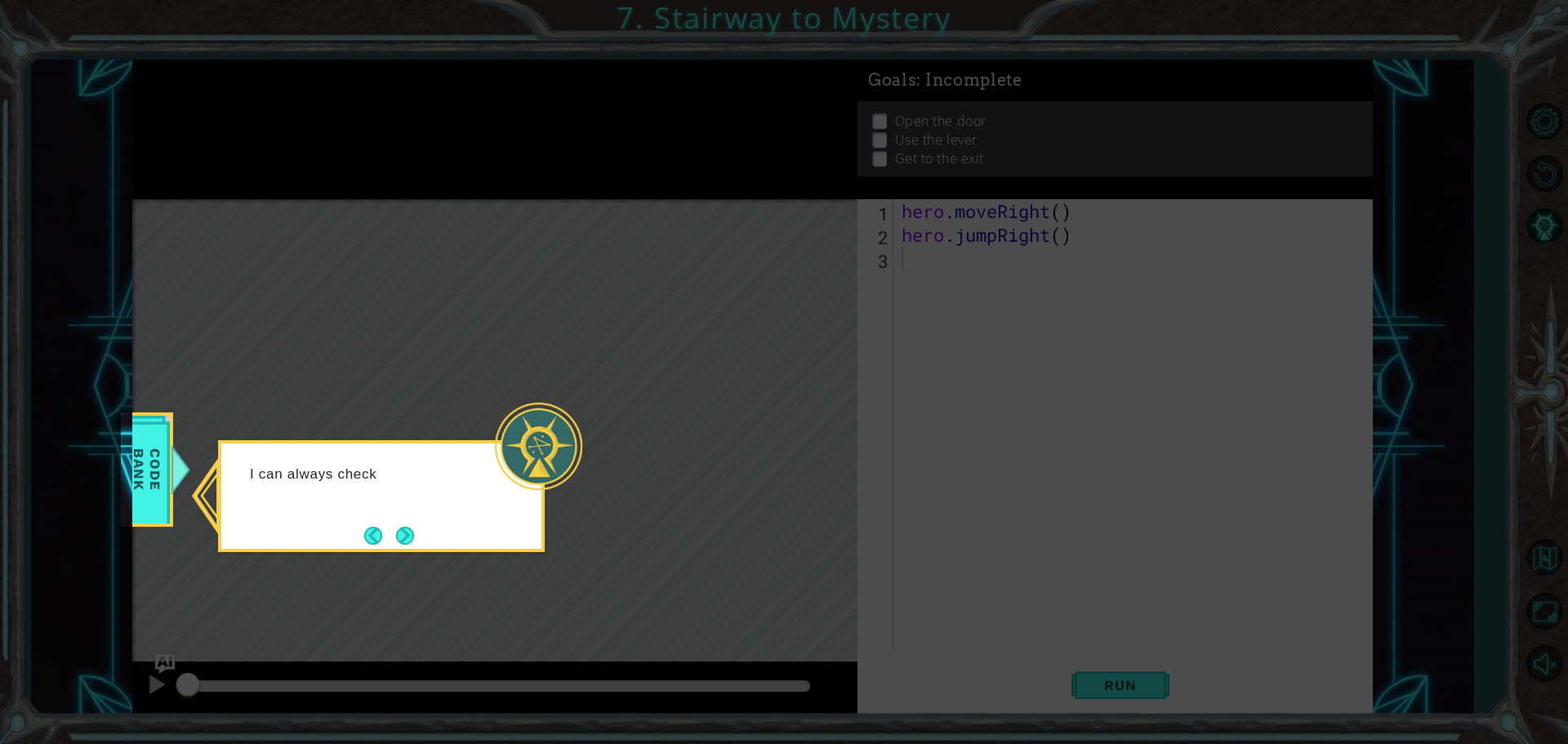
click at [421, 531] on div "I can always check" at bounding box center [381, 496] width 327 height 112
click at [397, 533] on button "Next" at bounding box center [405, 536] width 18 height 18
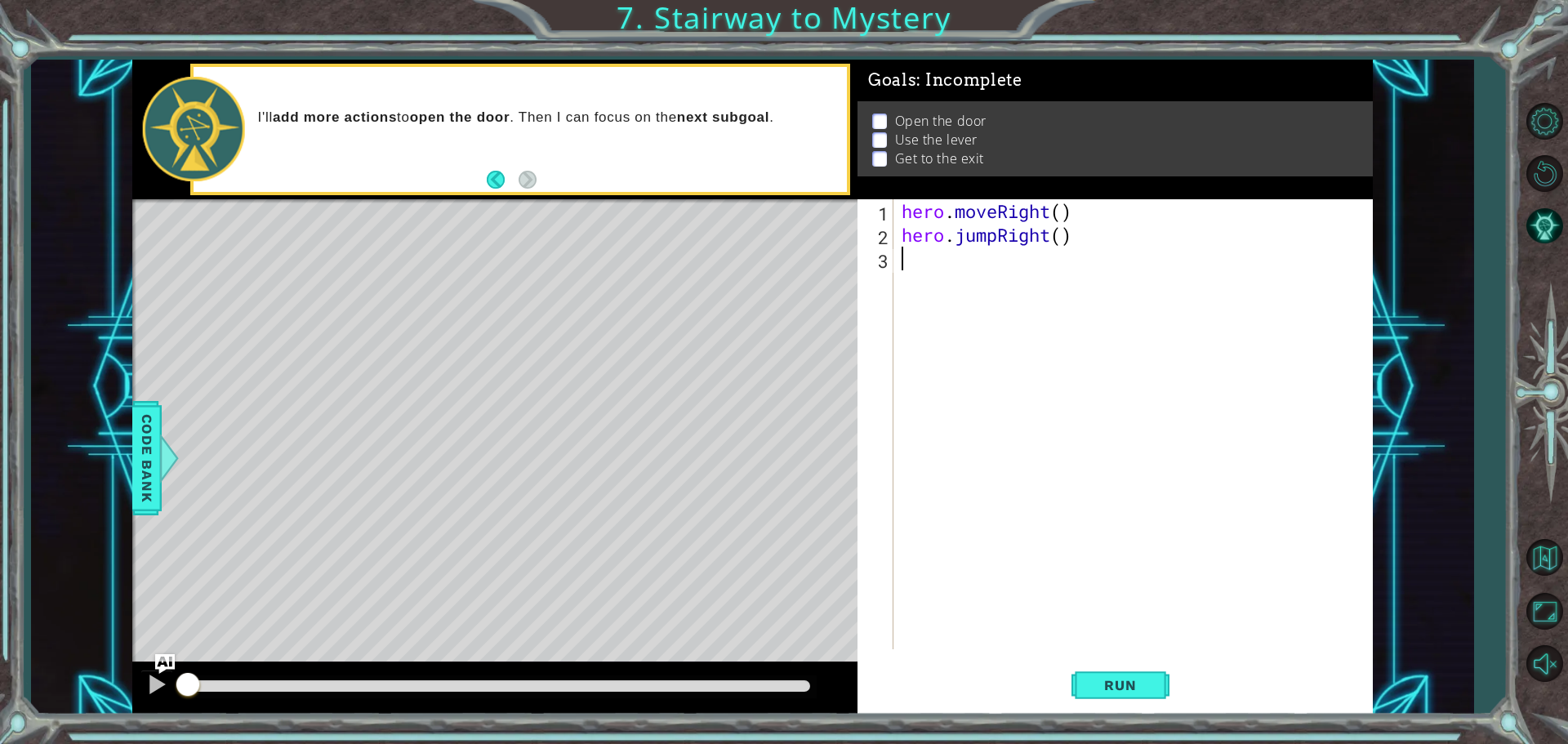
click at [1000, 254] on div "hero . moveRight ( ) hero . jumpRight ( )" at bounding box center [1138, 448] width 478 height 497
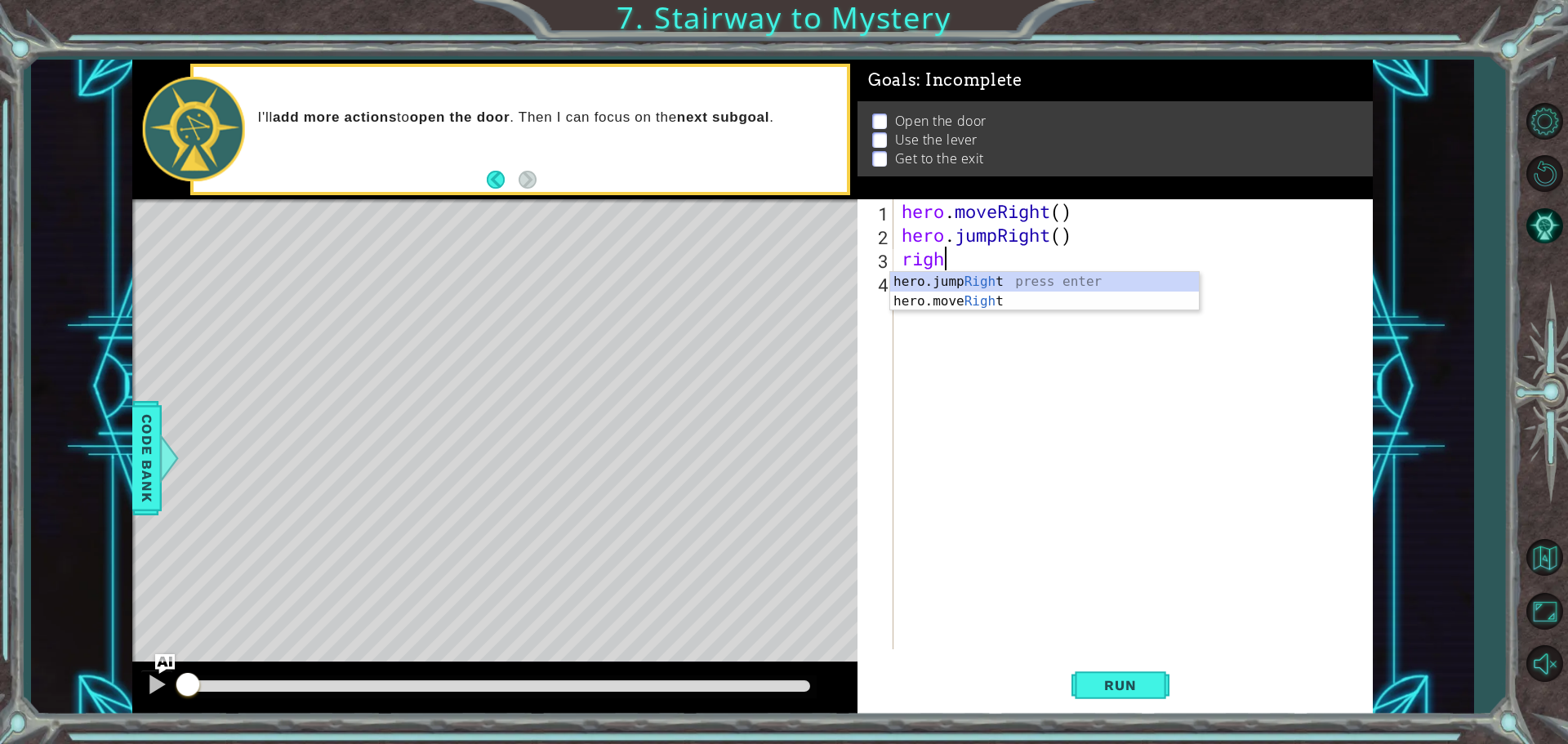
type textarea "right"
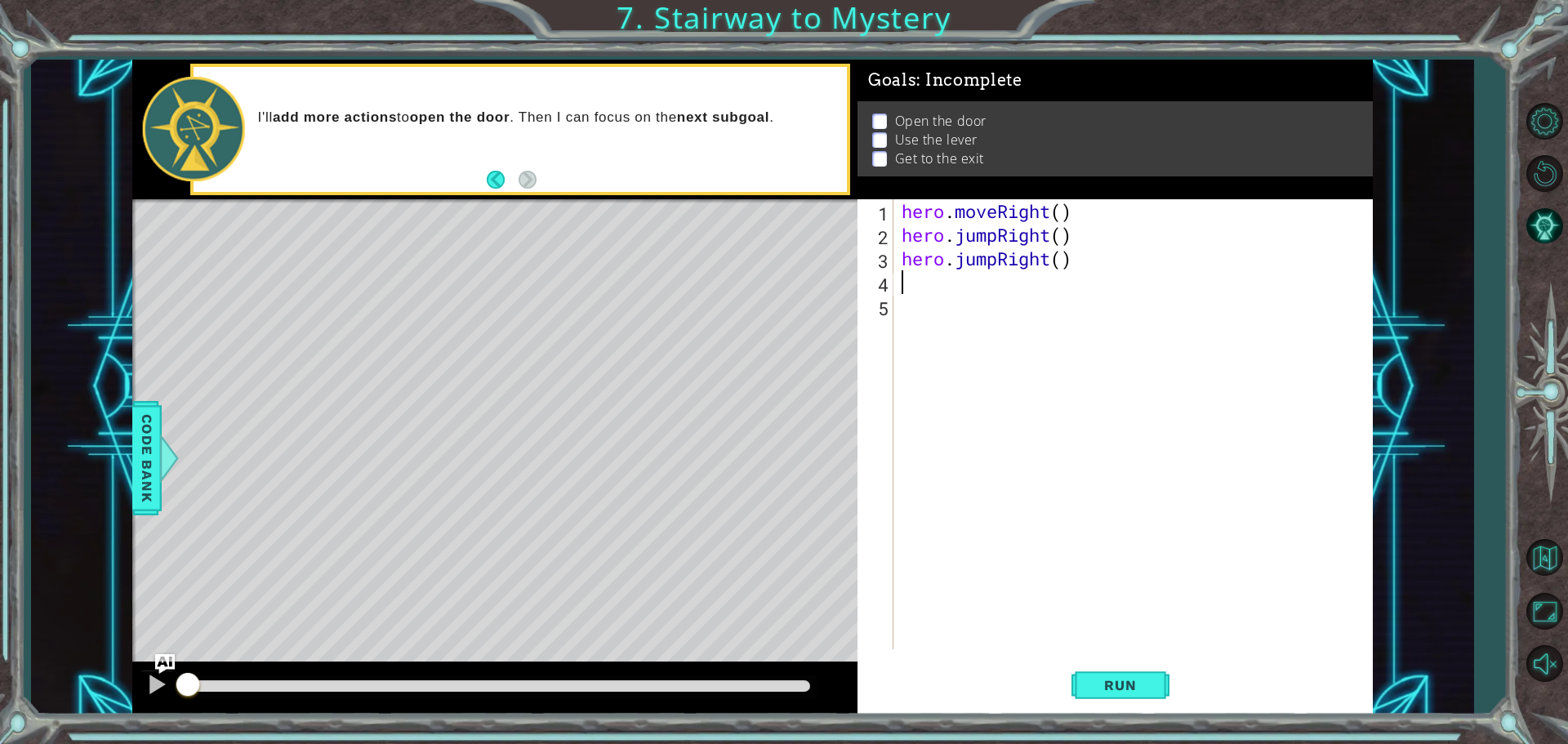
click at [999, 255] on div "hero . moveRight ( ) hero . jumpRight ( ) hero . jumpRight ( )" at bounding box center [1138, 448] width 478 height 497
click at [1019, 255] on div "hero . moveRight ( ) hero . jumpRight ( ) hero . Right ( )" at bounding box center [1138, 448] width 478 height 497
type textarea "hero.Right(2)"
click at [1023, 265] on div "hero . moveRight ( ) hero . jumpRight ( ) hero . Right ( 2 )" at bounding box center [1138, 448] width 478 height 497
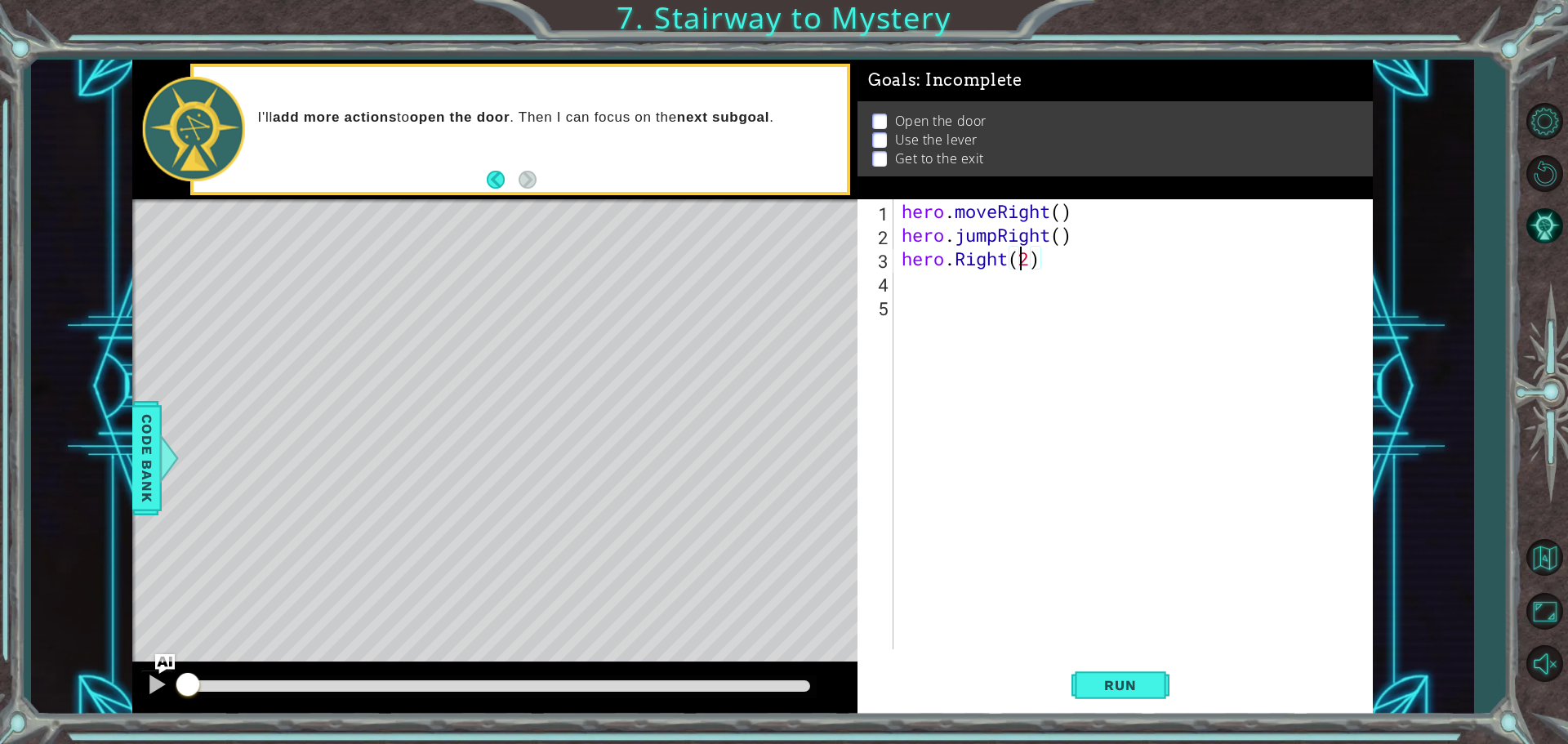
click at [1024, 282] on div "hero . moveRight ( ) hero . jumpRight ( ) hero . Right ( 2 )" at bounding box center [1138, 448] width 478 height 497
click at [955, 260] on div "hero . moveRight ( ) hero . jumpRight ( ) hero . Right ( 2 )" at bounding box center [1138, 448] width 478 height 497
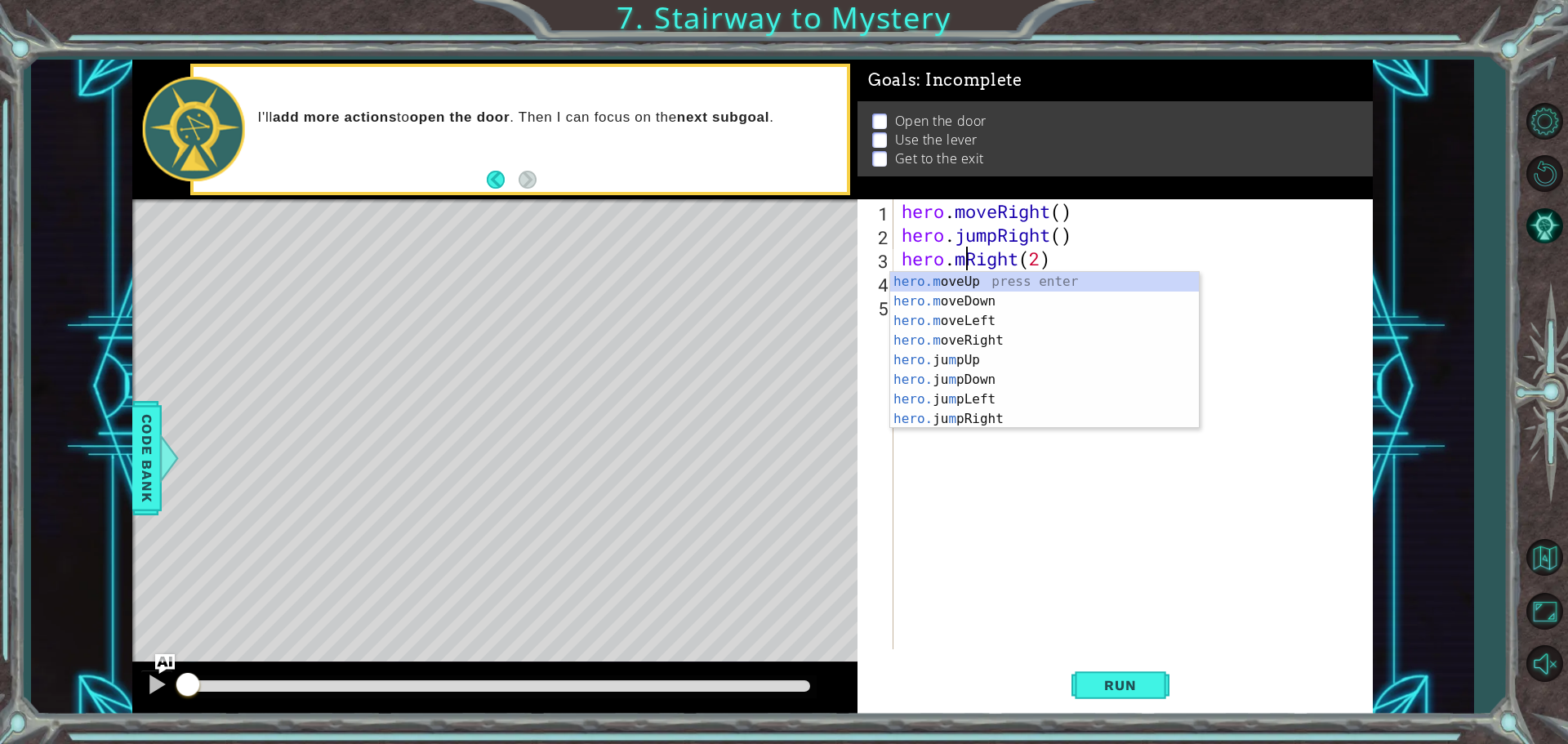
scroll to position [0, 3]
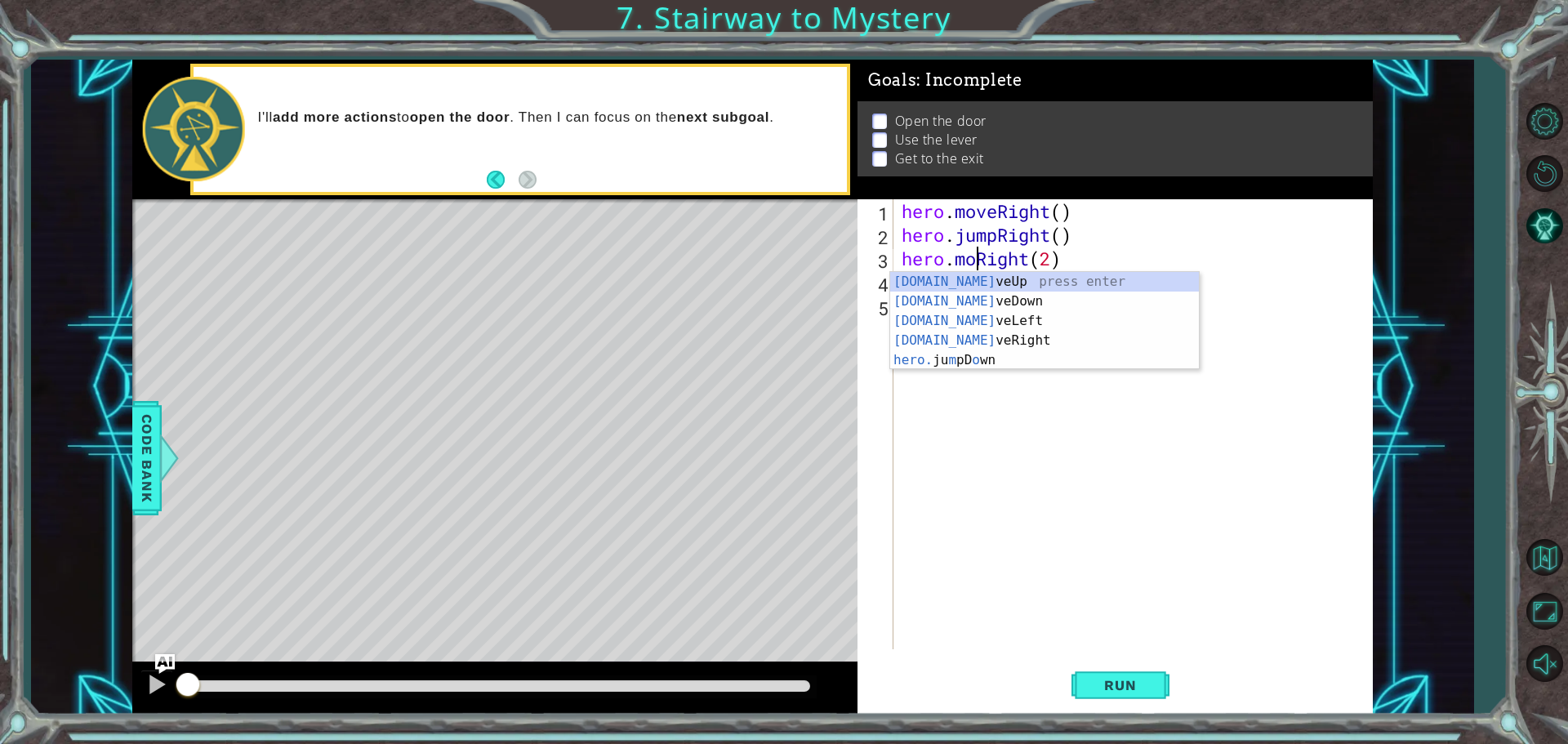
type textarea "hero.moveRight(2)"
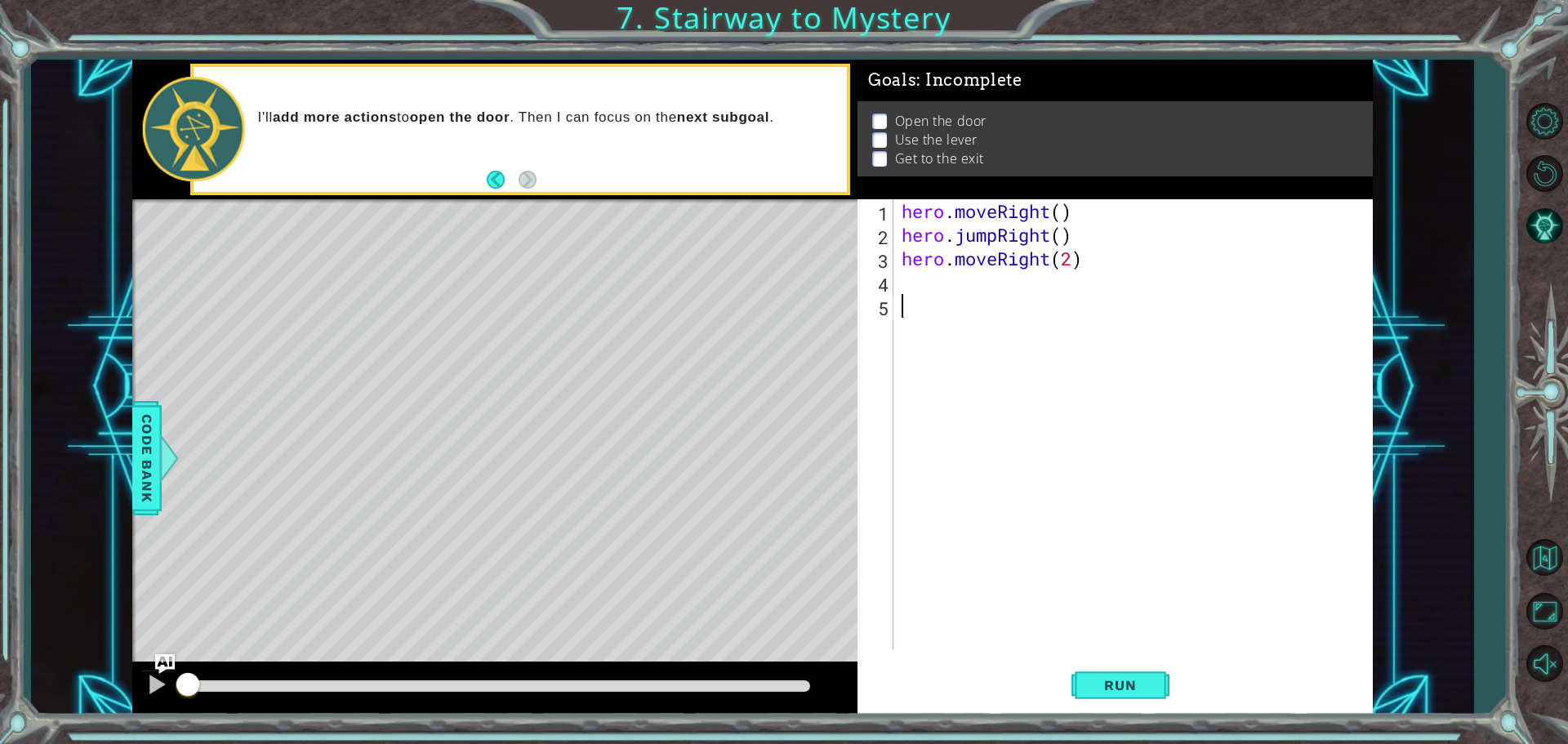
click at [1044, 353] on div "hero . moveRight ( ) hero . jumpRight ( ) hero . moveRight ( 2 )" at bounding box center [1138, 448] width 478 height 497
click at [980, 291] on div "hero . moveRight ( ) hero . jumpRight ( ) hero . moveRight ( 2 )" at bounding box center [1138, 448] width 478 height 497
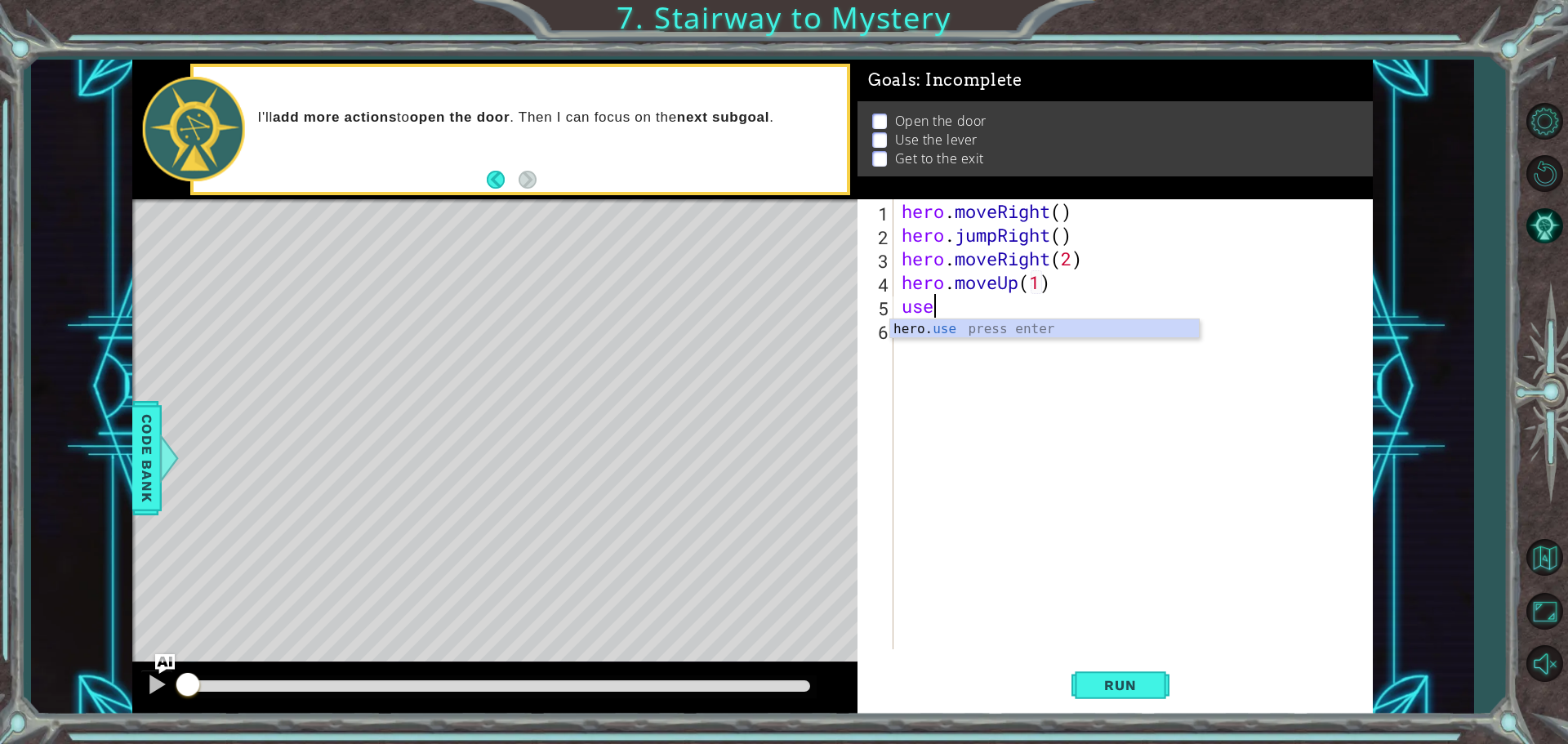
scroll to position [0, 8]
type textarea "hero.use("door")"
type textarea "hero.moveUp(2)"
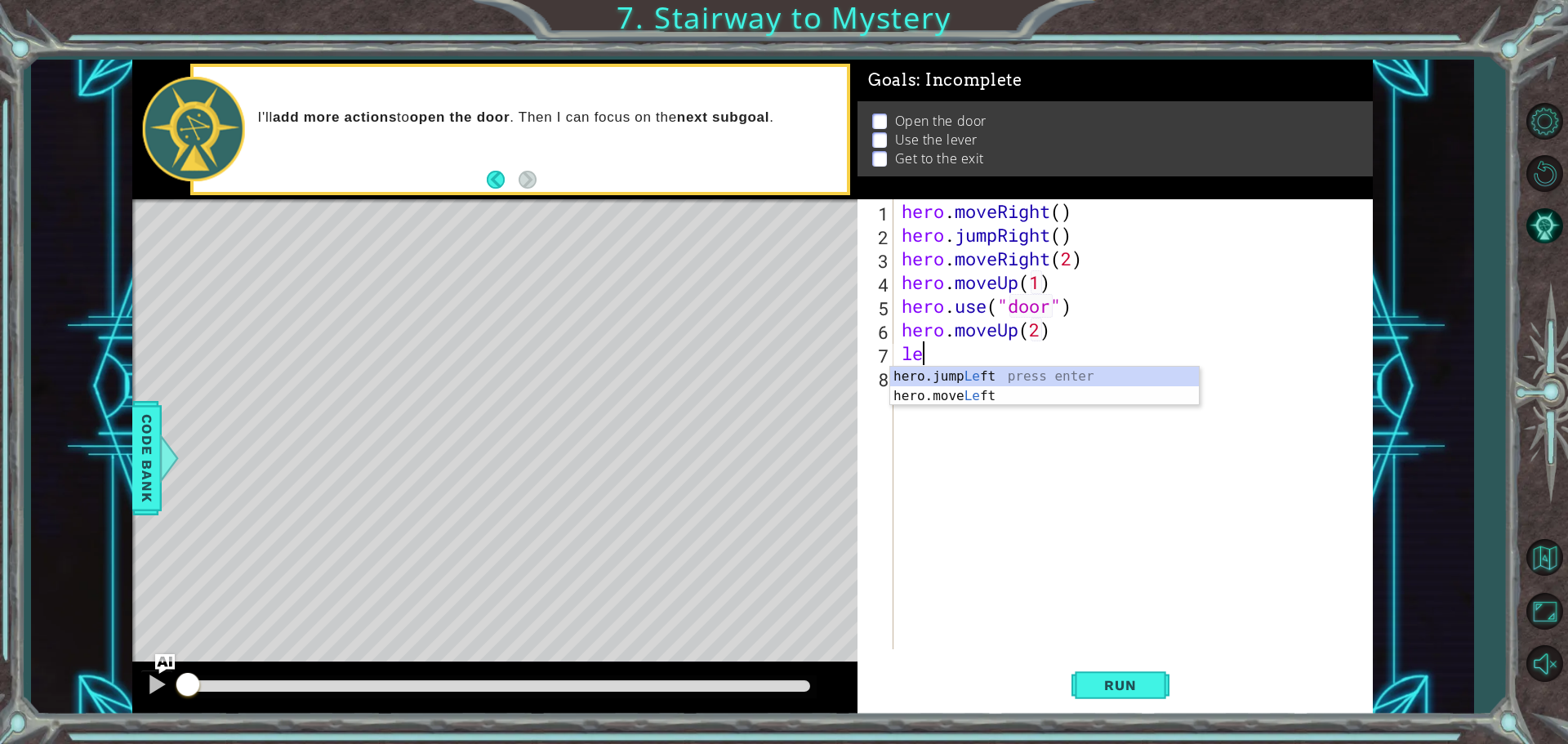
type textarea "left"
type textarea "hero.moveLeft(2)"
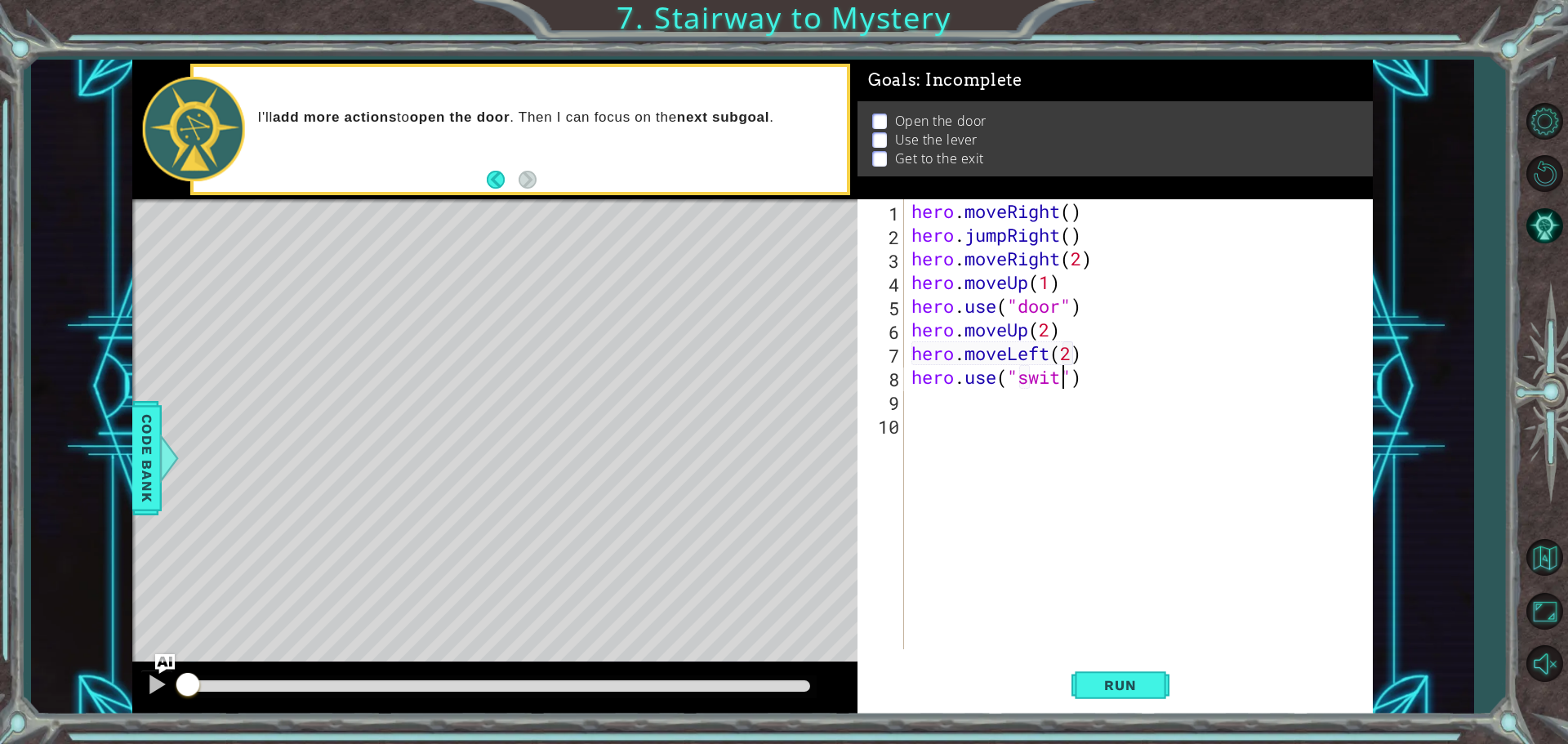
scroll to position [0, 8]
type textarea "hero.use("switch")"
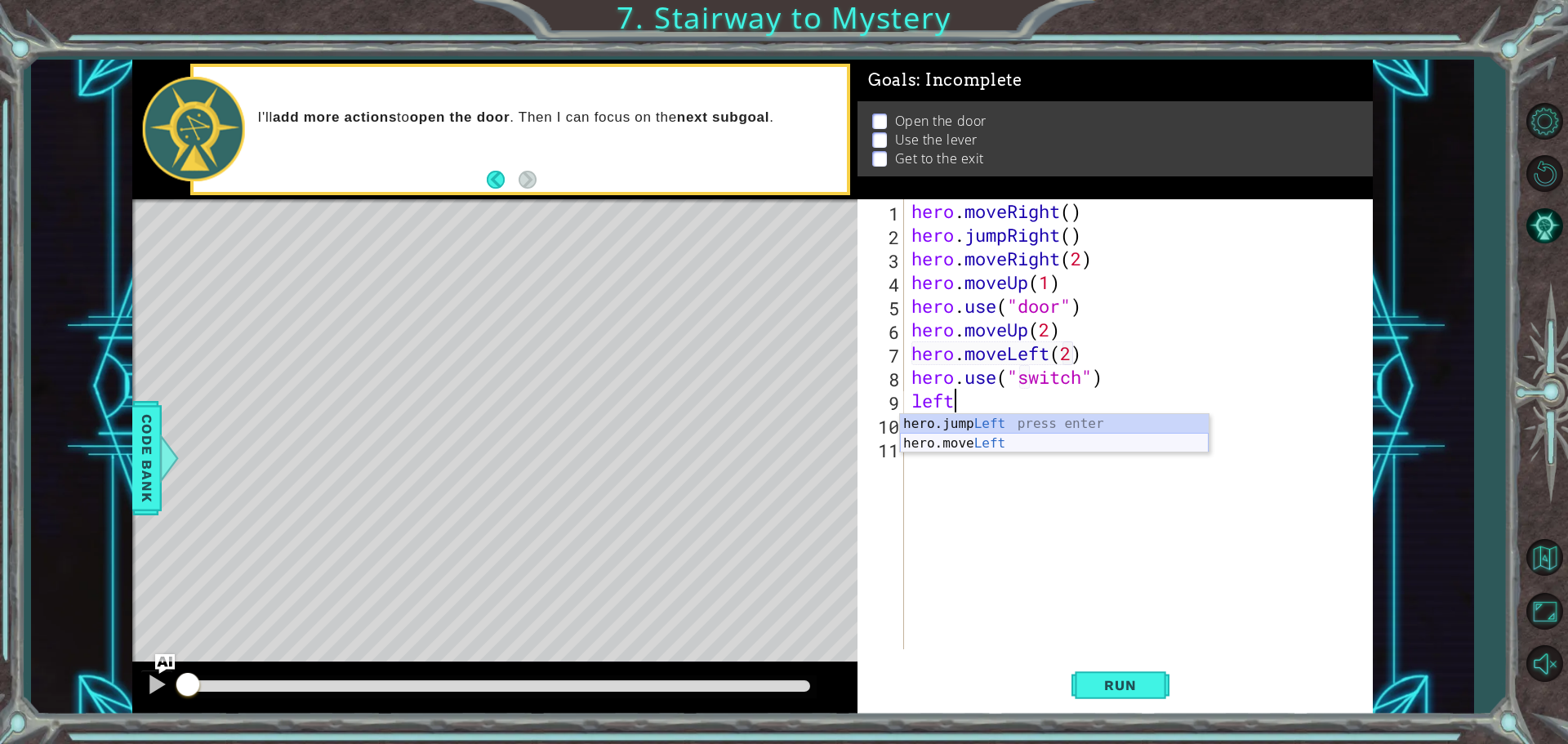
click at [995, 438] on div "hero.jump Left press enter hero.move Left press enter" at bounding box center [1054, 453] width 309 height 78
type textarea "hero.moveLeft(2)"
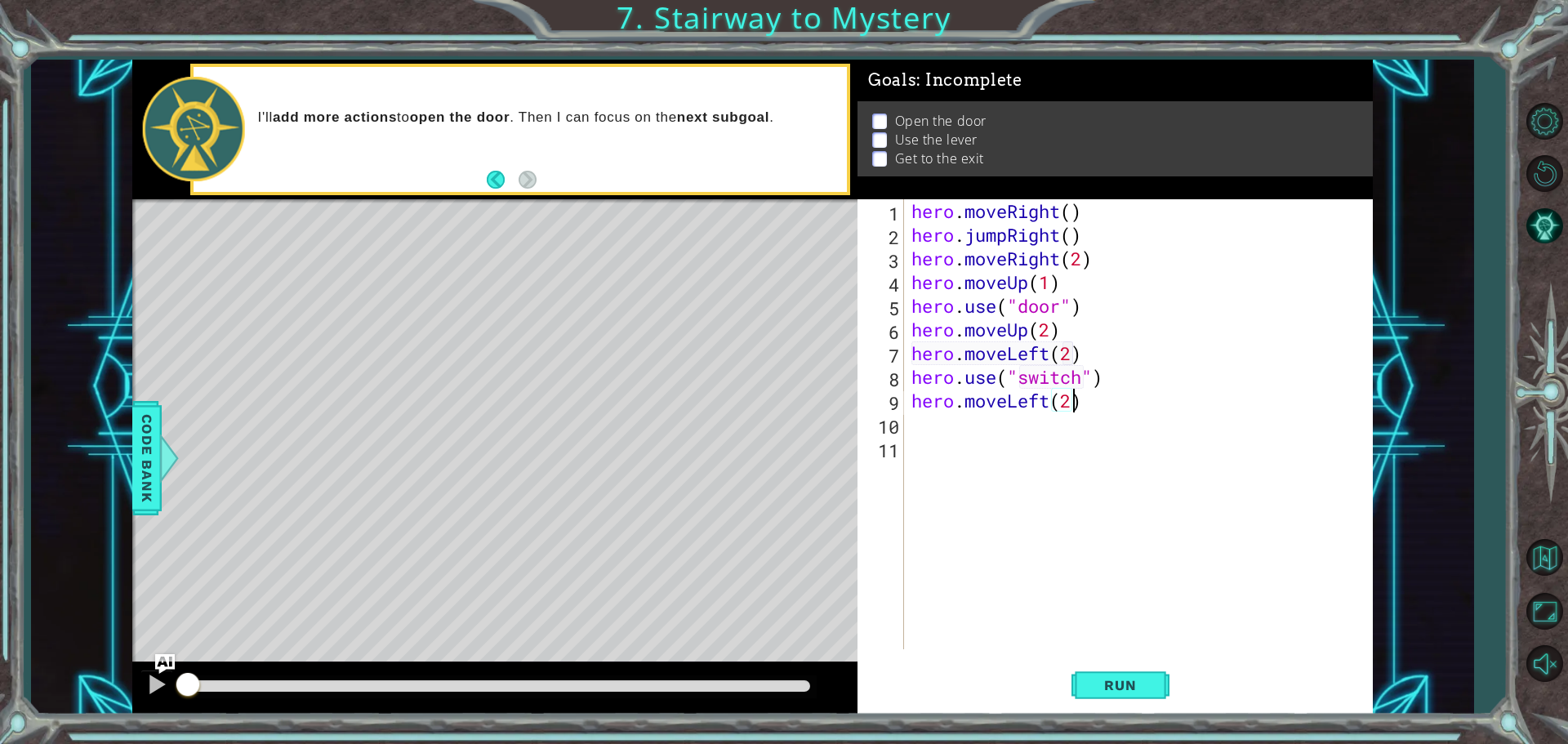
scroll to position [0, 7]
click at [1067, 410] on div "hero . moveRight ( ) hero . jumpRight ( ) hero . moveRight ( 2 ) hero . moveUp …" at bounding box center [1142, 448] width 468 height 497
click at [1052, 433] on div "hero . moveRight ( ) hero . jumpRight ( ) hero . moveRight ( 2 ) hero . moveUp …" at bounding box center [1142, 448] width 468 height 497
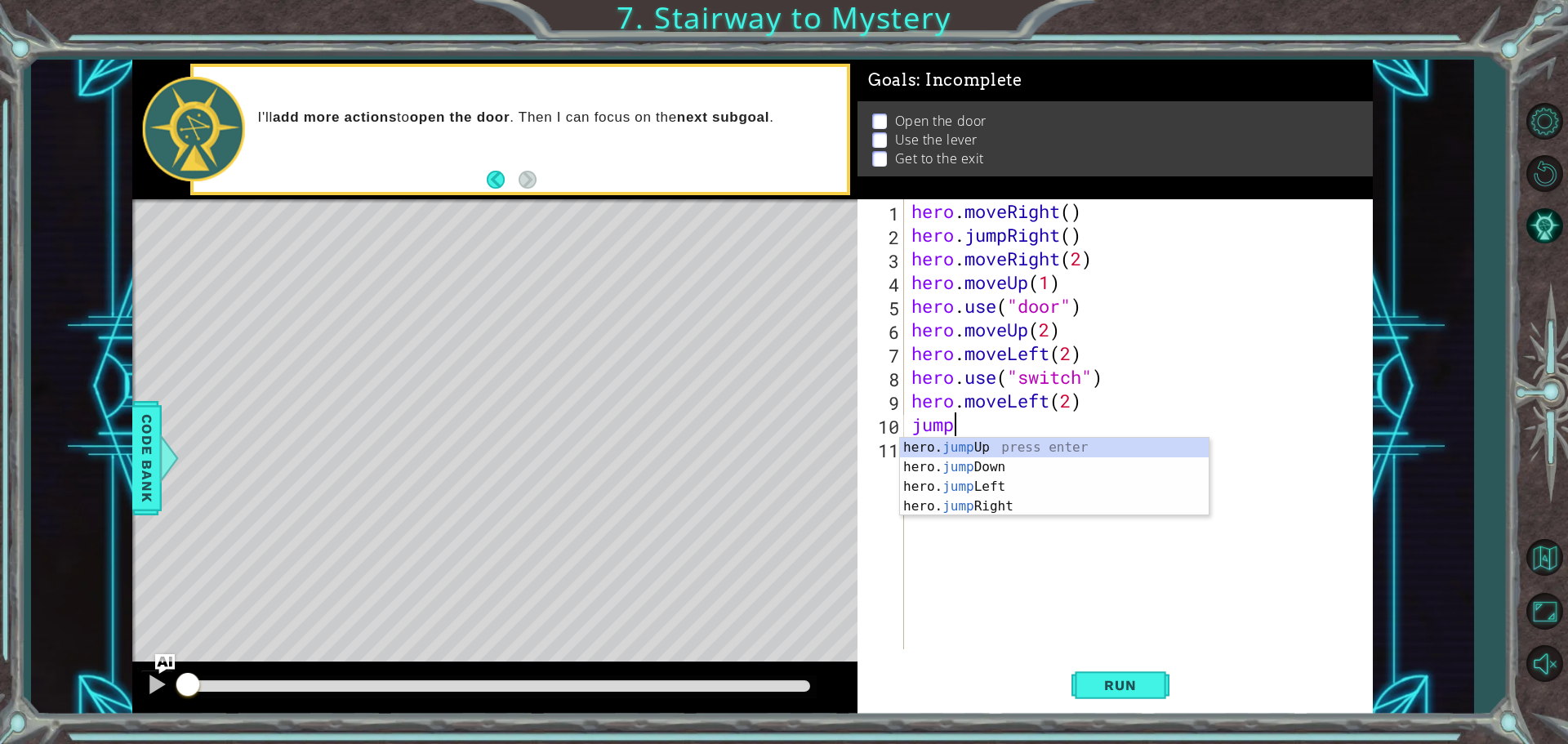
type textarea "jumpup"
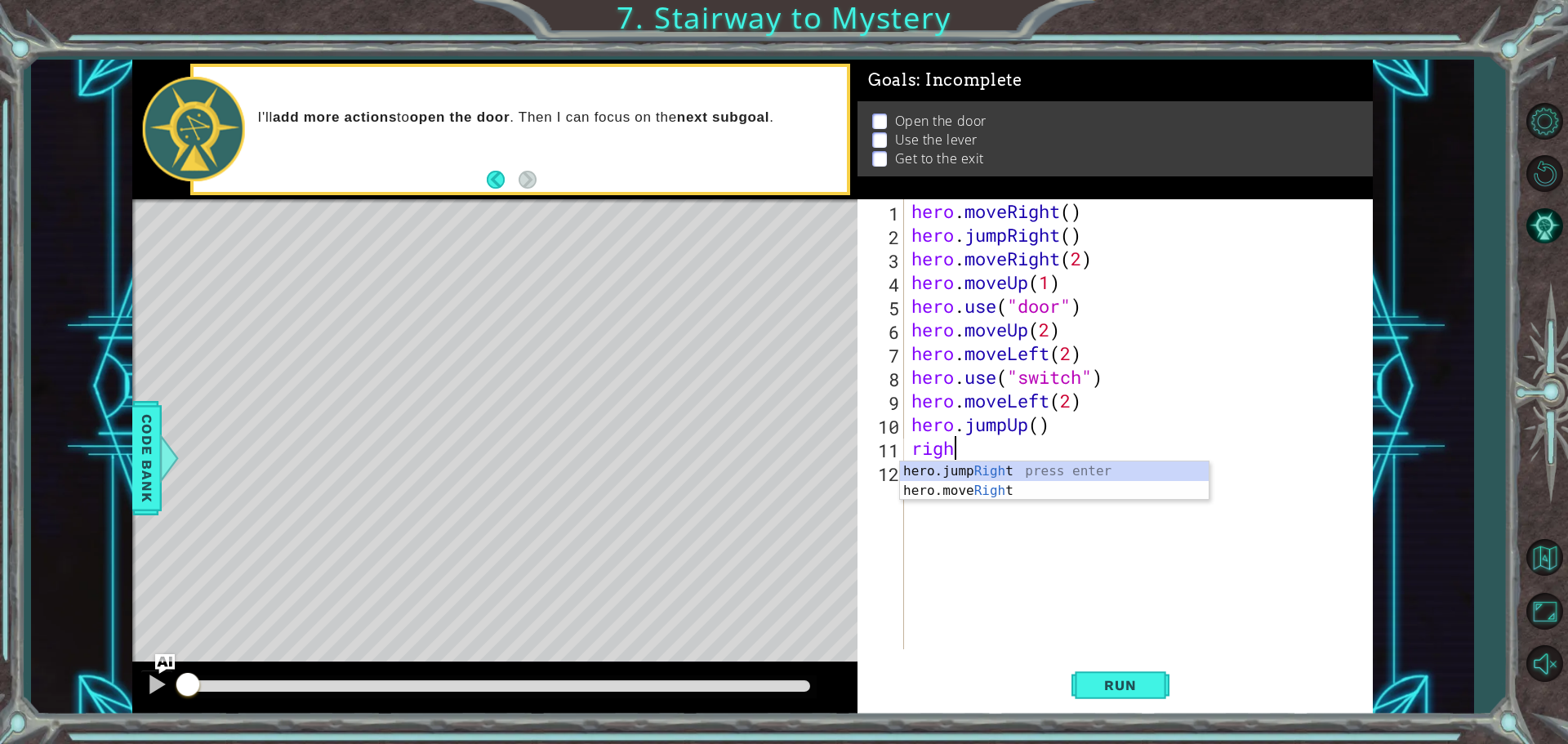
scroll to position [0, 2]
click at [1005, 485] on div "hero.jump Right press enter hero.move Right press enter" at bounding box center [1054, 500] width 309 height 78
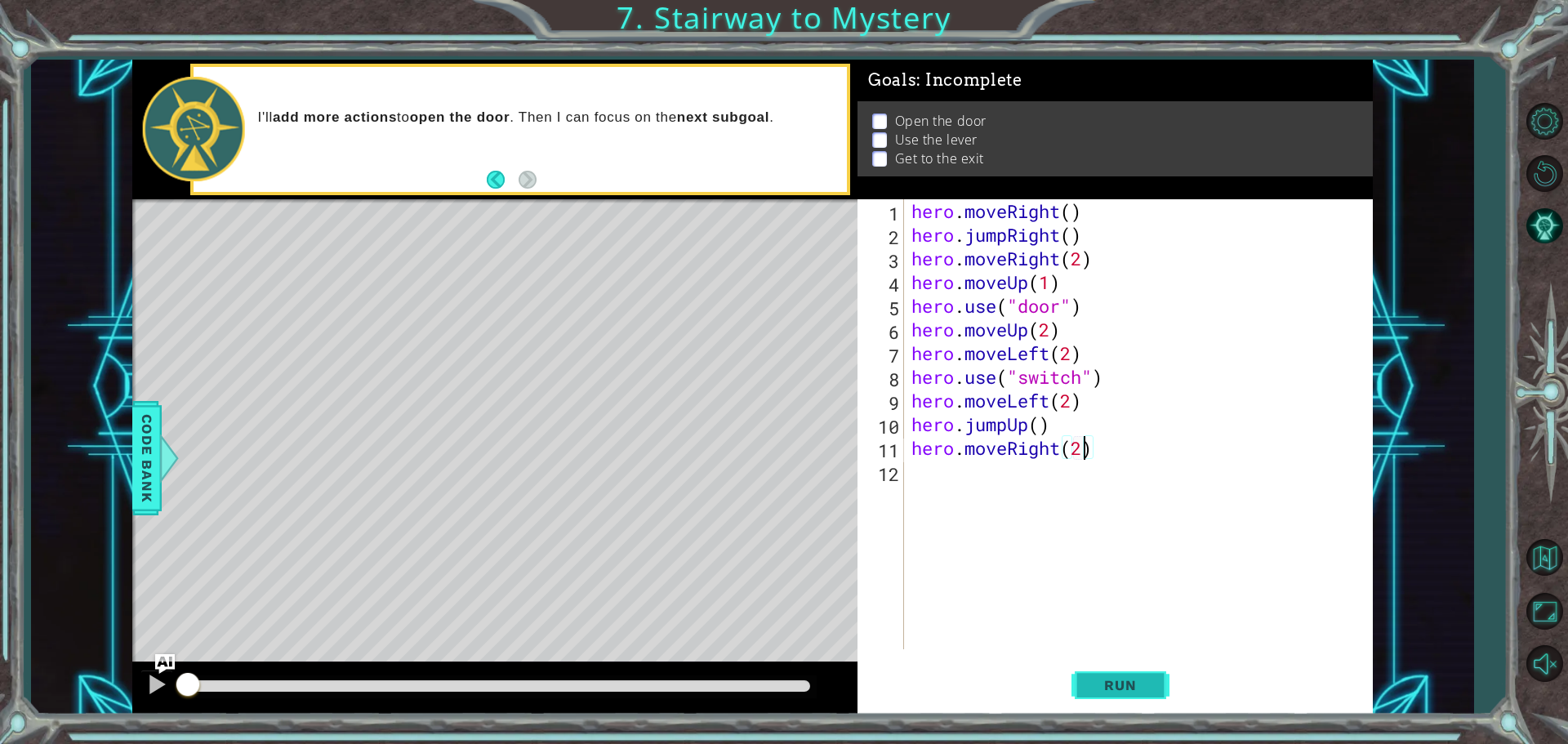
click at [1084, 680] on button "Run" at bounding box center [1120, 684] width 98 height 51
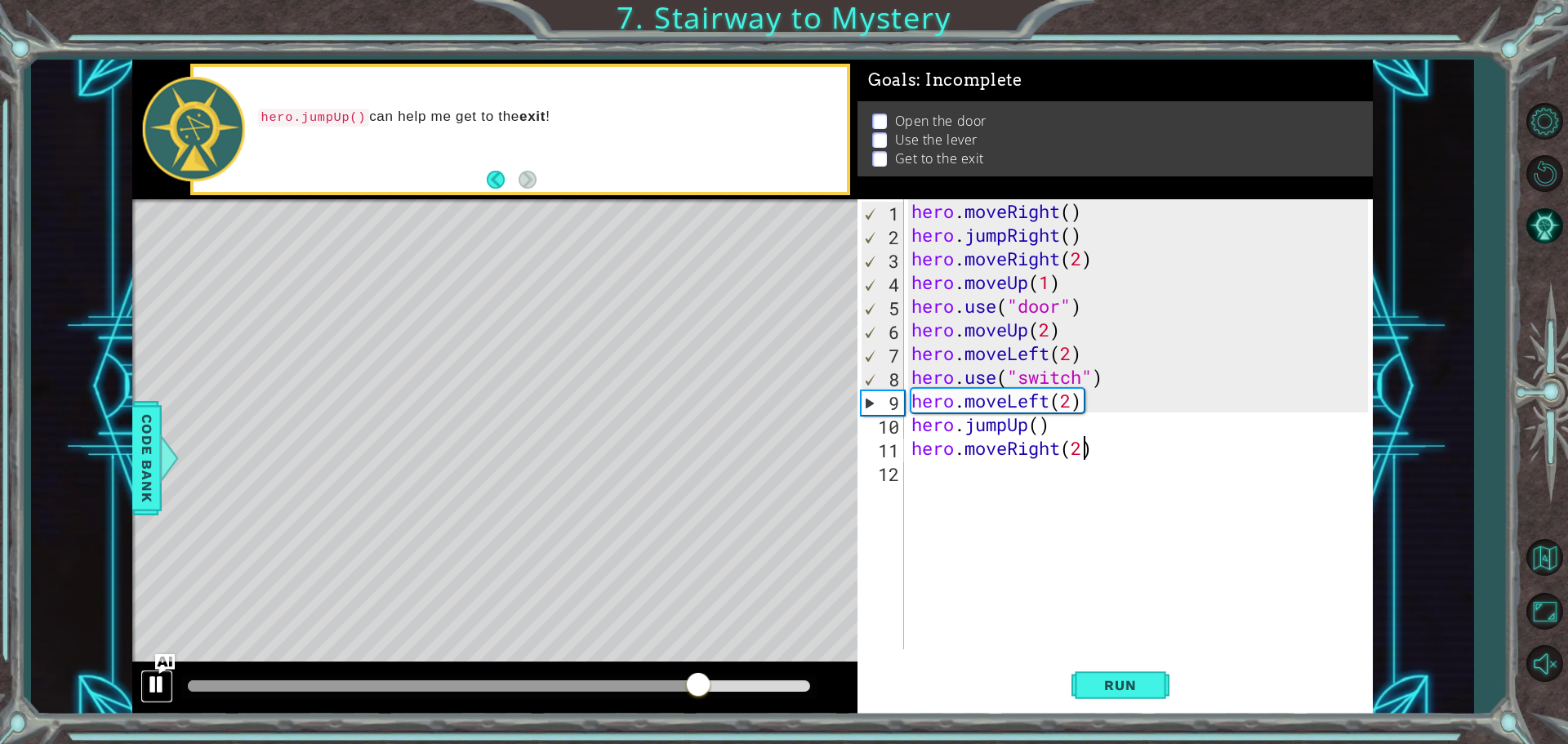
click at [140, 688] on button at bounding box center [157, 686] width 33 height 34
click at [372, 676] on div at bounding box center [498, 687] width 636 height 23
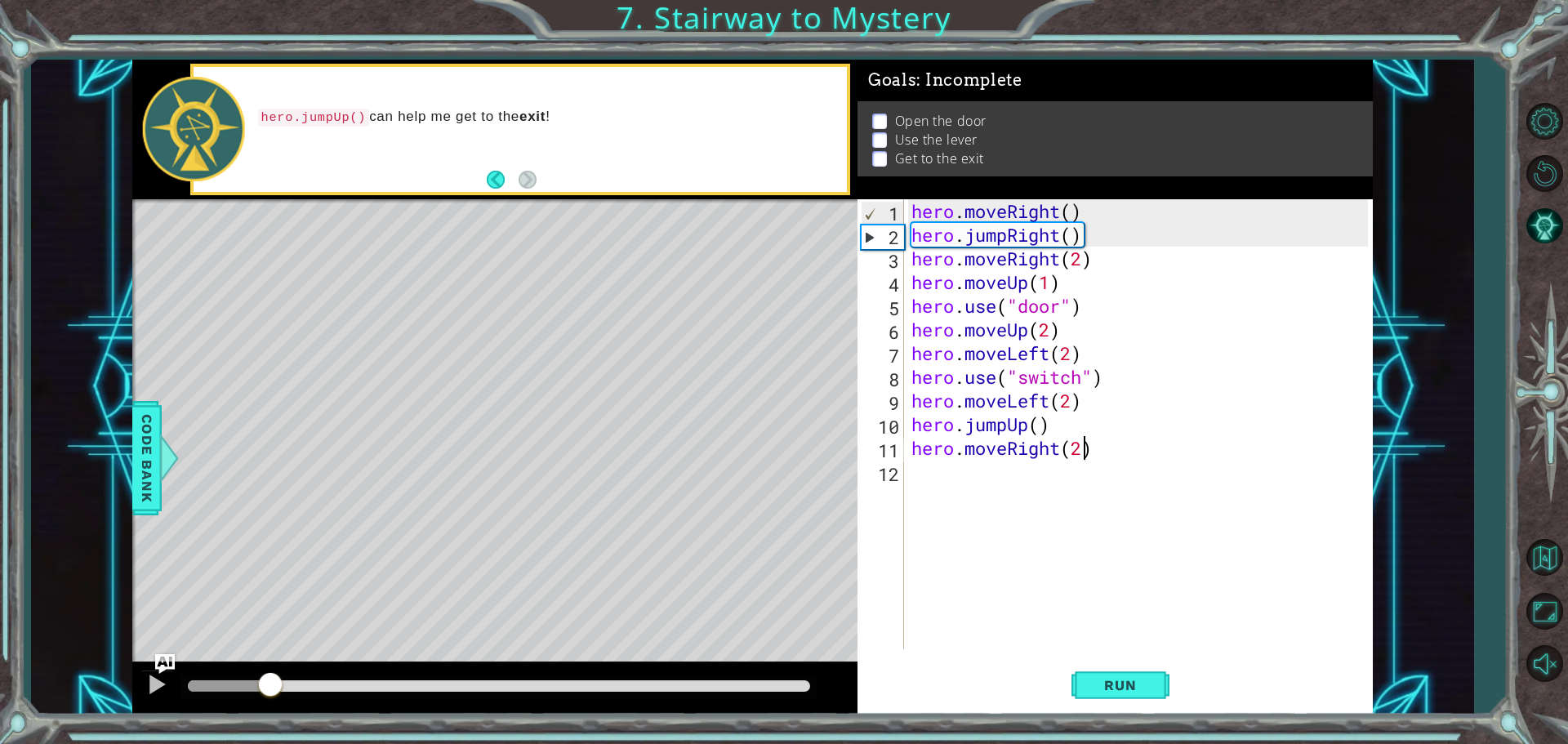
click at [271, 680] on div at bounding box center [228, 686] width 82 height 12
click at [164, 681] on div at bounding box center [157, 685] width 21 height 21
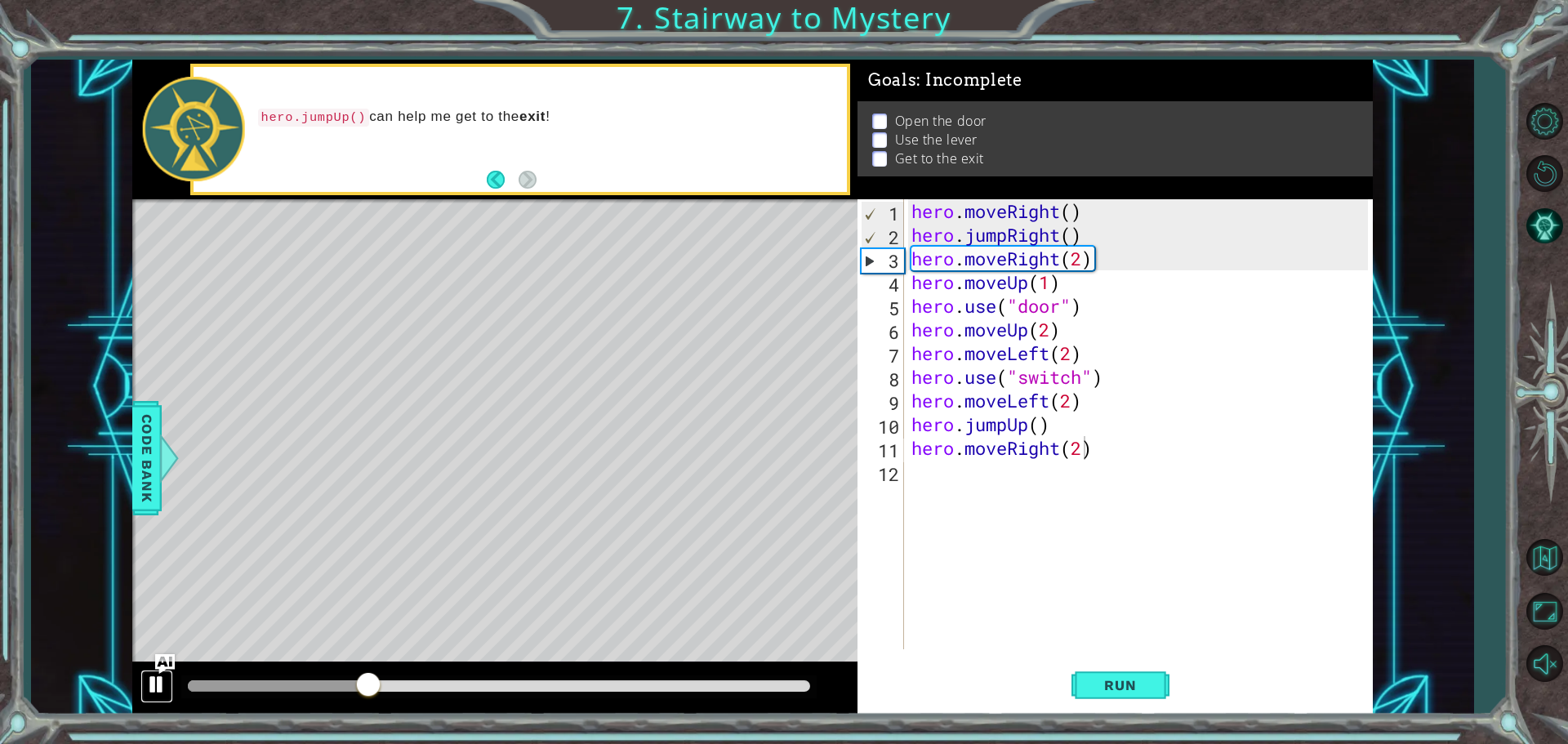
click at [163, 680] on div at bounding box center [157, 685] width 21 height 21
click at [1086, 258] on div "hero . moveRight ( ) hero . jumpRight ( ) hero . moveRight ( 2 ) hero . moveUp …" at bounding box center [1142, 448] width 468 height 497
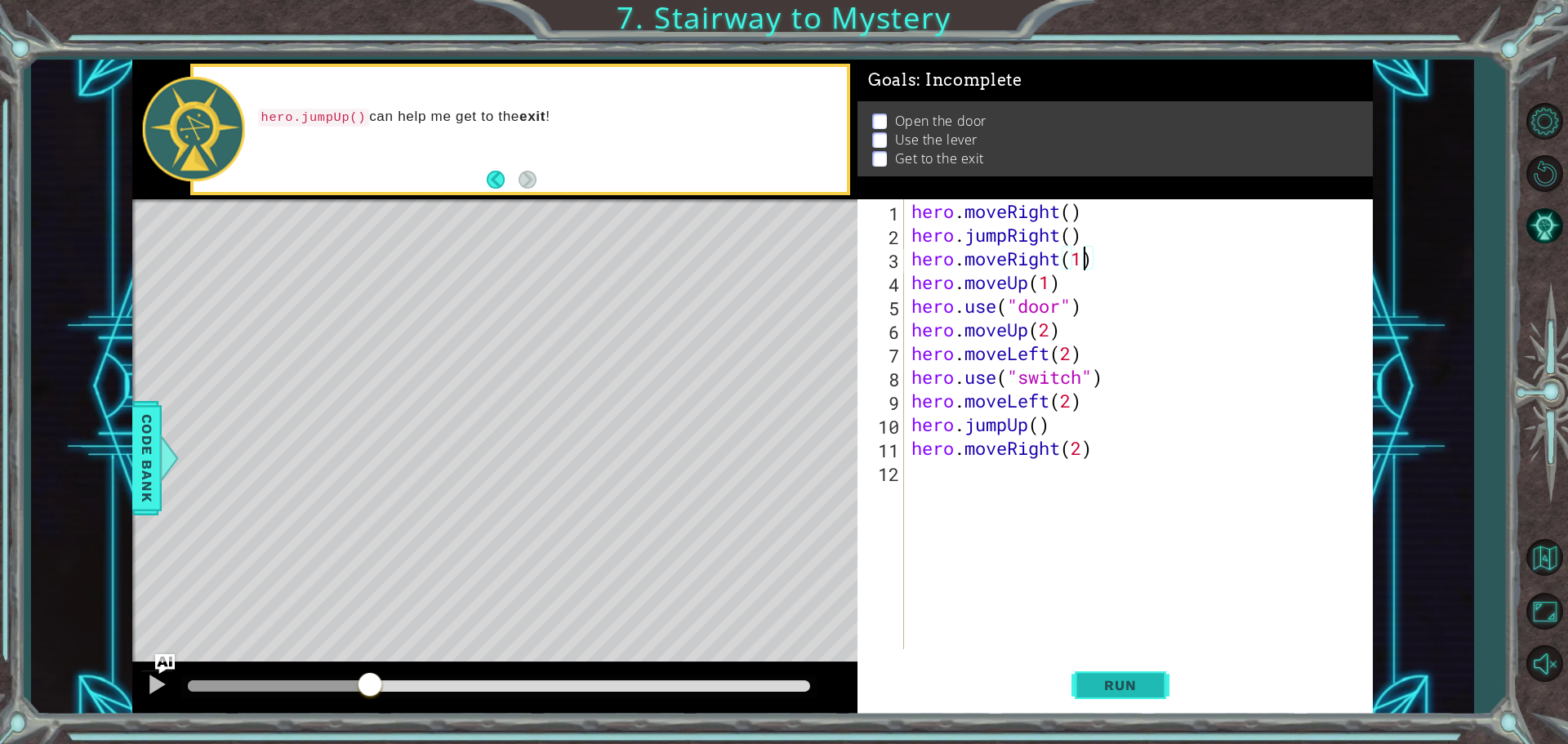
click at [1135, 675] on button "Run" at bounding box center [1120, 684] width 98 height 51
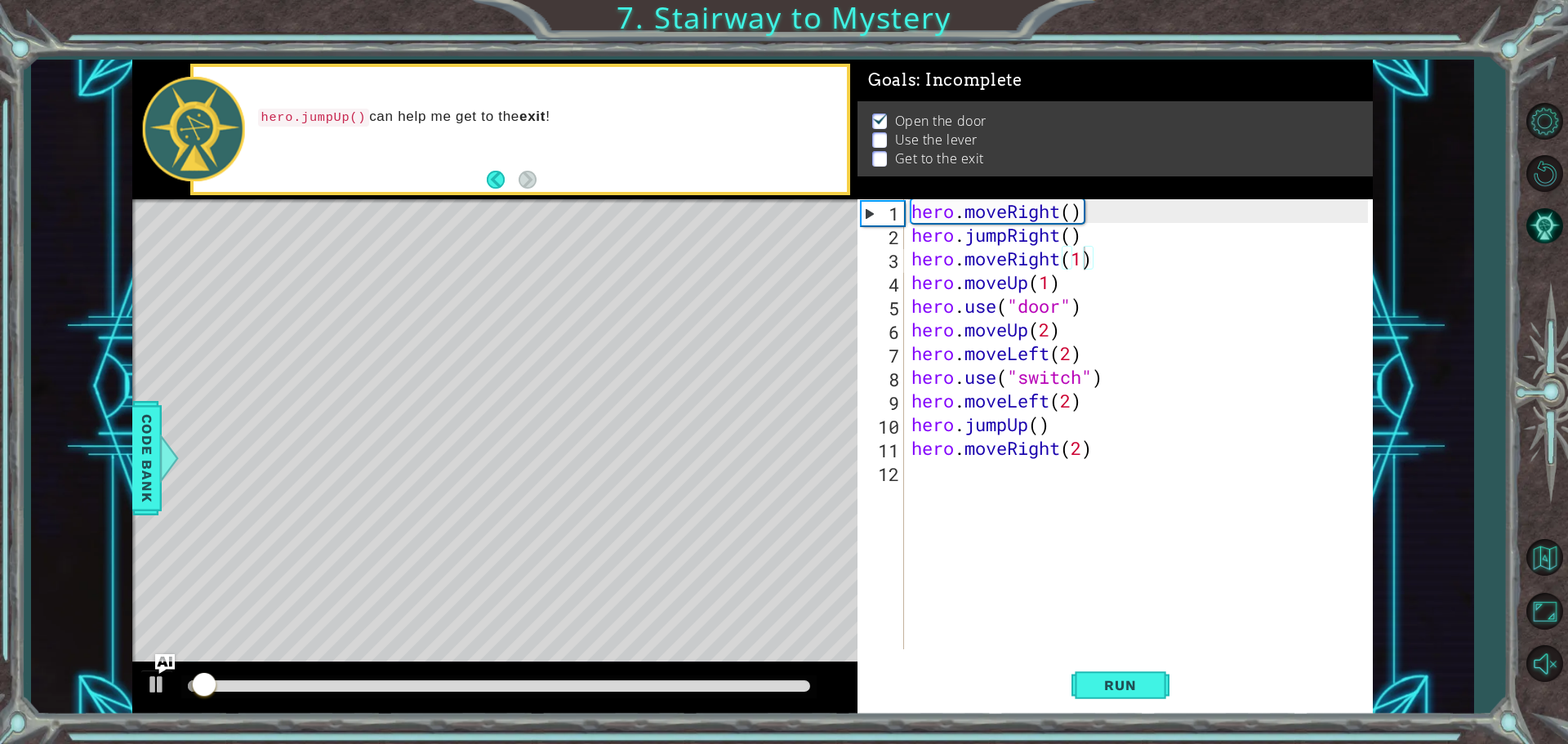
click at [611, 675] on div at bounding box center [498, 687] width 636 height 23
click at [614, 678] on div at bounding box center [498, 687] width 636 height 23
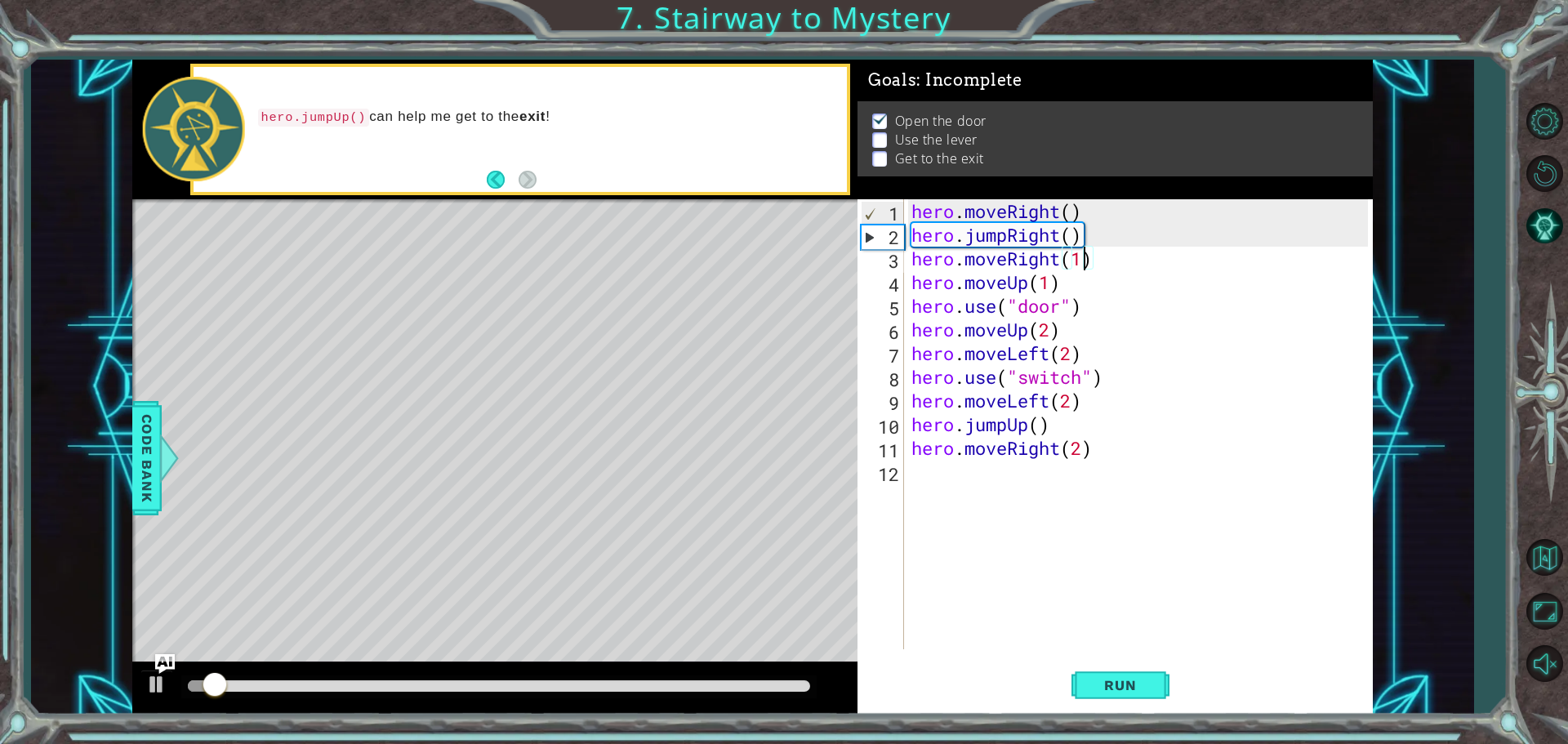
click at [617, 678] on div at bounding box center [498, 687] width 636 height 23
click at [622, 678] on div at bounding box center [498, 687] width 636 height 23
click at [622, 684] on div at bounding box center [498, 686] width 622 height 12
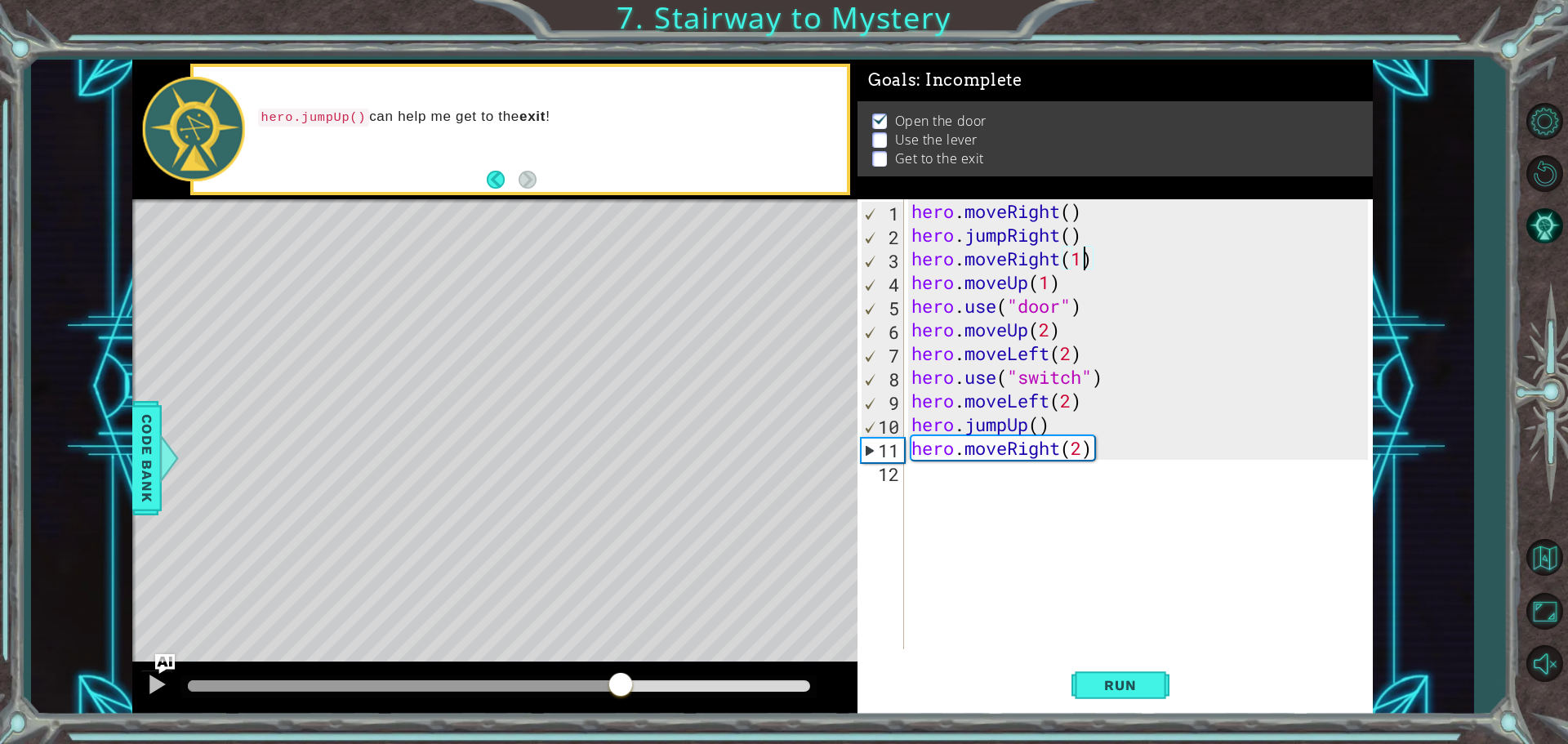
click at [588, 683] on div at bounding box center [404, 686] width 433 height 12
click at [548, 680] on div at bounding box center [388, 686] width 401 height 12
click at [509, 675] on div at bounding box center [498, 687] width 636 height 23
click at [465, 665] on div at bounding box center [495, 689] width 725 height 52
click at [438, 691] on div at bounding box center [368, 686] width 360 height 12
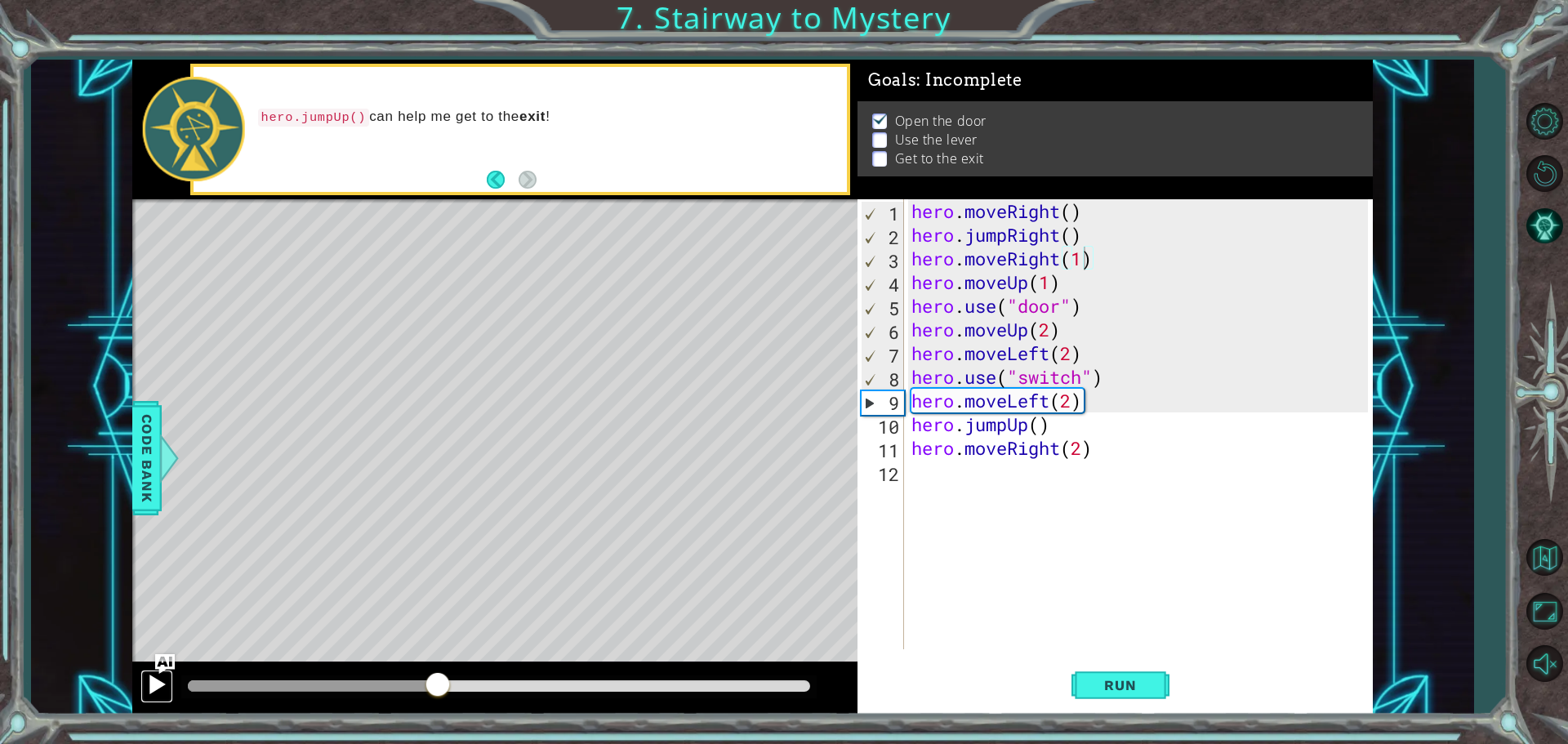
click at [153, 682] on div at bounding box center [157, 685] width 21 height 21
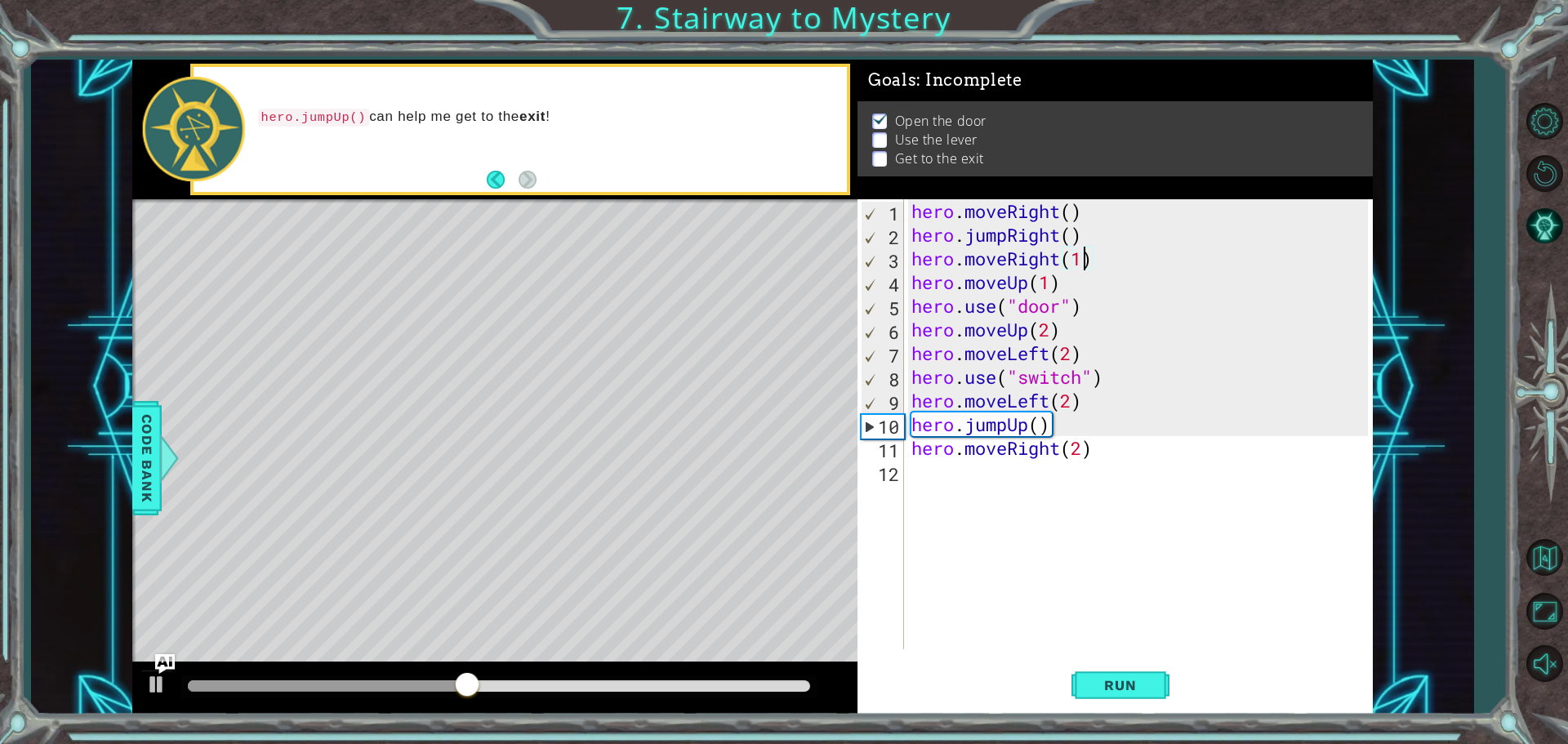
click at [434, 707] on div at bounding box center [495, 689] width 725 height 52
click at [413, 701] on div at bounding box center [495, 689] width 725 height 52
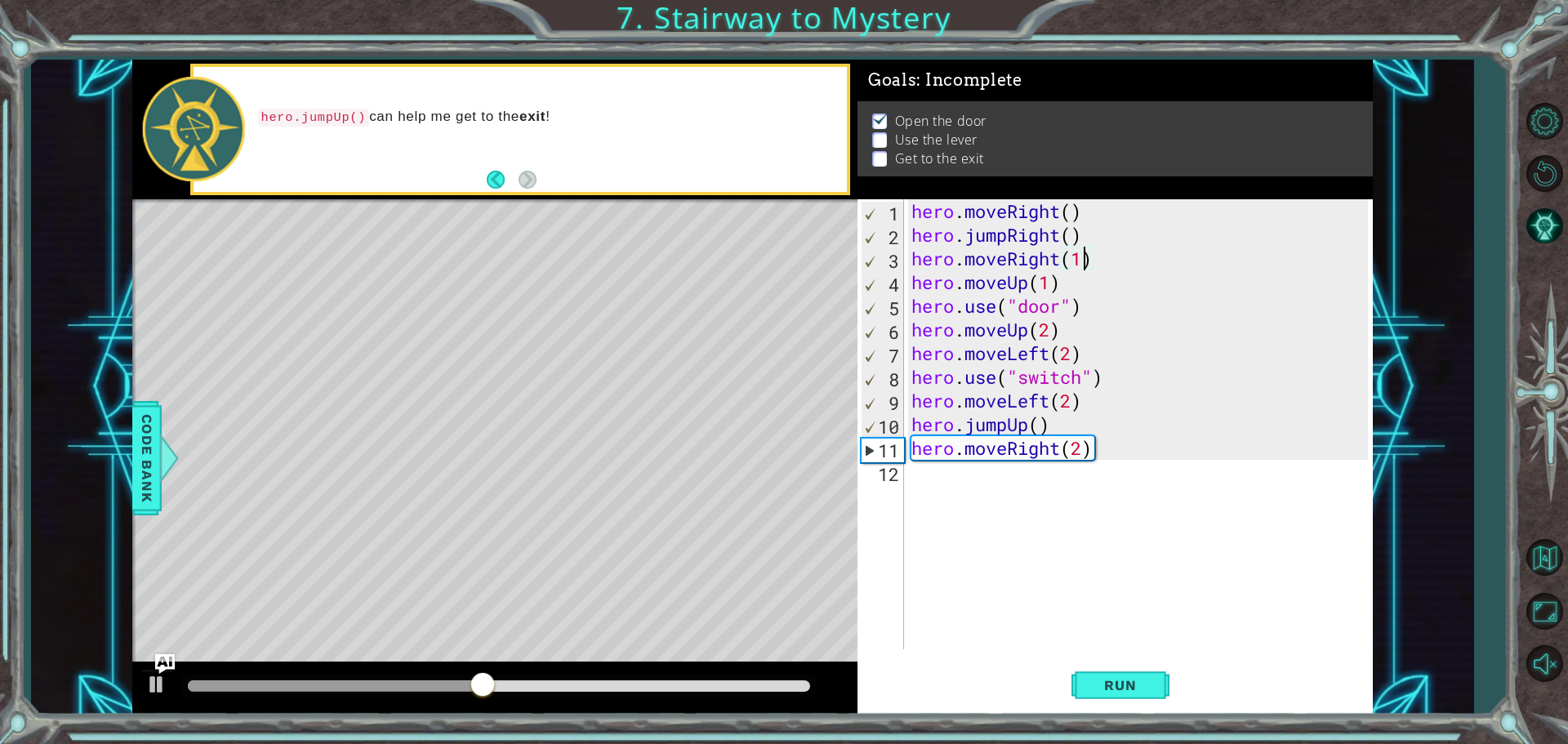
click at [421, 685] on div at bounding box center [335, 686] width 295 height 12
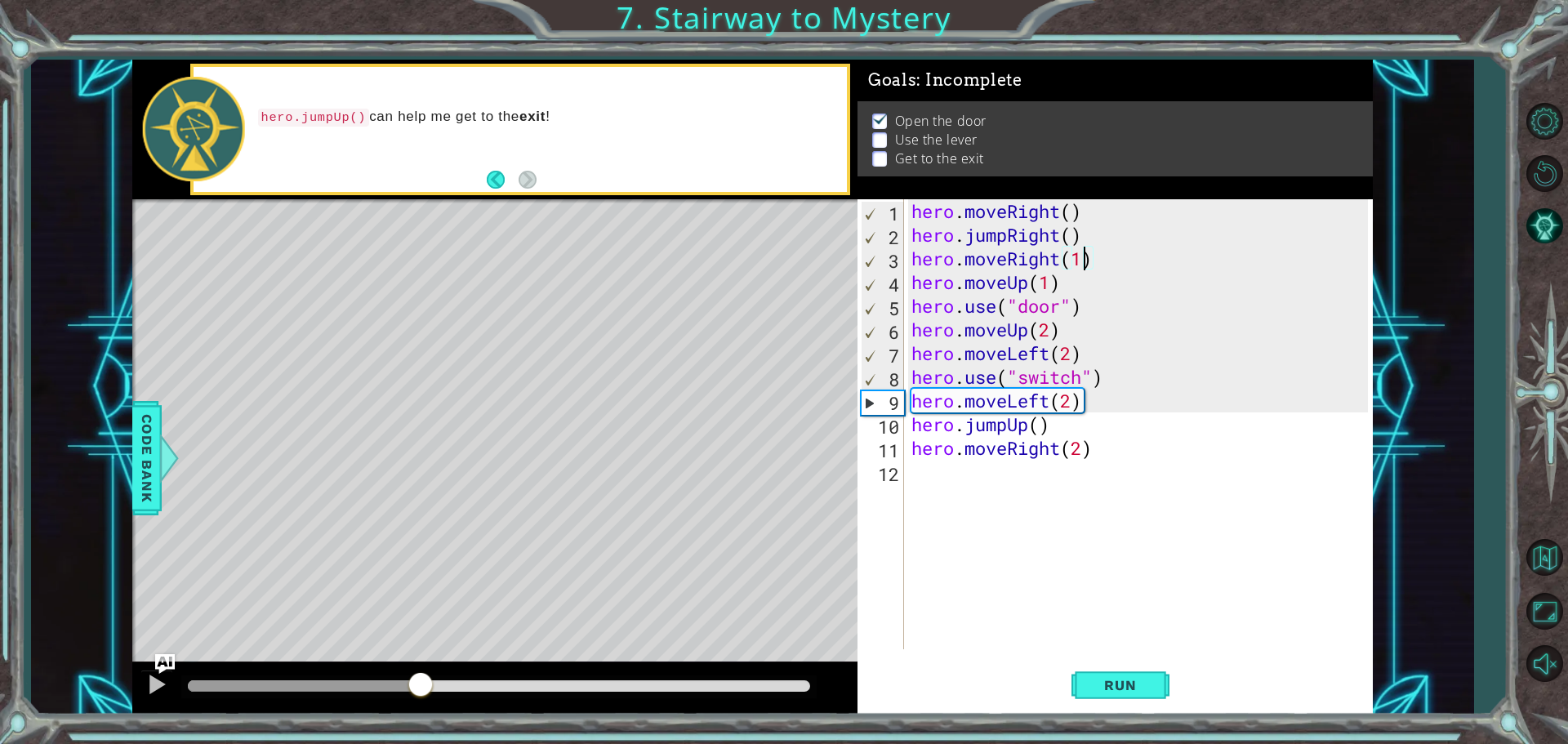
click at [1069, 407] on div "hero . moveRight ( ) hero . jumpRight ( ) hero . moveRight ( 1 ) hero . moveUp …" at bounding box center [1142, 448] width 468 height 497
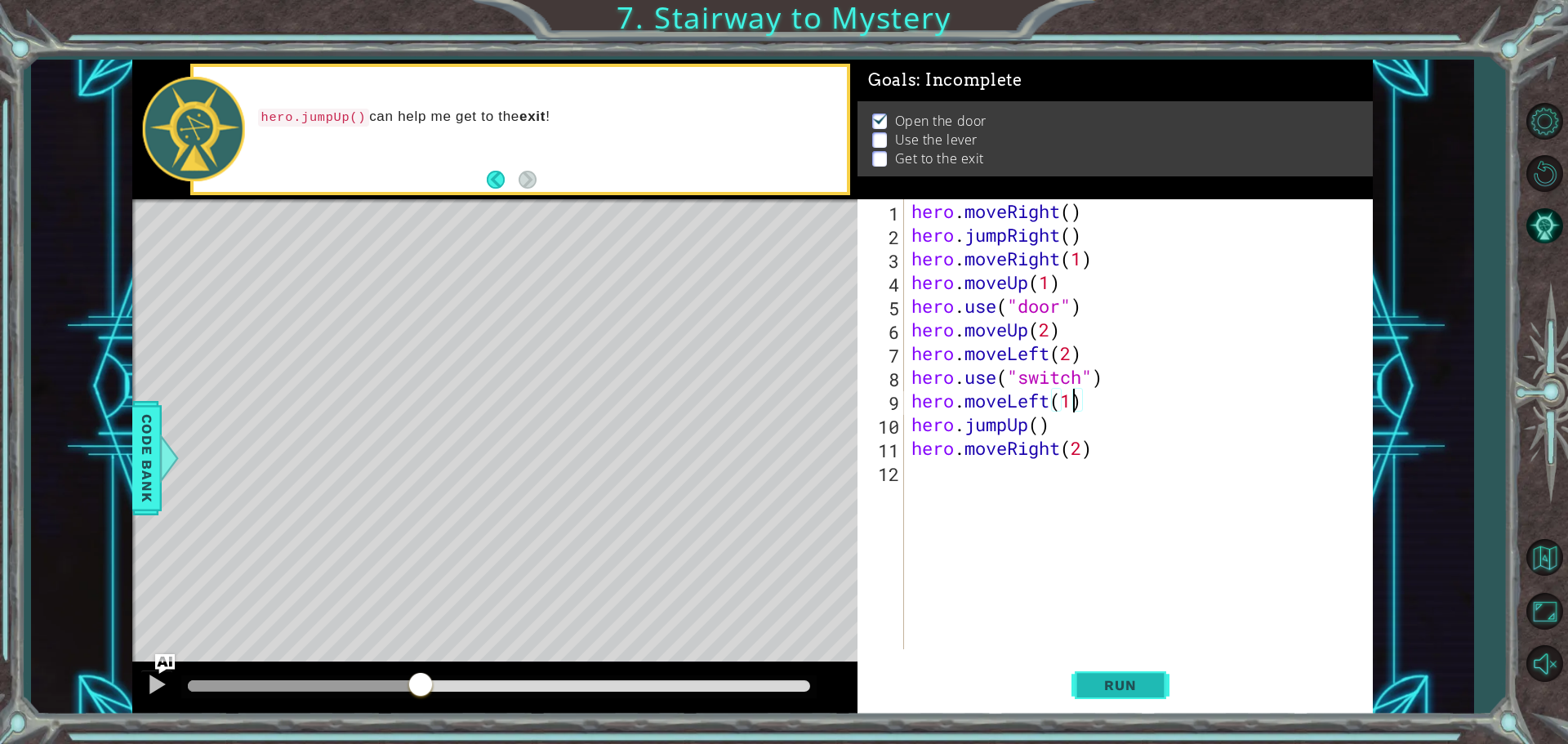
click at [1121, 680] on span "Run" at bounding box center [1120, 685] width 65 height 16
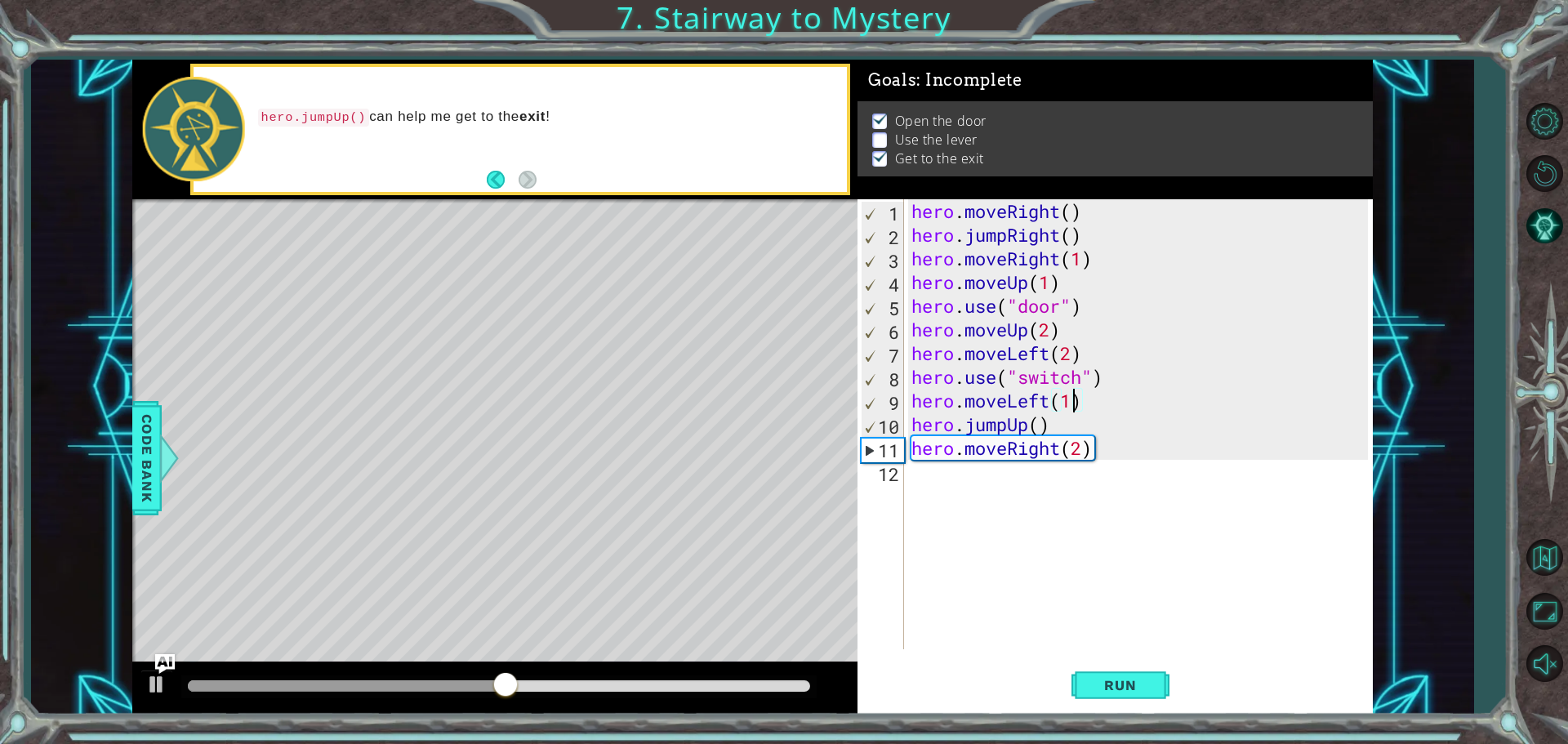
click at [1072, 349] on div "hero . moveRight ( ) hero . jumpRight ( ) hero . moveRight ( 1 ) hero . moveUp …" at bounding box center [1142, 448] width 468 height 497
click at [1159, 685] on button "Run" at bounding box center [1120, 684] width 98 height 51
click at [997, 339] on div "hero . moveRight ( ) hero . jumpRight ( ) hero . moveRight ( 1 ) hero . moveUp …" at bounding box center [1142, 448] width 468 height 497
click at [1121, 708] on button "Run" at bounding box center [1120, 684] width 98 height 51
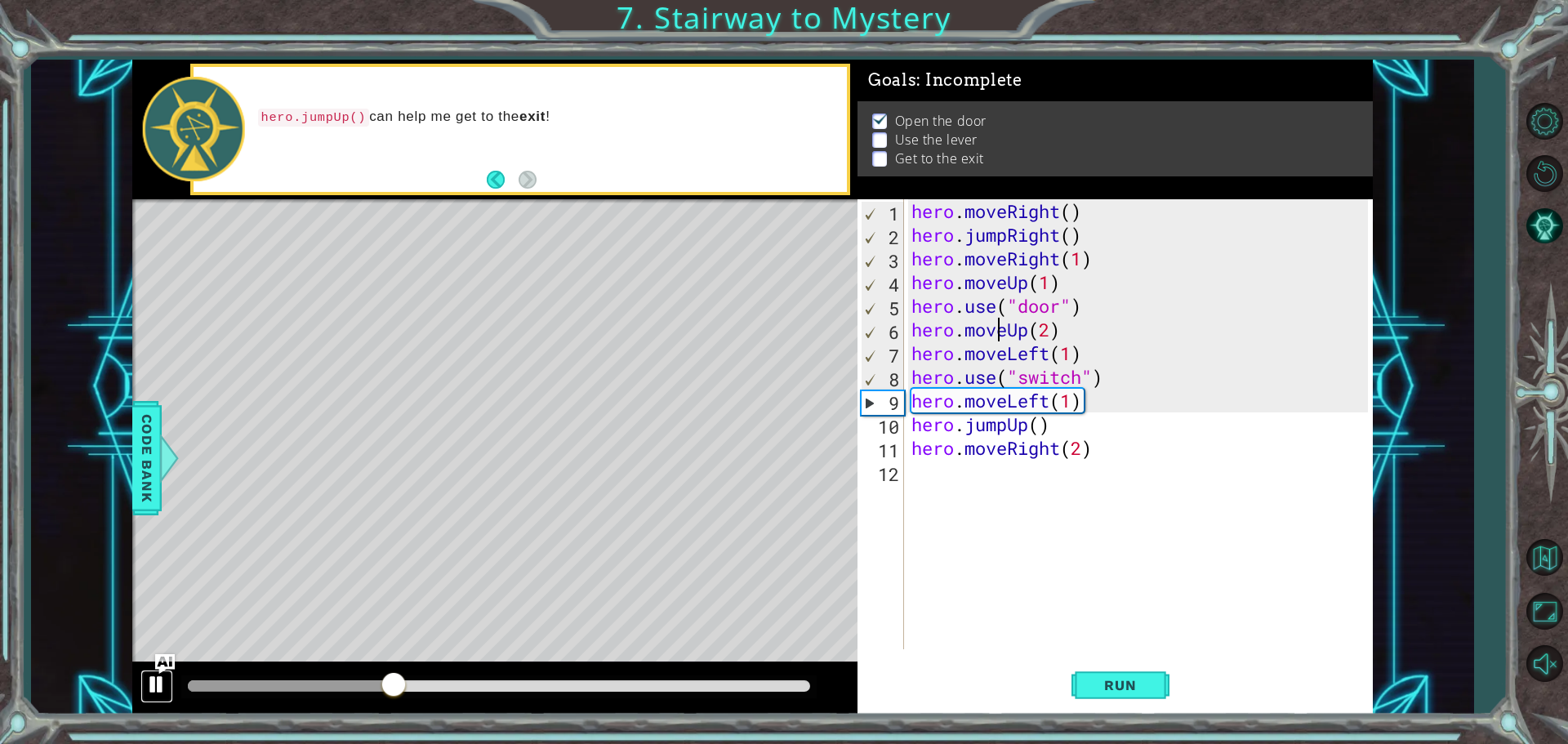
click at [155, 686] on div at bounding box center [157, 685] width 21 height 21
click at [1063, 372] on div "hero . moveRight ( ) hero . jumpRight ( ) hero . moveRight ( 1 ) hero . moveUp …" at bounding box center [1142, 448] width 468 height 497
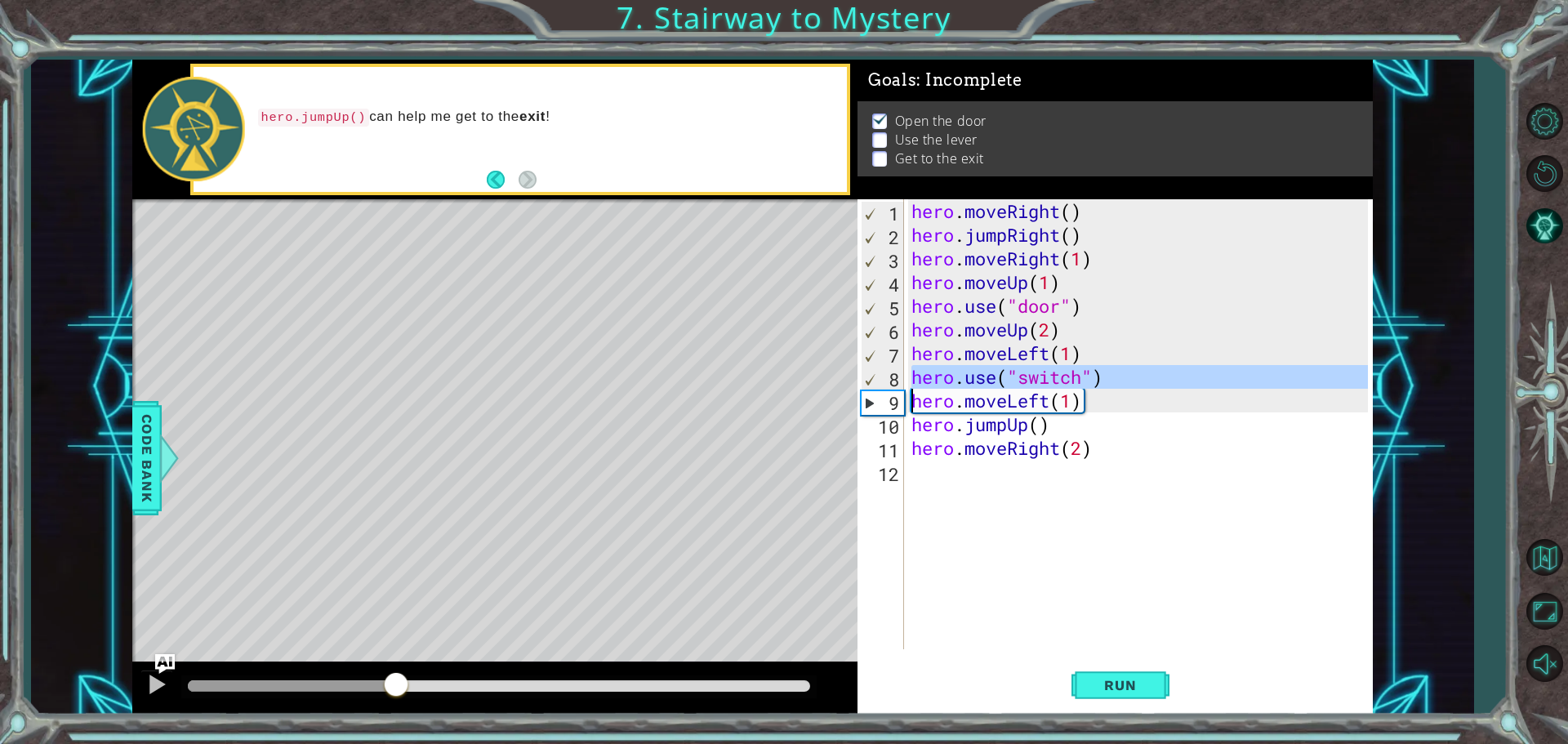
click at [1063, 372] on div "hero . moveRight ( ) hero . jumpRight ( ) hero . moveRight ( 1 ) hero . moveUp …" at bounding box center [1142, 448] width 468 height 497
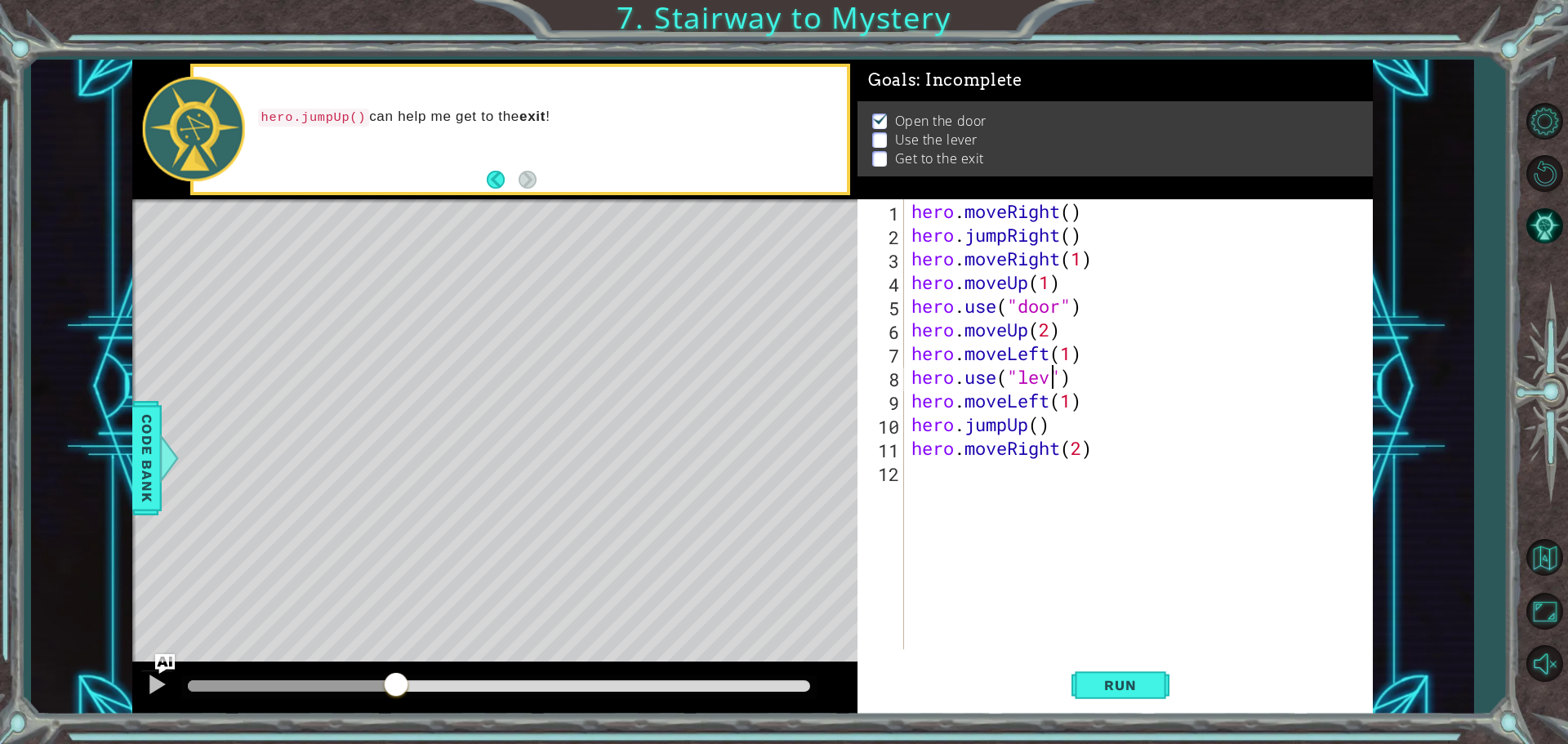
scroll to position [0, 8]
click at [1149, 683] on span "Run" at bounding box center [1120, 685] width 65 height 16
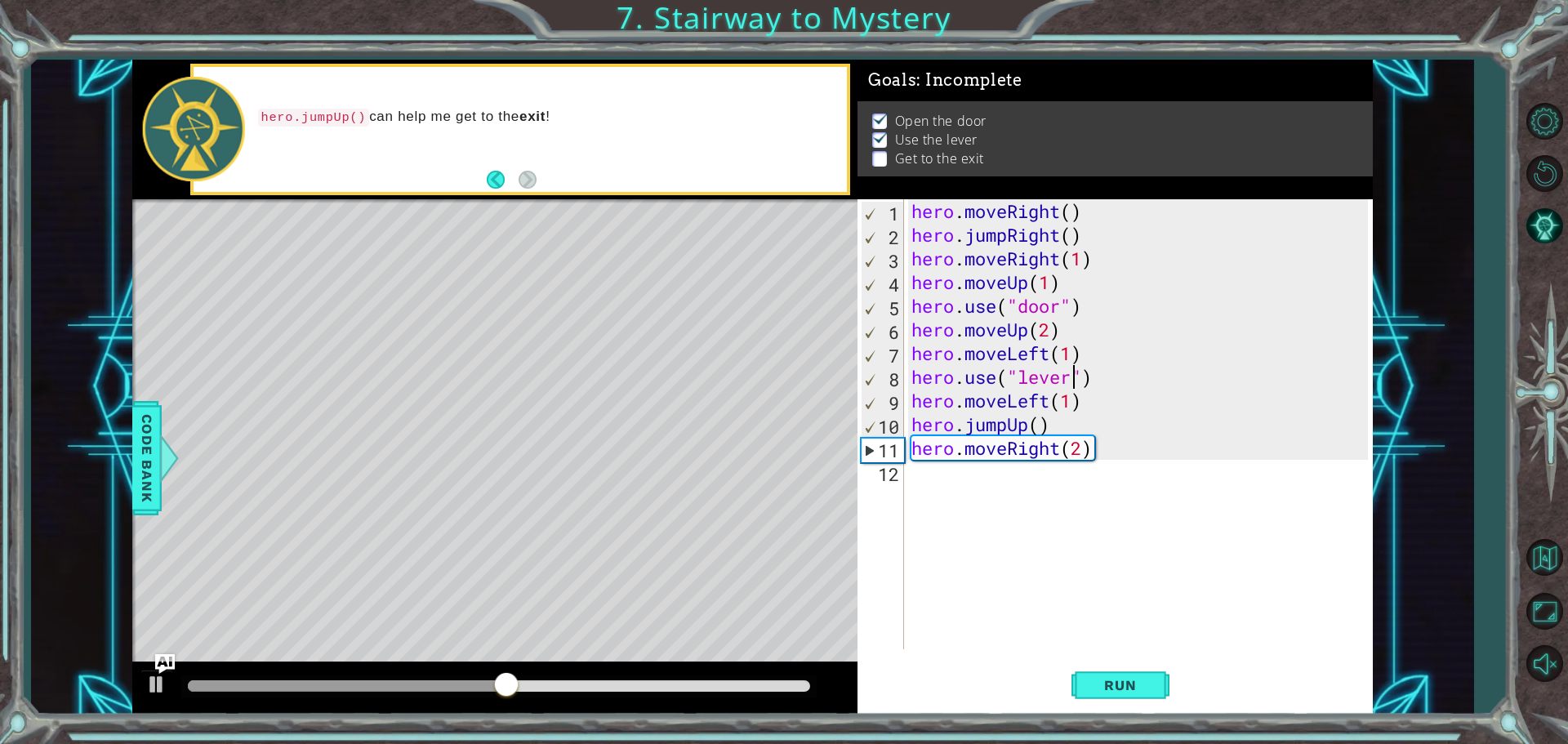
click at [1065, 410] on div "hero . moveRight ( ) hero . jumpRight ( ) hero . moveRight ( 1 ) hero . moveUp …" at bounding box center [1142, 448] width 468 height 497
type textarea "hero.moveLeft(2)"
click at [1113, 672] on button "Run" at bounding box center [1120, 684] width 98 height 51
click at [1065, 475] on div "hero . moveRight ( ) hero . jumpRight ( ) hero . moveRight ( 1 ) hero . moveUp …" at bounding box center [1142, 448] width 468 height 497
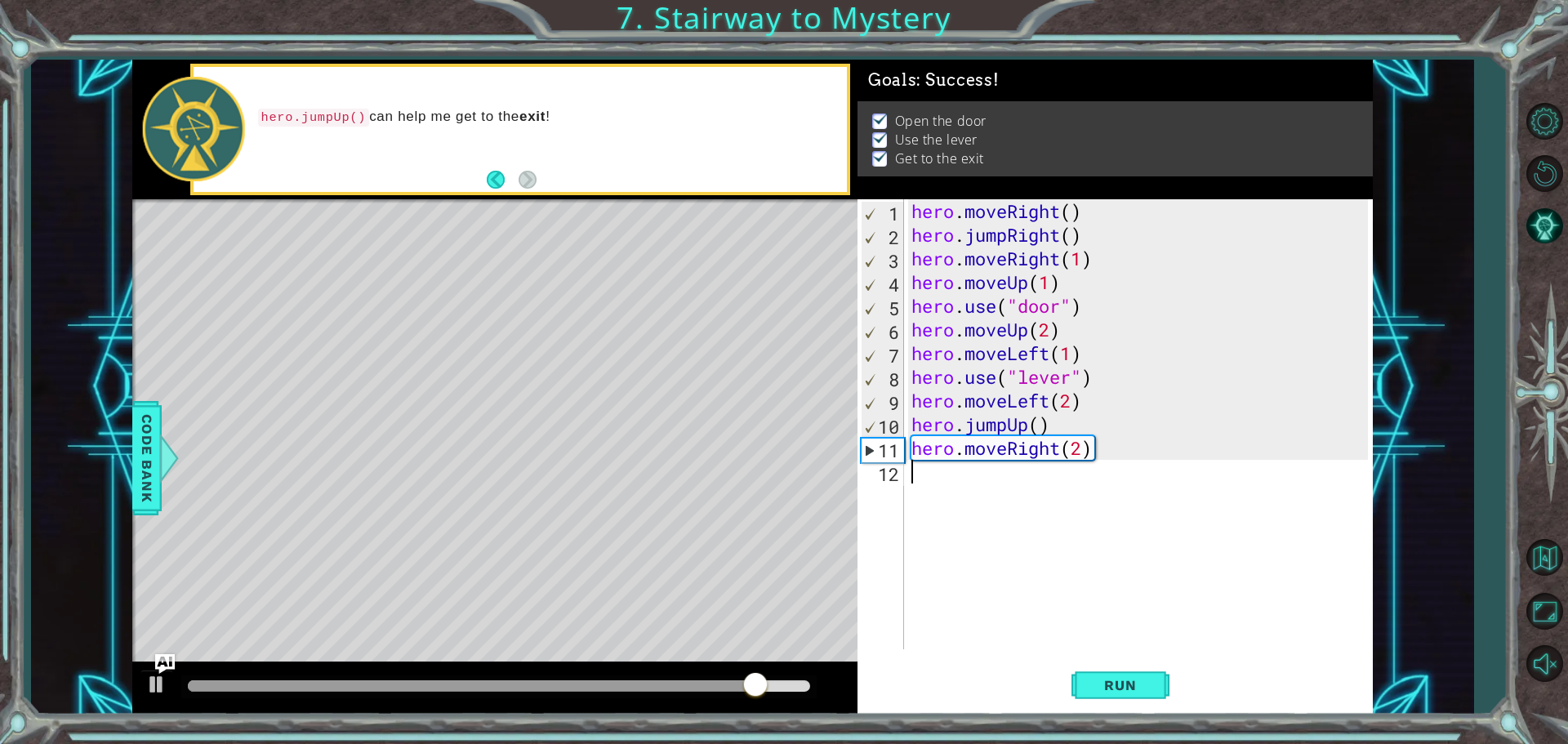
scroll to position [0, 0]
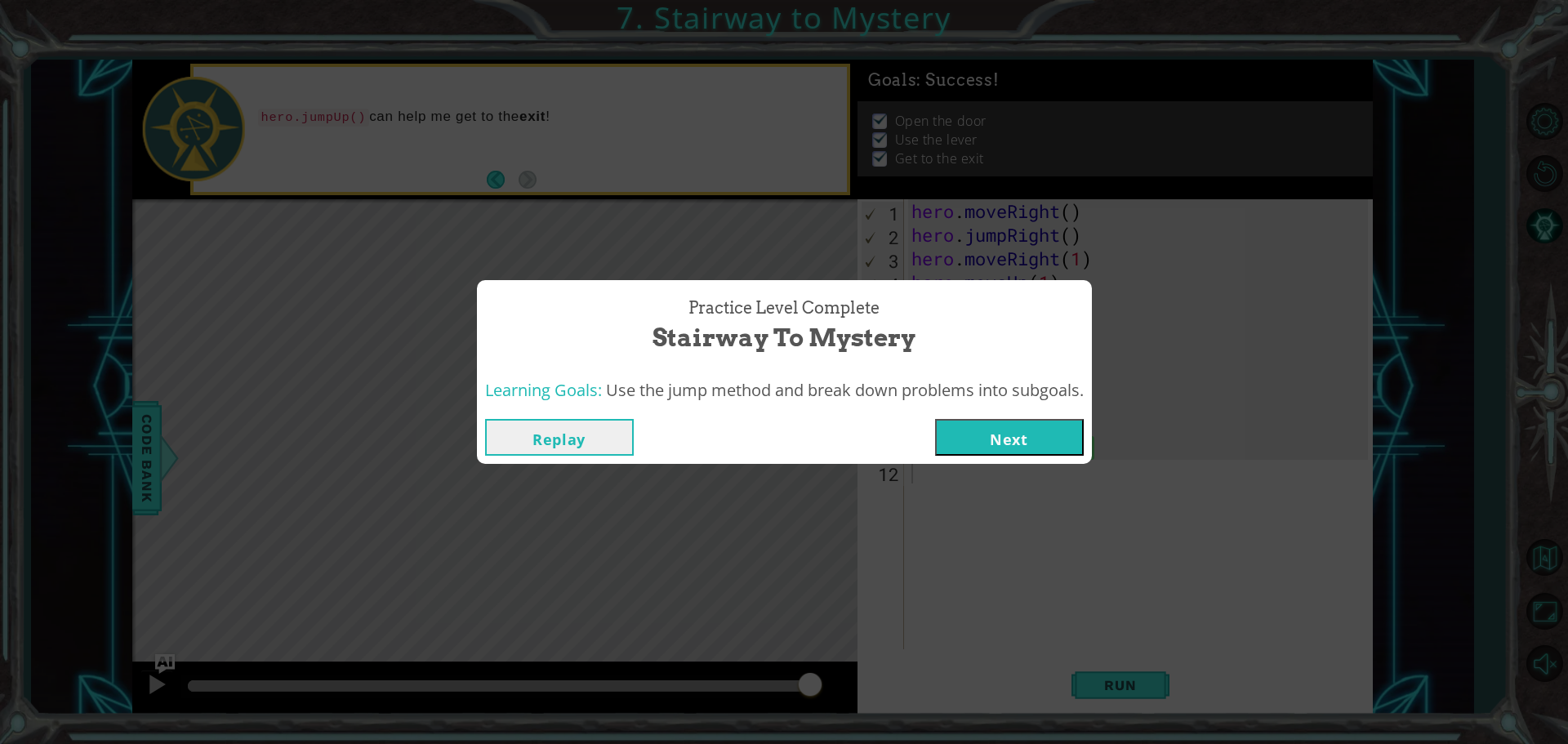
click at [1063, 439] on button "Next" at bounding box center [1010, 437] width 149 height 37
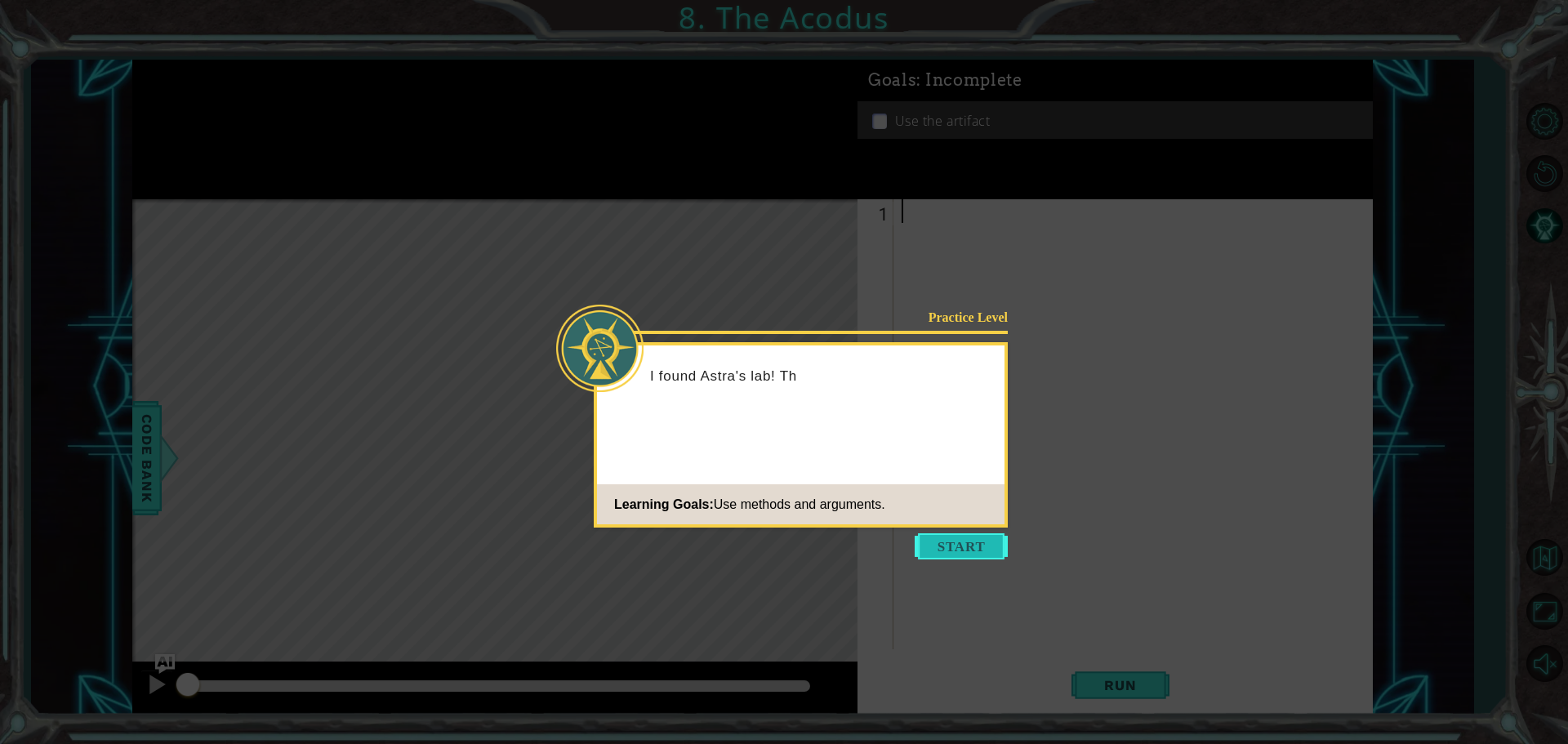
click at [996, 543] on button "Start" at bounding box center [962, 546] width 93 height 26
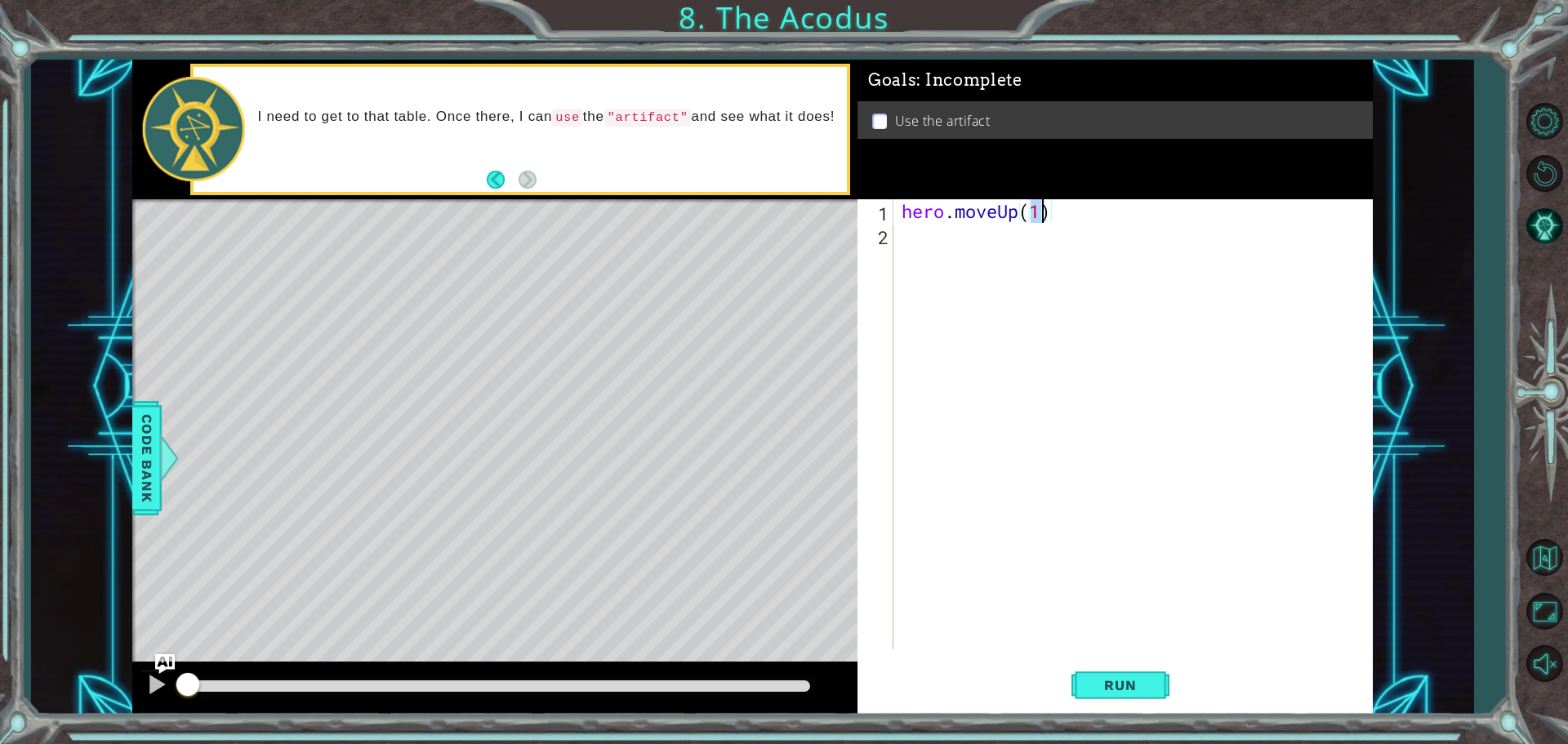
type textarea "hero.moveUp(2)"
click at [1044, 227] on div "hero . moveUp ( 2 )" at bounding box center [1138, 448] width 478 height 497
type textarea "right"
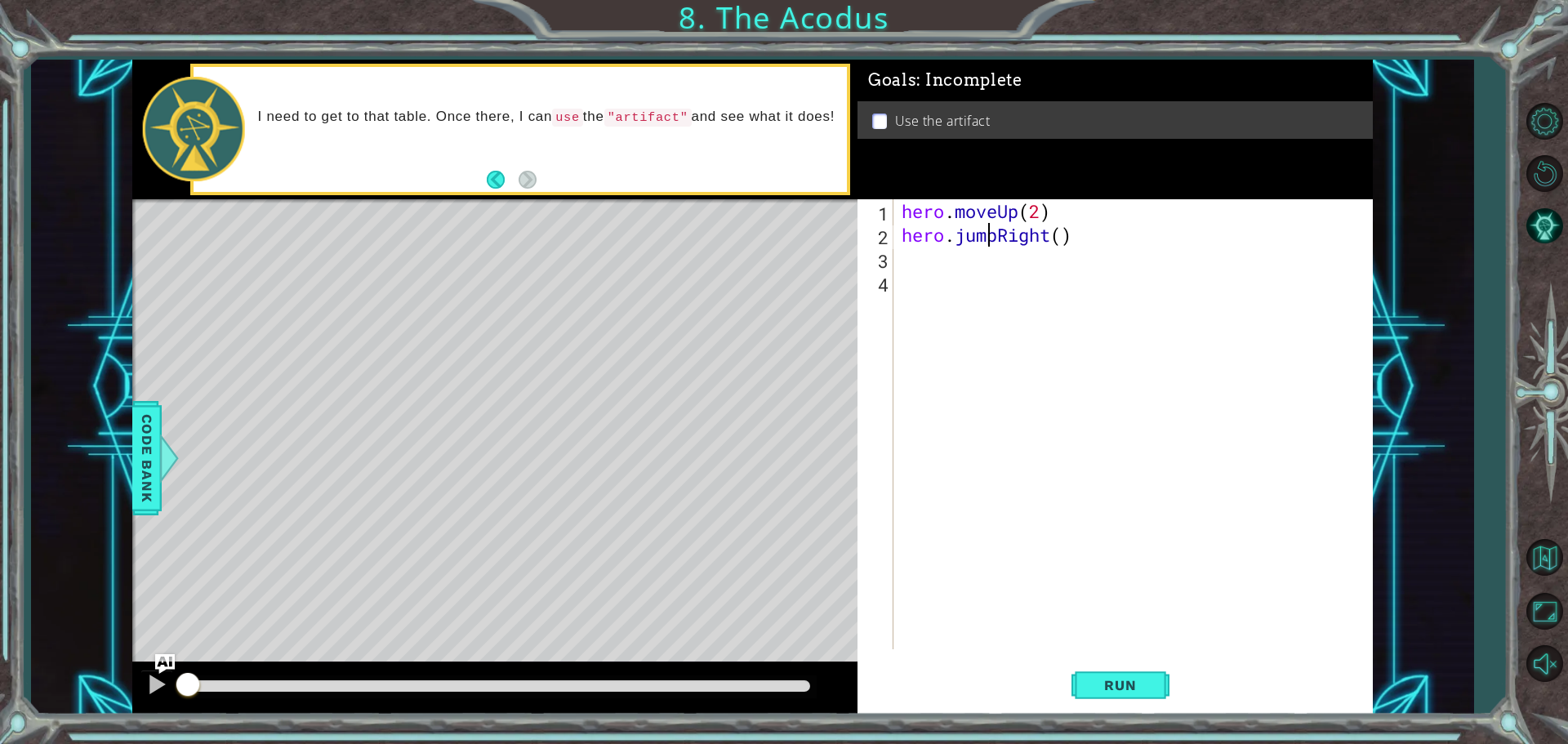
click at [988, 227] on div "hero . moveUp ( 2 ) hero . jumpRight ( )" at bounding box center [1138, 448] width 478 height 497
click at [997, 241] on div "hero . moveUp ( 2 ) hero . jumpRight ( )" at bounding box center [1138, 448] width 478 height 497
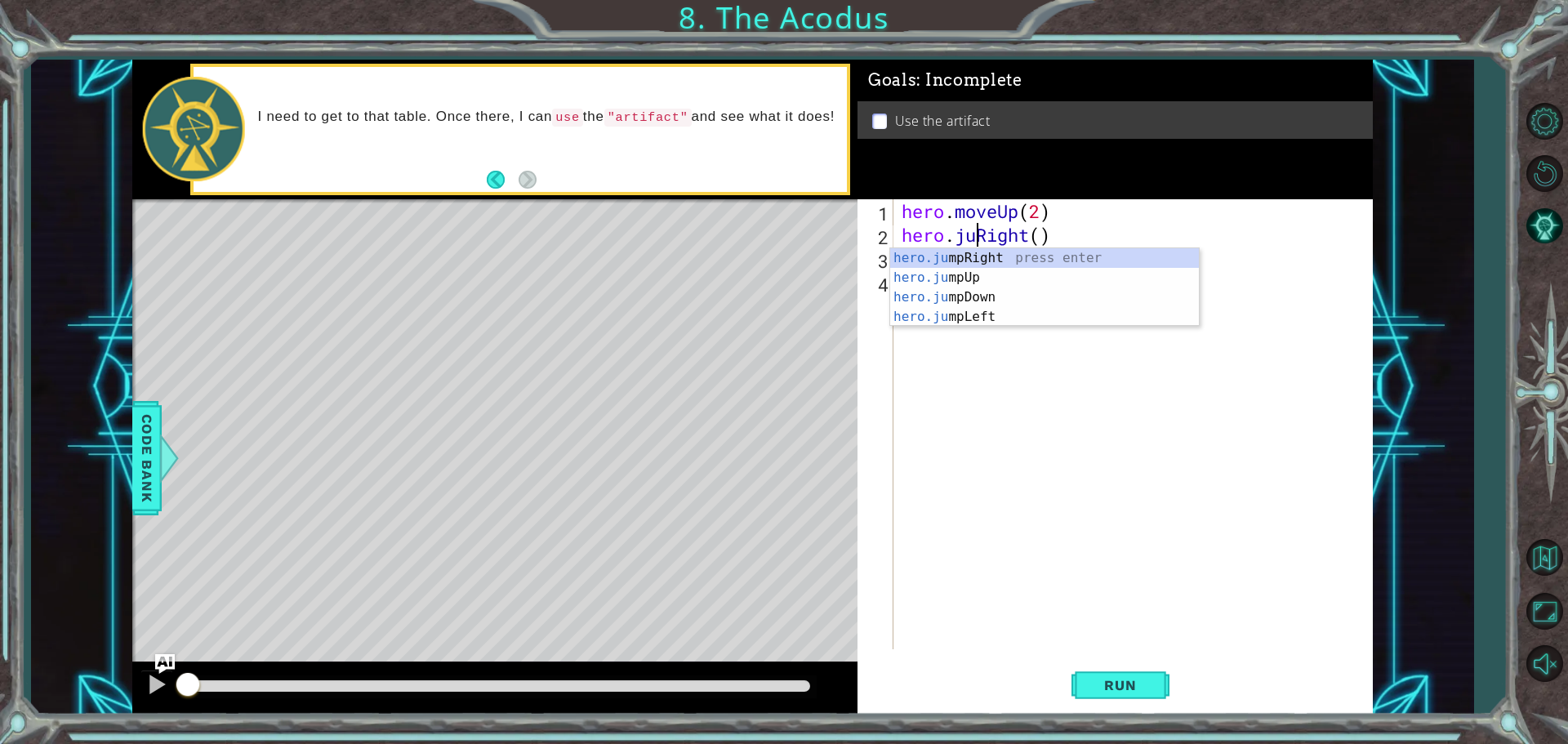
type textarea "hero.Right()"
click at [995, 508] on div "hero . moveUp ( 2 ) hero . Right ( )" at bounding box center [1138, 448] width 478 height 497
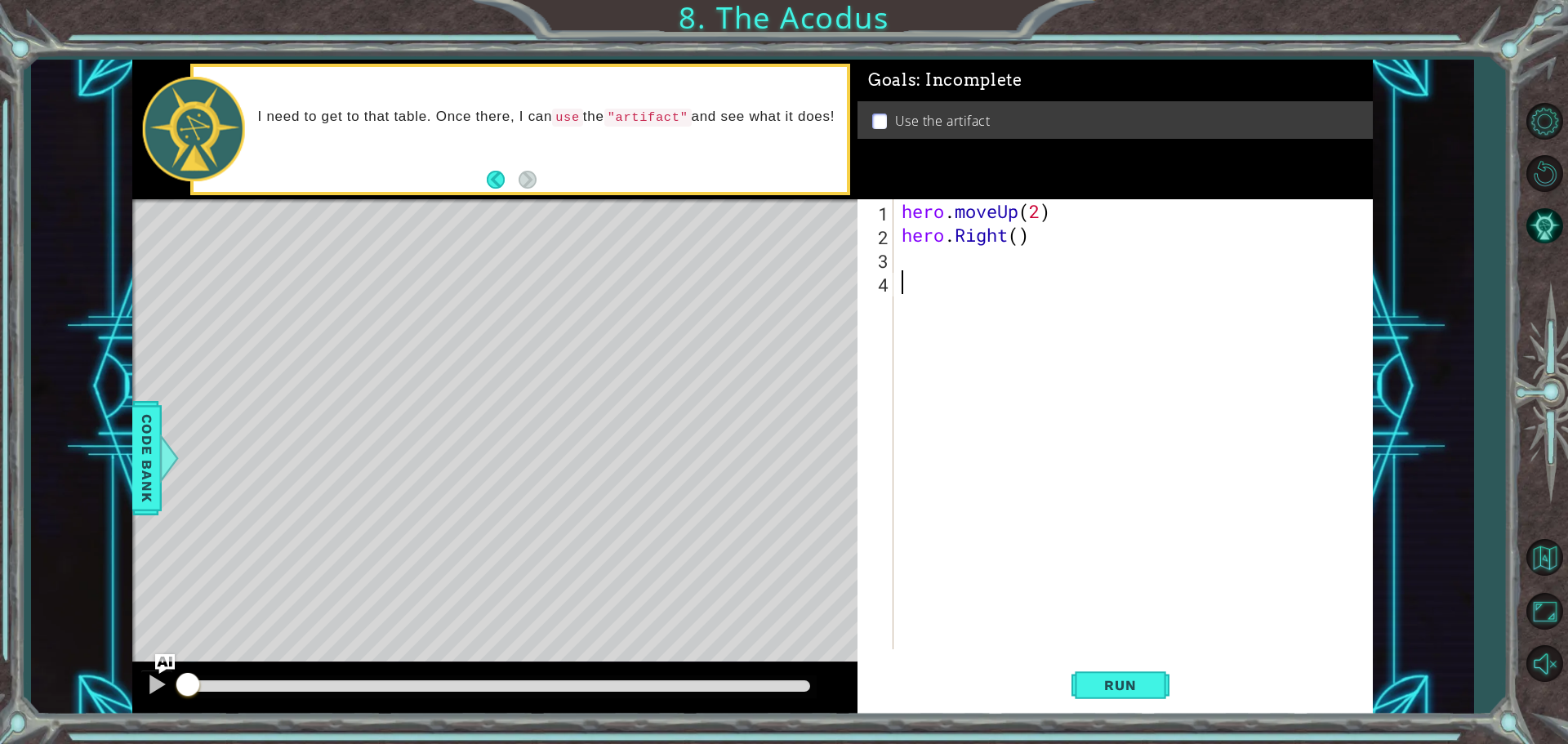
click at [995, 272] on div "hero . moveUp ( 2 ) hero . Right ( )" at bounding box center [1138, 448] width 478 height 497
click at [1003, 252] on div "hero . moveUp ( 2 ) hero . Right ( )" at bounding box center [1138, 448] width 478 height 497
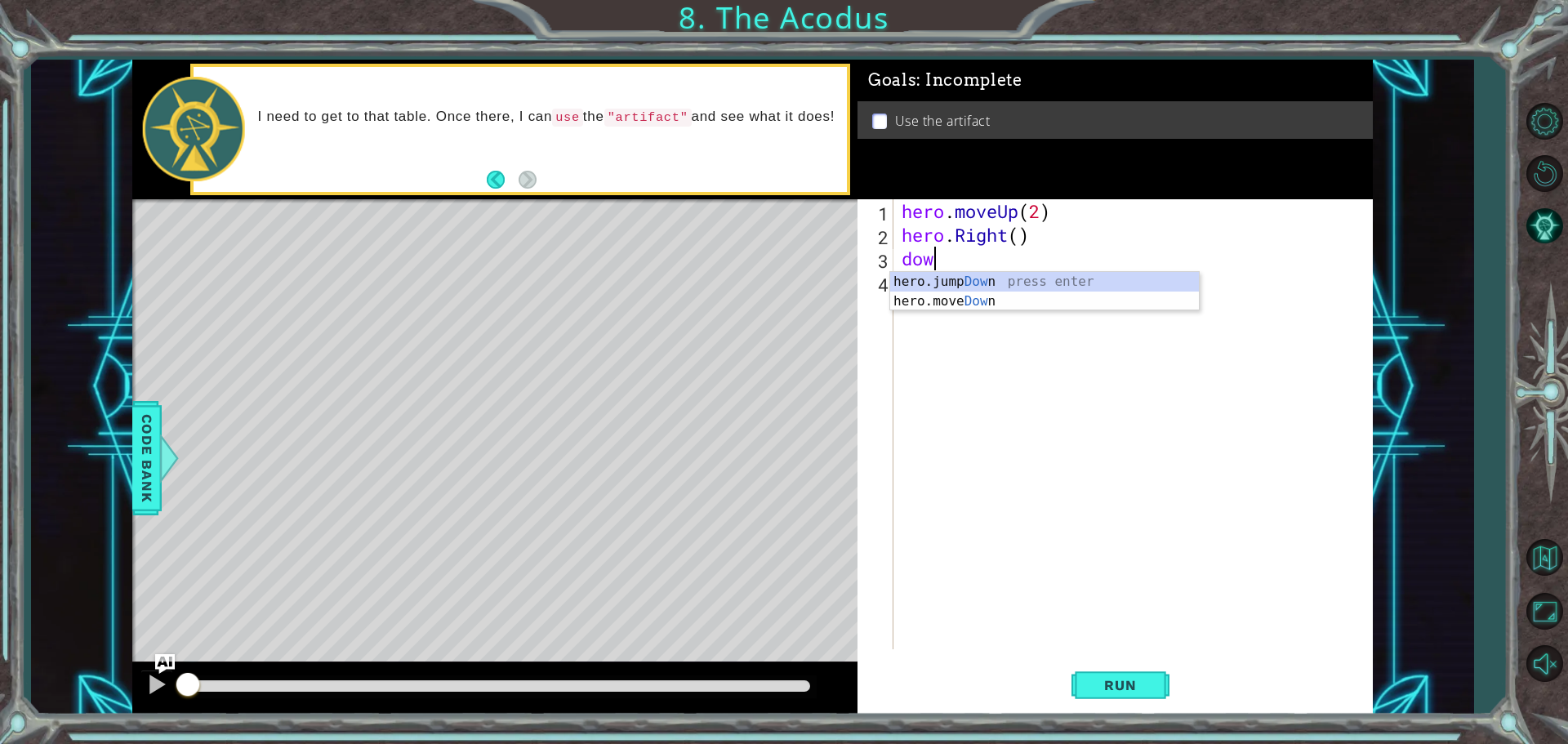
scroll to position [0, 1]
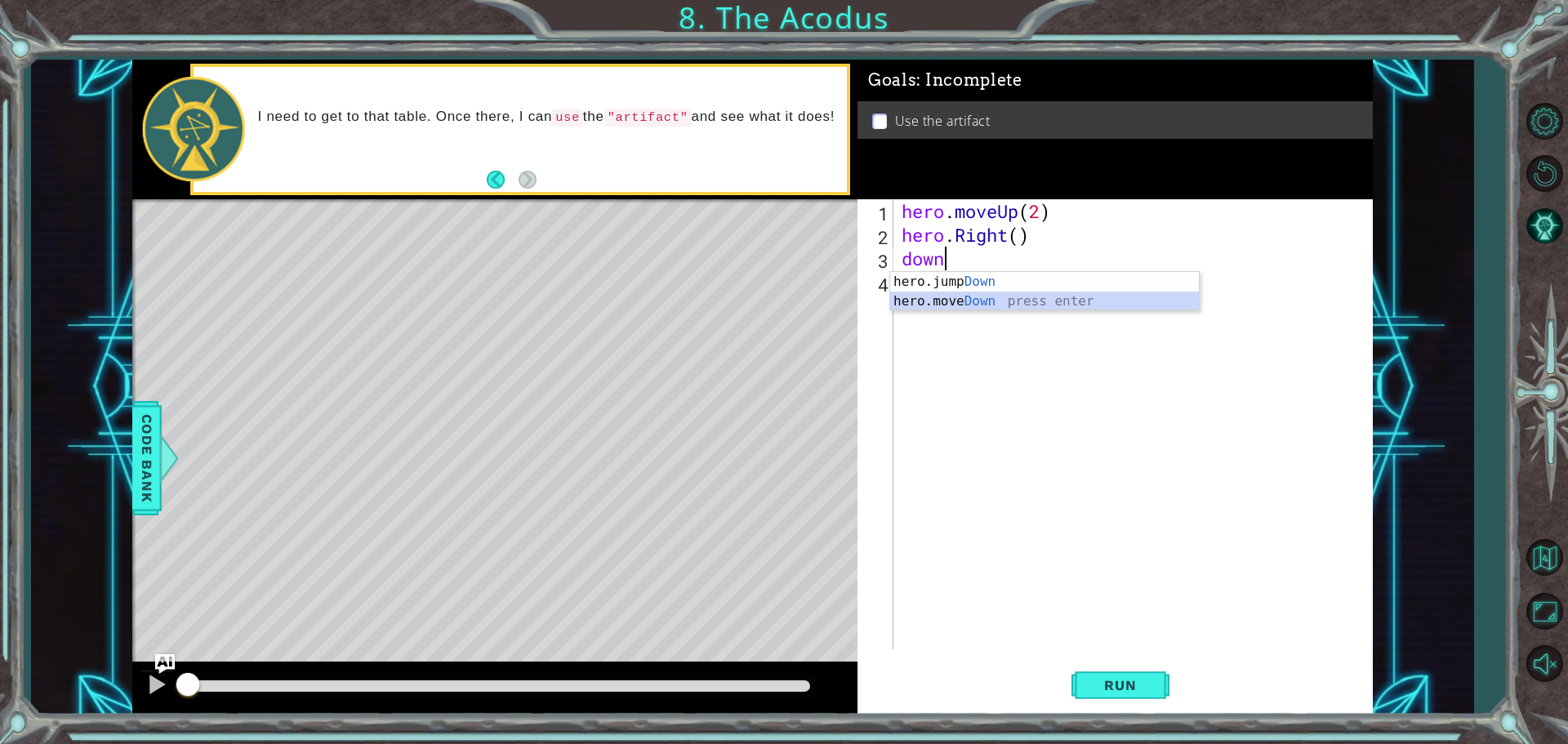
click at [1008, 309] on div "hero.jump Down press enter hero.move Down press enter" at bounding box center [1044, 311] width 309 height 78
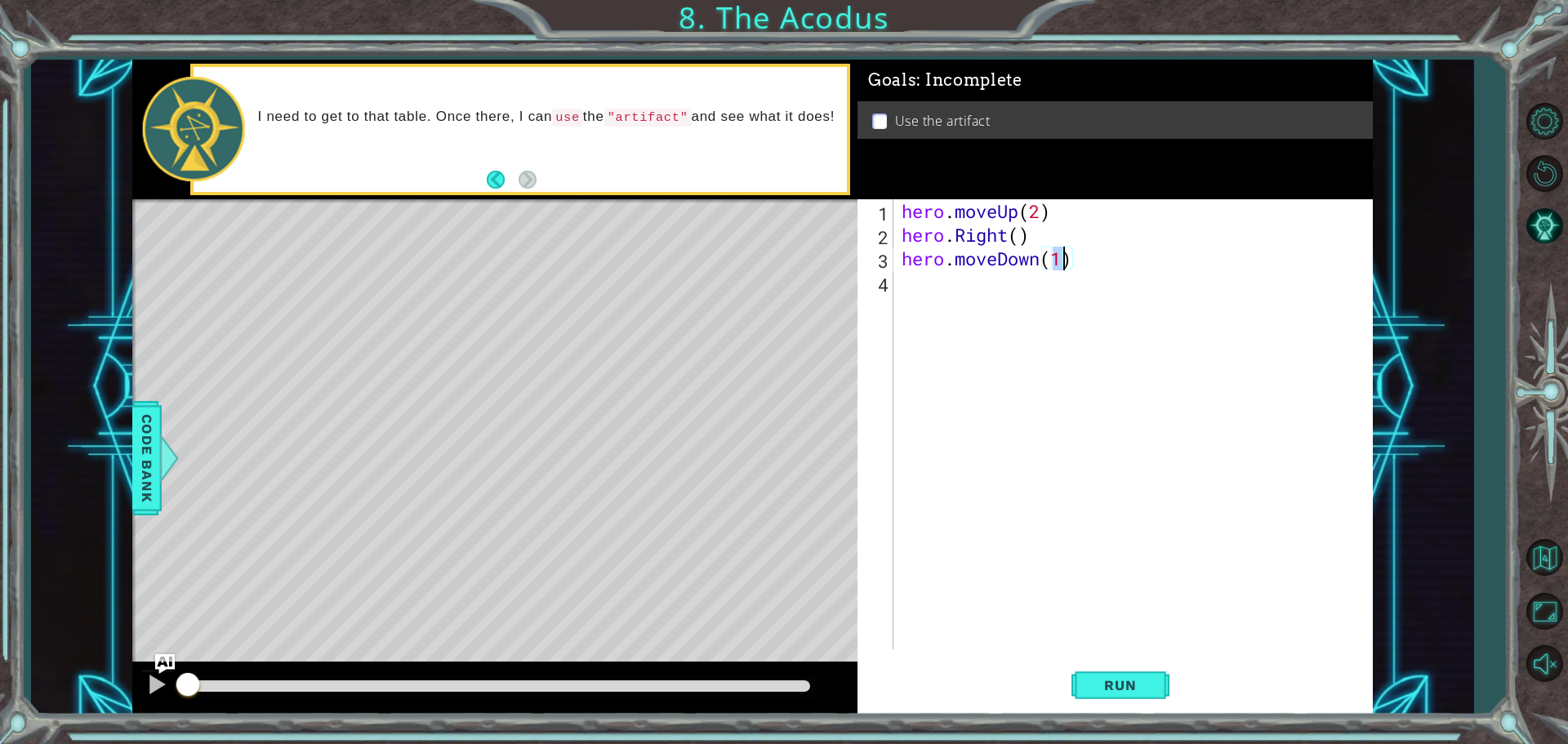
scroll to position [0, 7]
type textarea "hero.moveDown(2)"
type textarea "jumpRi"
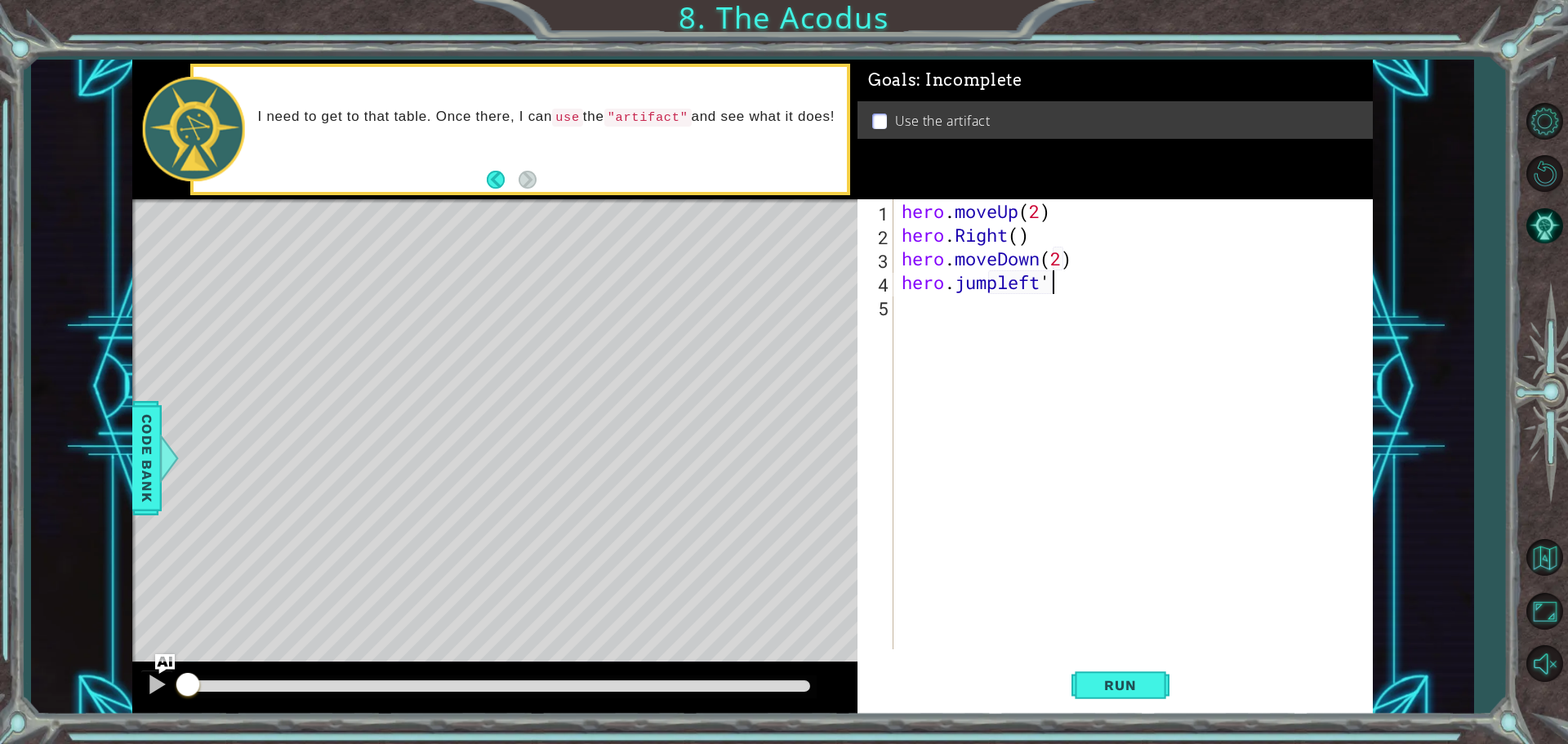
type textarea "hero.jumpleft"
click at [1011, 239] on div "hero . moveUp ( 2 ) hero . Right ( ) hero . moveDown ( 2 ) hero . jumpLeft ( )" at bounding box center [1138, 448] width 478 height 497
click at [997, 239] on div "hero . moveUp ( 2 ) hero . Right ( ) hero . moveDown ( 2 ) hero . jumpLeft ( )" at bounding box center [1138, 448] width 478 height 497
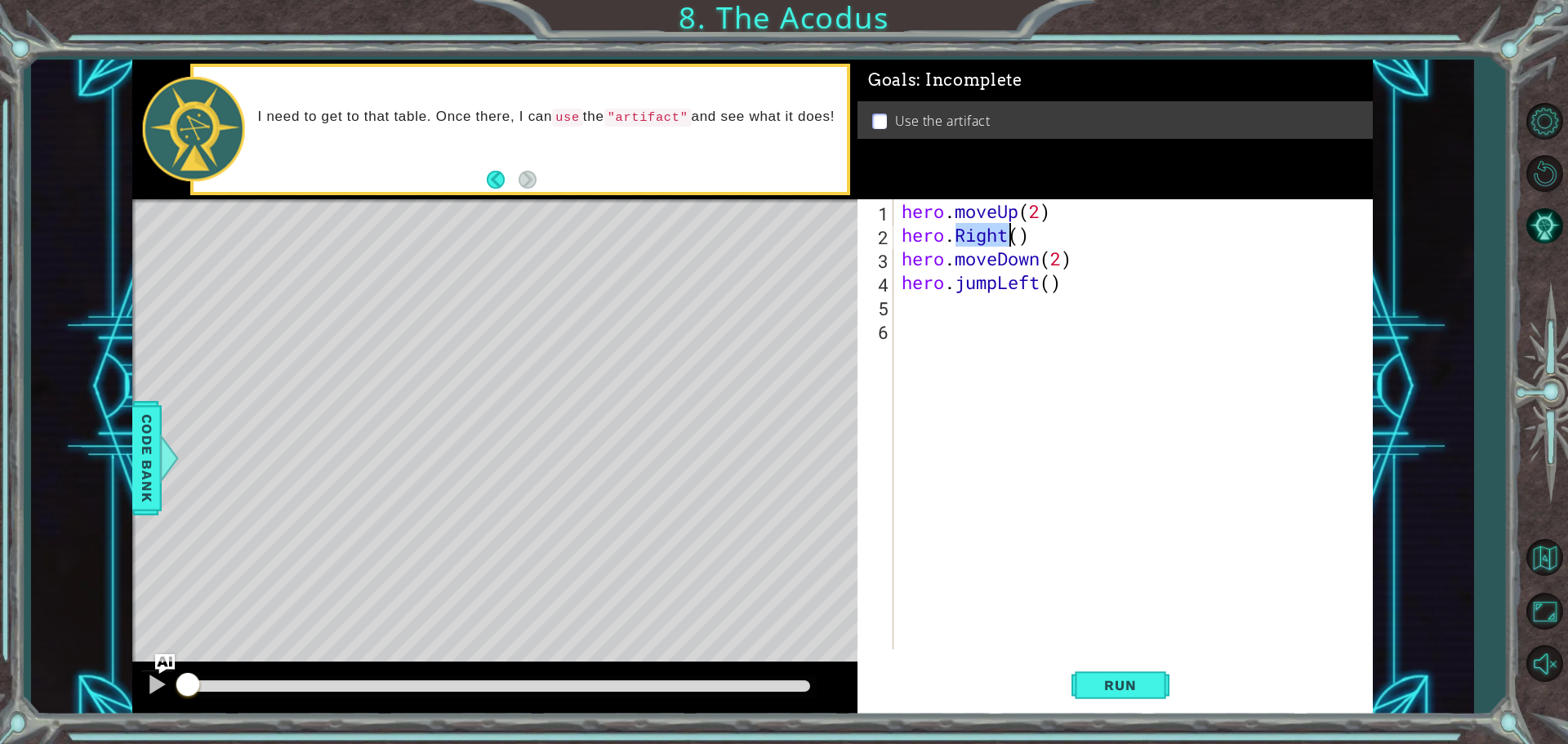
click at [997, 239] on div "hero . moveUp ( 2 ) hero . Right ( ) hero . moveDown ( 2 ) hero . jumpLeft ( )" at bounding box center [1138, 448] width 478 height 497
type textarea "hero.jumpLeft()"
click at [950, 304] on div "hero . moveUp ( 2 ) hero . jumpLeft ( ) hero . moveDown ( 2 ) hero . jumpLeft (…" at bounding box center [1138, 448] width 478 height 497
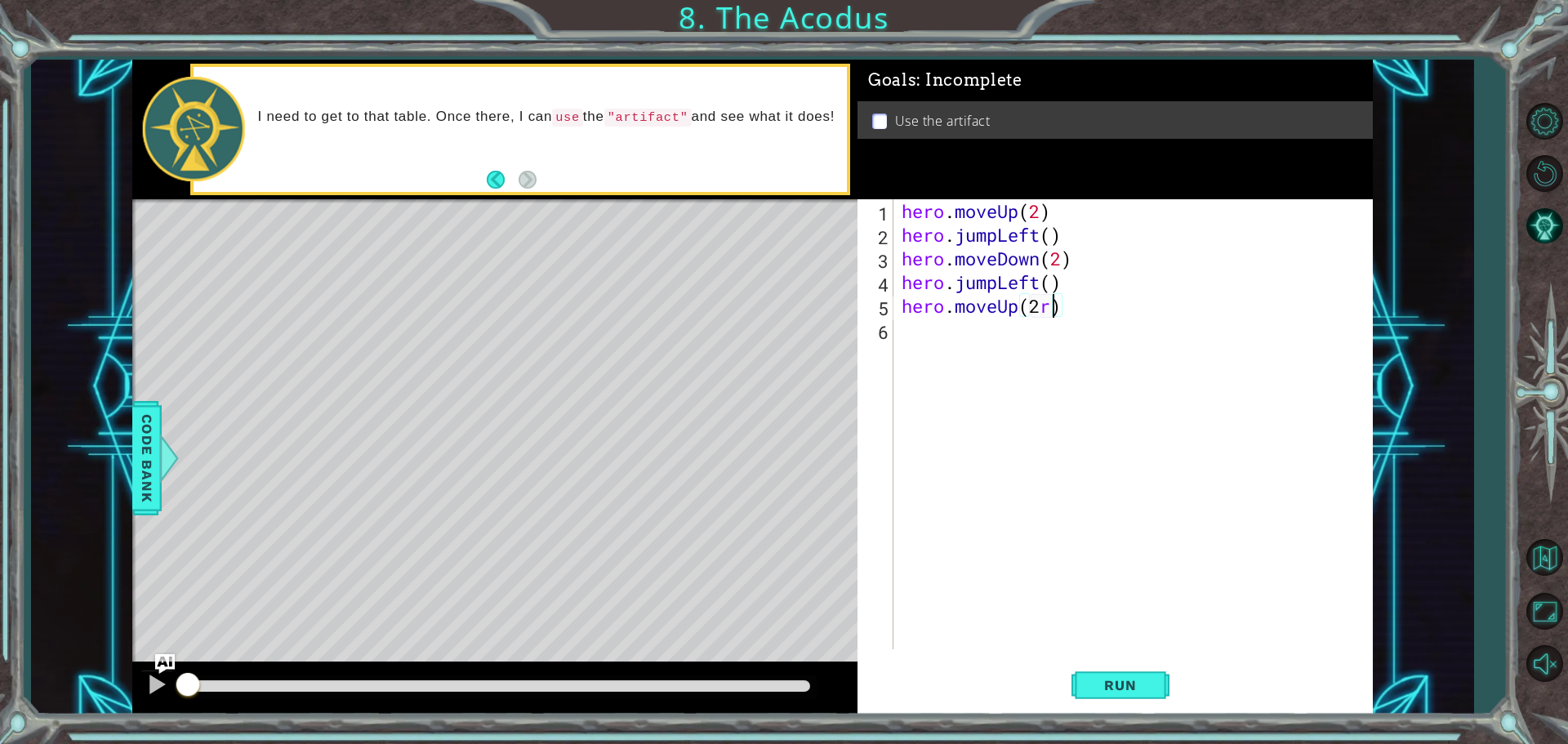
type textarea "hero.moveUp(2)"
type textarea "r"
click at [1120, 685] on span "Run" at bounding box center [1120, 685] width 65 height 16
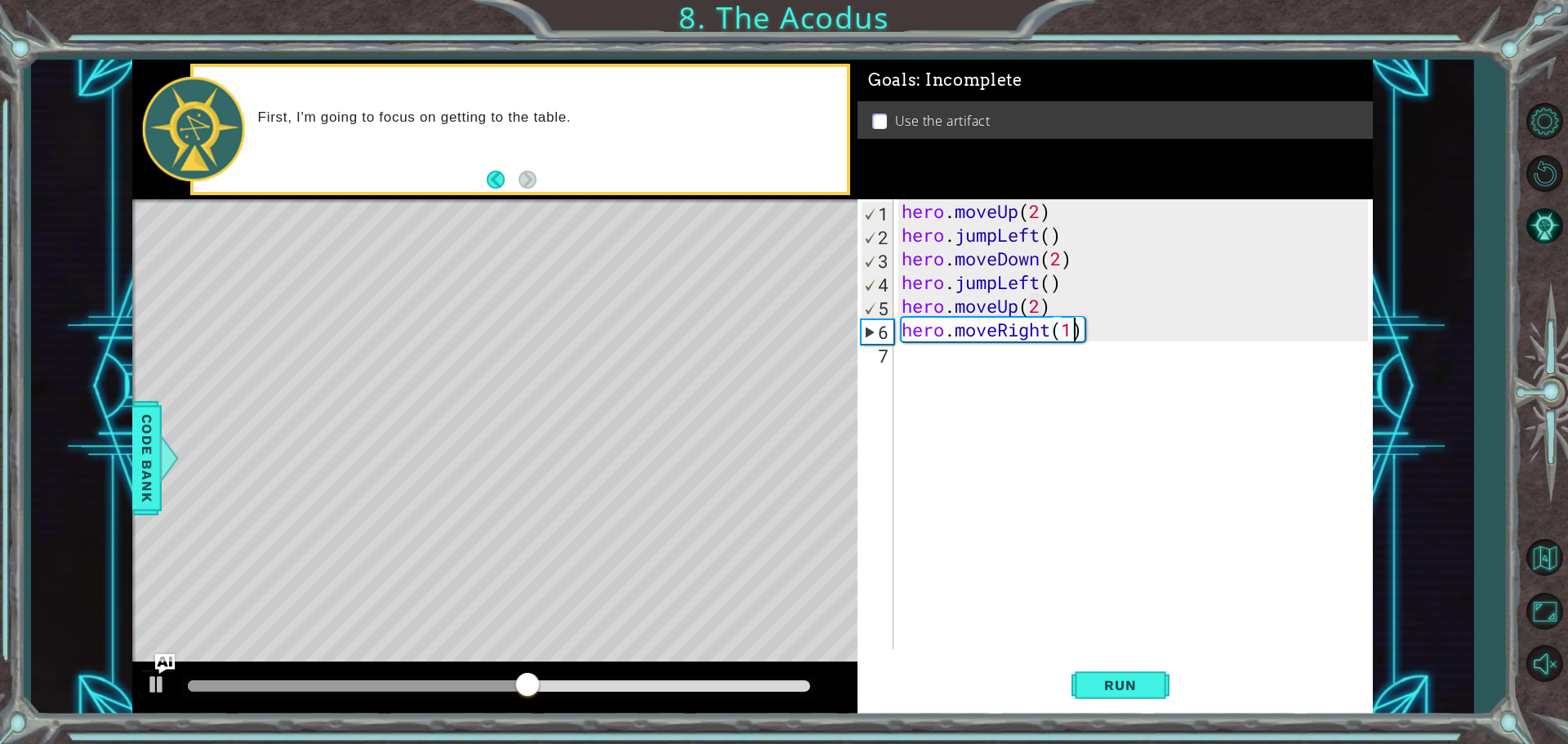
click at [964, 228] on div "hero . moveUp ( 2 ) hero . jumpLeft ( ) hero . moveDown ( 2 ) hero . jumpLeft (…" at bounding box center [1138, 448] width 478 height 497
type textarea "hero.moveLeft(1)"
click at [1126, 698] on button "Run" at bounding box center [1120, 684] width 98 height 51
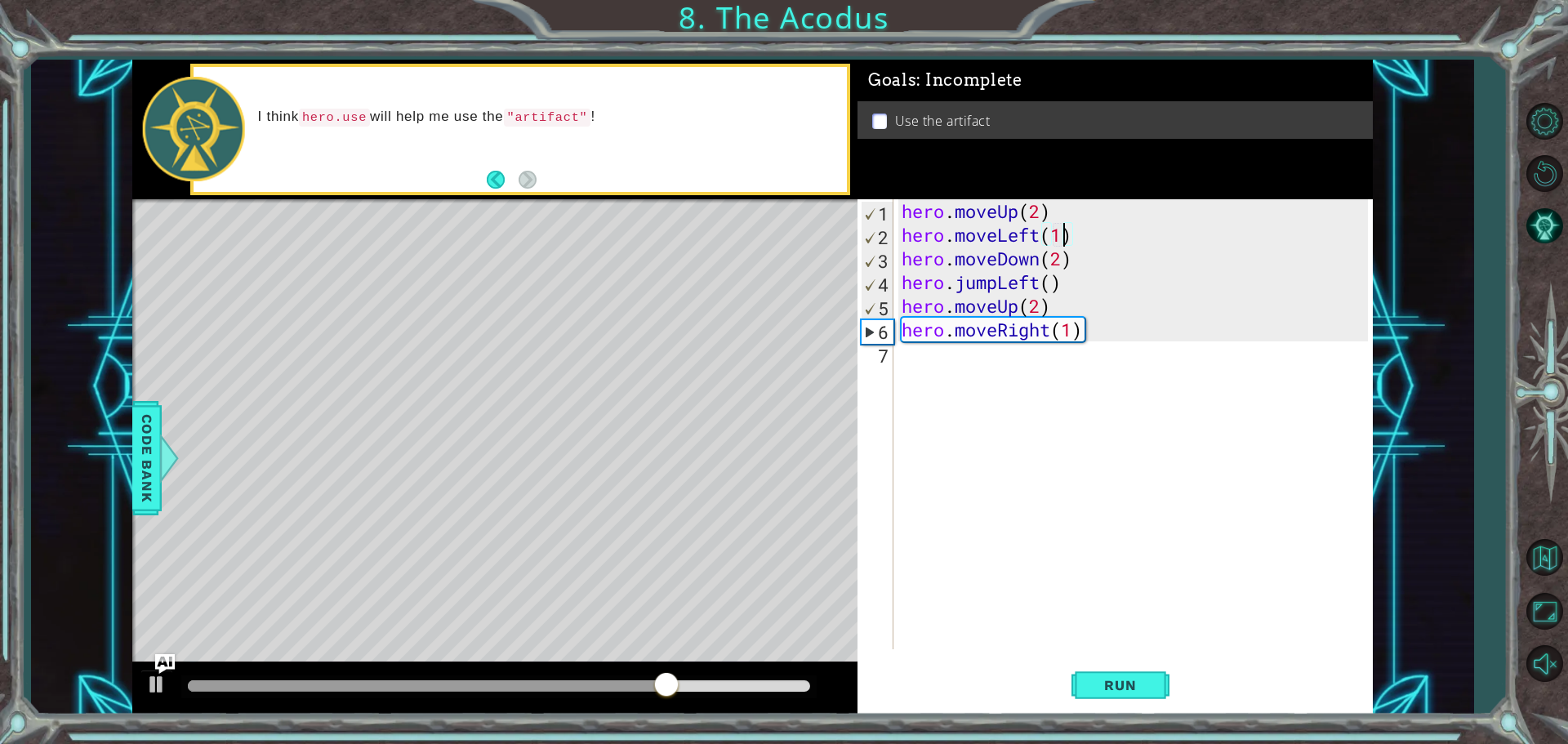
click at [1070, 372] on div "hero . moveUp ( 2 ) hero . moveLeft ( 1 ) hero . moveDown ( 2 ) hero . jumpLeft…" at bounding box center [1138, 448] width 478 height 497
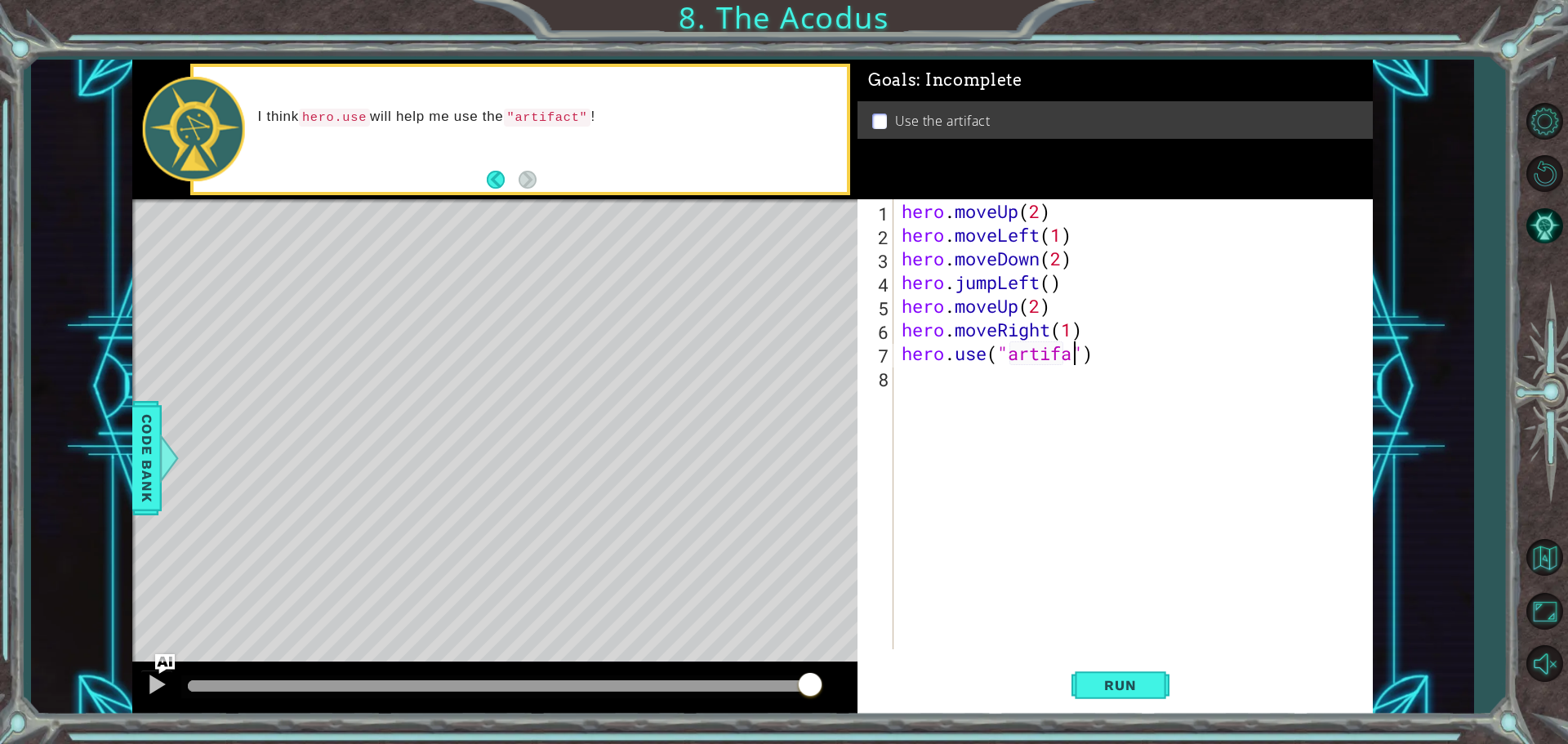
scroll to position [0, 8]
type textarea "hero.use("artifact")"
click at [1118, 665] on button "Run" at bounding box center [1120, 684] width 98 height 51
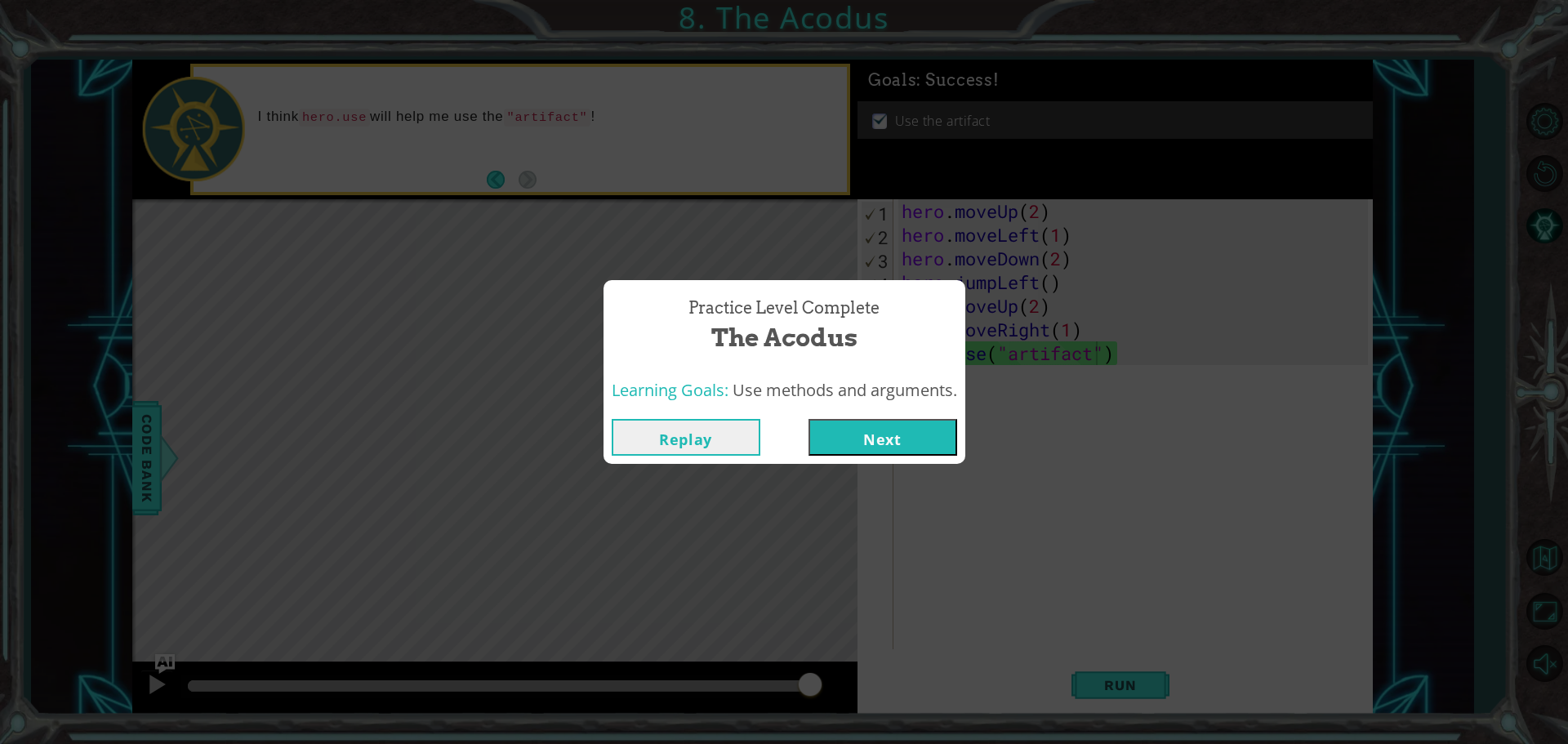
click at [956, 450] on button "Next" at bounding box center [883, 437] width 149 height 37
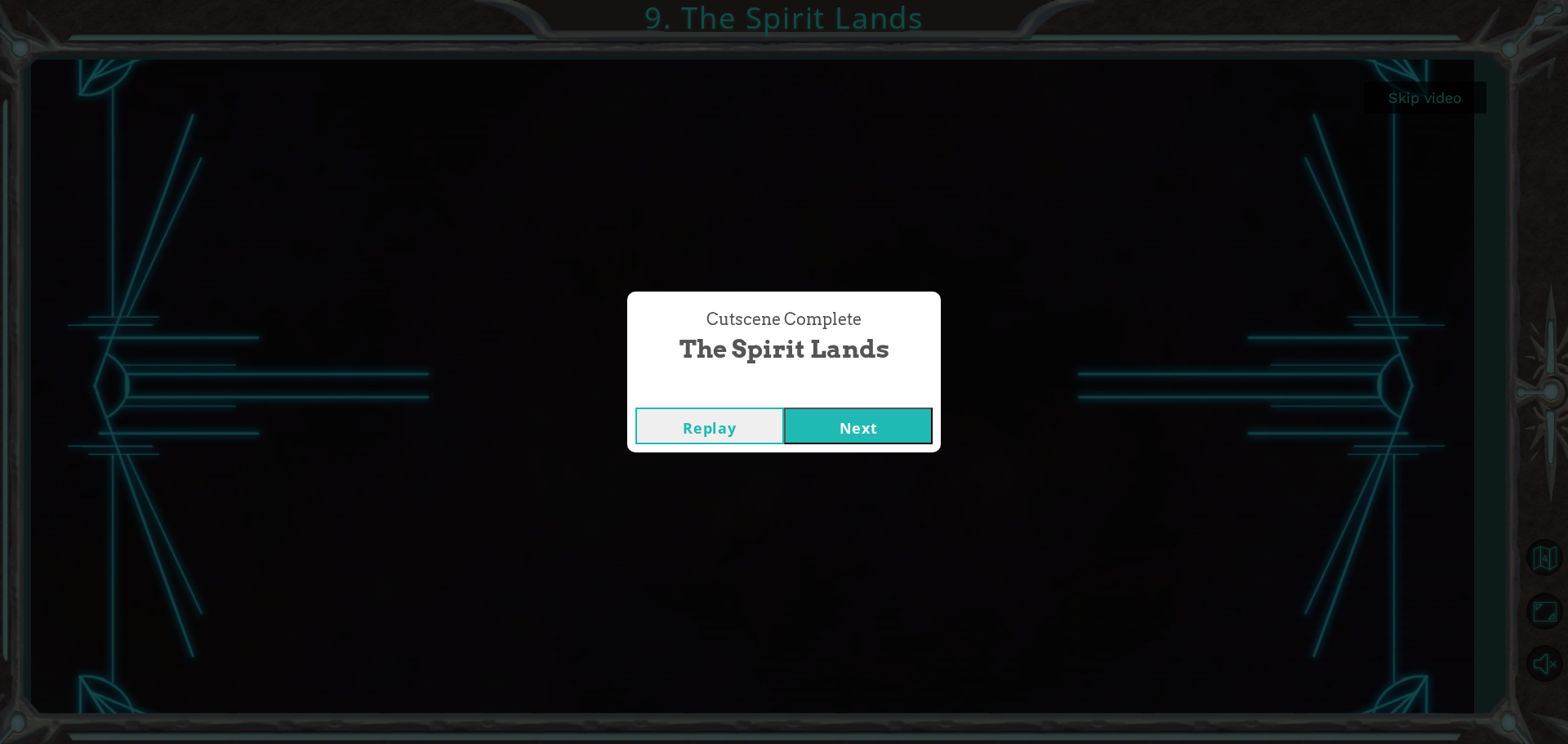
click at [898, 407] on button "Next" at bounding box center [859, 426] width 149 height 37
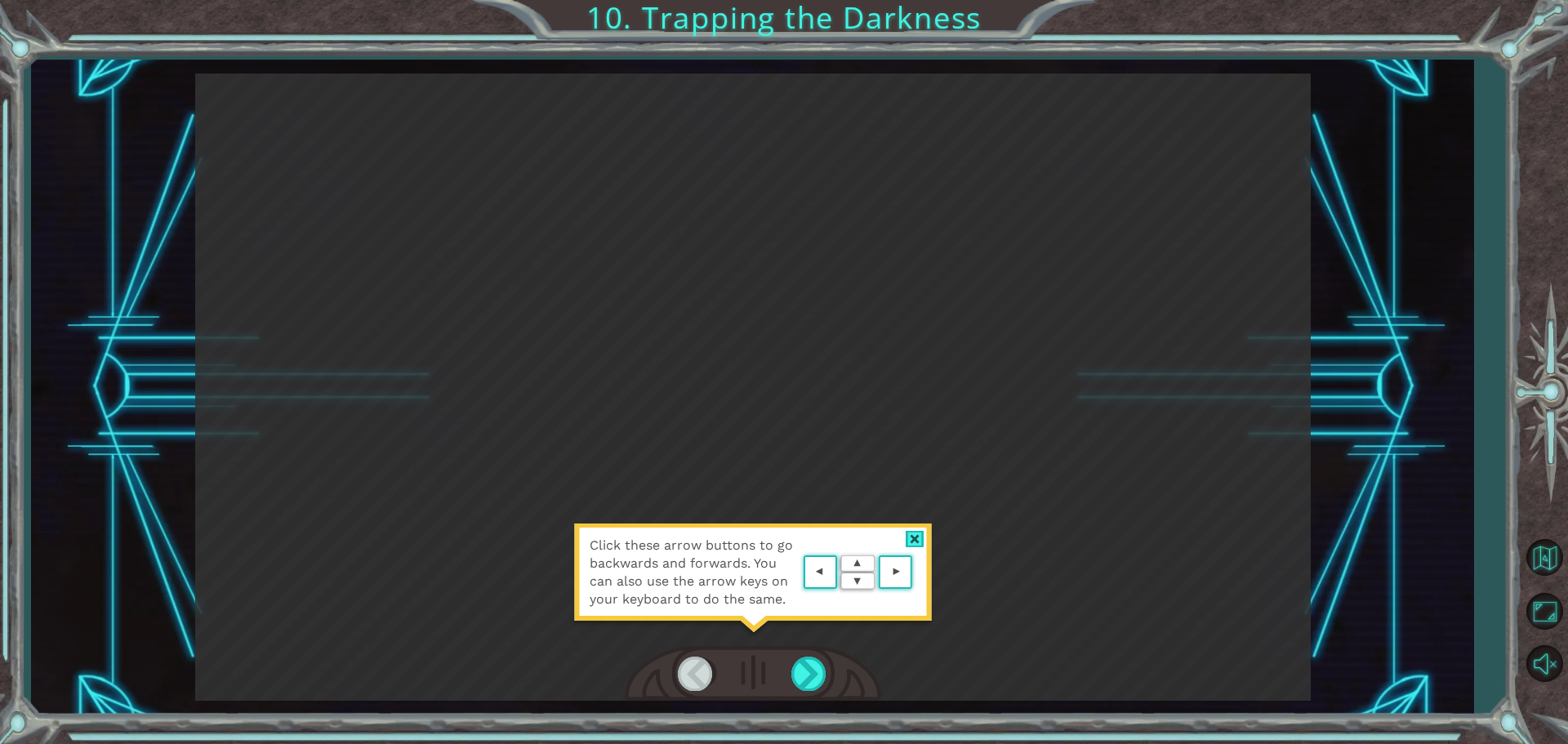
click at [916, 573] on area at bounding box center [916, 573] width 0 height 0
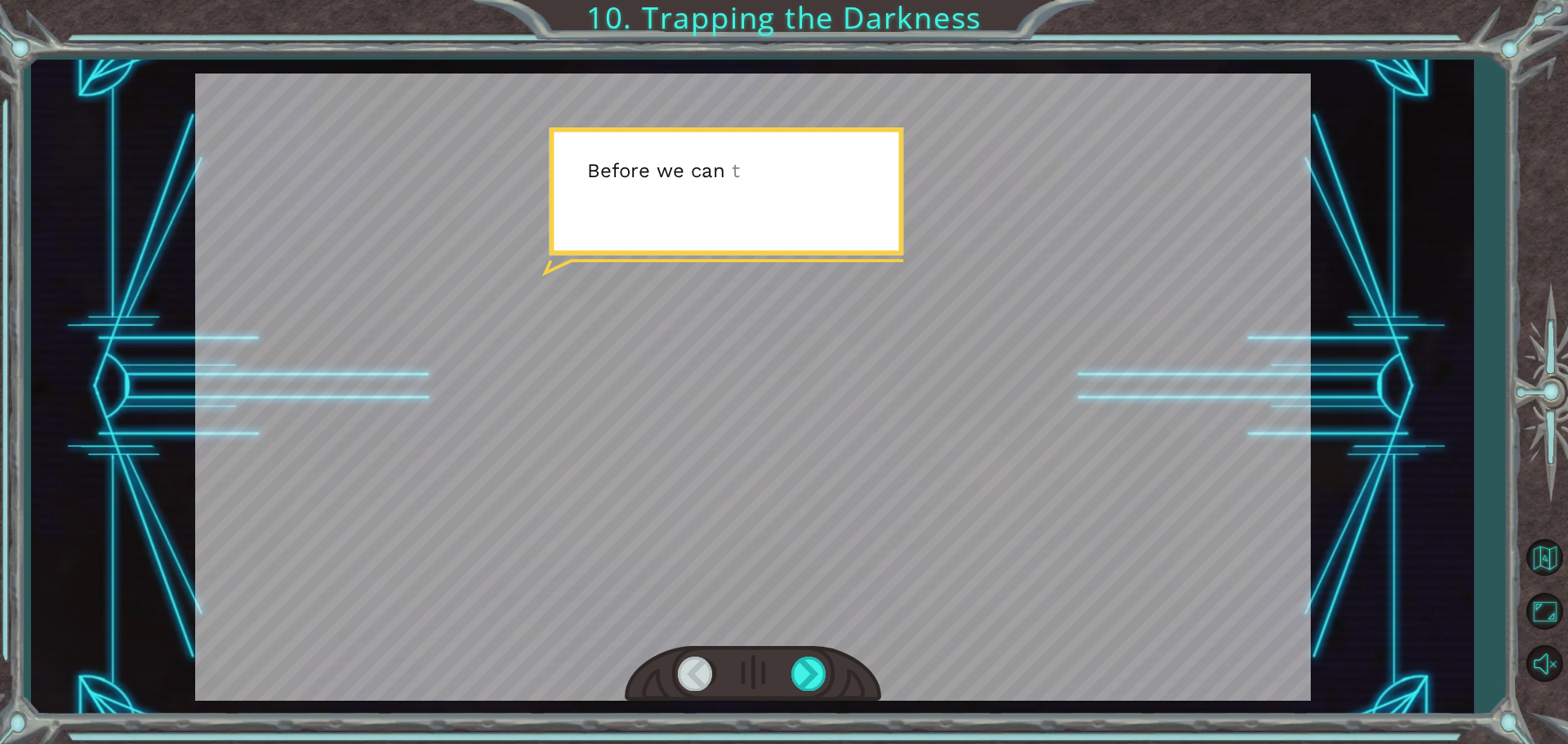
click at [828, 652] on div at bounding box center [753, 674] width 256 height 56
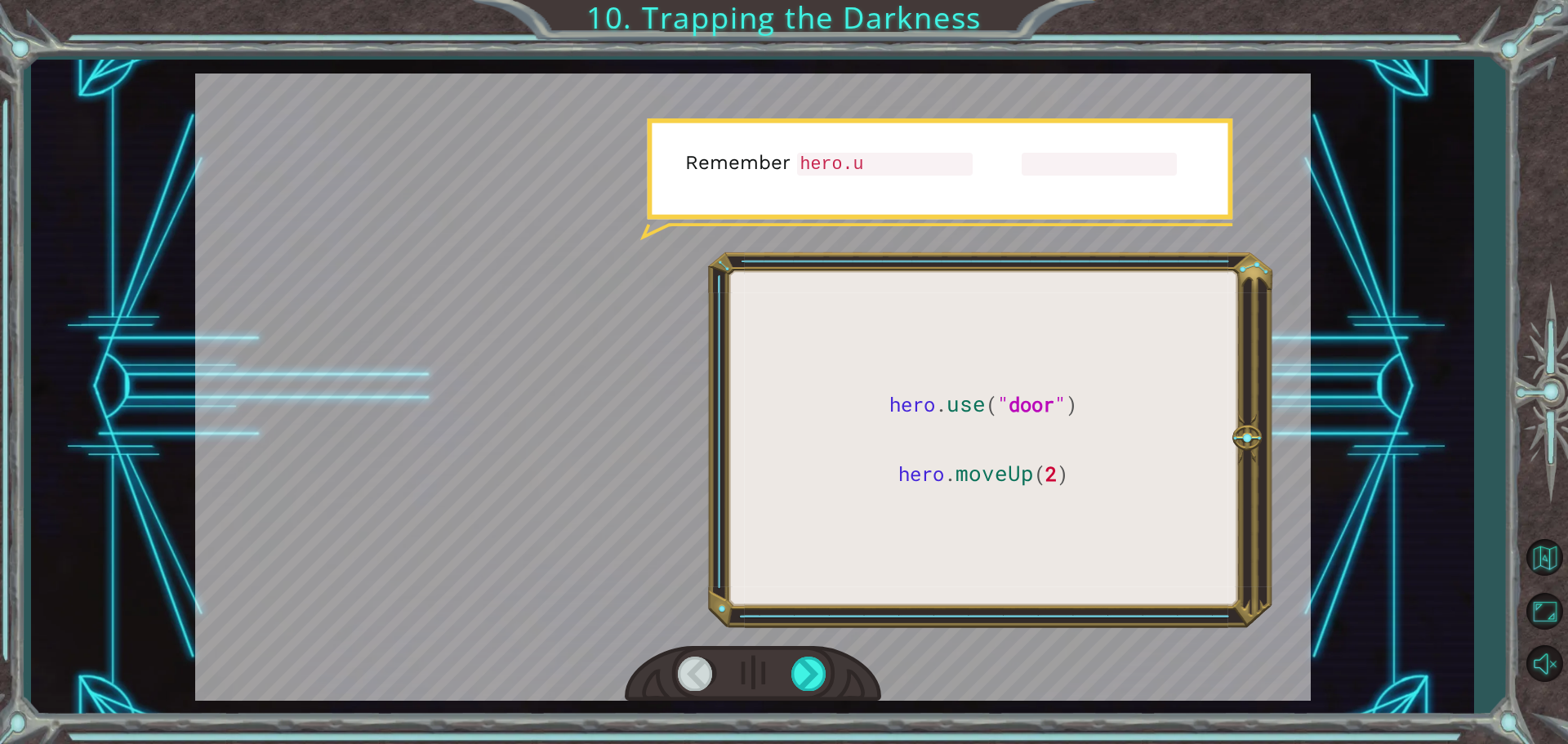
click at [944, 628] on div at bounding box center [754, 387] width 1116 height 628
click at [789, 675] on div at bounding box center [753, 674] width 256 height 56
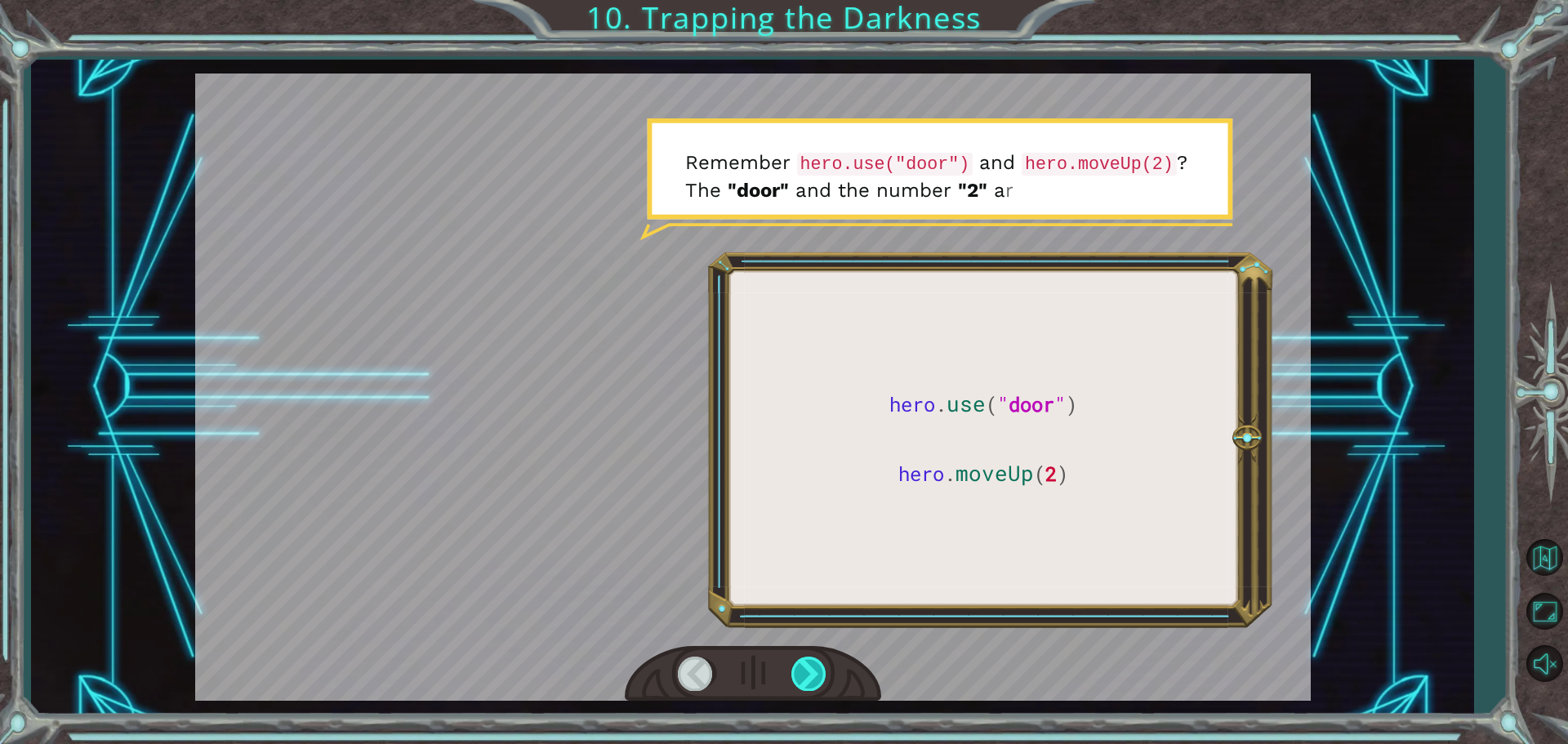
click at [791, 671] on div at bounding box center [810, 673] width 37 height 34
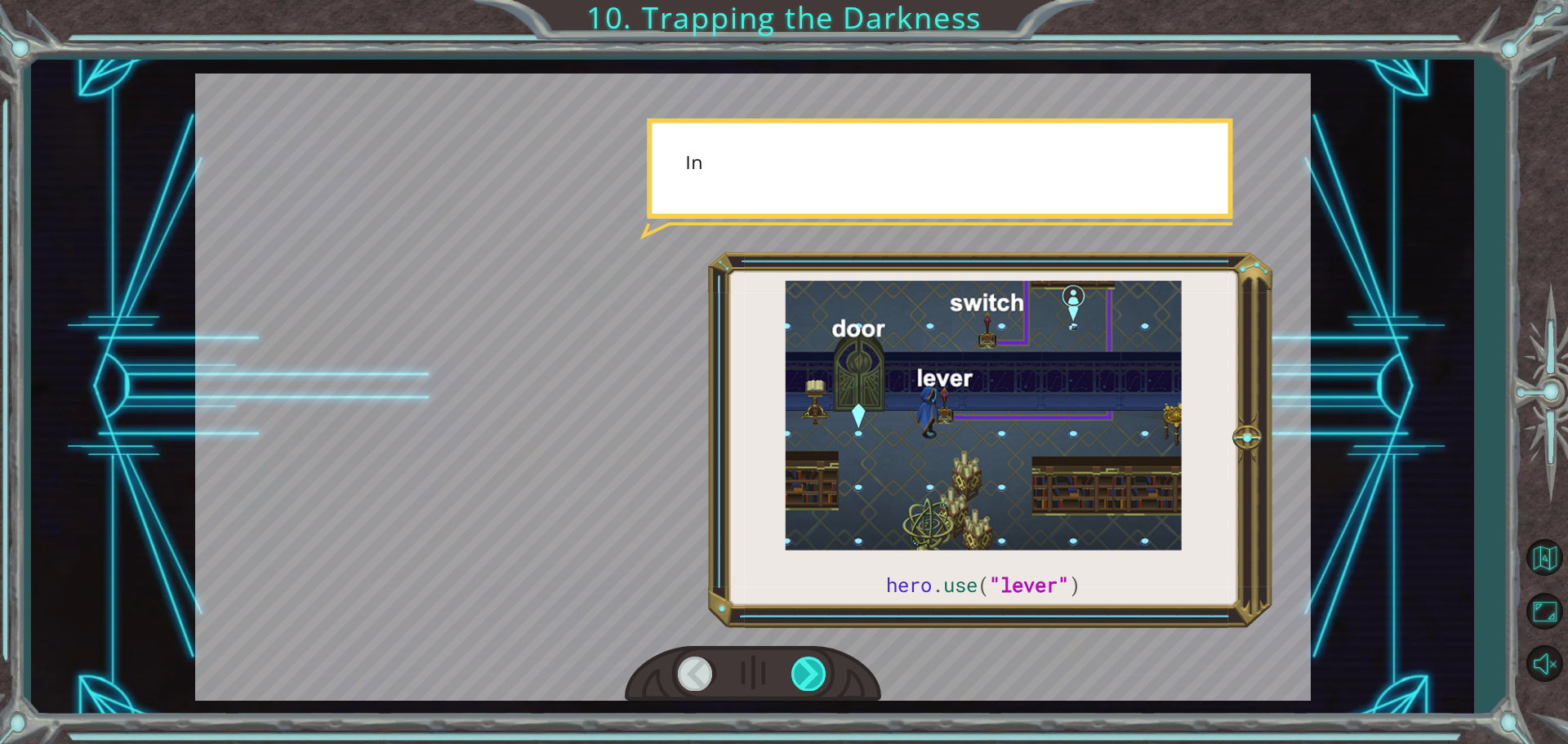
click at [791, 671] on div at bounding box center [810, 673] width 37 height 34
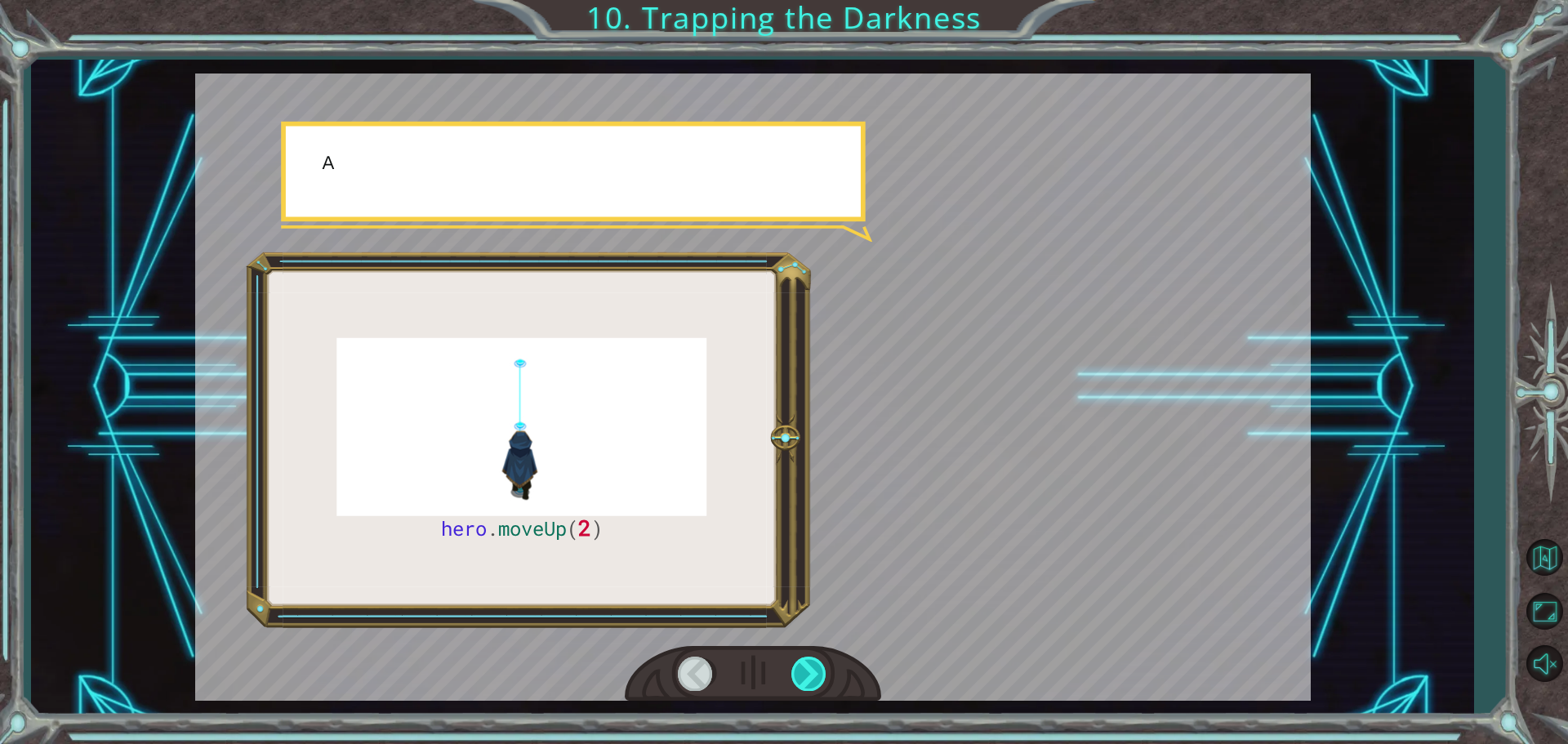
click at [791, 671] on div at bounding box center [810, 673] width 37 height 34
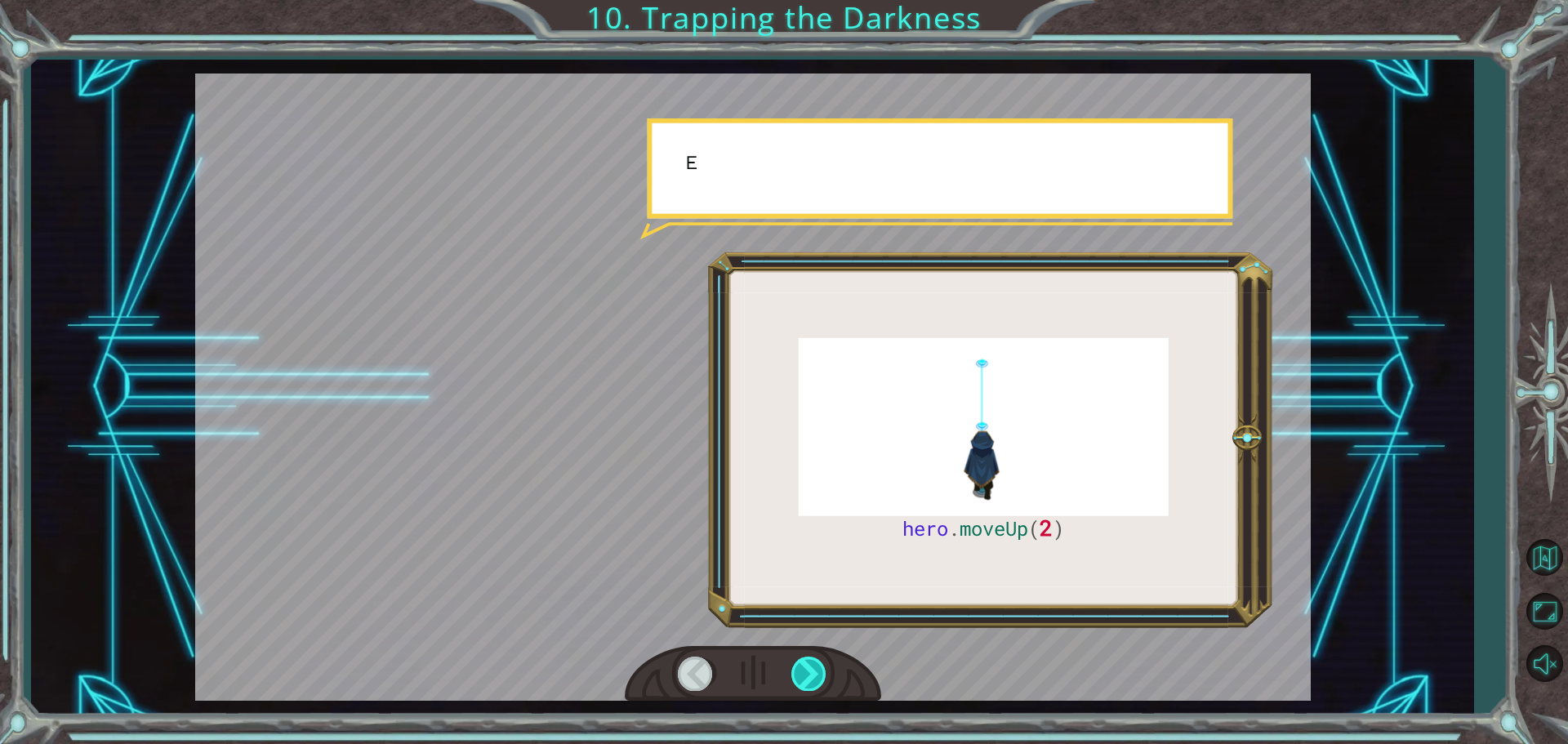
click at [791, 671] on div at bounding box center [810, 673] width 37 height 34
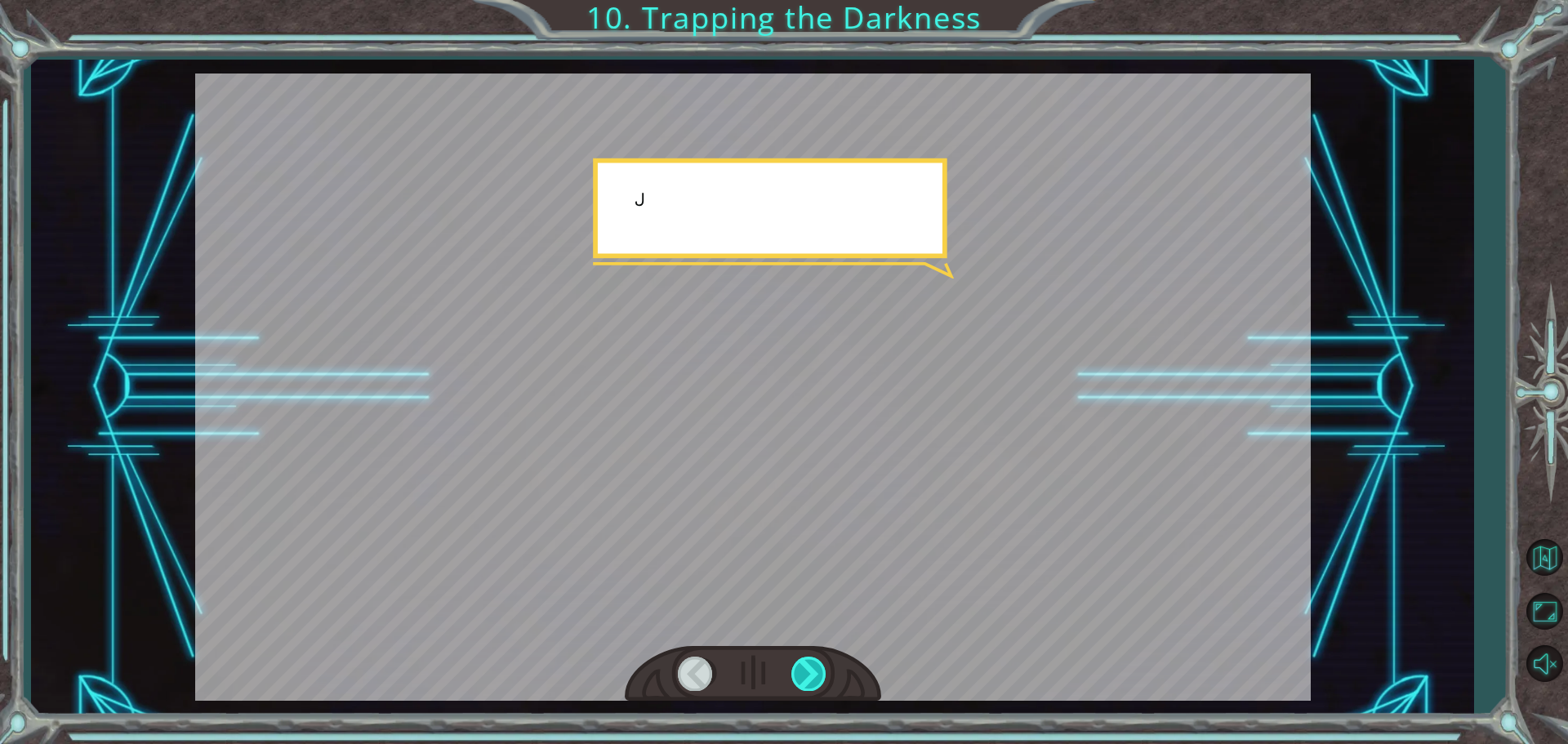
click at [791, 671] on div at bounding box center [810, 673] width 37 height 34
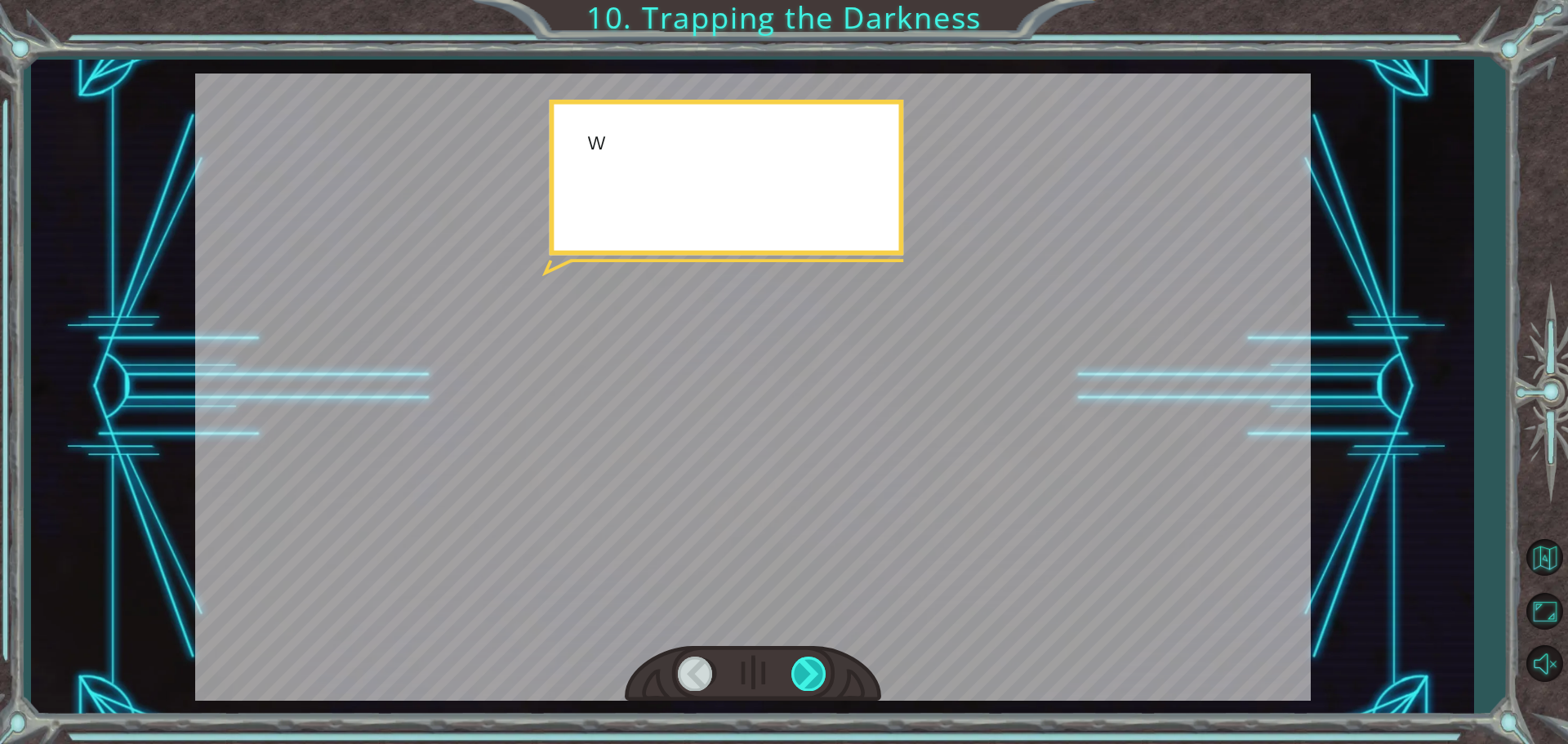
click at [791, 671] on div at bounding box center [810, 673] width 37 height 34
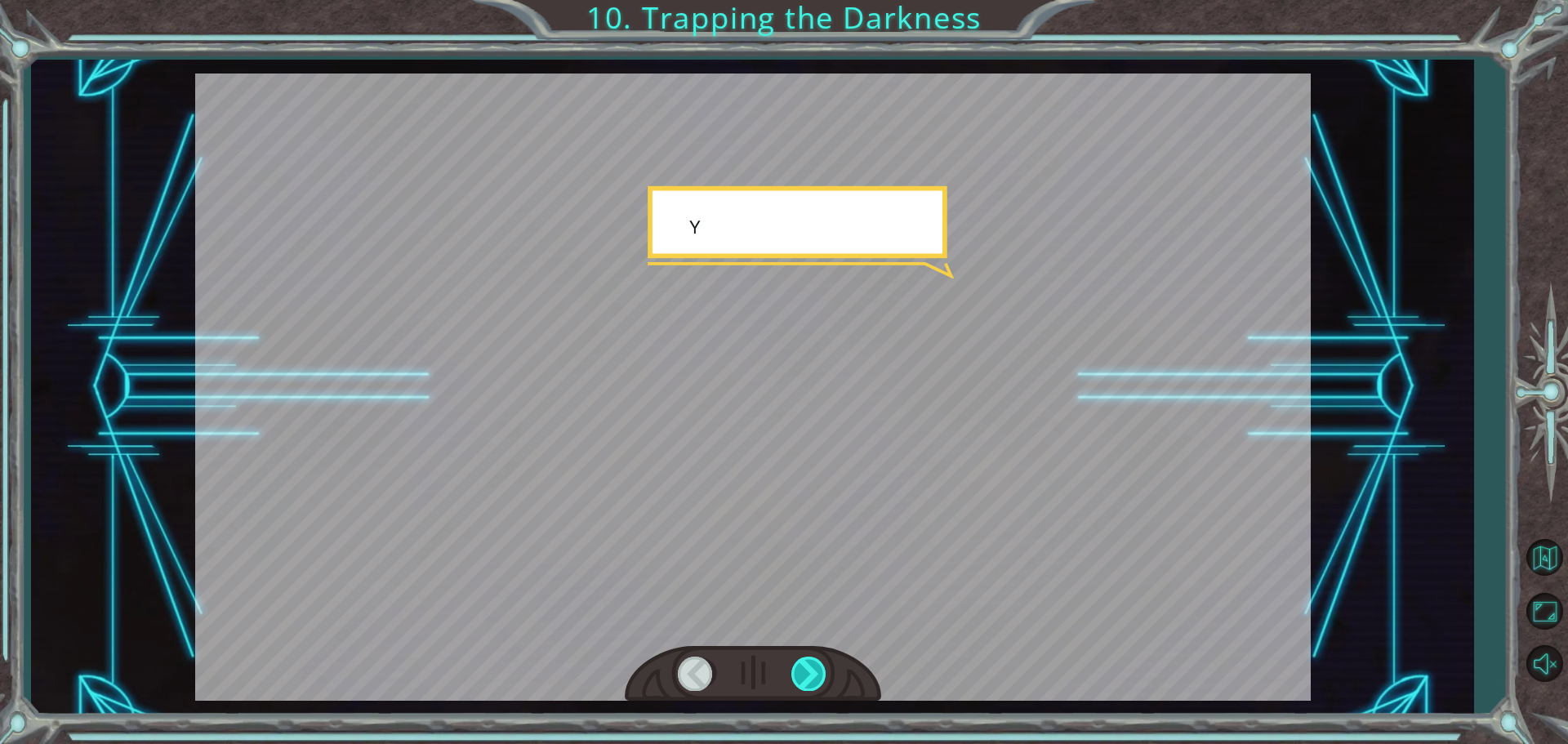
click at [791, 671] on div at bounding box center [810, 673] width 37 height 34
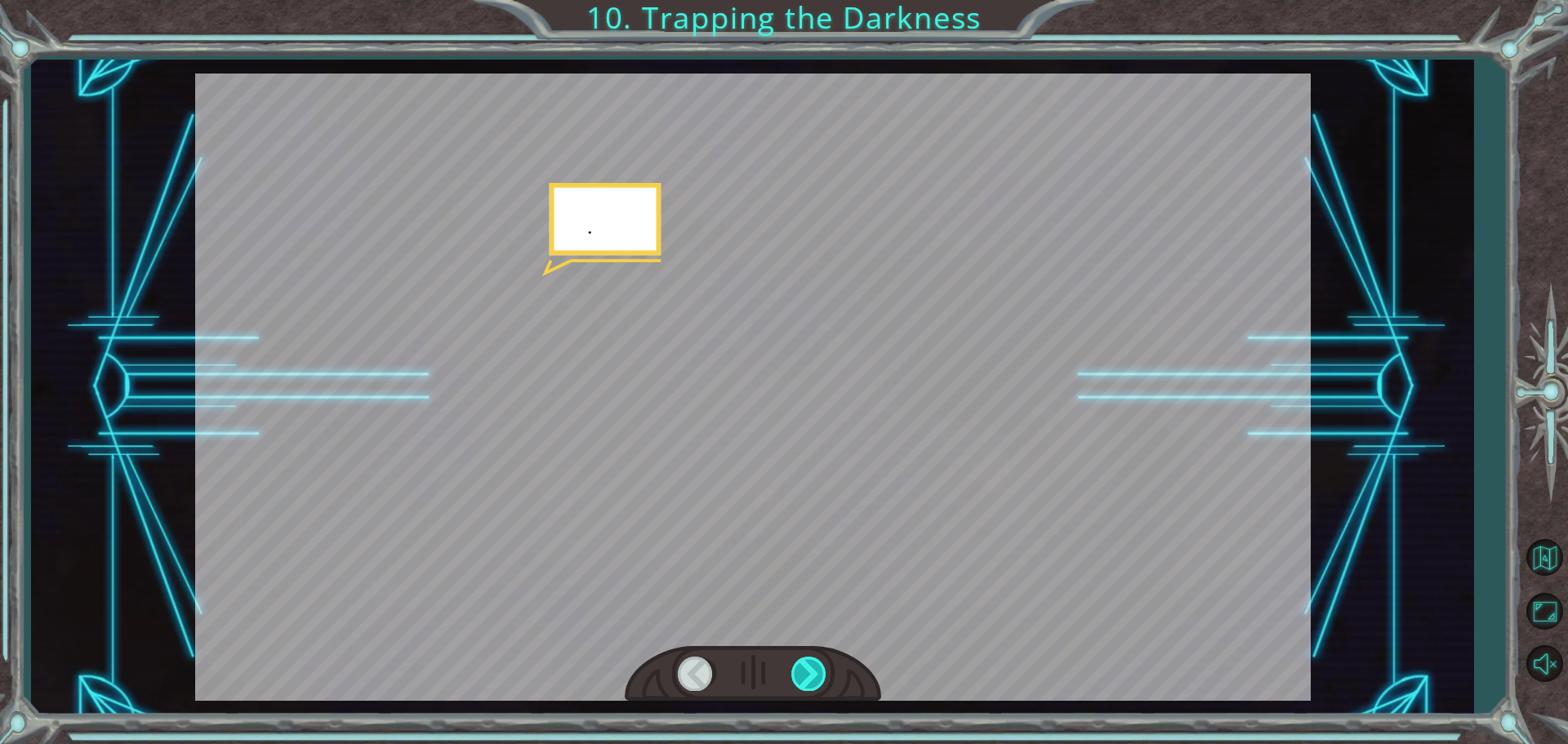
click at [791, 671] on div at bounding box center [810, 673] width 37 height 34
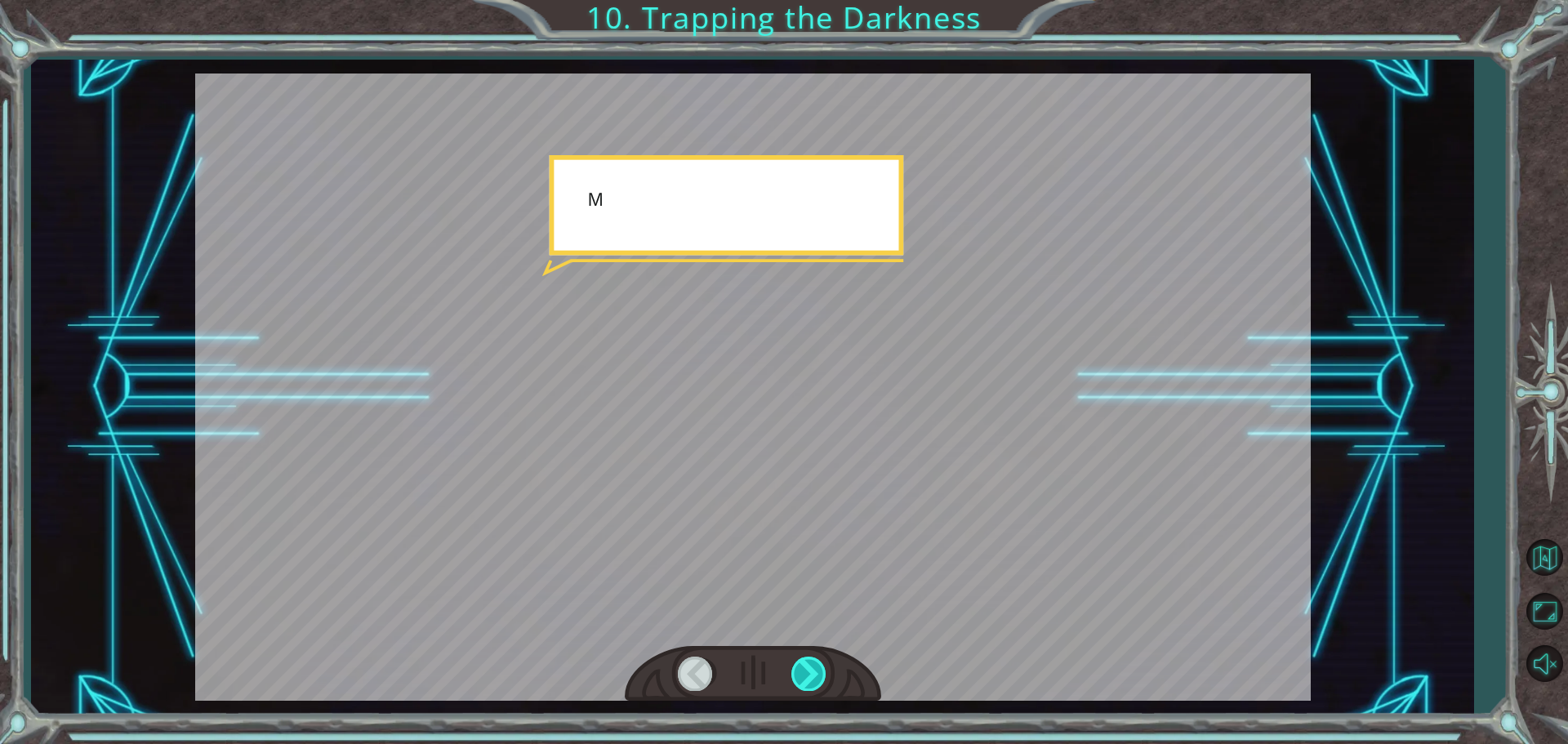
click at [791, 671] on div at bounding box center [810, 673] width 37 height 34
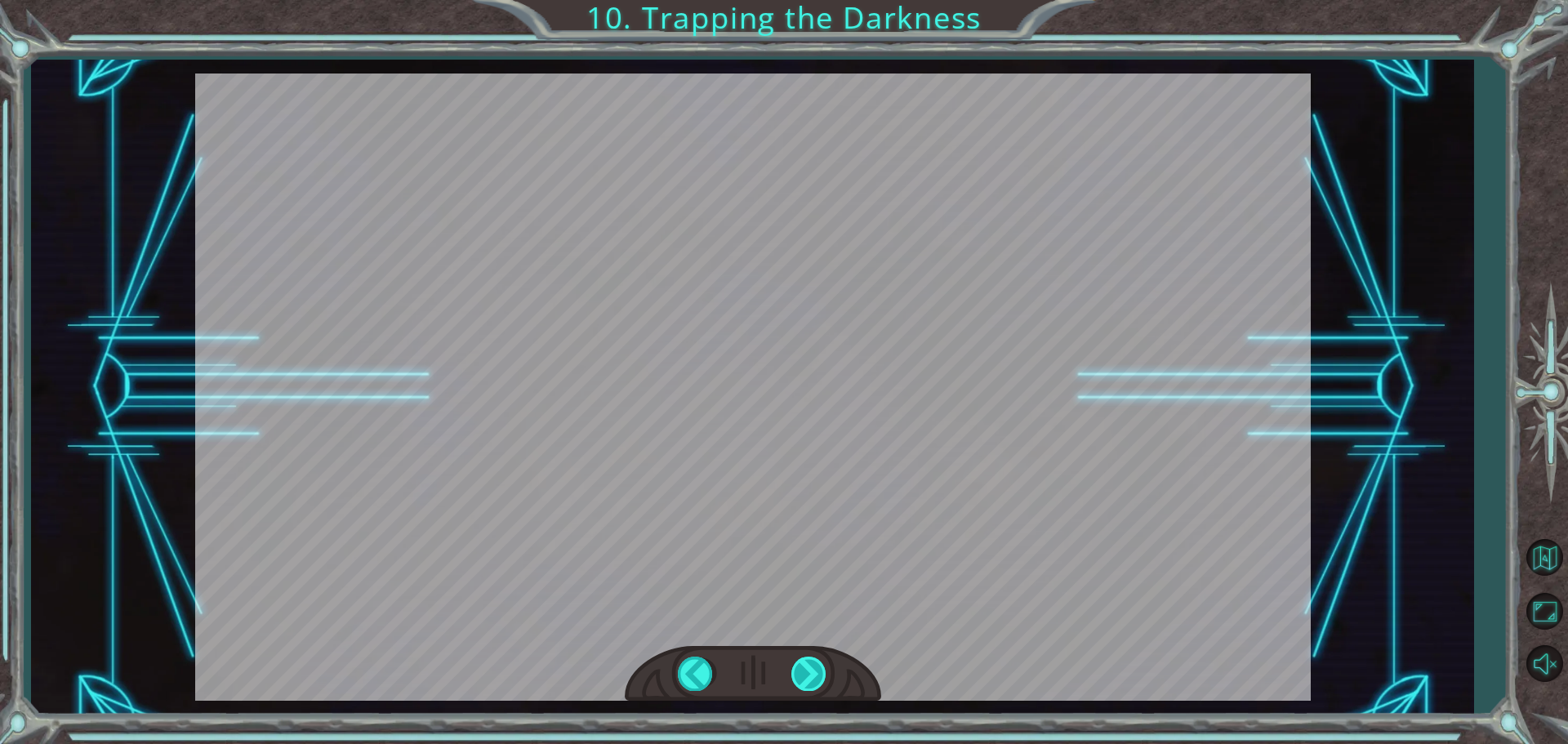
click at [790, 0] on div "hero . moveUp ( 2 ) B e f o r e w e c a n t r a p t h e D a r k n e s s w i t h…" at bounding box center [784, 0] width 1568 height 0
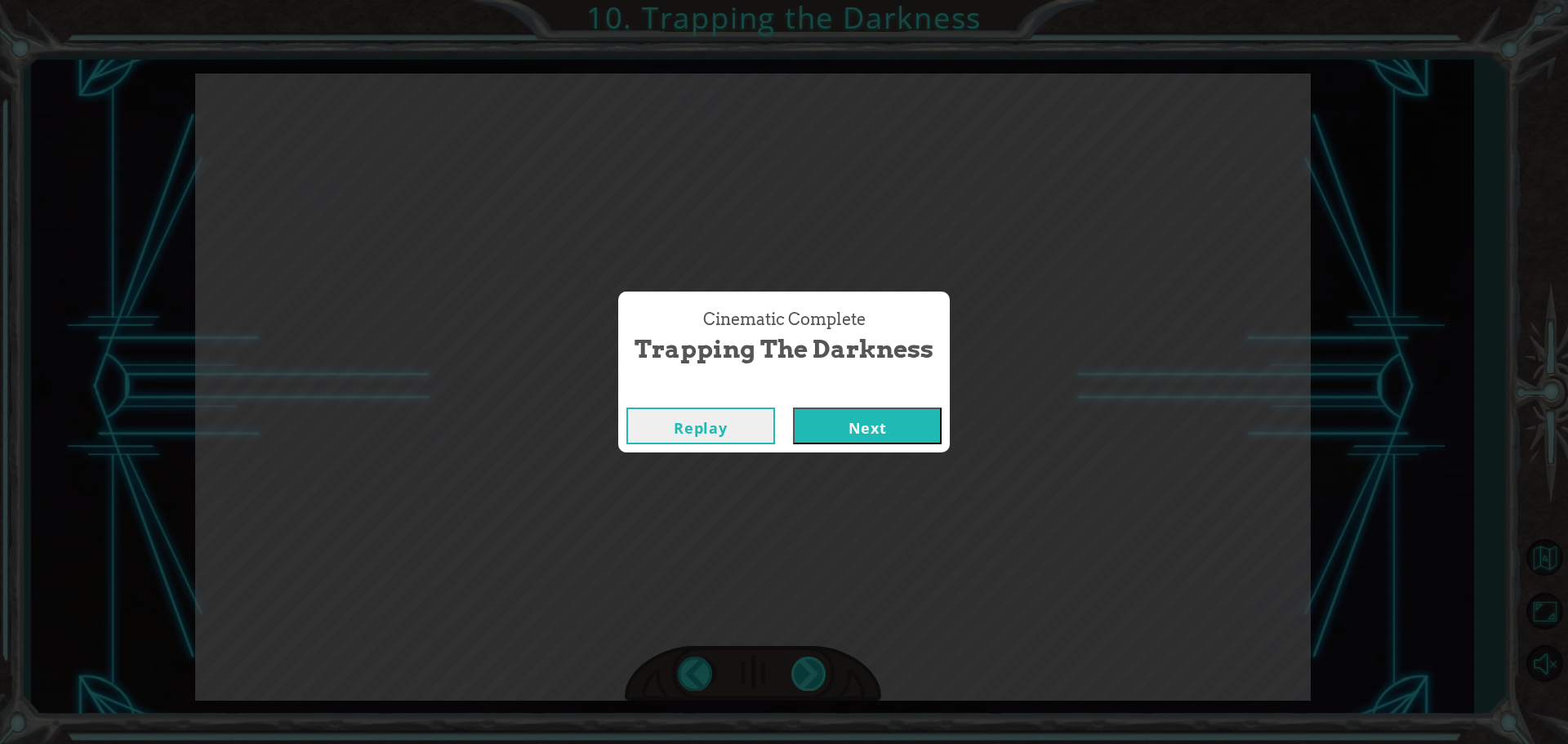
click at [790, 671] on div "Cinematic Complete Trapping the Darkness Replay Next" at bounding box center [784, 372] width 1568 height 744
click at [873, 451] on div "Replay Next" at bounding box center [784, 426] width 332 height 53
click at [878, 430] on button "Next" at bounding box center [868, 426] width 149 height 37
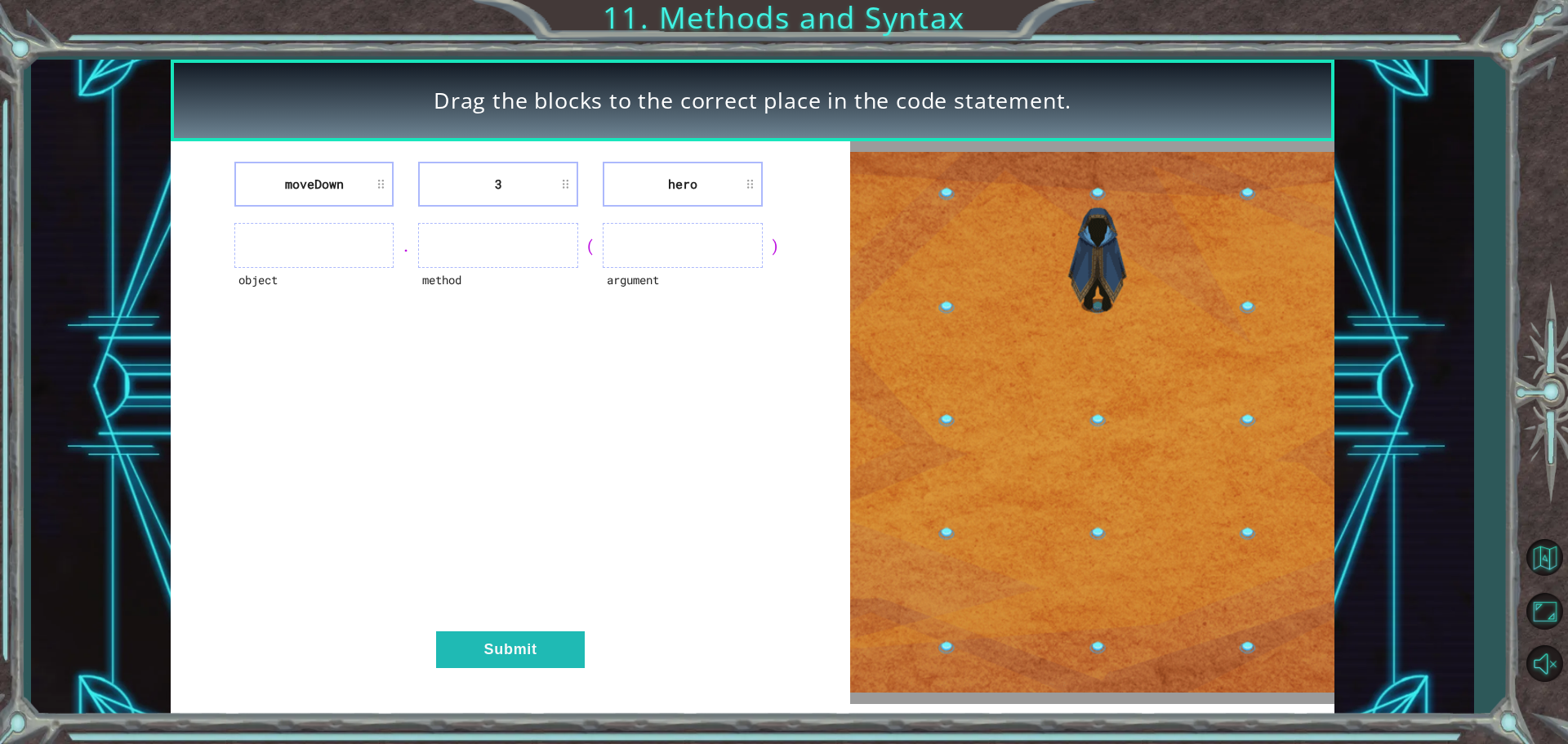
click at [257, 249] on ul at bounding box center [314, 246] width 161 height 45
click at [282, 249] on ul at bounding box center [314, 246] width 161 height 45
click at [308, 246] on ul at bounding box center [314, 246] width 161 height 45
click at [312, 246] on ul at bounding box center [314, 246] width 161 height 45
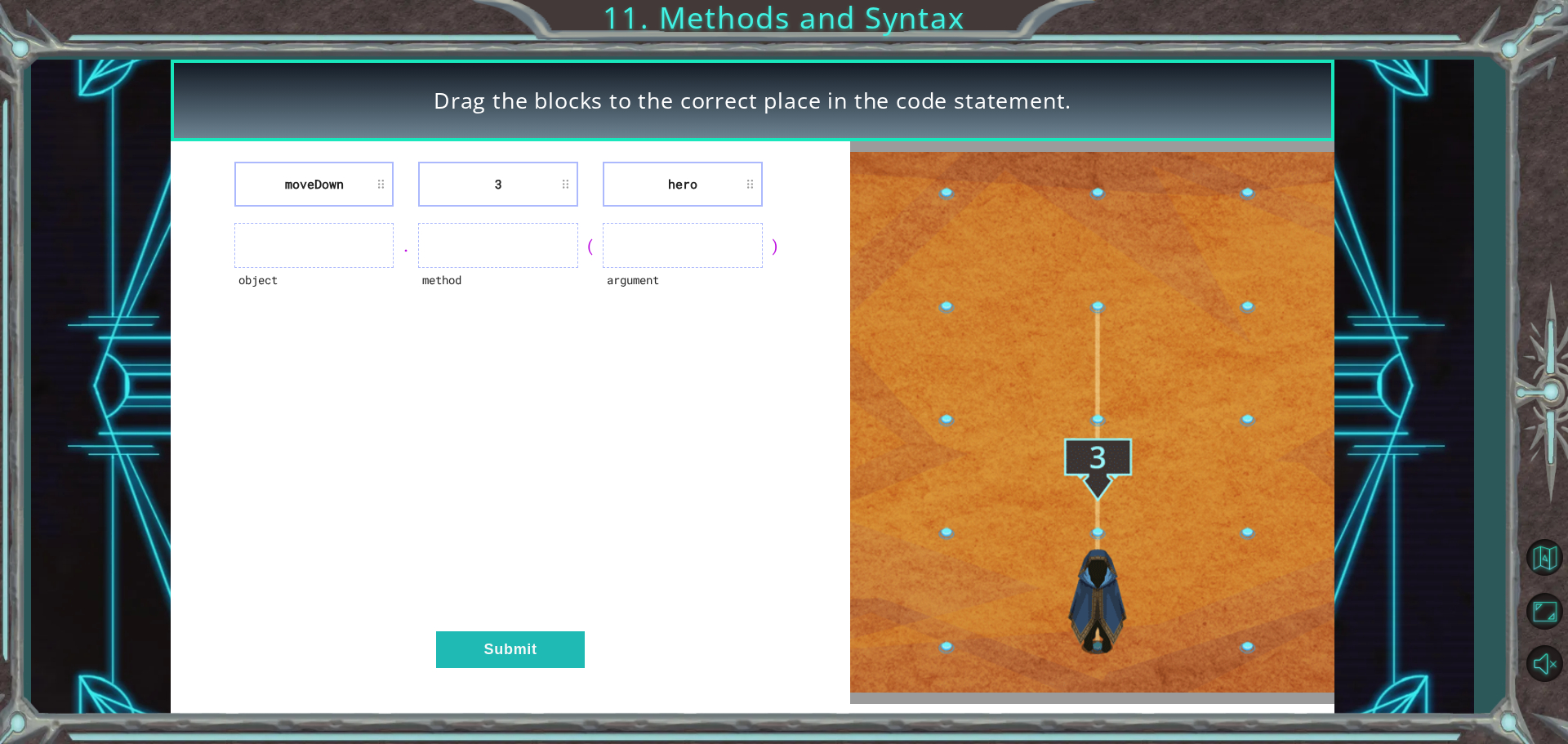
click at [520, 611] on div "moveDown 3 hero object . method ( argument ) Submit" at bounding box center [510, 423] width 680 height 563
click at [533, 646] on button "Submit" at bounding box center [511, 650] width 149 height 37
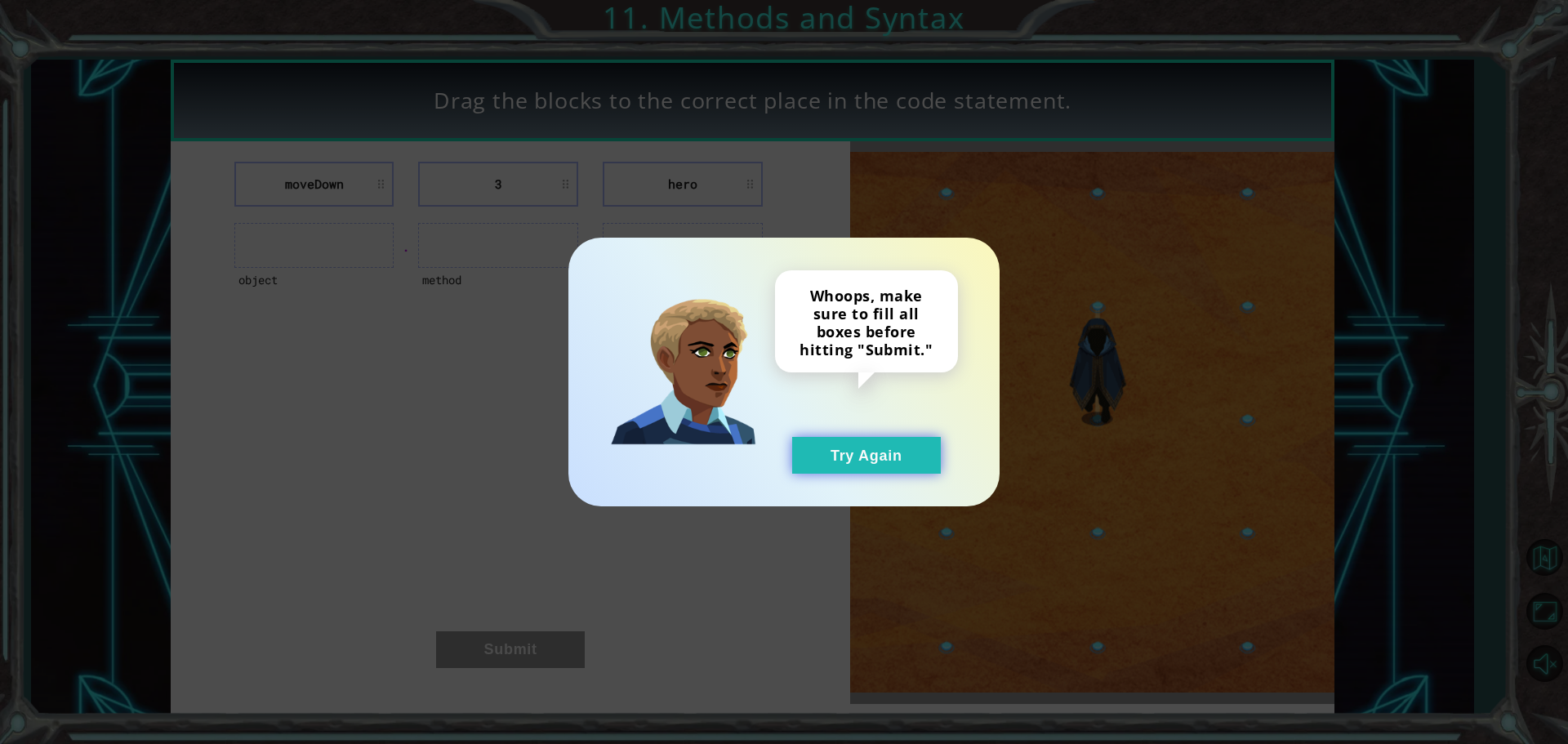
click at [889, 448] on button "Try Again" at bounding box center [867, 456] width 149 height 37
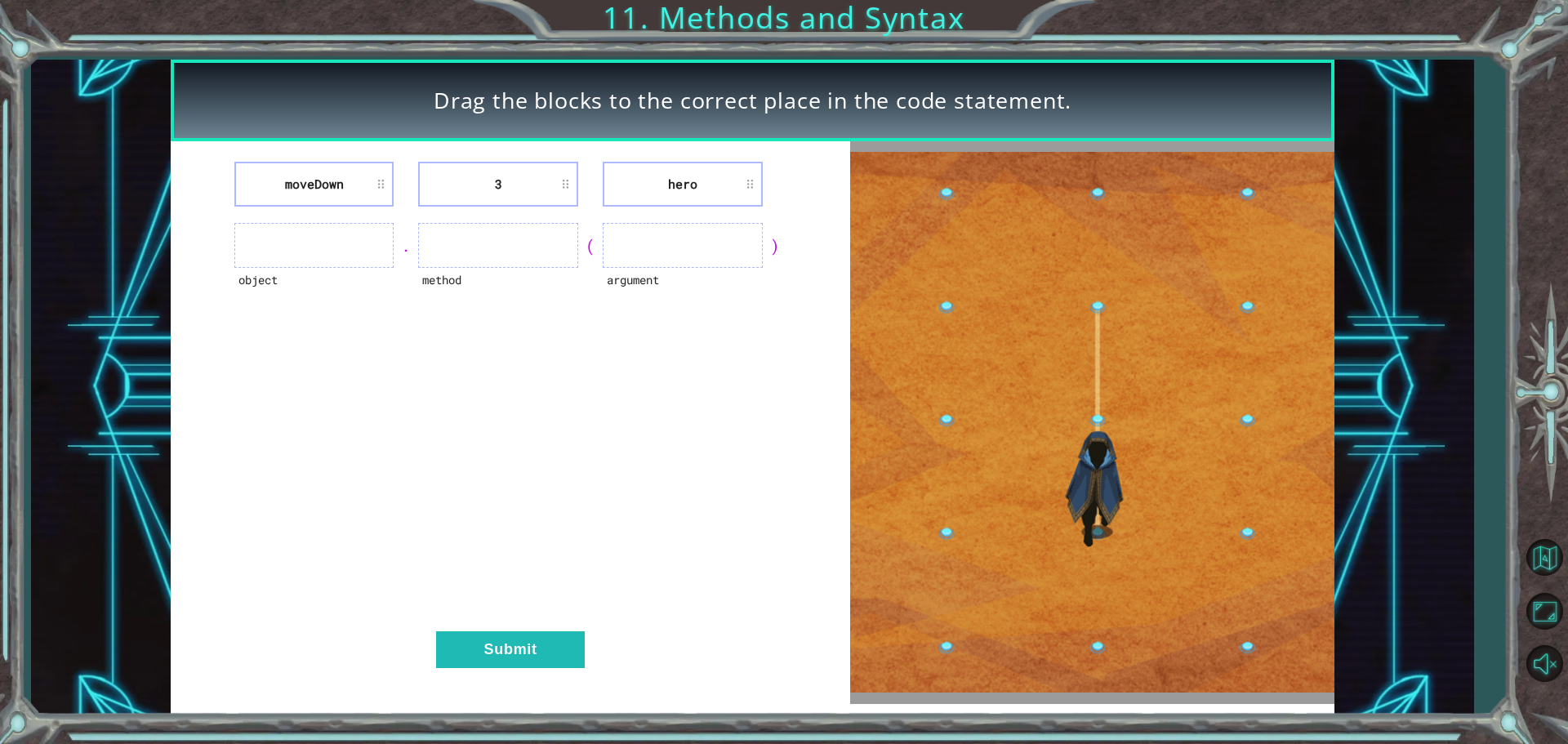
click at [330, 257] on ul at bounding box center [314, 246] width 161 height 45
click at [383, 197] on li "moveDown" at bounding box center [314, 184] width 161 height 45
click at [383, 188] on li "moveDown" at bounding box center [314, 184] width 161 height 45
click at [496, 173] on li "3" at bounding box center [498, 184] width 161 height 45
click at [711, 173] on li "hero" at bounding box center [683, 184] width 161 height 45
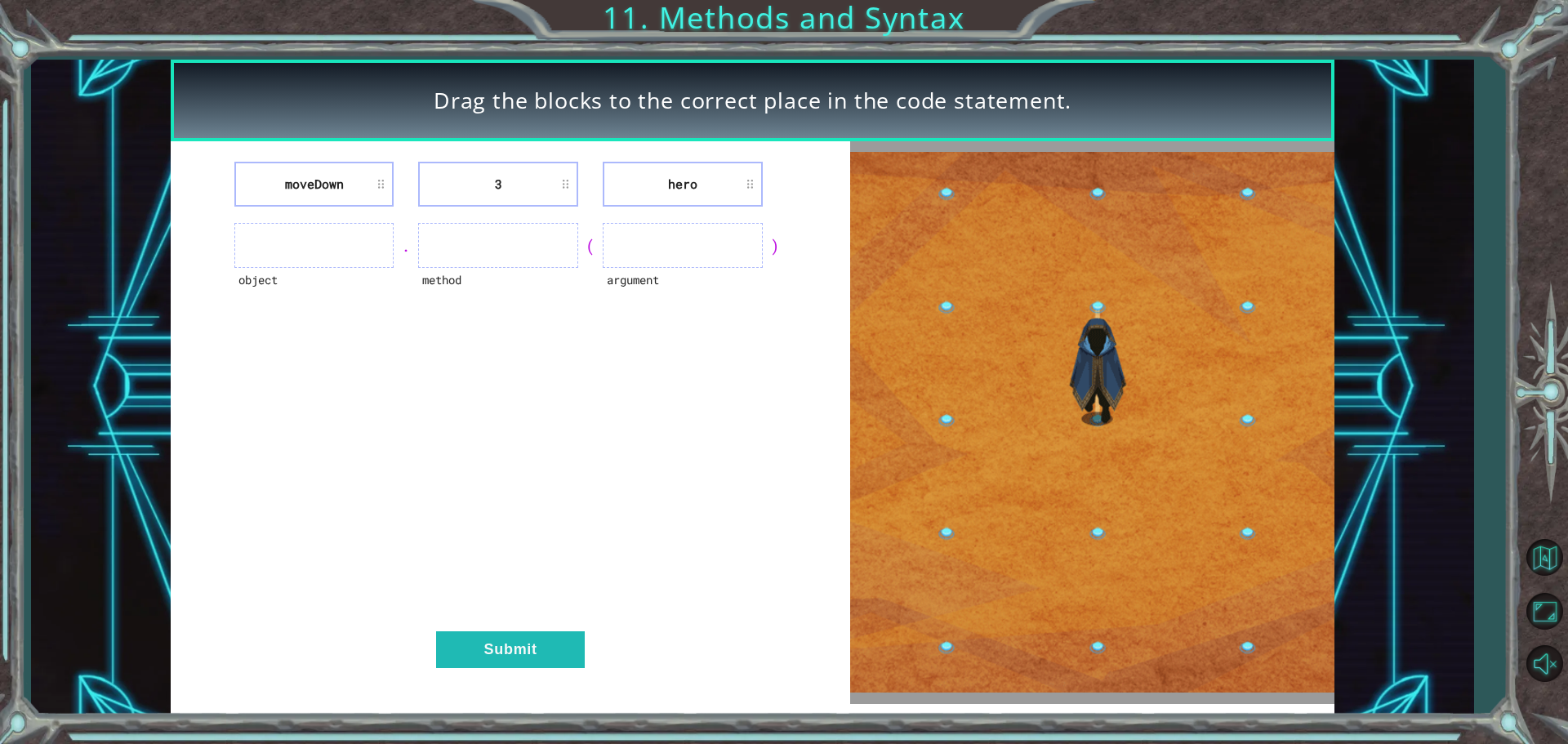
drag, startPoint x: 711, startPoint y: 173, endPoint x: 707, endPoint y: 199, distance: 26.3
click at [707, 199] on li "hero" at bounding box center [683, 184] width 161 height 45
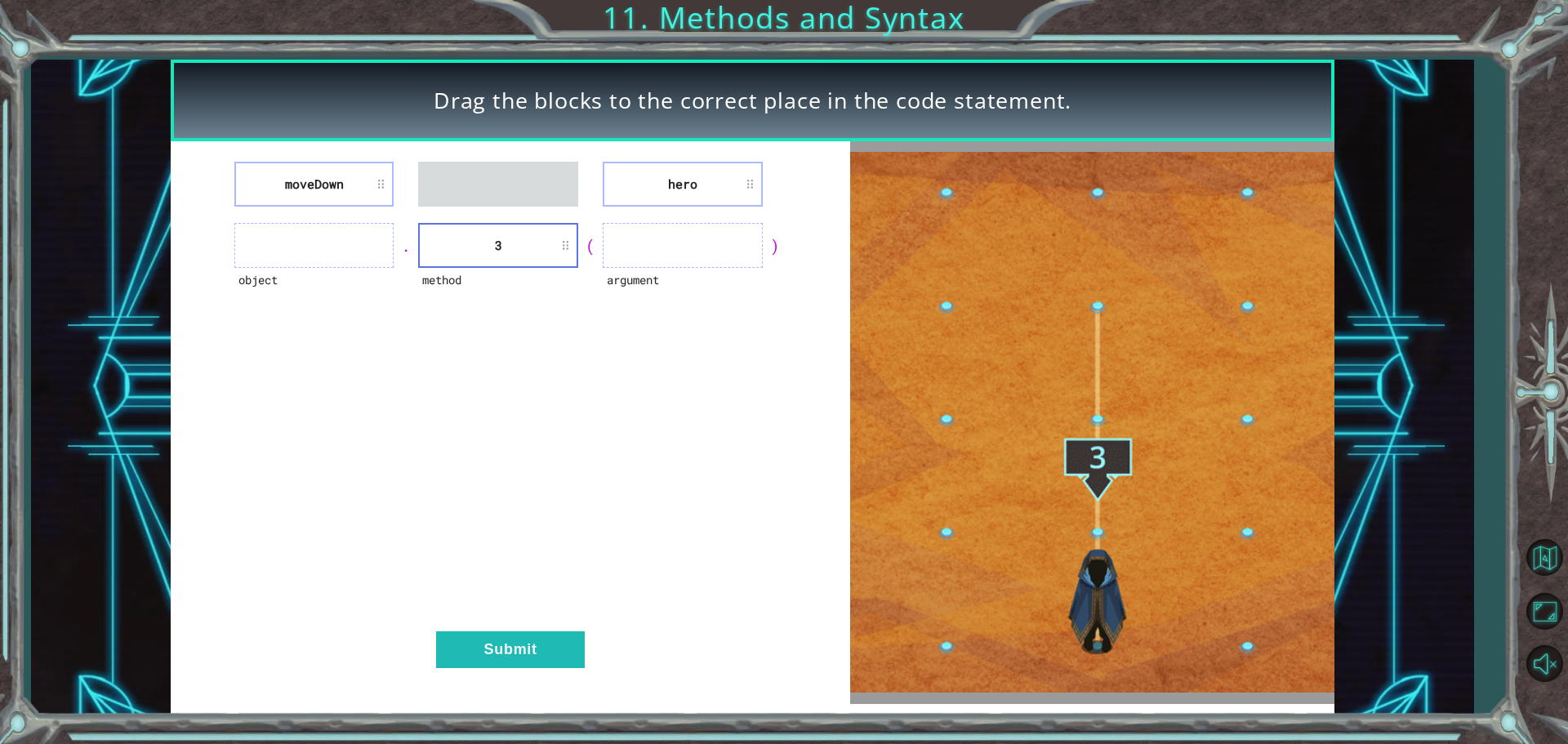
click at [395, 243] on div "." at bounding box center [405, 246] width 24 height 23
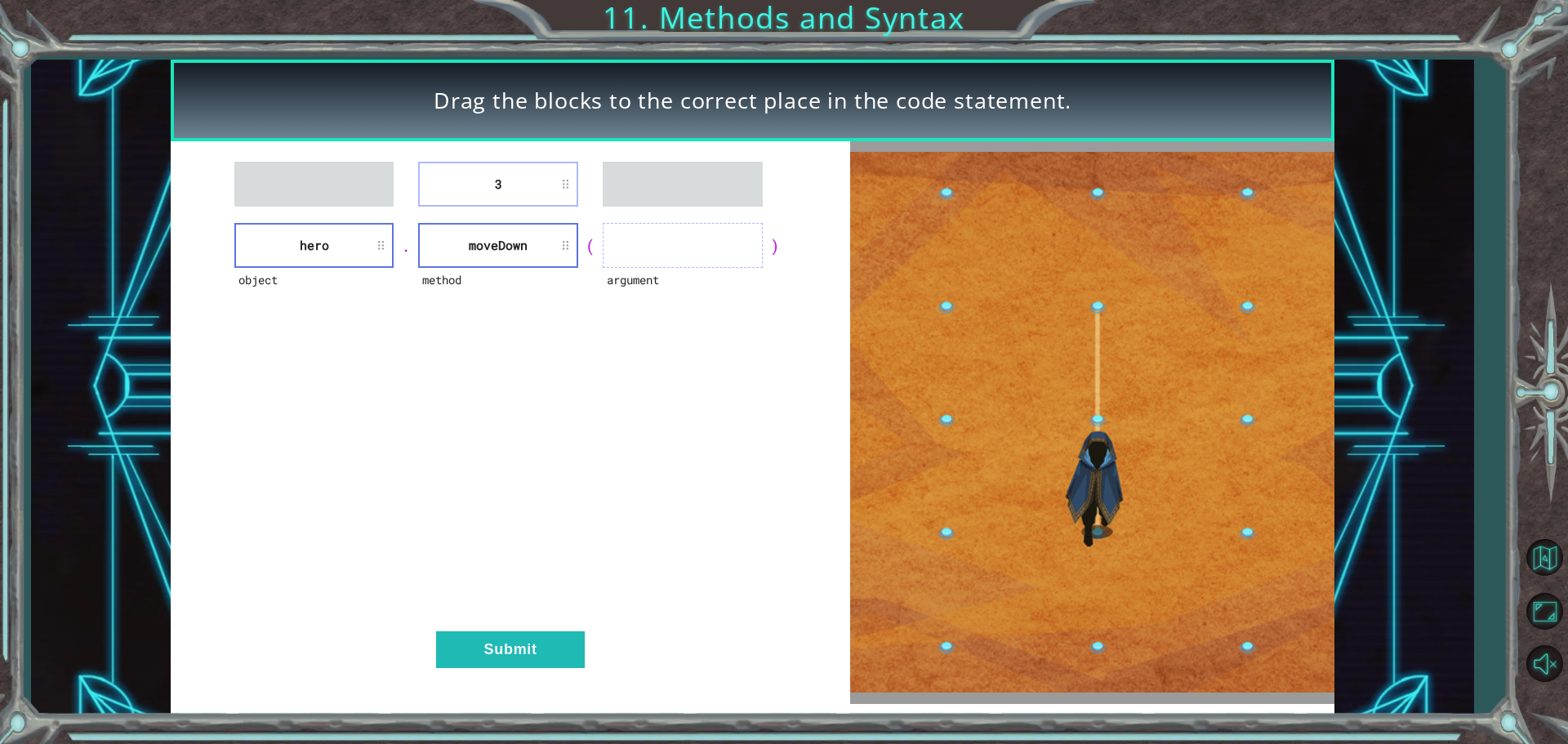
drag, startPoint x: 502, startPoint y: 156, endPoint x: 652, endPoint y: 228, distance: 166.4
click at [652, 228] on div "3 object hero . method [GEOGRAPHIC_DATA] ( argument ) Submit" at bounding box center [510, 423] width 680 height 563
click at [470, 164] on li "3" at bounding box center [498, 184] width 161 height 45
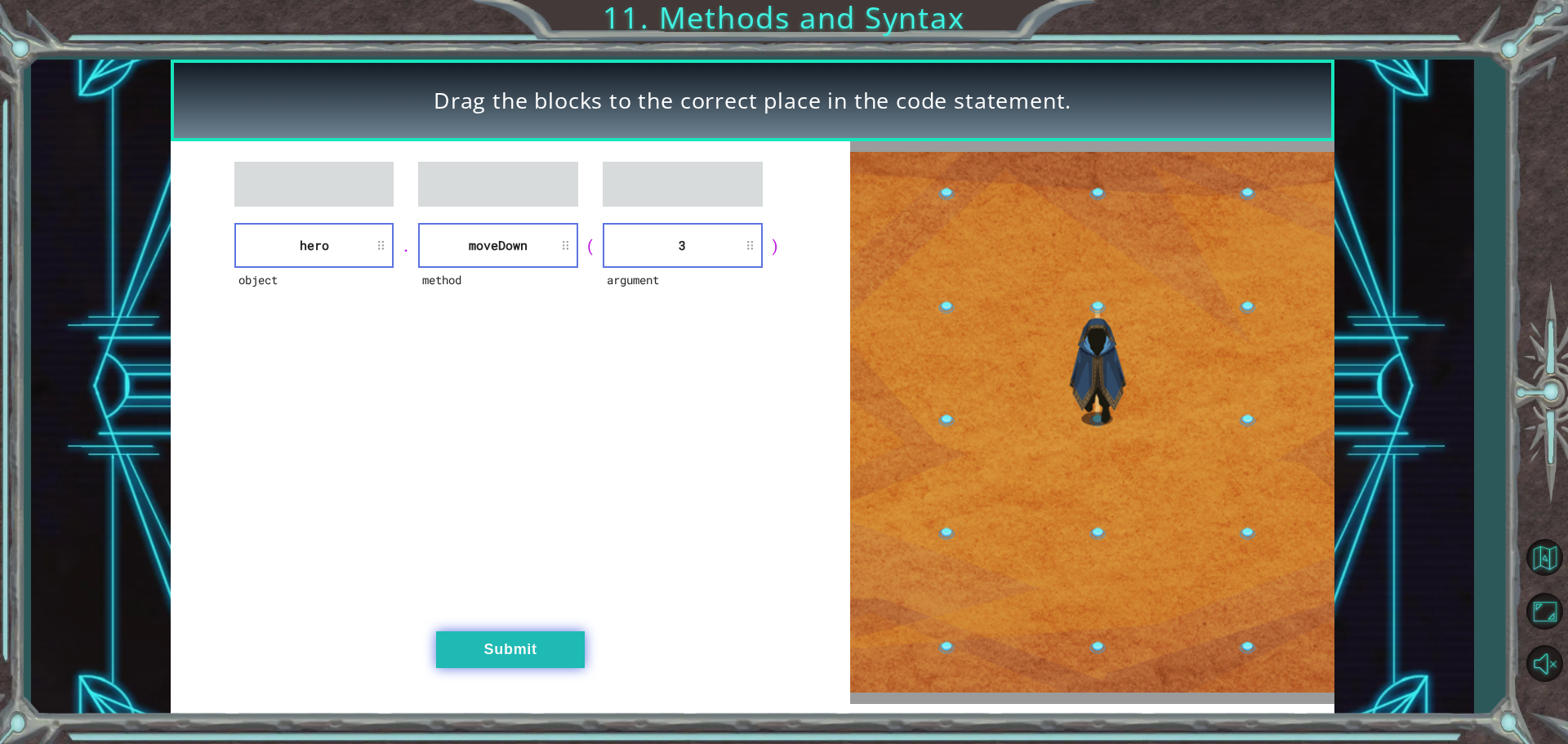
click at [548, 645] on button "Submit" at bounding box center [511, 650] width 149 height 37
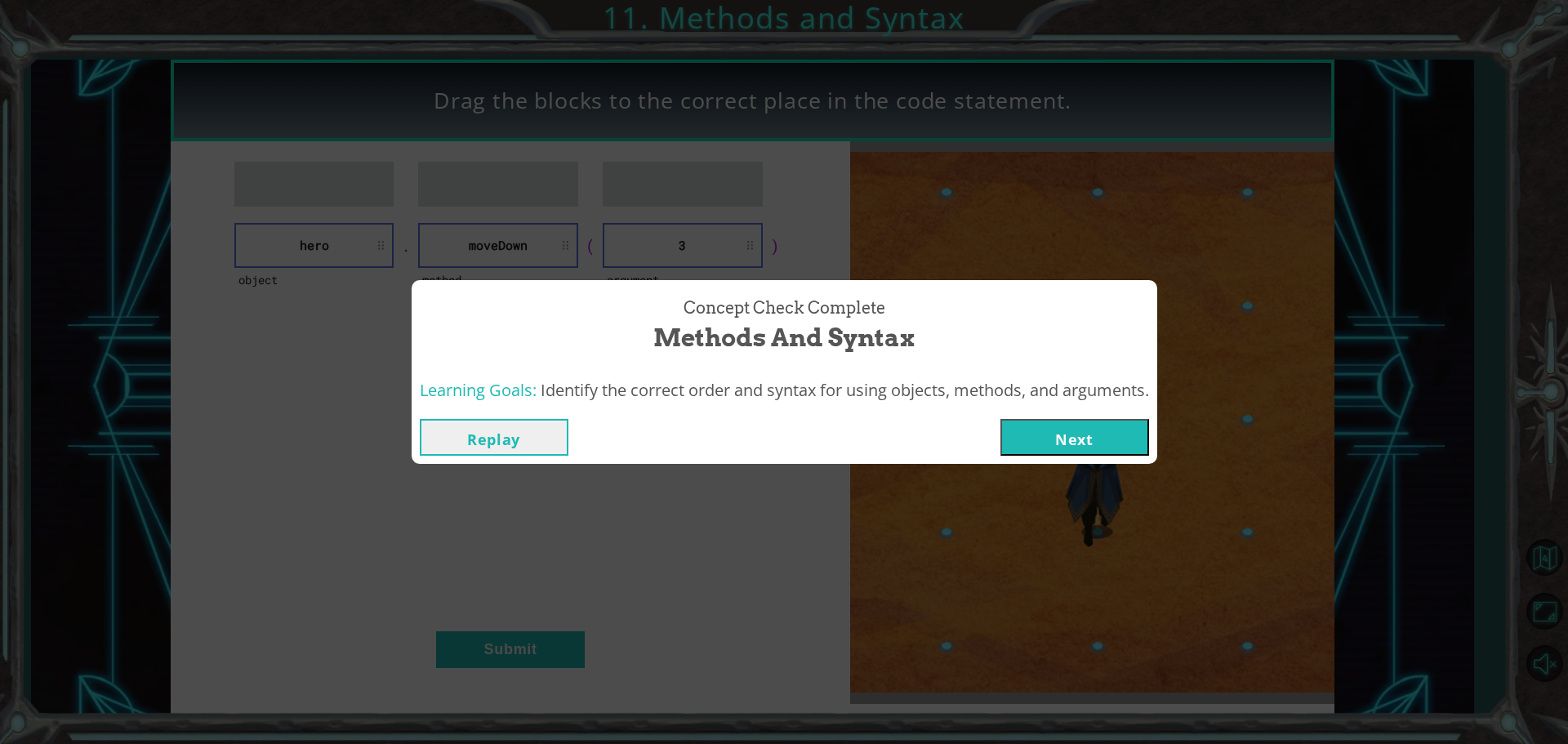
click at [1050, 424] on button "Next" at bounding box center [1075, 437] width 149 height 37
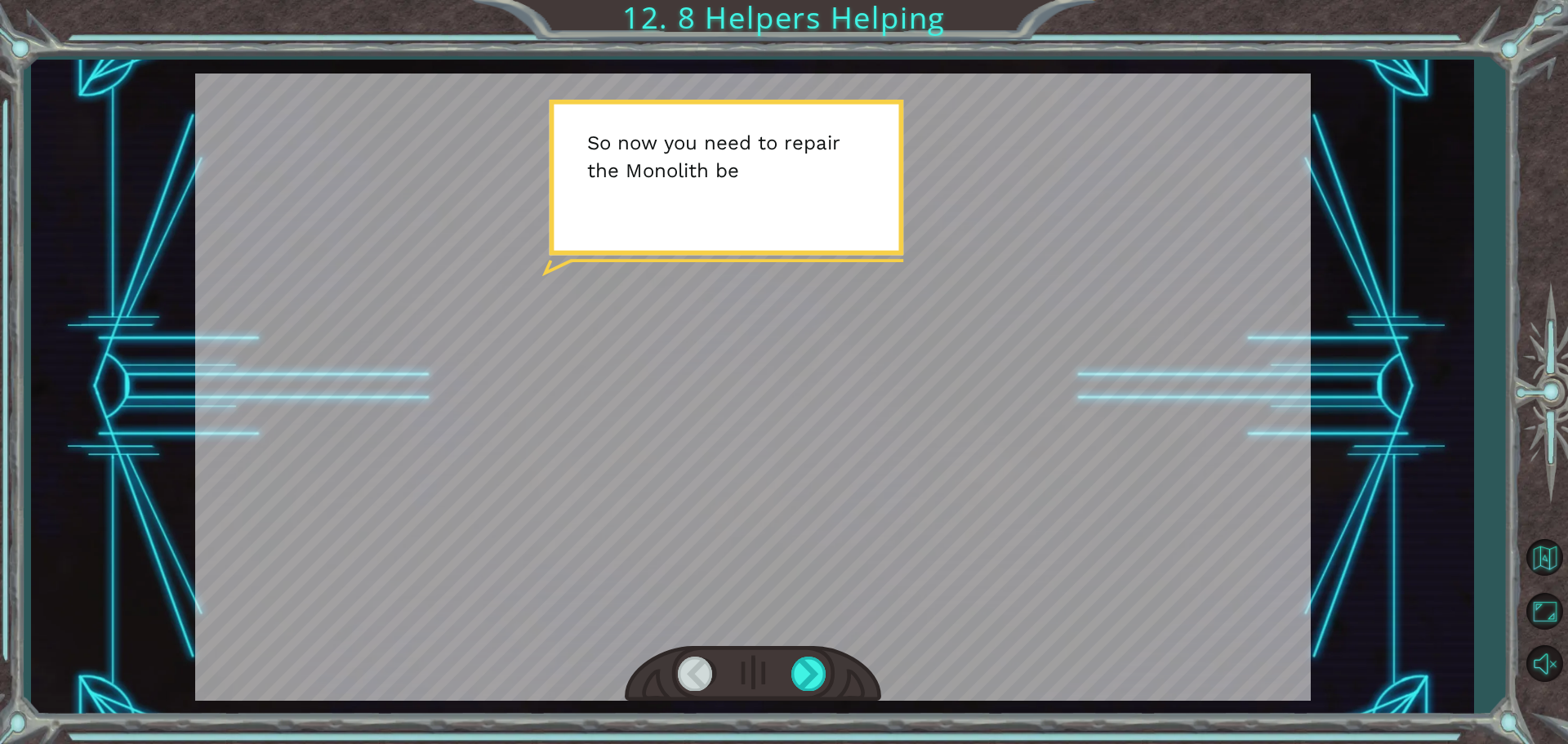
click at [885, 311] on div at bounding box center [754, 387] width 1116 height 628
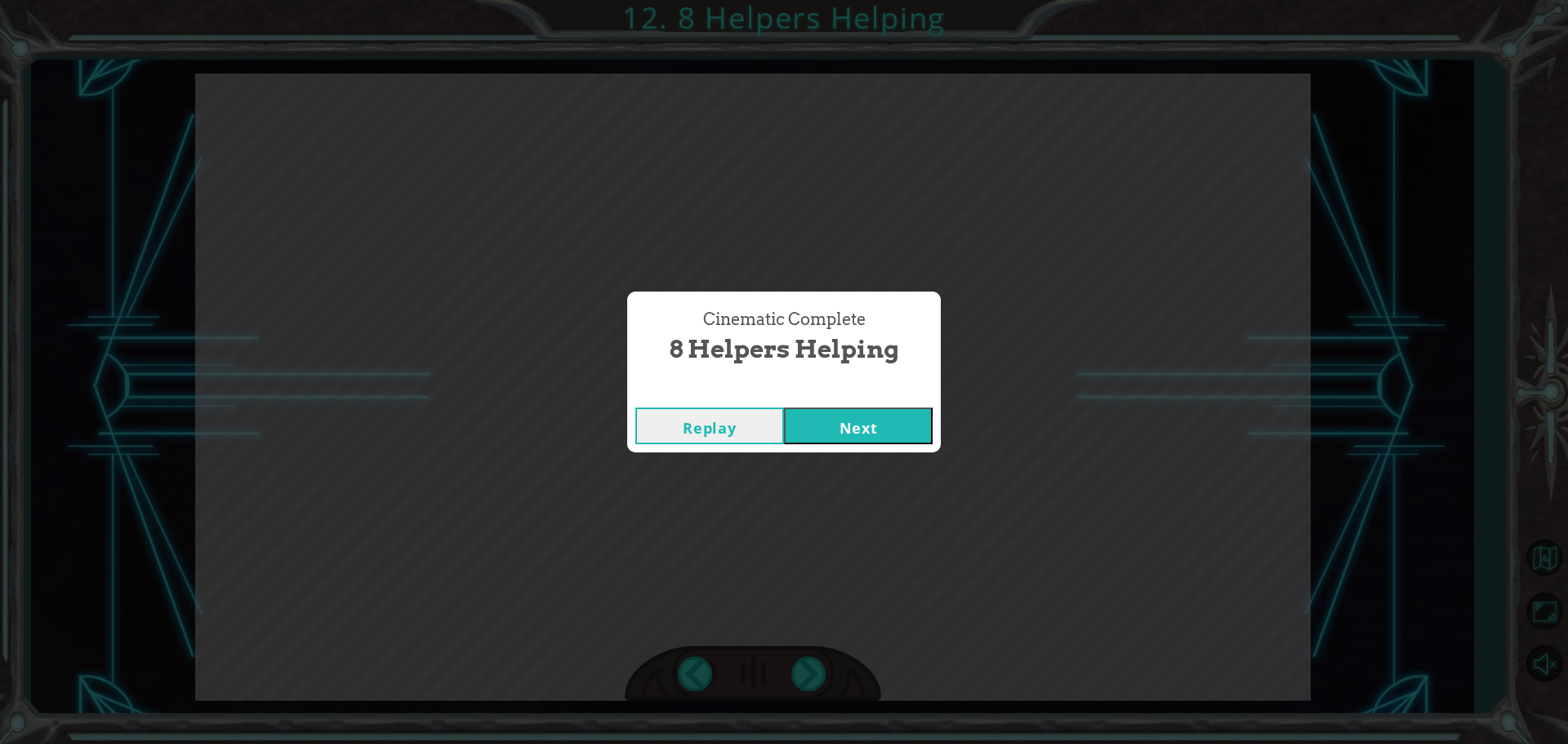
click at [856, 438] on button "Next" at bounding box center [859, 426] width 149 height 37
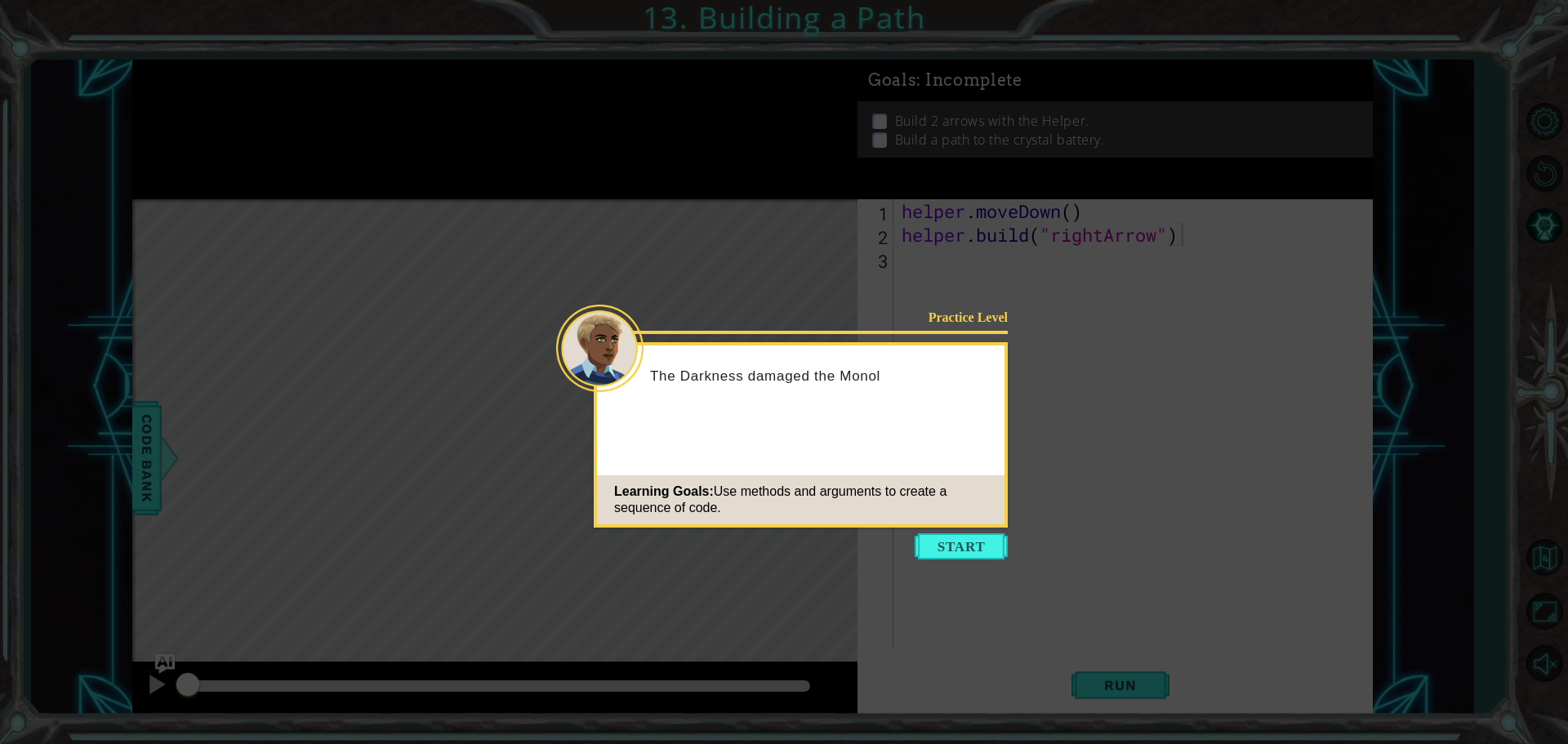
click at [970, 566] on icon at bounding box center [784, 372] width 1568 height 744
click at [972, 552] on button "Start" at bounding box center [962, 546] width 93 height 26
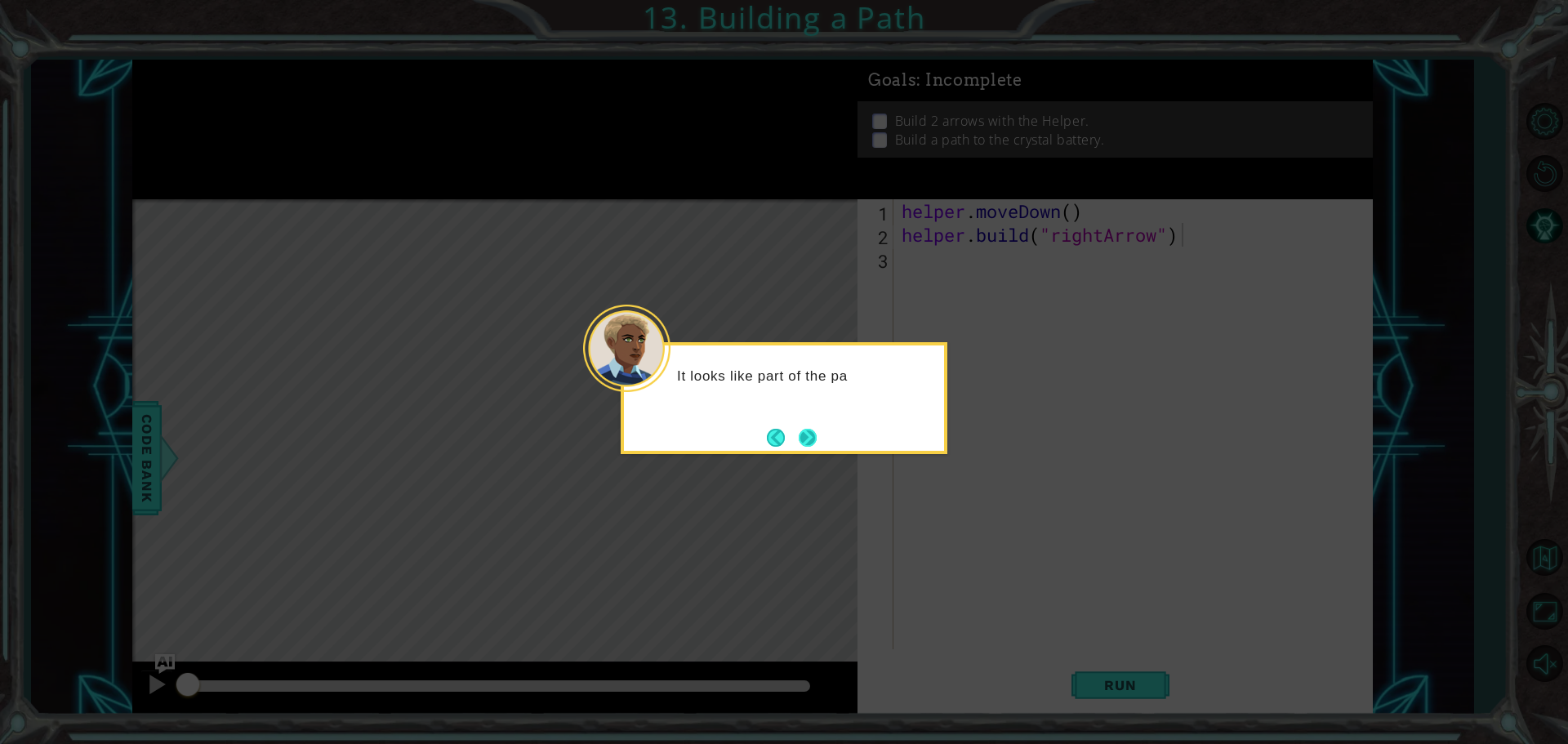
click at [801, 444] on button "Next" at bounding box center [808, 437] width 18 height 18
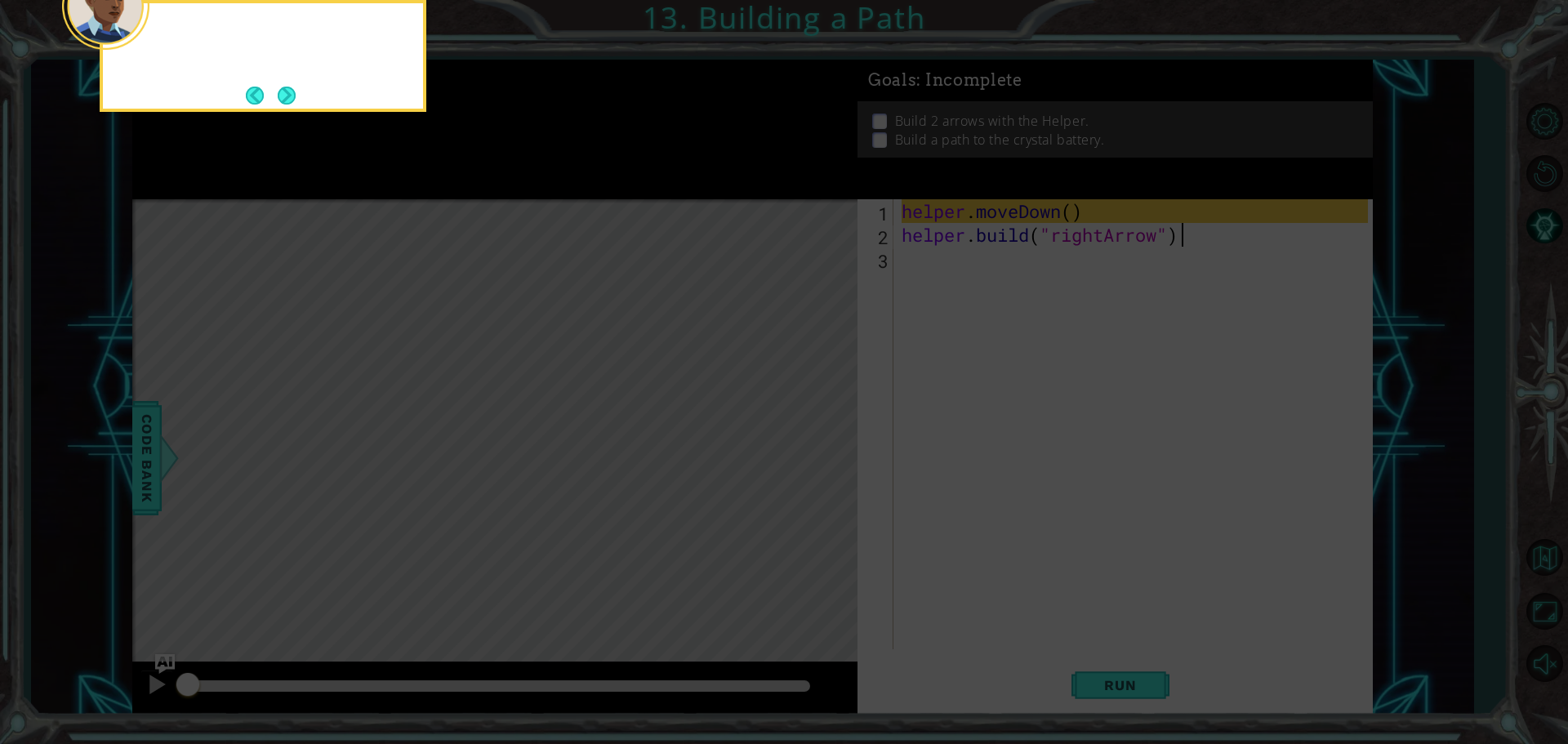
click at [801, 444] on icon at bounding box center [784, 111] width 1568 height 1265
click at [281, 93] on button "Next" at bounding box center [286, 96] width 18 height 18
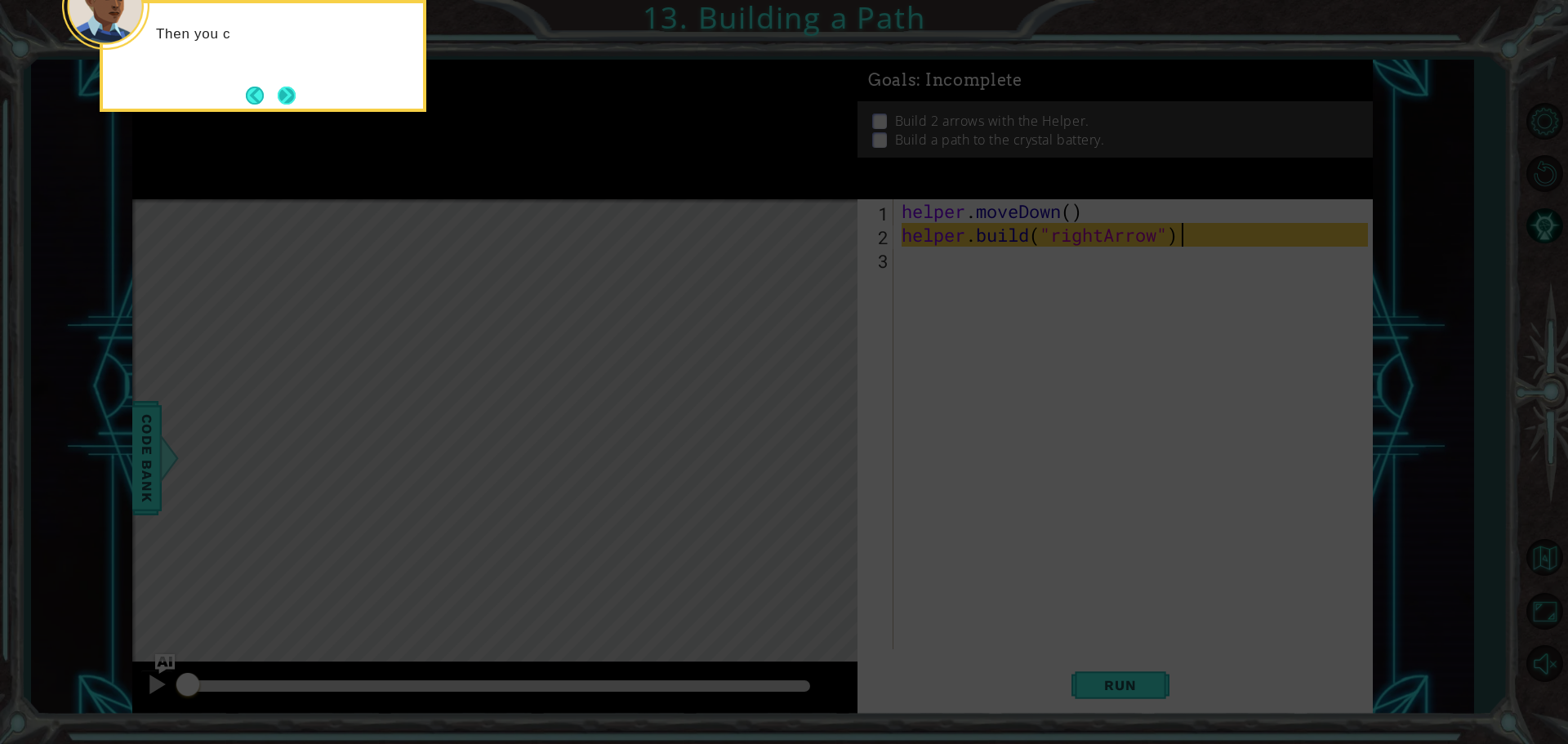
click at [281, 87] on button "Next" at bounding box center [286, 96] width 18 height 18
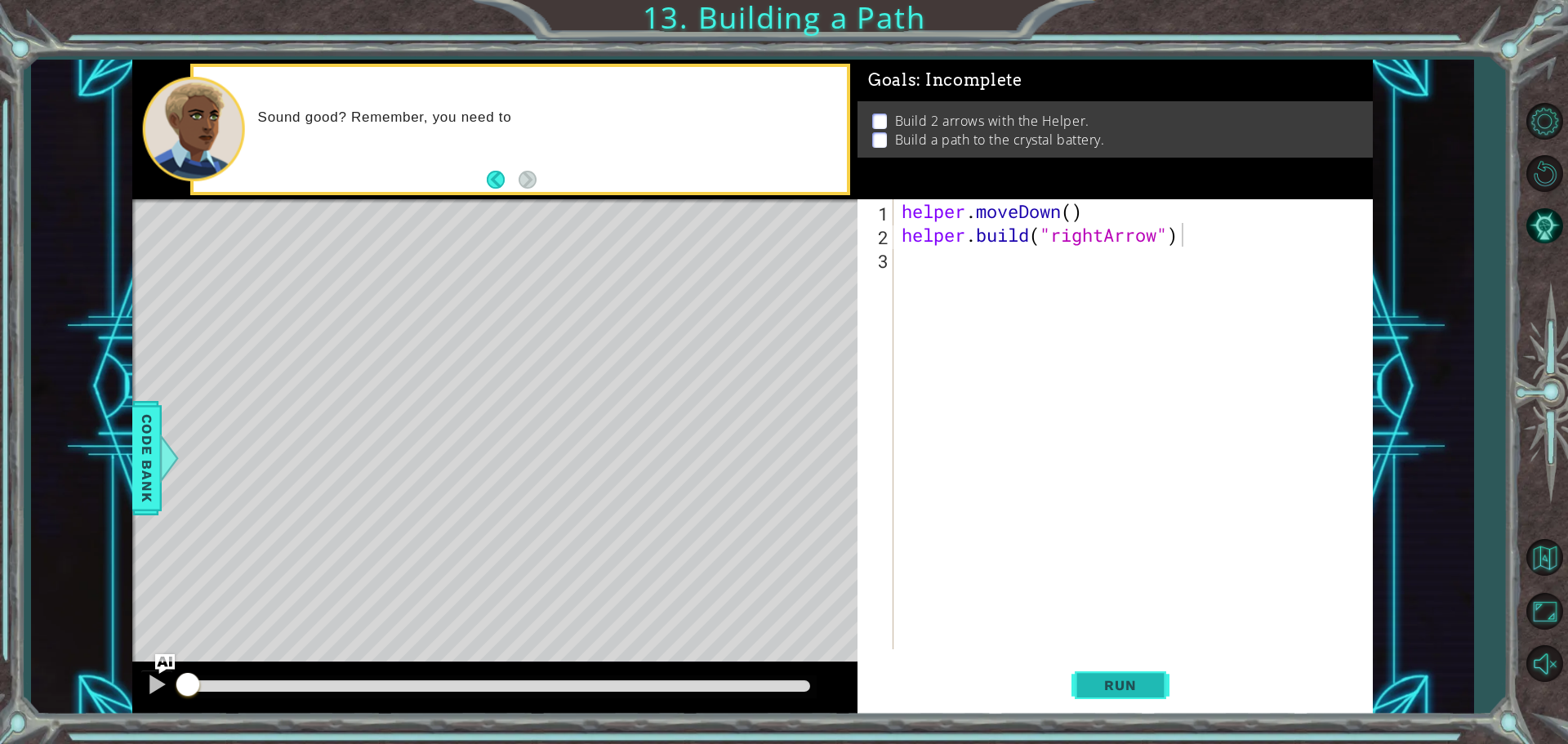
click at [1109, 675] on button "Run" at bounding box center [1120, 684] width 98 height 51
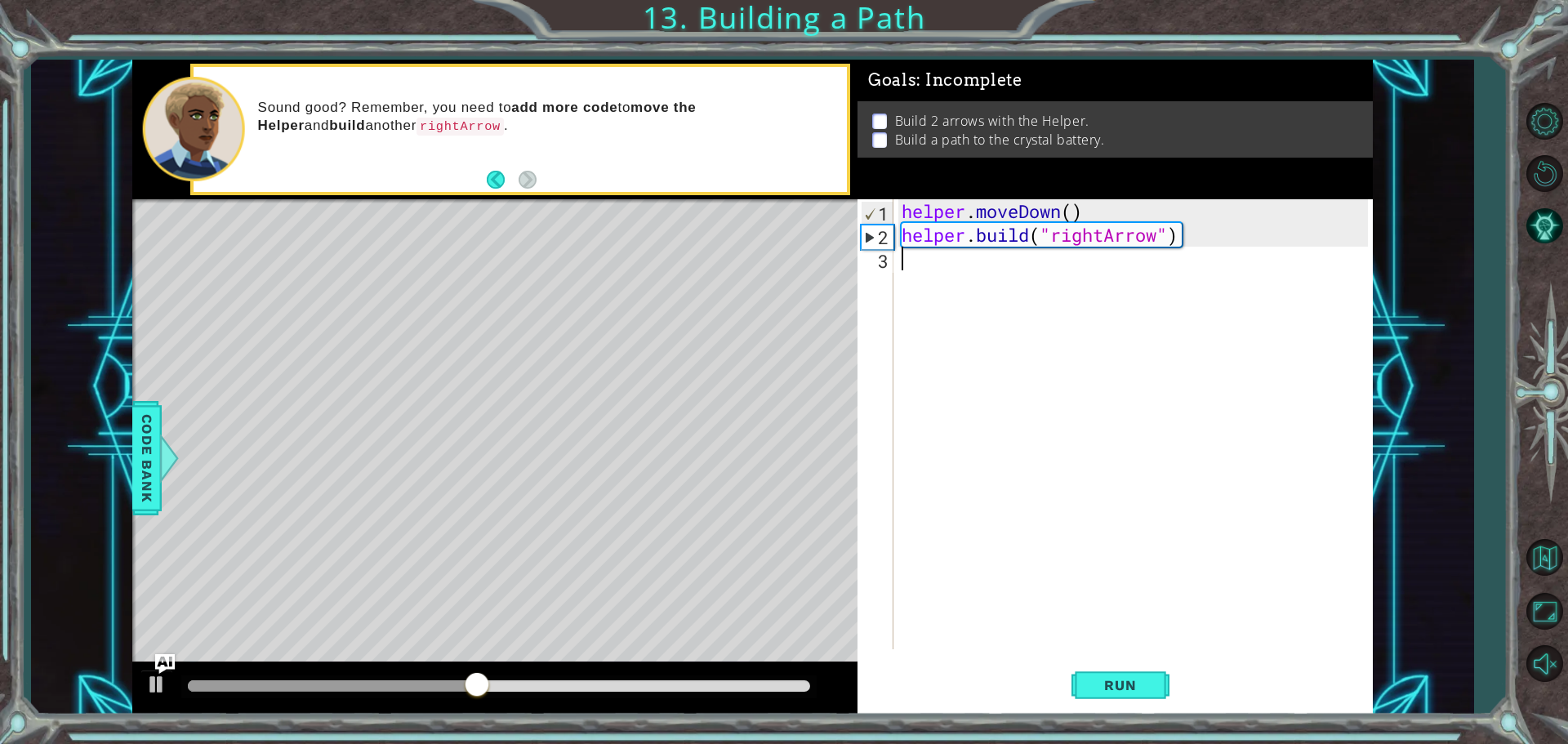
click at [1003, 272] on div "helper . moveDown ( ) helper . build ( "rightArrow" )" at bounding box center [1138, 448] width 478 height 497
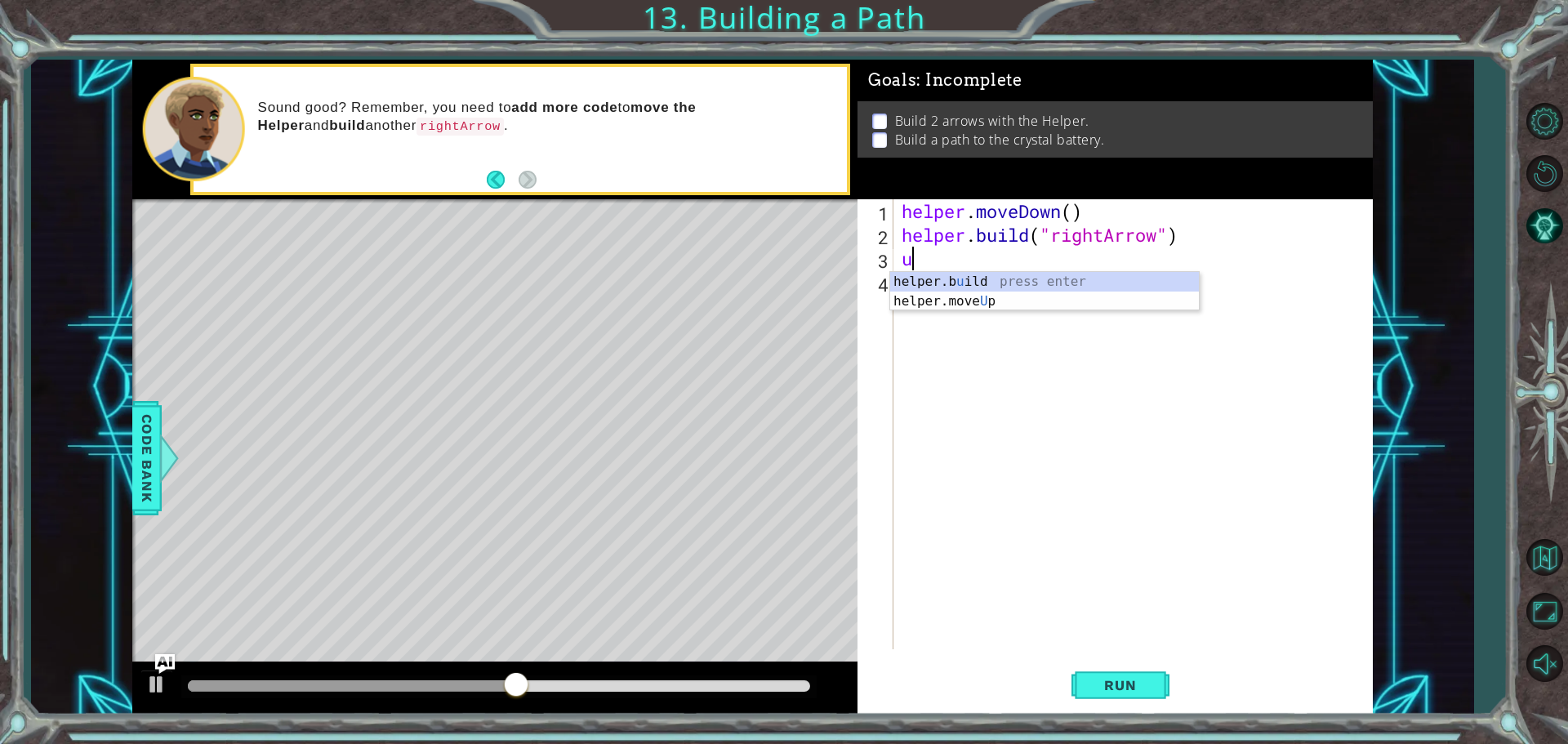
type textarea "use"
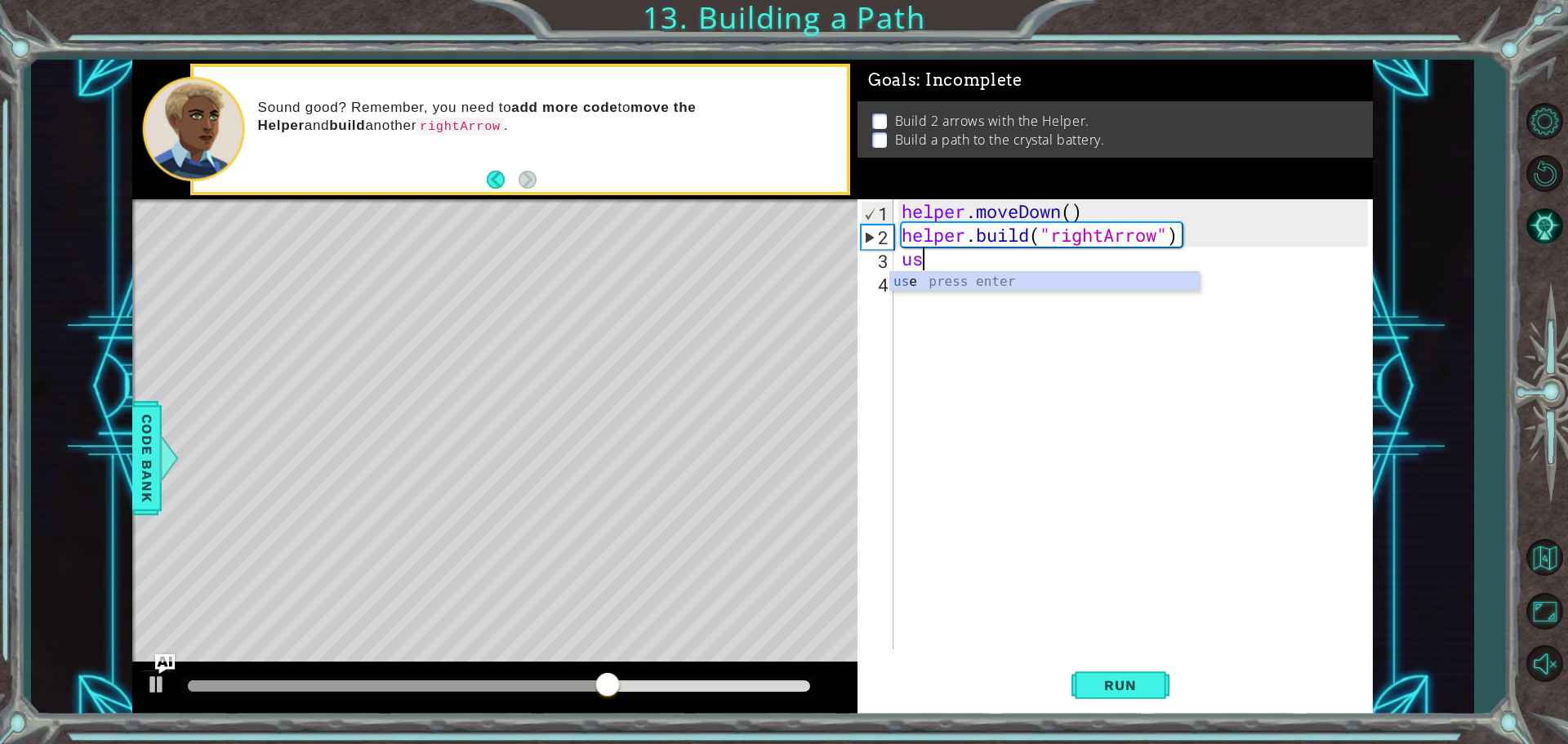
type textarea "u"
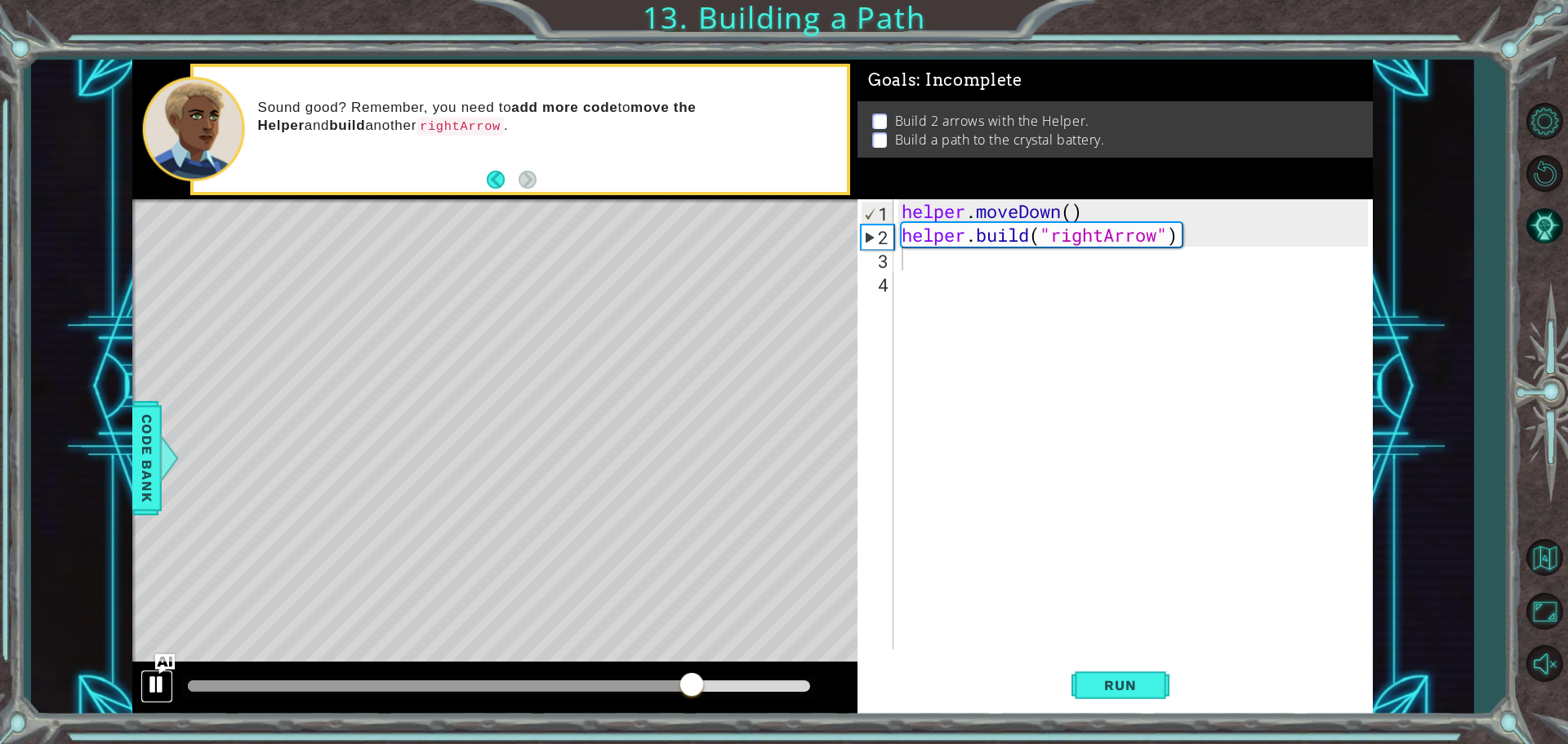
click at [158, 690] on div at bounding box center [157, 685] width 21 height 21
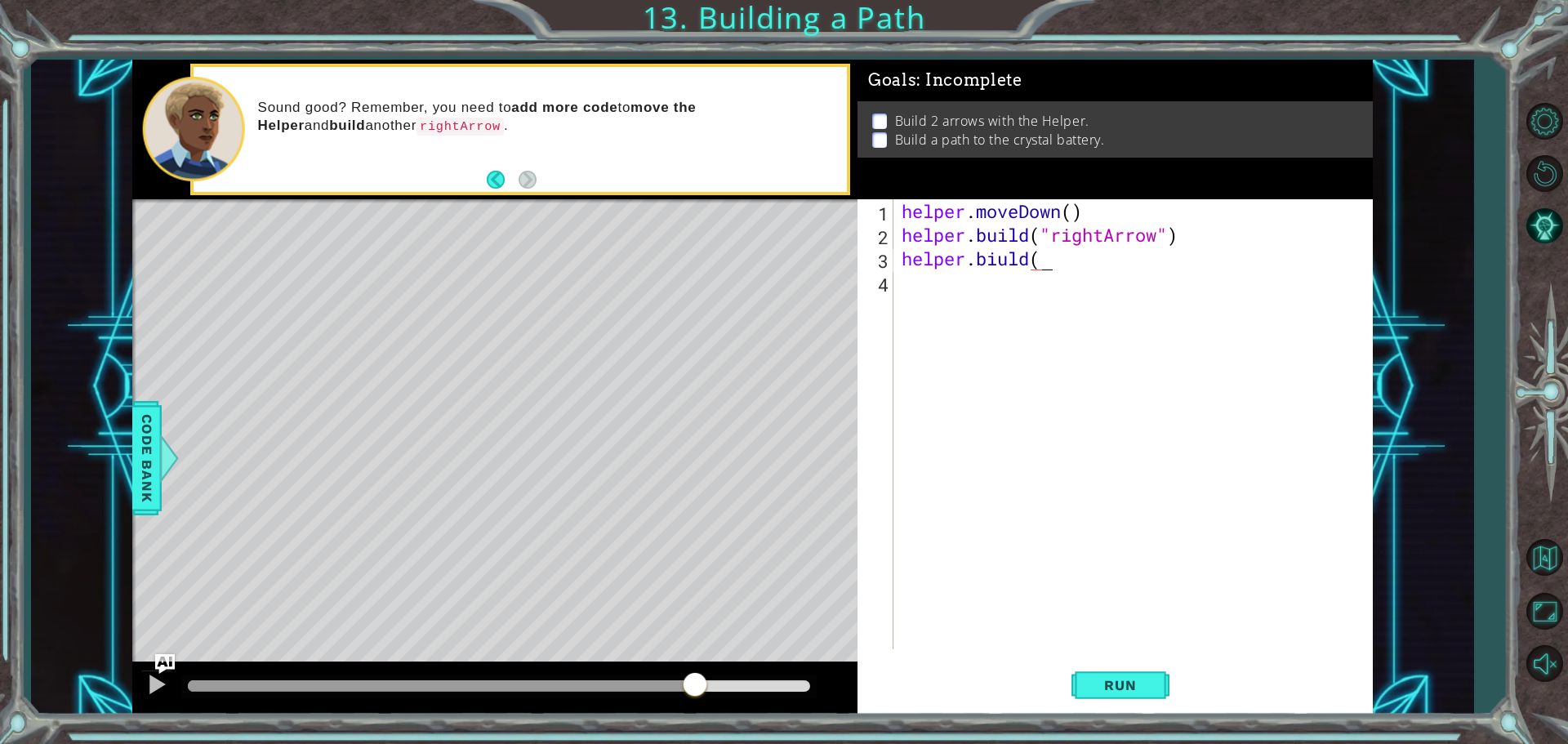
scroll to position [0, 6]
click at [1092, 285] on div "" rightArrow" press enter" at bounding box center [1185, 301] width 309 height 59
type textarea "helper.biuld("rightArrow")"
click at [1107, 681] on span "Run" at bounding box center [1120, 685] width 65 height 16
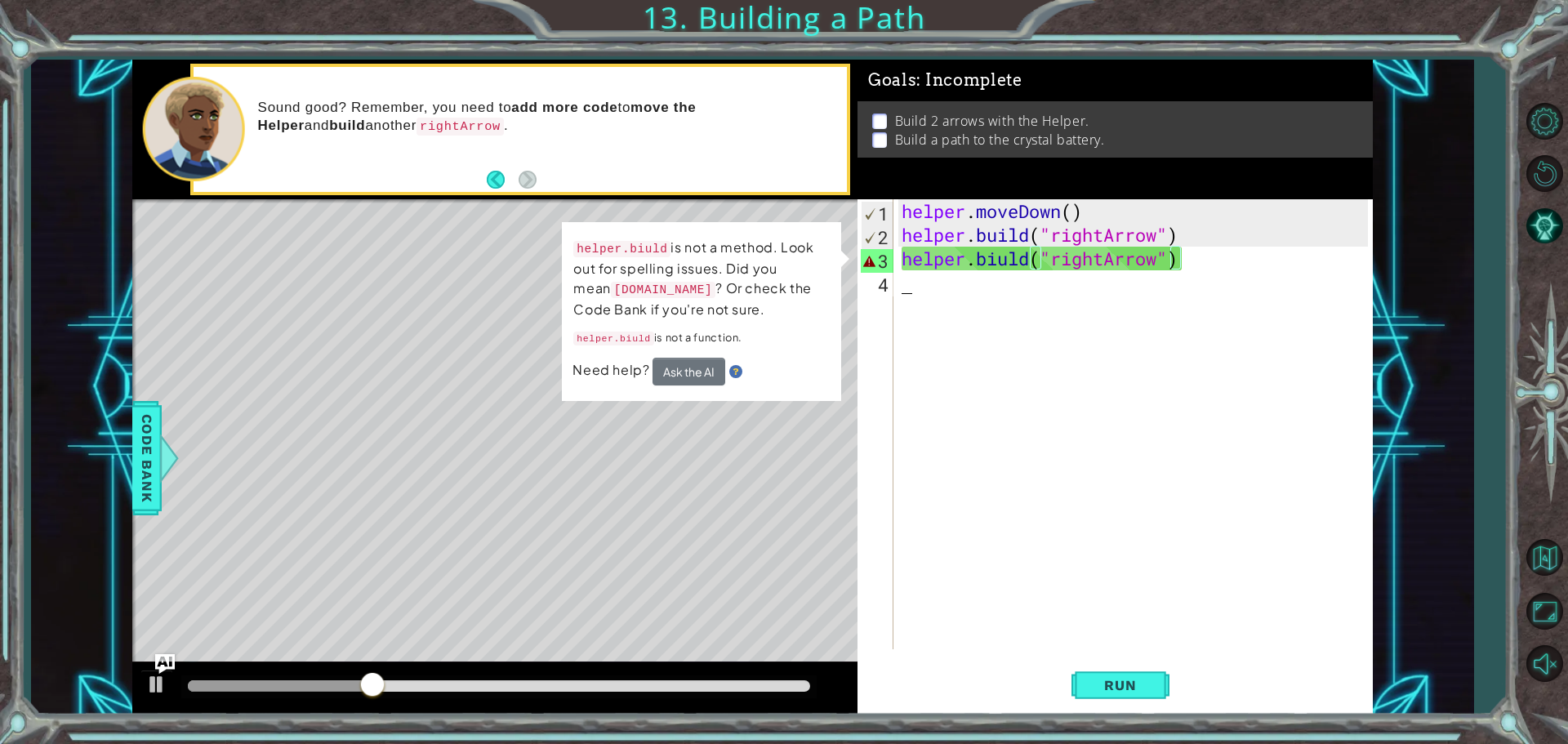
click at [1061, 285] on div "helper . moveDown ( ) helper . build ( "rightArrow" ) helper . biuld ( "rightAr…" at bounding box center [1138, 448] width 478 height 497
click at [1063, 266] on div "helper . moveDown ( ) helper . build ( "rightArrow" ) helper . biuld ( "rightAr…" at bounding box center [1138, 448] width 478 height 497
click at [969, 256] on div "helper . moveDown ( ) helper . build ( "rightArrow" ) helper . biuld ( "rightAr…" at bounding box center [1138, 448] width 478 height 497
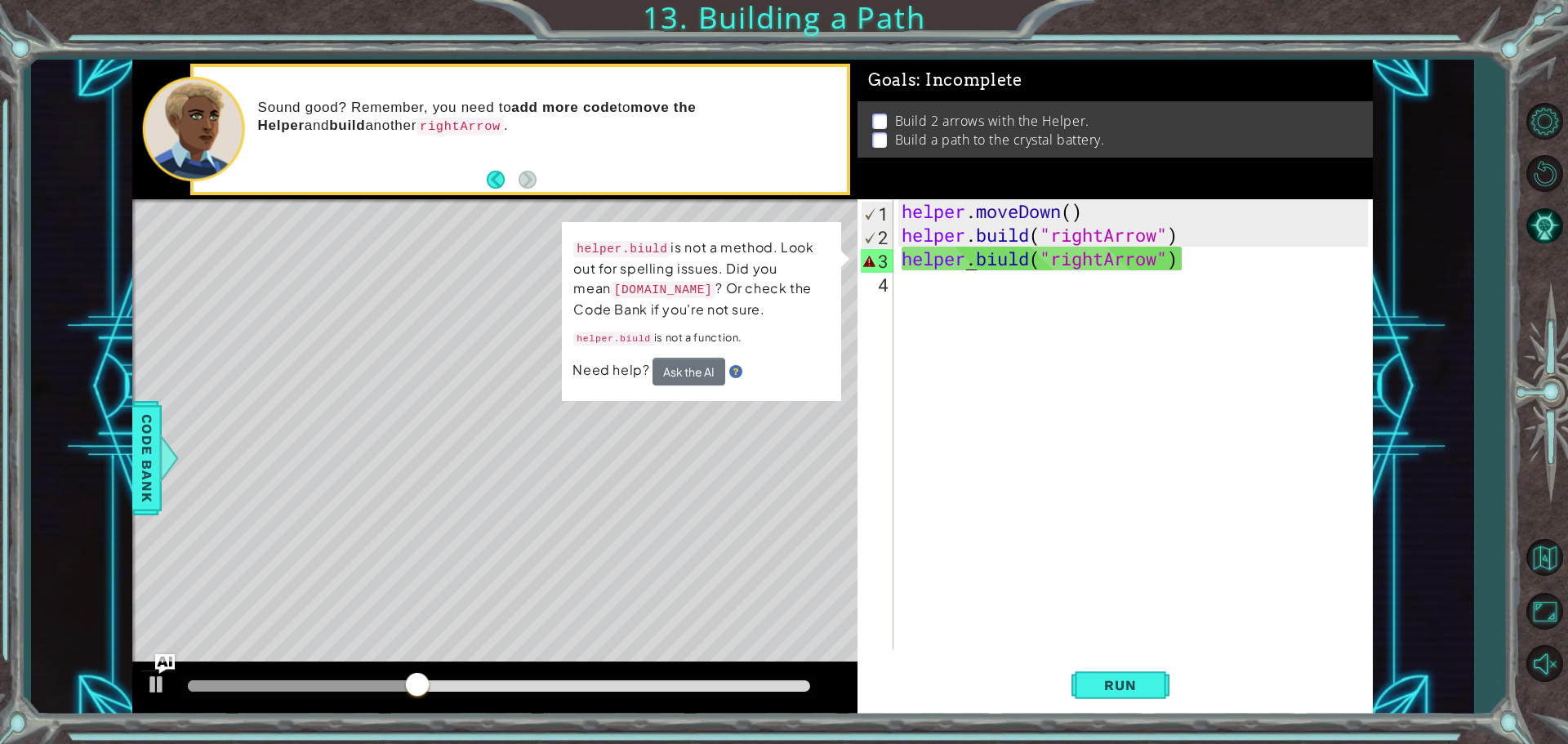
click at [943, 256] on div "helper . moveDown ( ) helper . build ( "rightArrow" ) helper . biuld ( "rightAr…" at bounding box center [1138, 448] width 478 height 497
click at [995, 269] on div "helper . moveDown ( ) helper . build ( "rightArrow" ) helper . biuld ( "rightAr…" at bounding box center [1138, 448] width 478 height 497
click at [1005, 265] on div "helper . moveDown ( ) helper . build ( "rightArrow" ) helper . biuld ( "rightAr…" at bounding box center [1138, 448] width 478 height 497
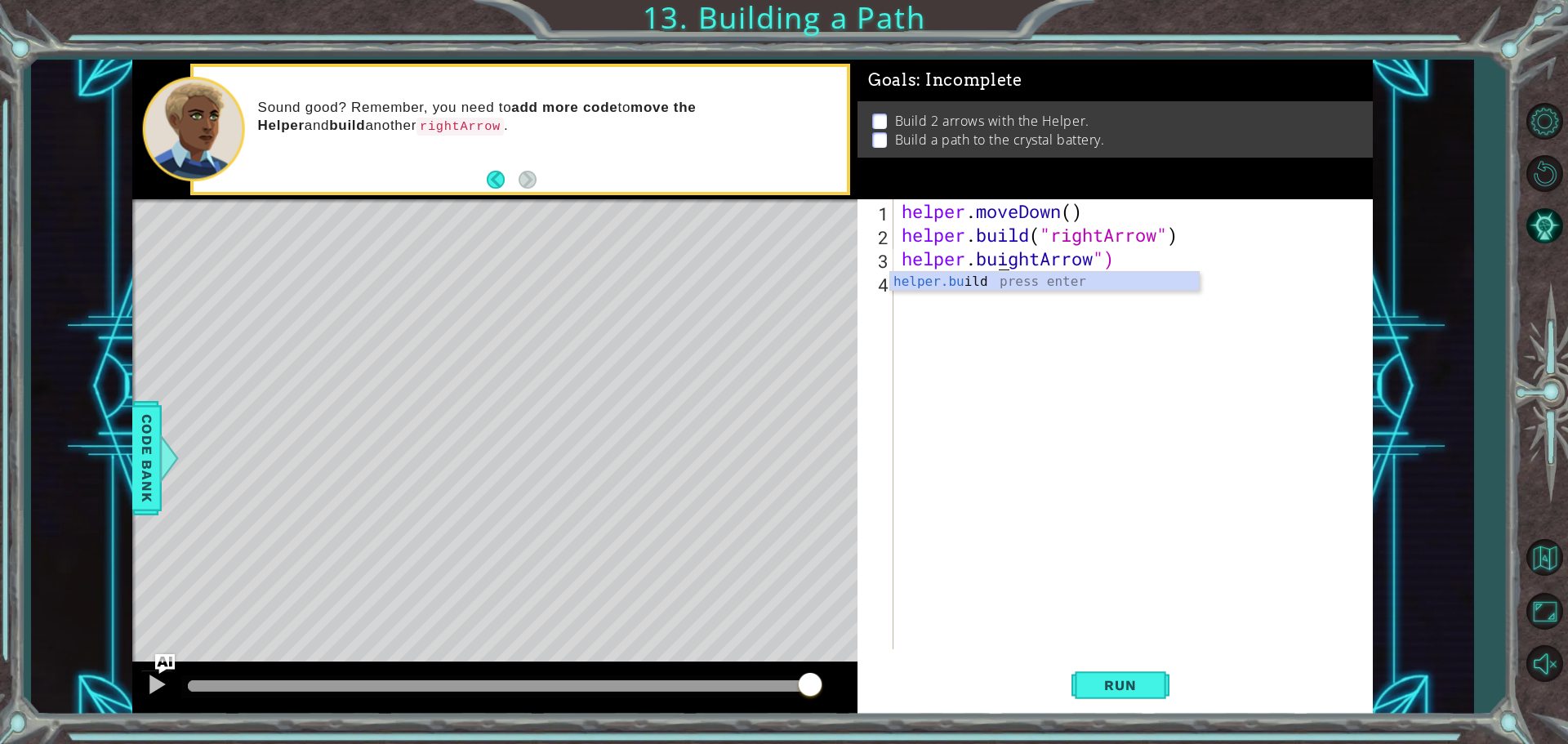
scroll to position [0, 5]
type textarea "helper.buil("rightArrow")"
click at [1015, 291] on div "helper . moveDown ( ) helper . build ( "rightArrow" ) helper . builhtArrow ")" at bounding box center [1138, 448] width 478 height 497
click at [1085, 257] on div "helper . moveDown ( ) helper . build ( "rightArrow" ) helper . builhtArrow ")" at bounding box center [1138, 448] width 478 height 497
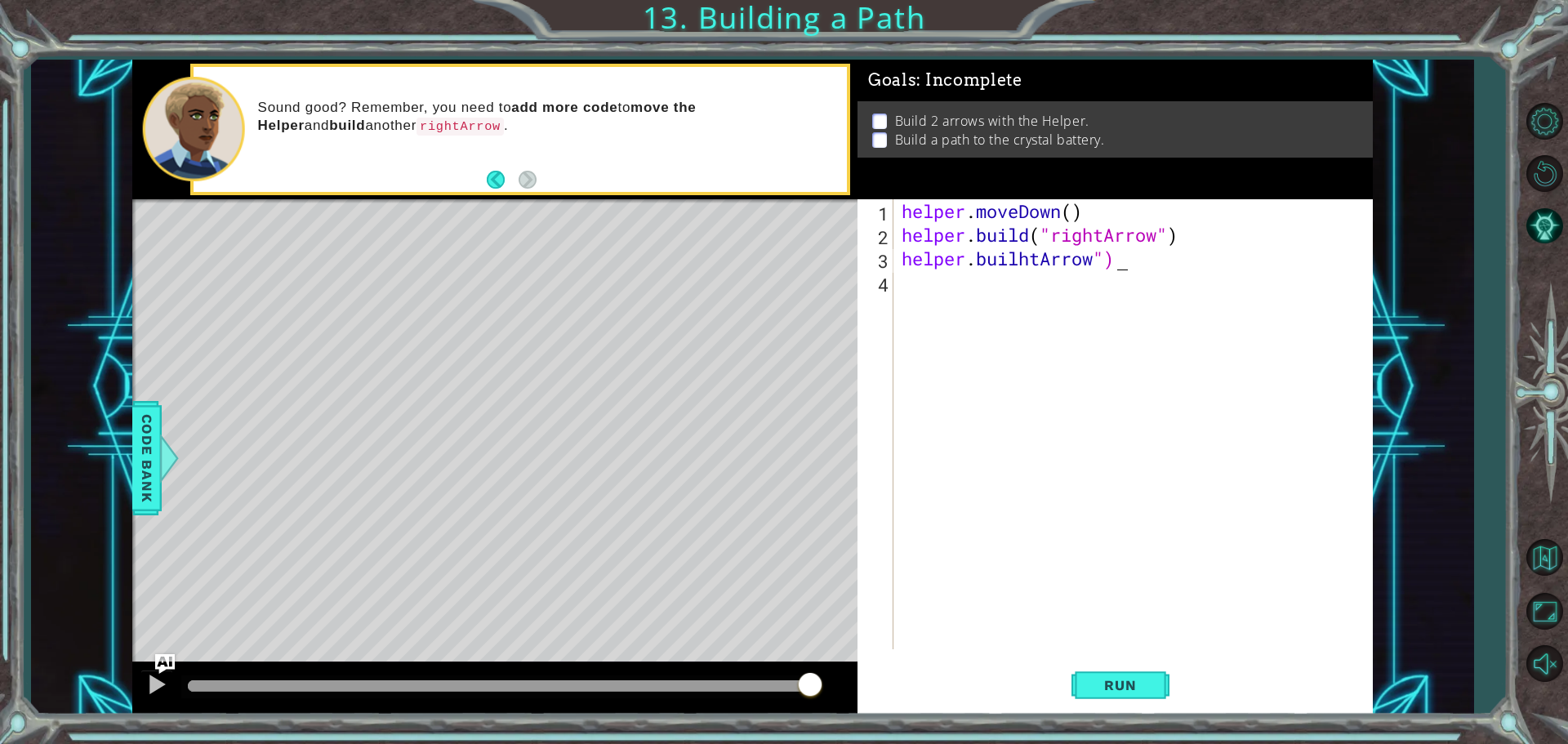
click at [1137, 263] on div "helper . moveDown ( ) helper . build ( "rightArrow" ) helper . builhtArrow ")" at bounding box center [1138, 448] width 478 height 497
drag, startPoint x: 1137, startPoint y: 263, endPoint x: 1103, endPoint y: 266, distance: 34.1
click at [1103, 266] on div "helper . moveDown ( ) helper . build ( "rightArrow" ) helper . builhtArrow ")" at bounding box center [1138, 448] width 478 height 497
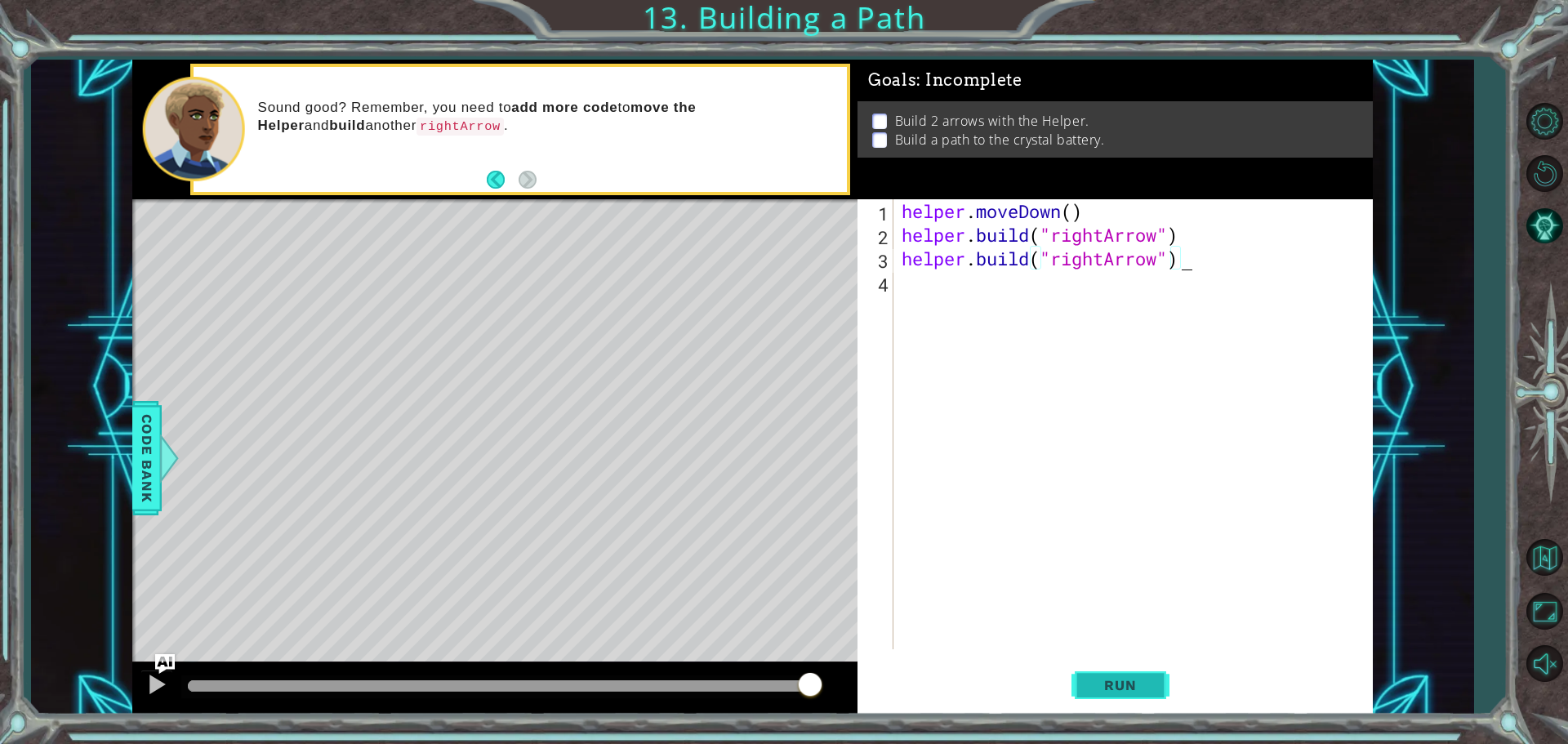
type textarea "[DOMAIN_NAME]("rightArrow")"
click at [1107, 691] on span "Run" at bounding box center [1120, 685] width 65 height 16
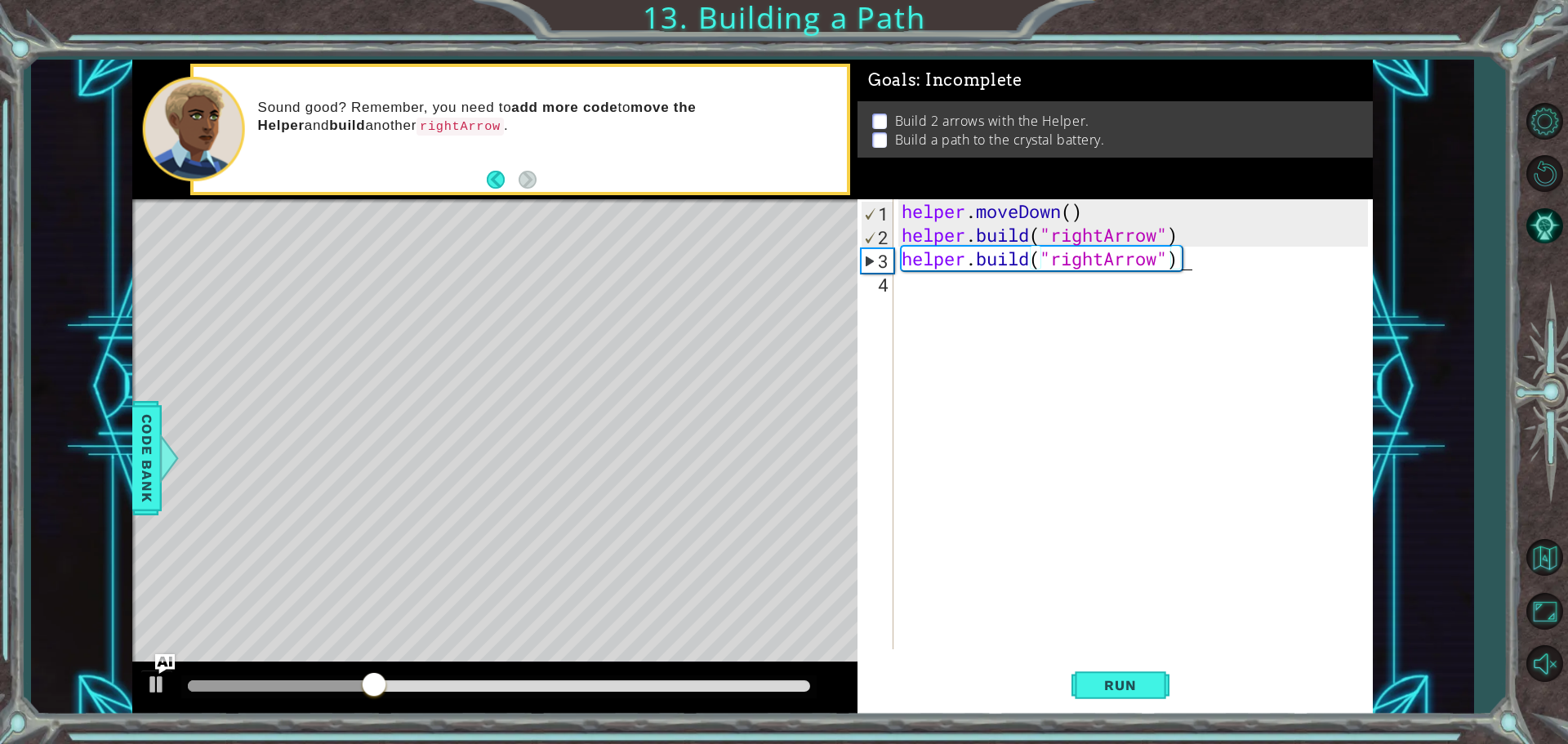
click at [946, 357] on div "helper . moveDown ( ) helper . build ( "rightArrow" ) helper . build ( "rightAr…" at bounding box center [1138, 448] width 478 height 497
click at [1191, 271] on div "helper . moveDown ( ) helper . build ( "rightArrow" ) helper . build ( "rightAr…" at bounding box center [1138, 448] width 478 height 497
click at [1180, 268] on div "helper . moveDown ( ) helper . build ( "rightArrow" ) helper . build ( "rightAr…" at bounding box center [1138, 448] width 478 height 497
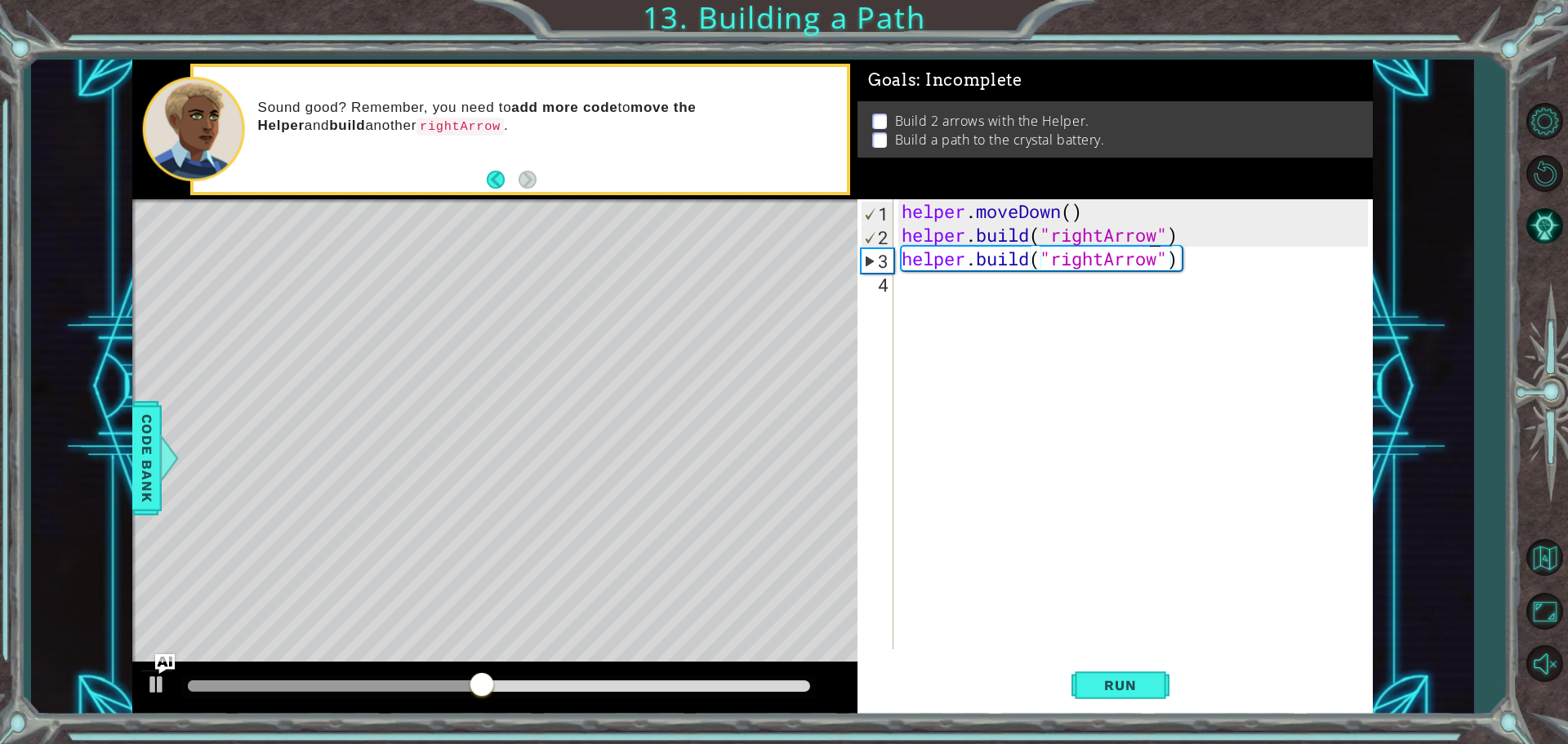
click at [1151, 245] on div "helper . moveDown ( ) helper . build ( "rightArrow" ) helper . build ( "rightAr…" at bounding box center [1138, 448] width 478 height 497
click at [1140, 250] on div "helper . moveDown ( ) helper . build ( "rightArrow" ) helper . build ( "rightAr…" at bounding box center [1138, 448] width 478 height 497
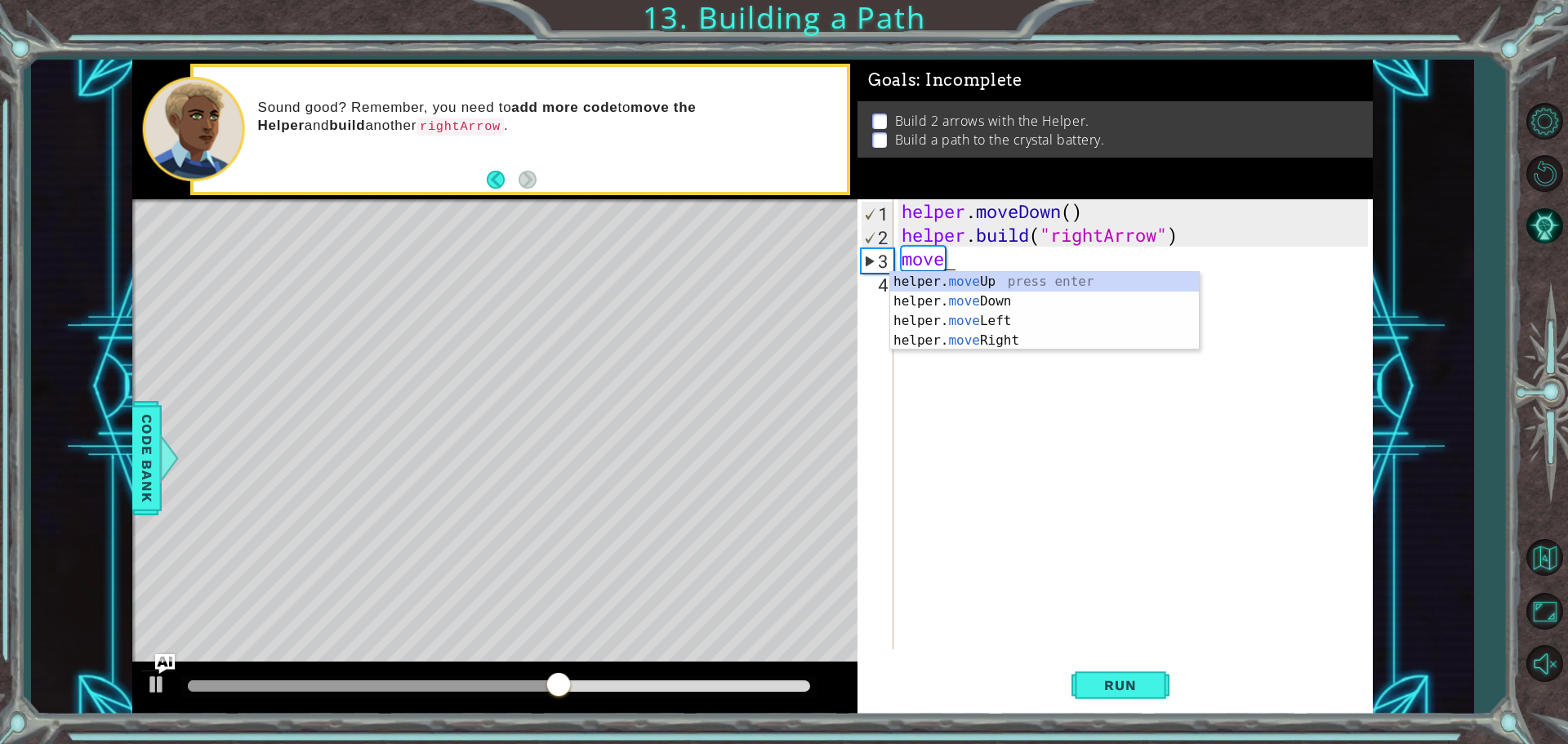
scroll to position [0, 1]
type textarea "move"
click at [1032, 349] on body "1 ההההההההההההההההההההההההההההההההההההההההההההההההההההההההההההההההההההההההההההה…" at bounding box center [784, 372] width 1568 height 744
